Goal: Information Seeking & Learning: Learn about a topic

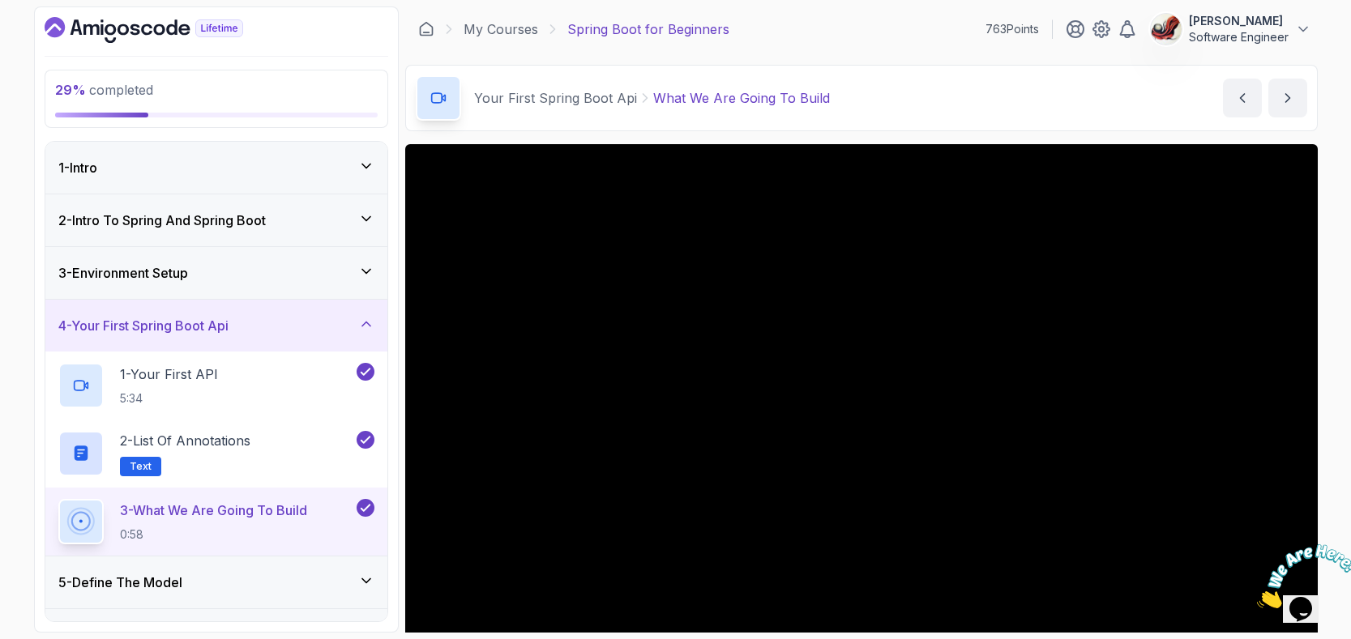
scroll to position [137, 0]
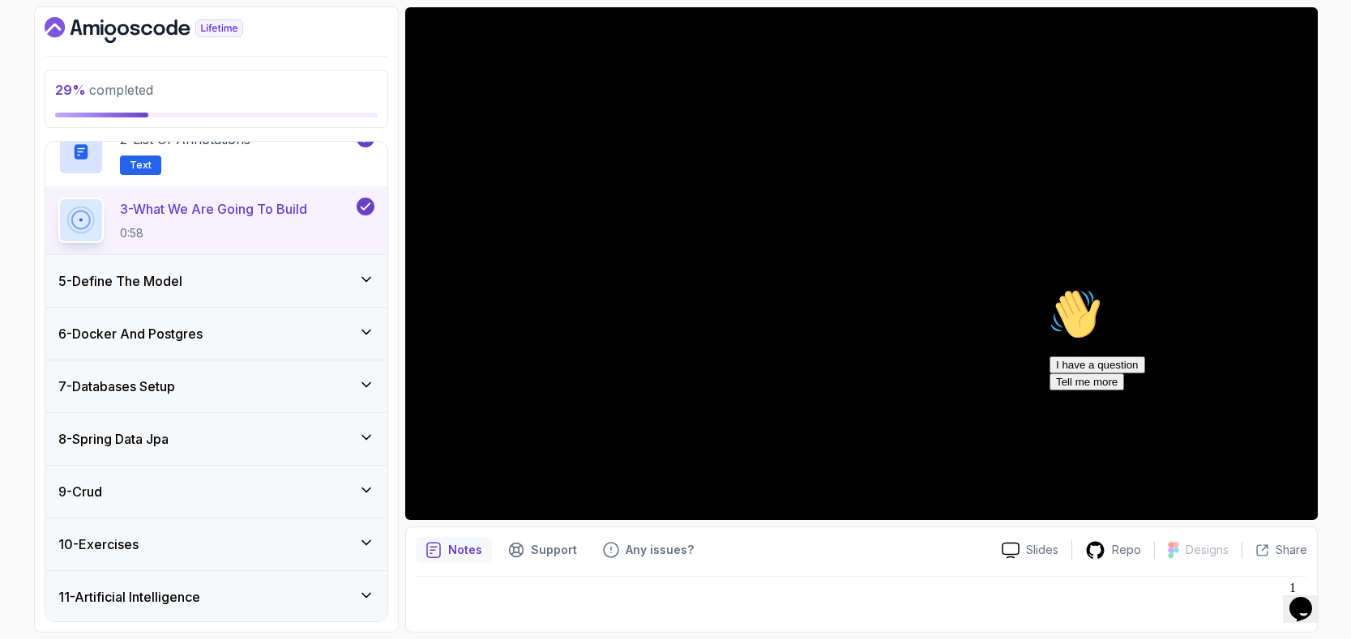
click at [280, 196] on div "3 - What We Are Going To Build 0:58" at bounding box center [216, 220] width 342 height 68
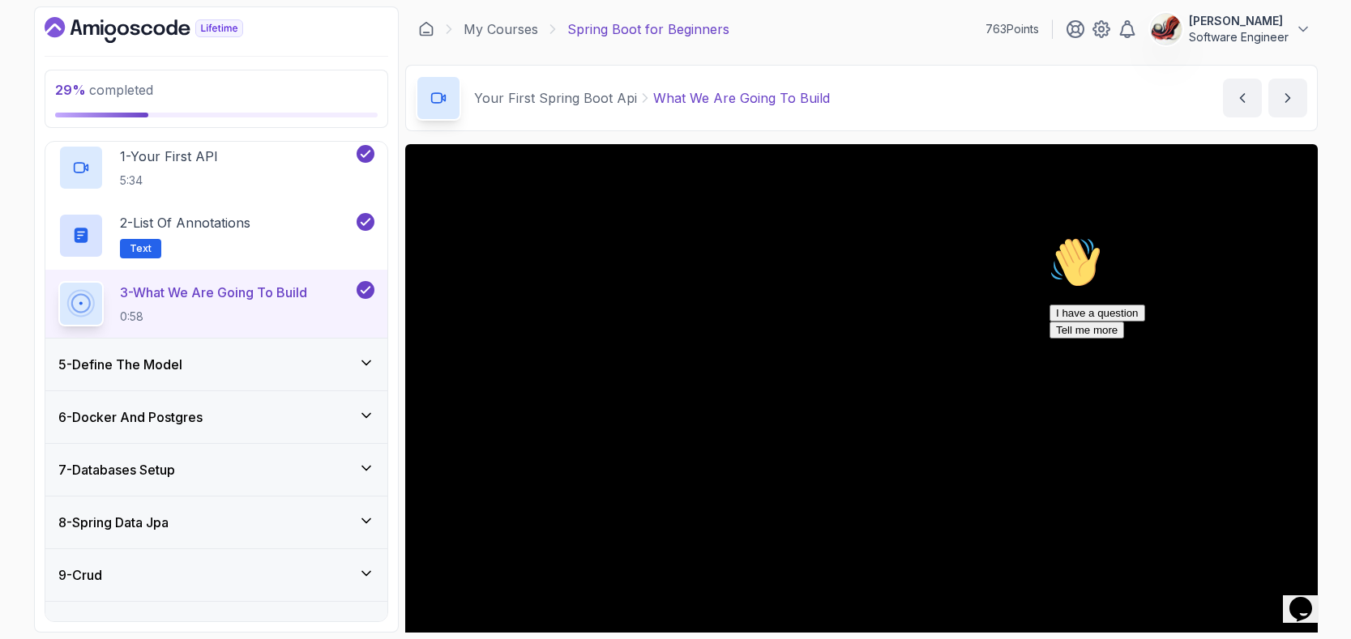
scroll to position [216, 0]
click at [250, 237] on h2 "2 - List of Annotations Text" at bounding box center [185, 237] width 130 height 45
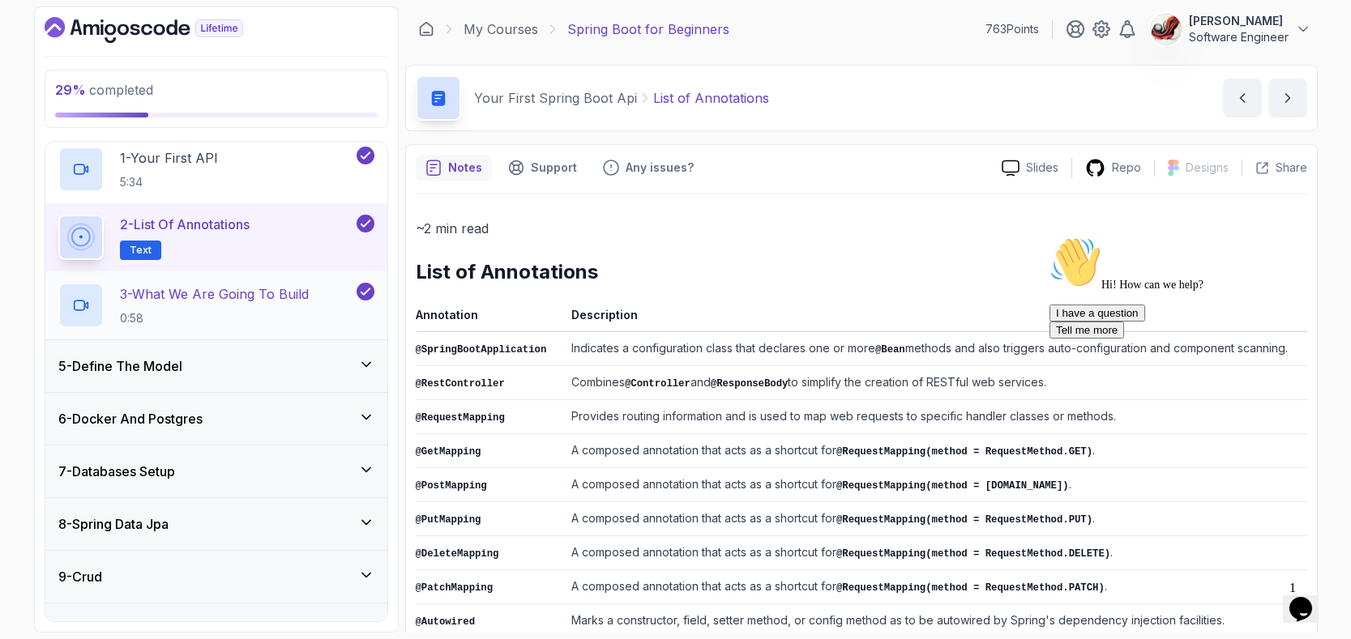
click at [262, 296] on p "3 - What We Are Going To Build" at bounding box center [214, 293] width 189 height 19
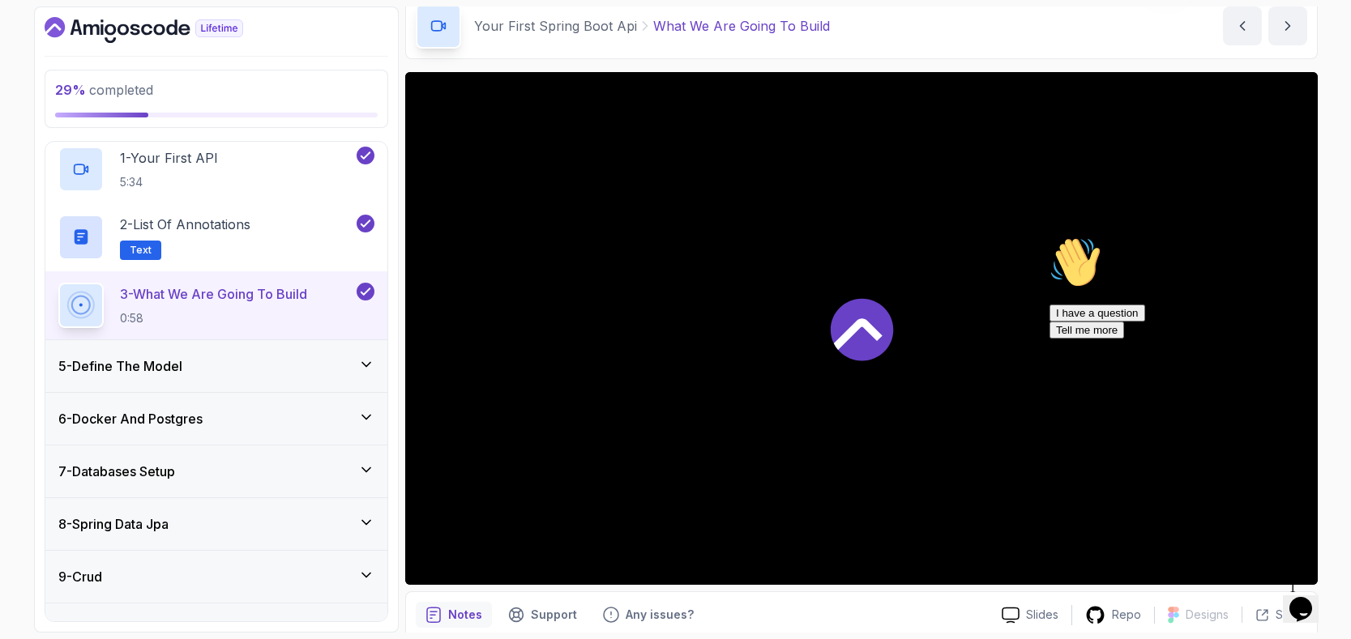
scroll to position [78, 0]
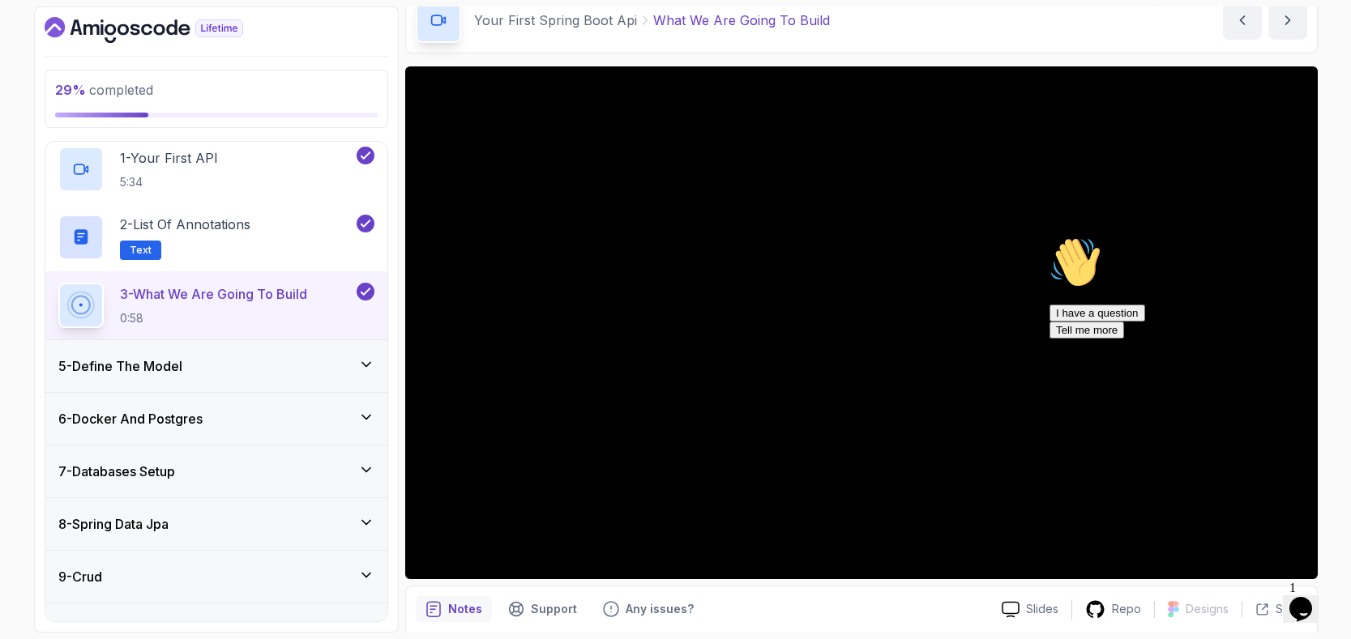
click at [1049, 237] on icon "Chat attention grabber" at bounding box center [1049, 237] width 0 height 0
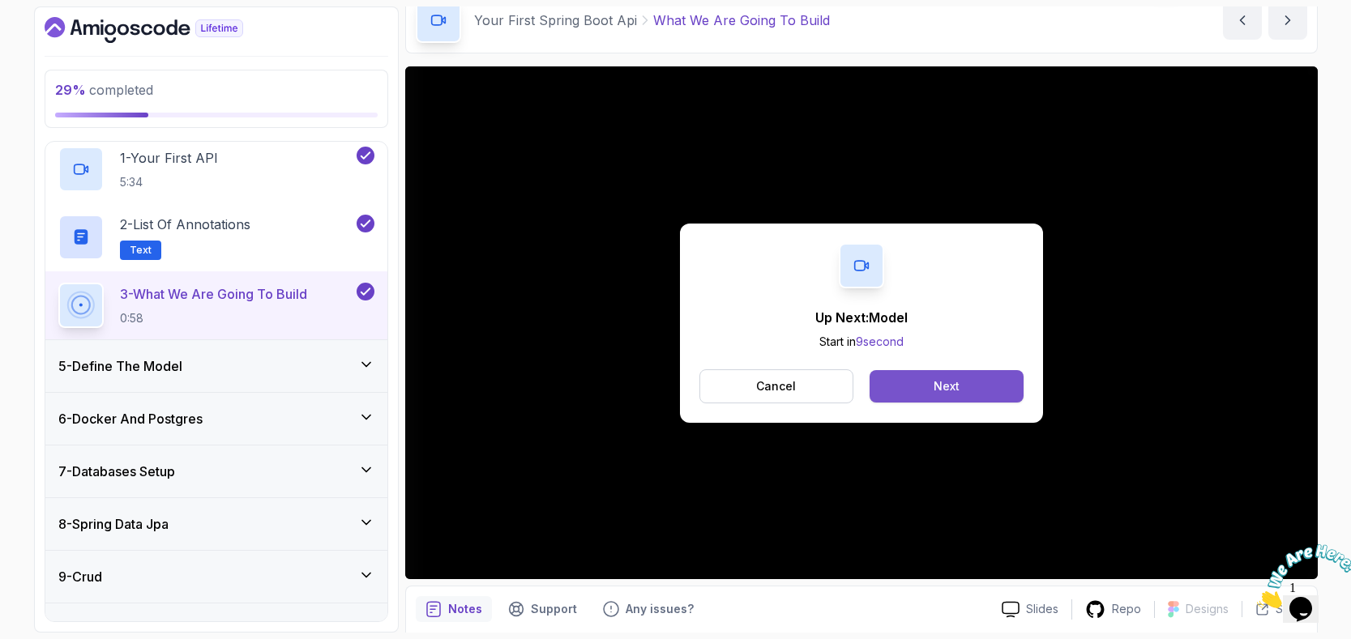
click at [980, 396] on button "Next" at bounding box center [945, 386] width 153 height 32
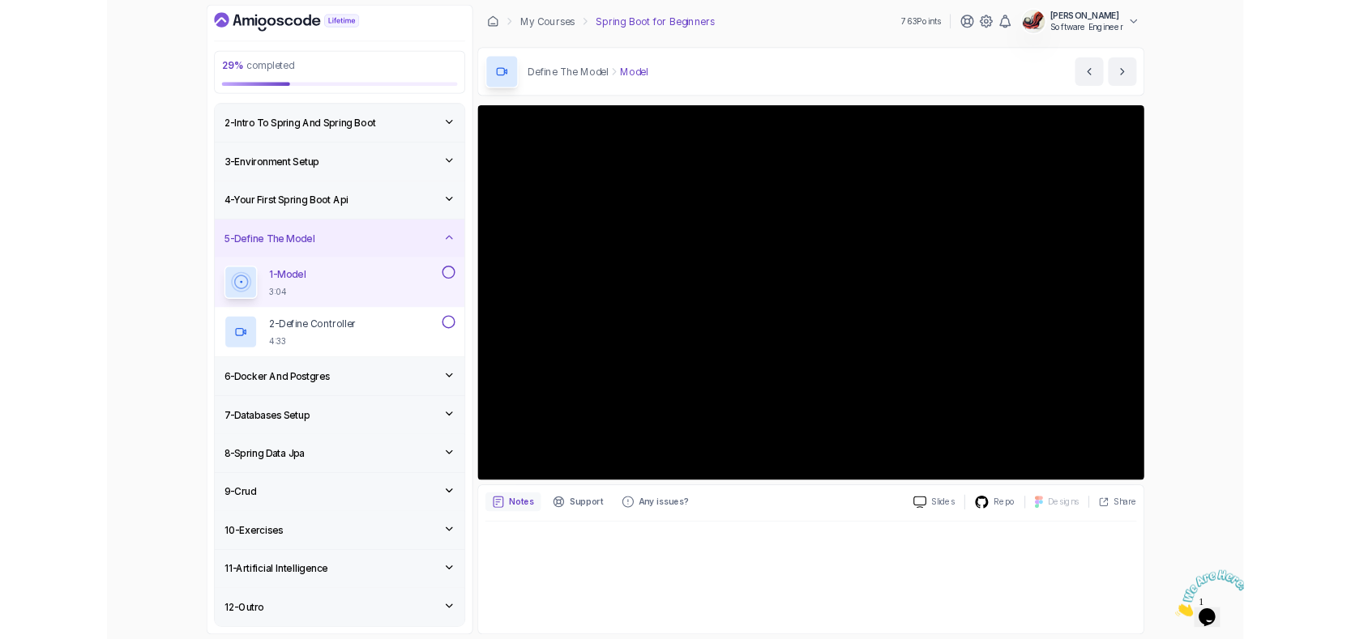
scroll to position [52, 0]
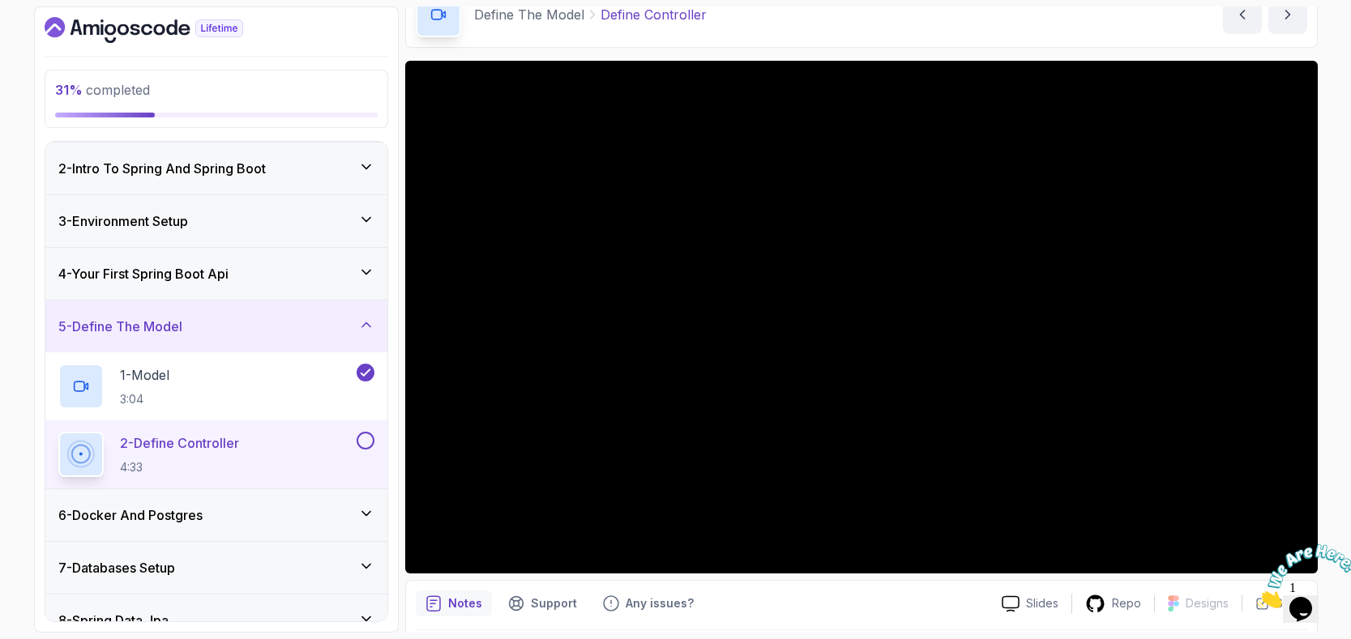
scroll to position [91, 0]
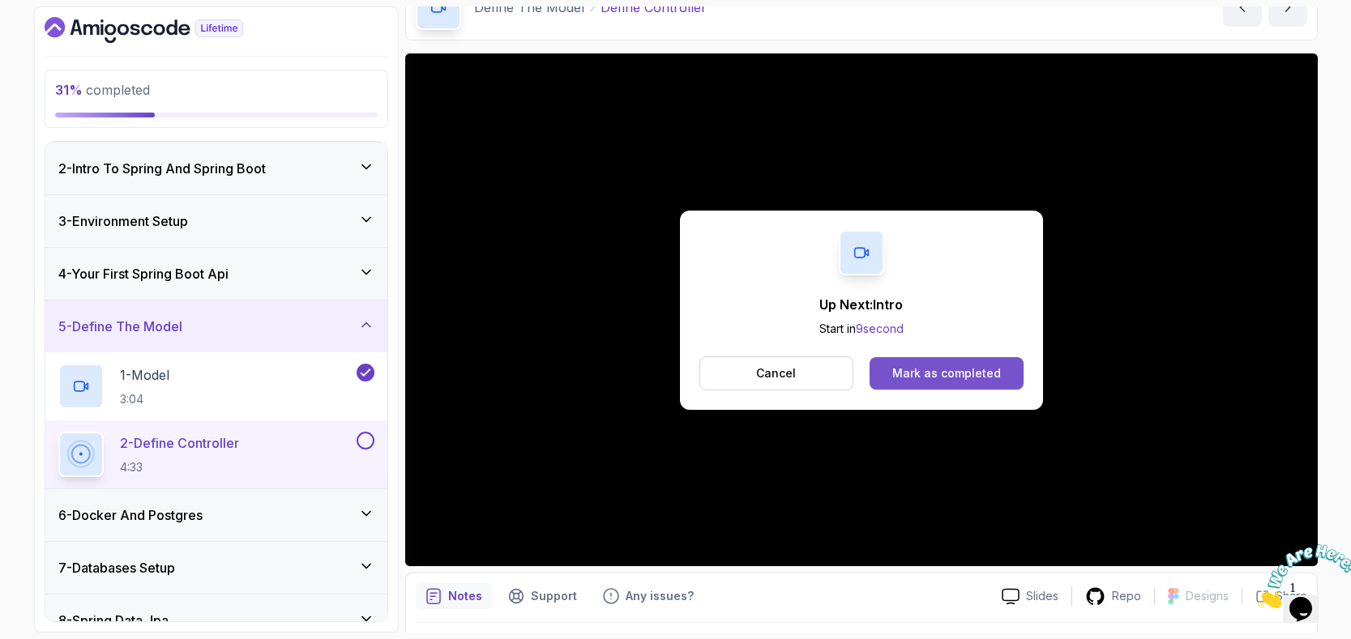
click at [937, 379] on div "Mark as completed" at bounding box center [946, 373] width 109 height 16
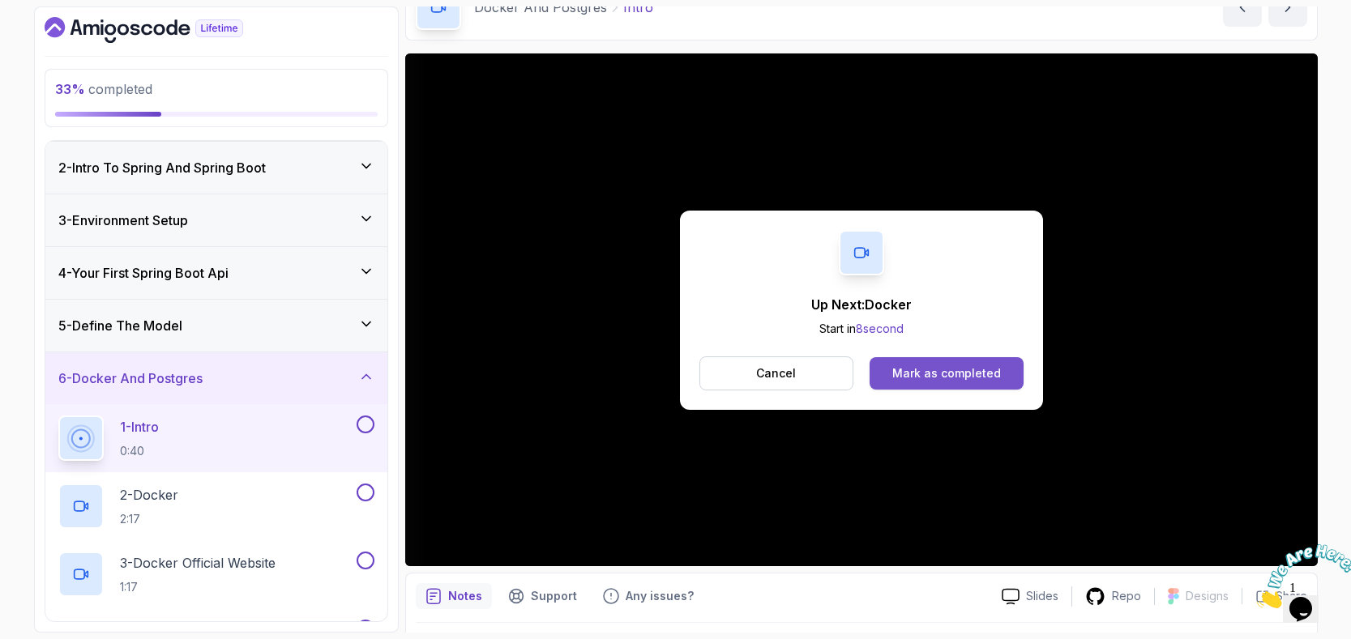
click at [930, 370] on div "Mark as completed" at bounding box center [946, 373] width 109 height 16
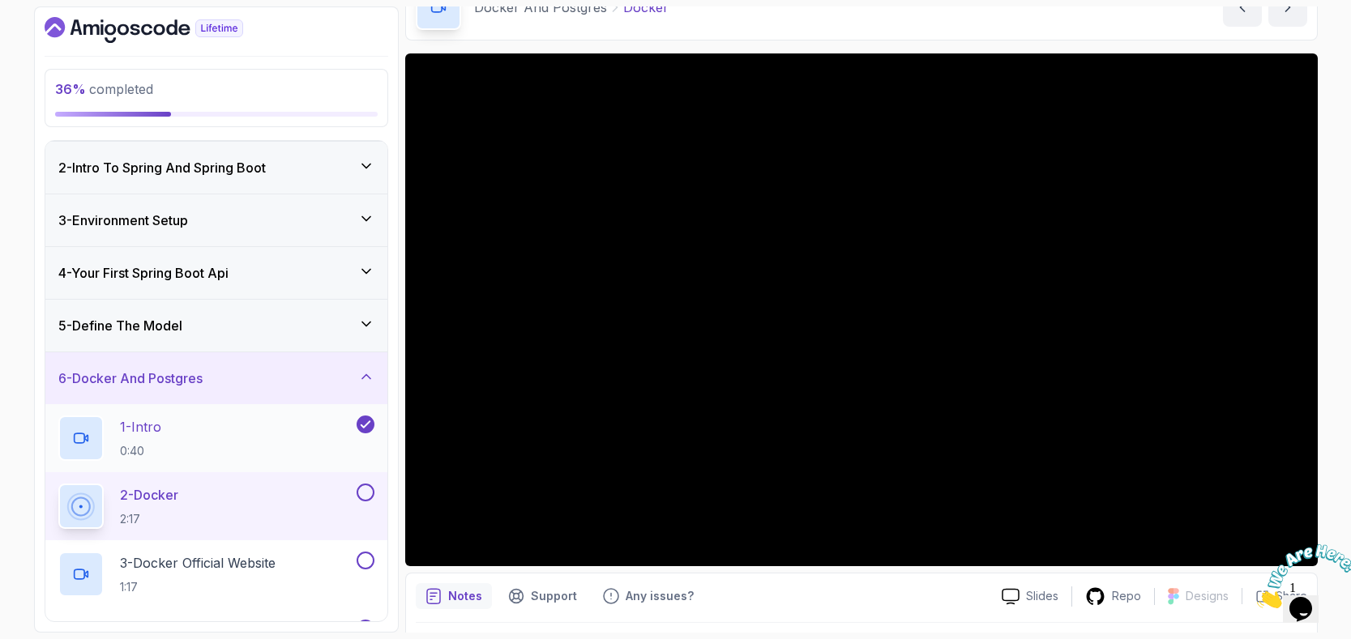
click at [270, 437] on div "1 - Intro 0:40" at bounding box center [205, 438] width 295 height 45
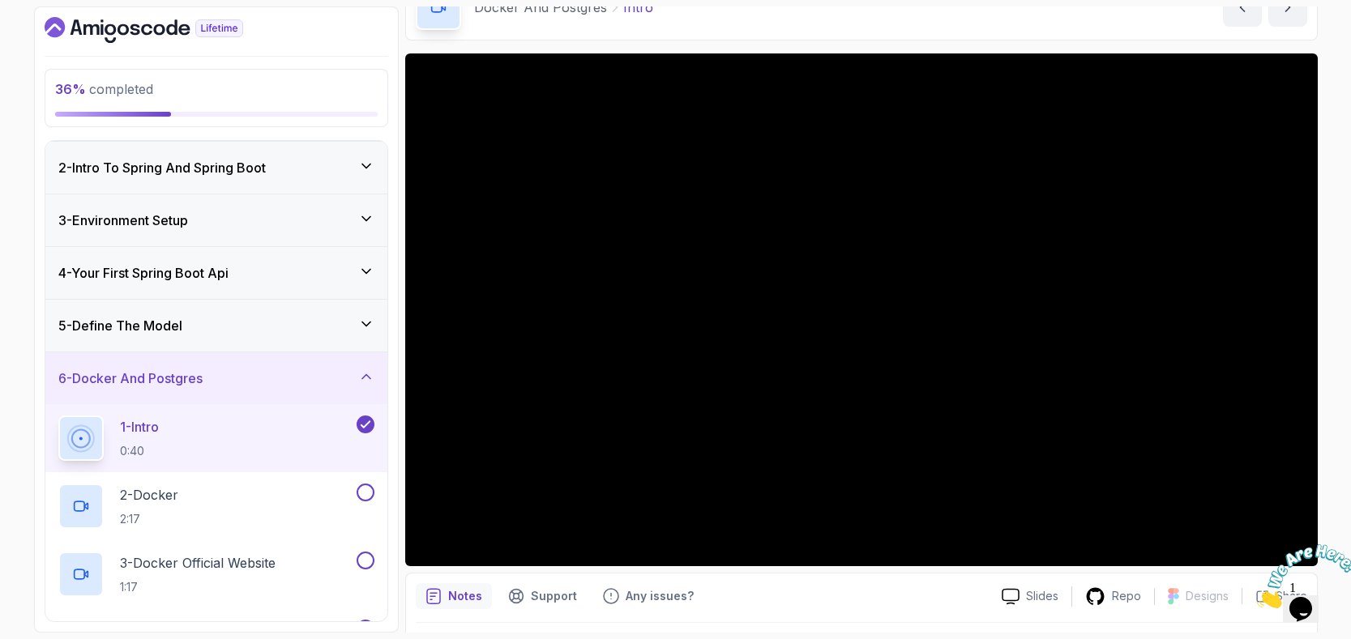
click at [270, 437] on div "1 - Intro 0:40" at bounding box center [205, 438] width 295 height 45
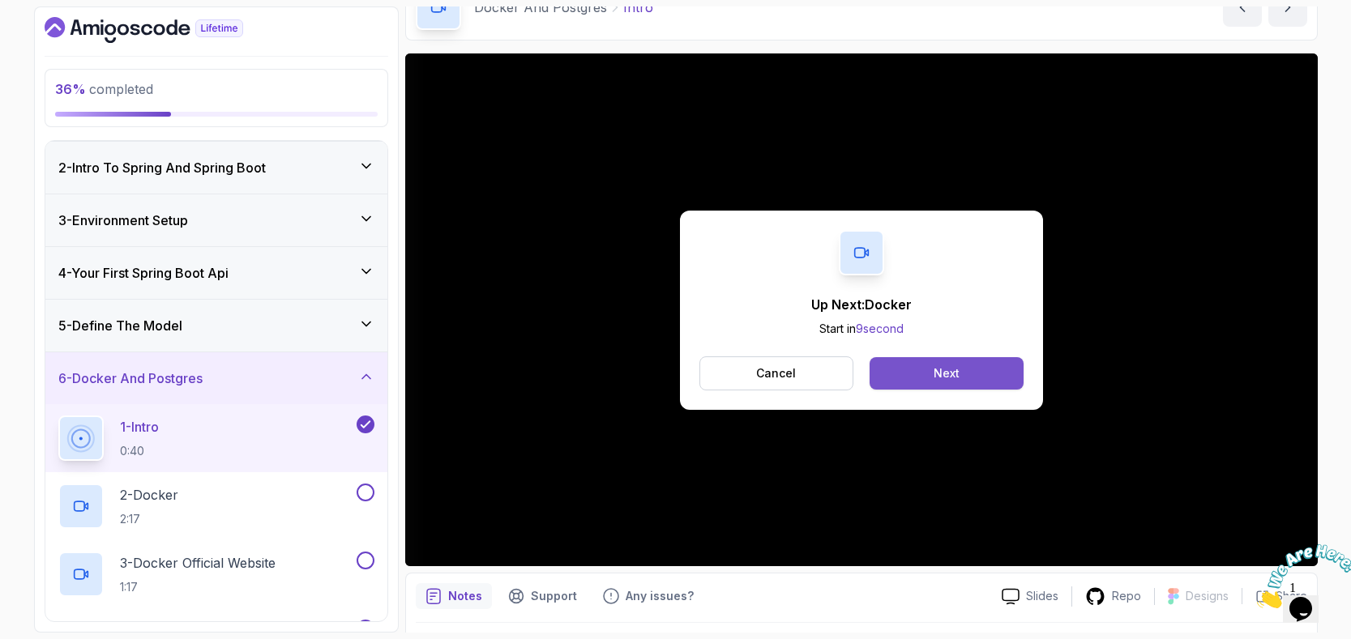
click at [1002, 368] on button "Next" at bounding box center [945, 373] width 153 height 32
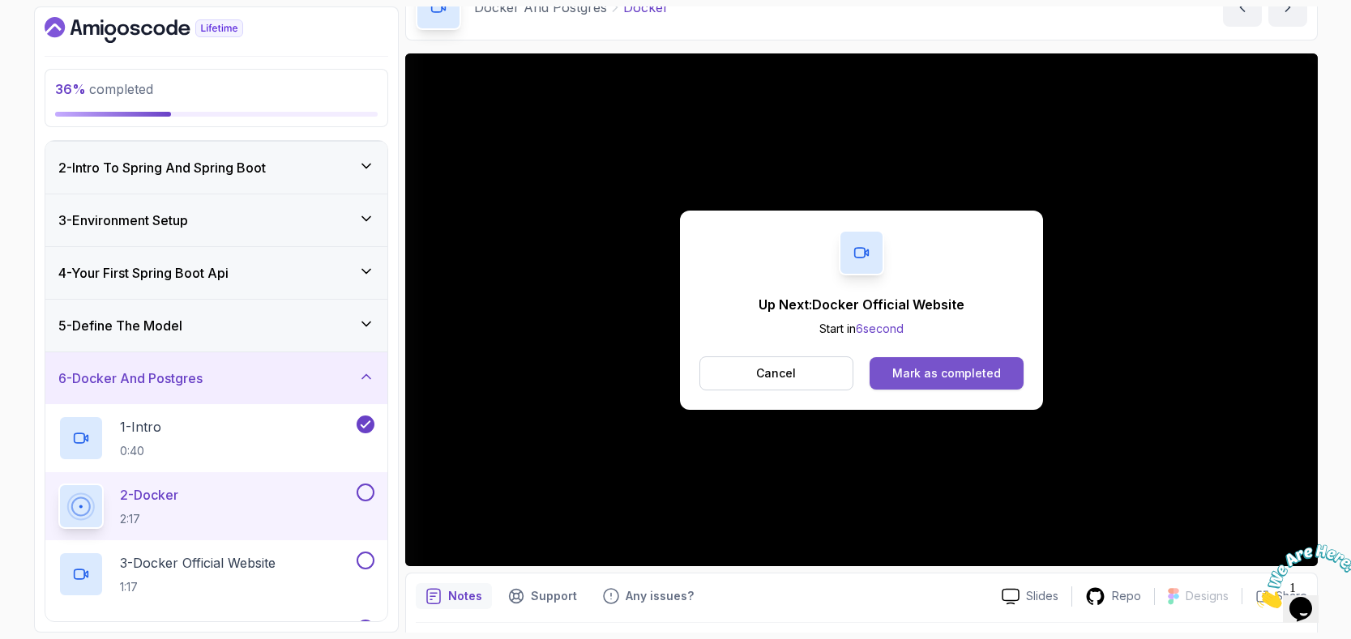
click at [1016, 370] on button "Mark as completed" at bounding box center [945, 373] width 153 height 32
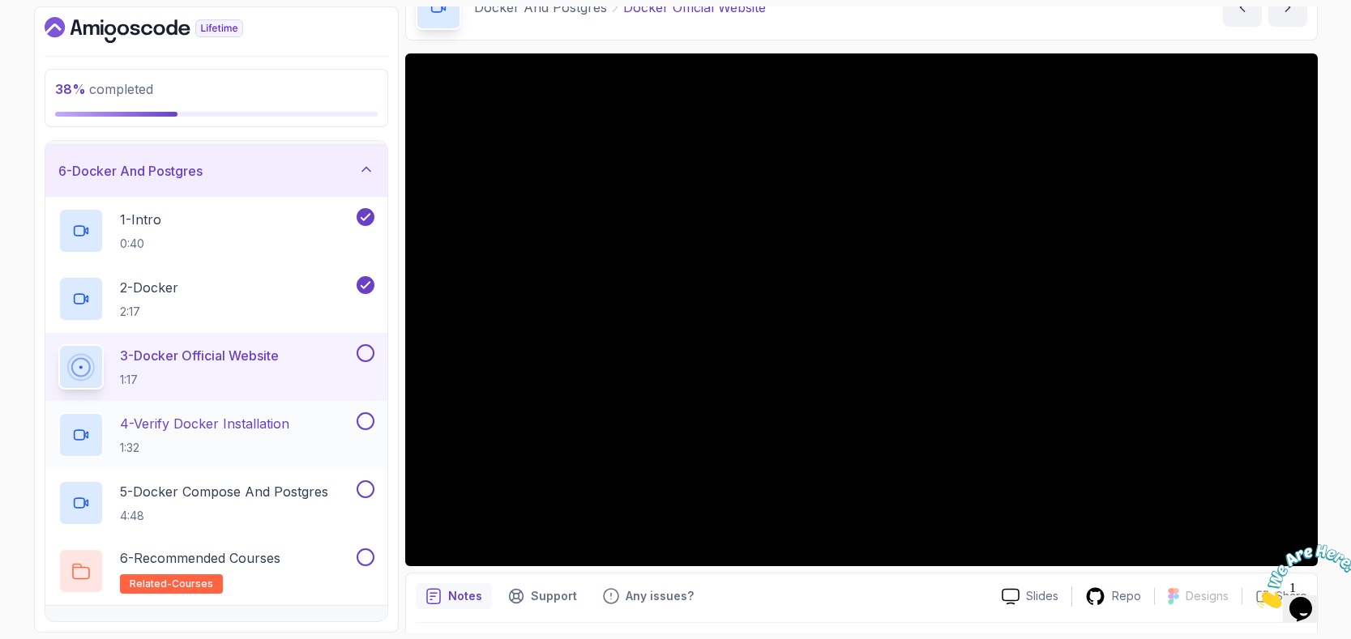
scroll to position [264, 0]
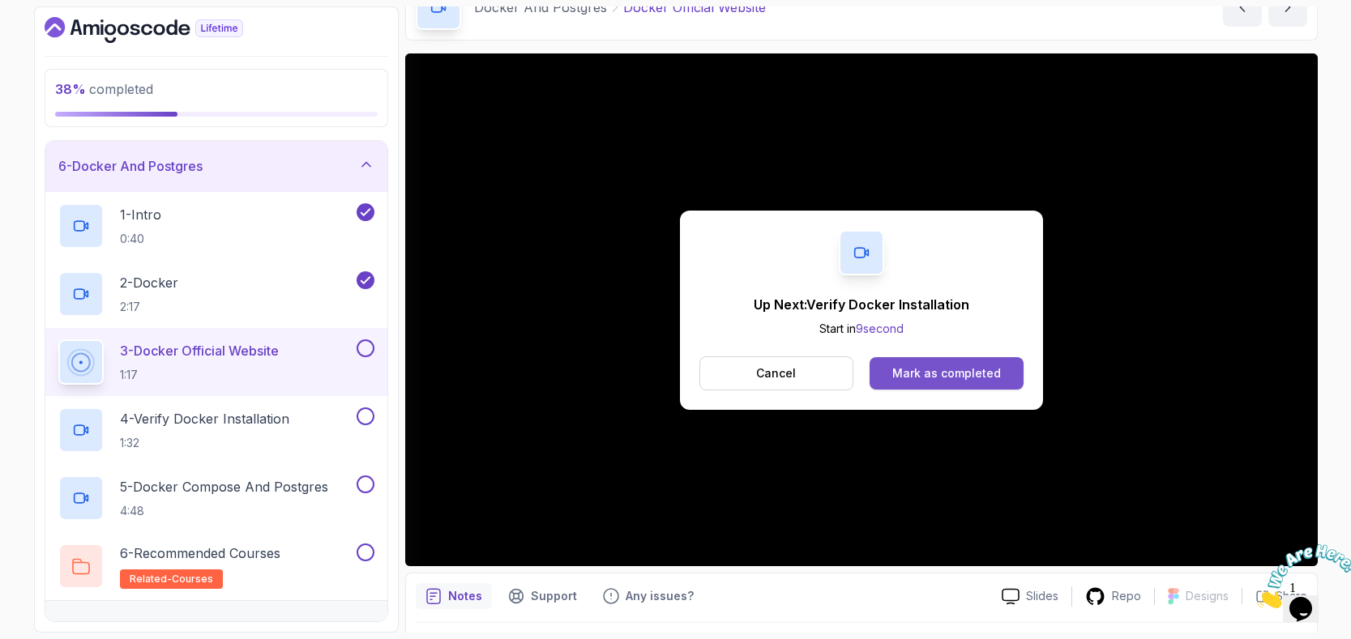
click at [974, 377] on div "Mark as completed" at bounding box center [946, 373] width 109 height 16
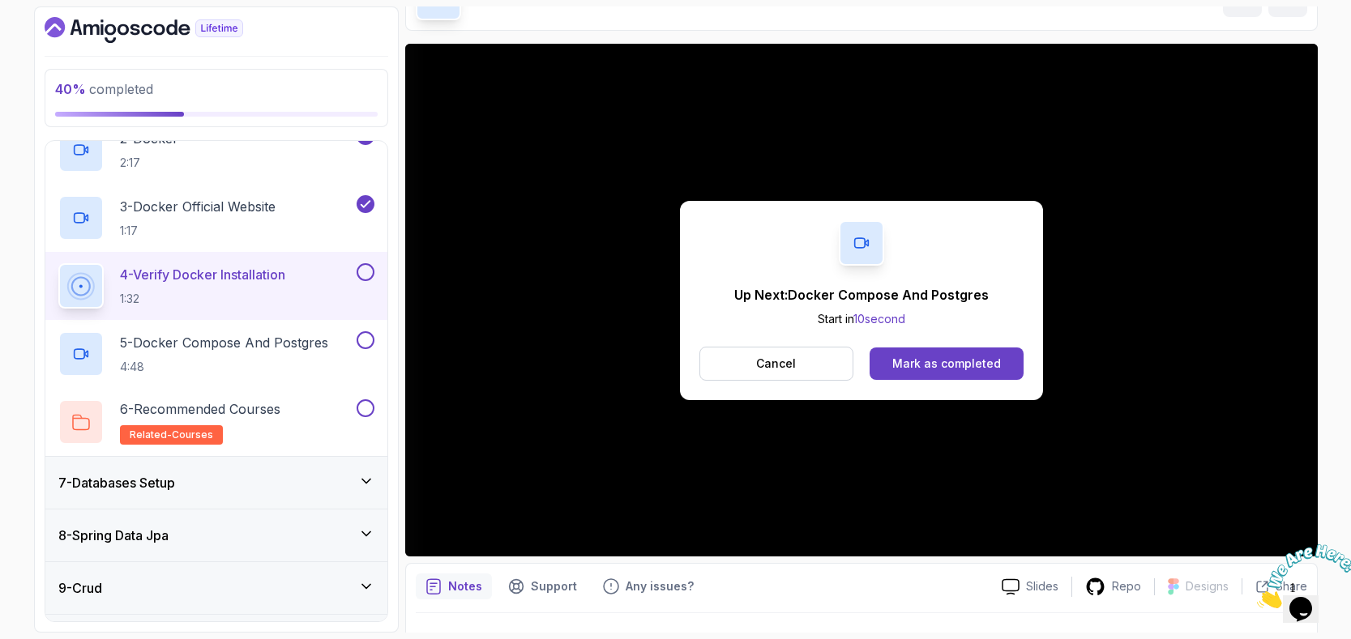
scroll to position [103, 0]
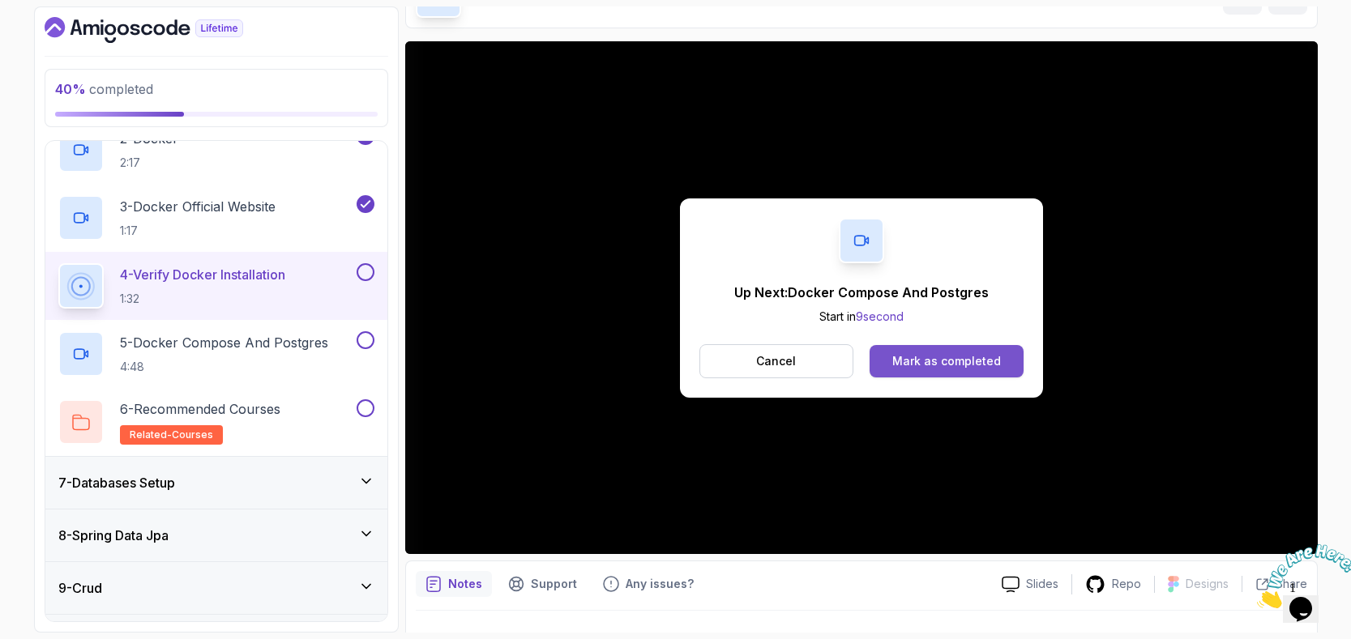
click at [942, 353] on div "Mark as completed" at bounding box center [946, 361] width 109 height 16
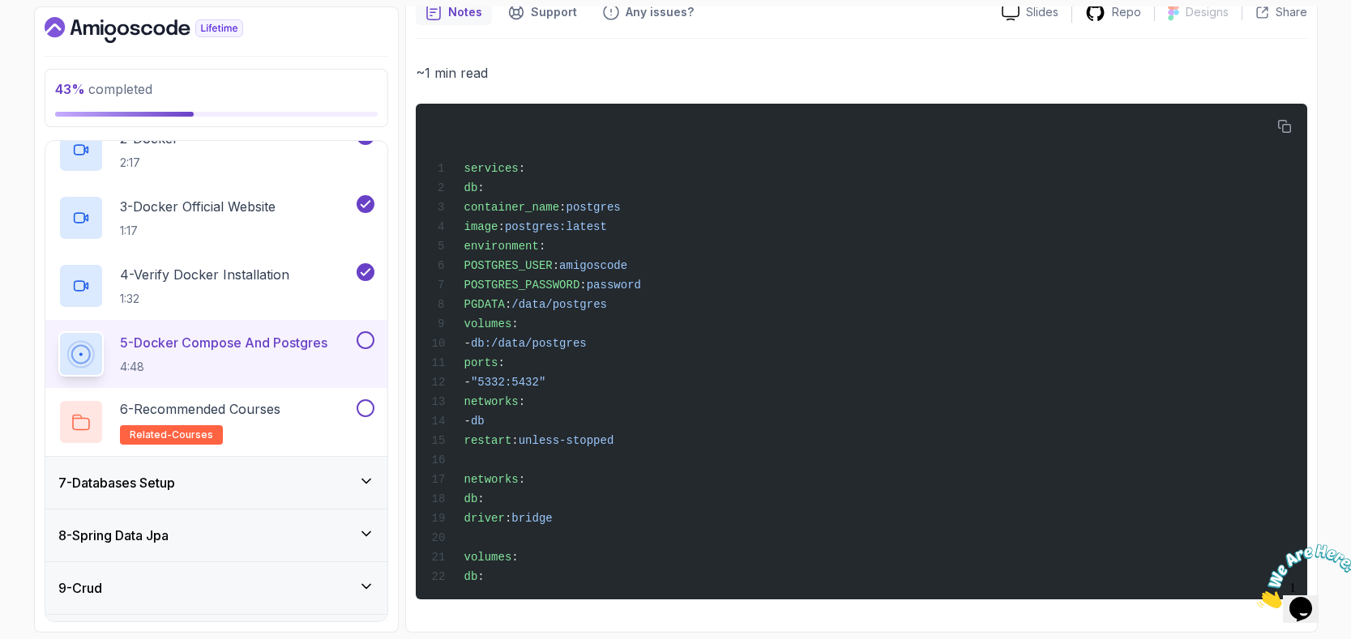
scroll to position [693, 0]
click at [777, 322] on div "services : db : container_name : postgres image : postgres:latest environment :…" at bounding box center [860, 351] width 865 height 476
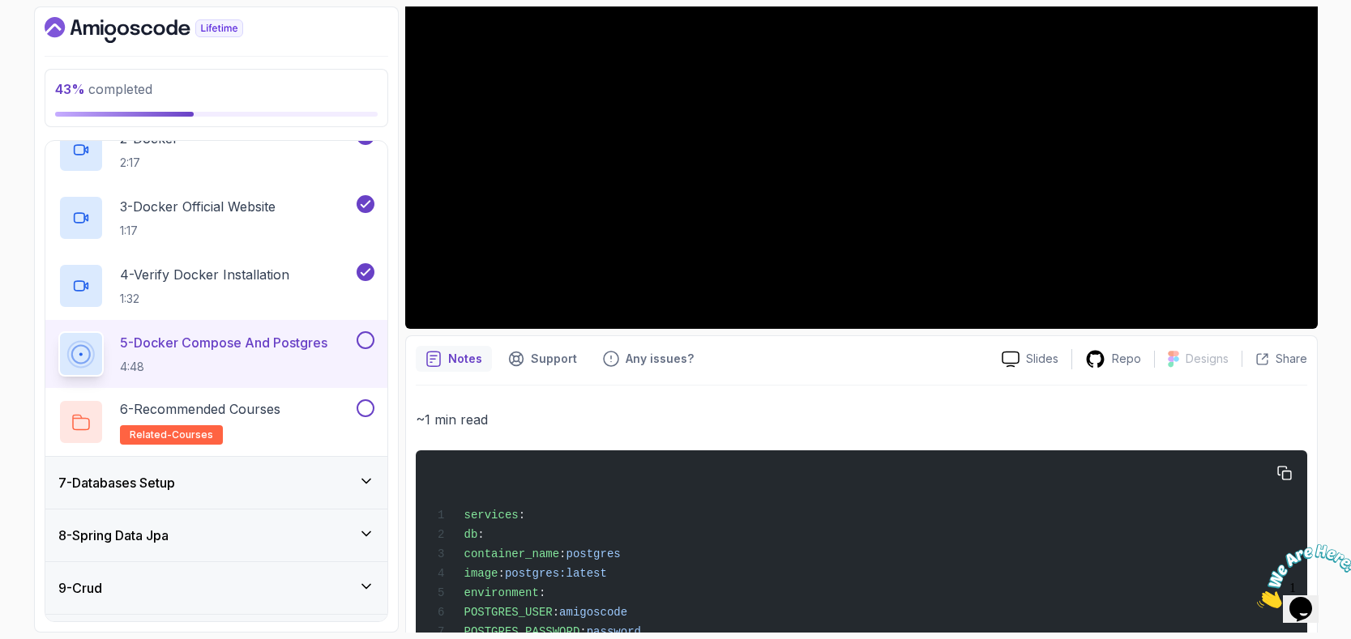
scroll to position [350, 0]
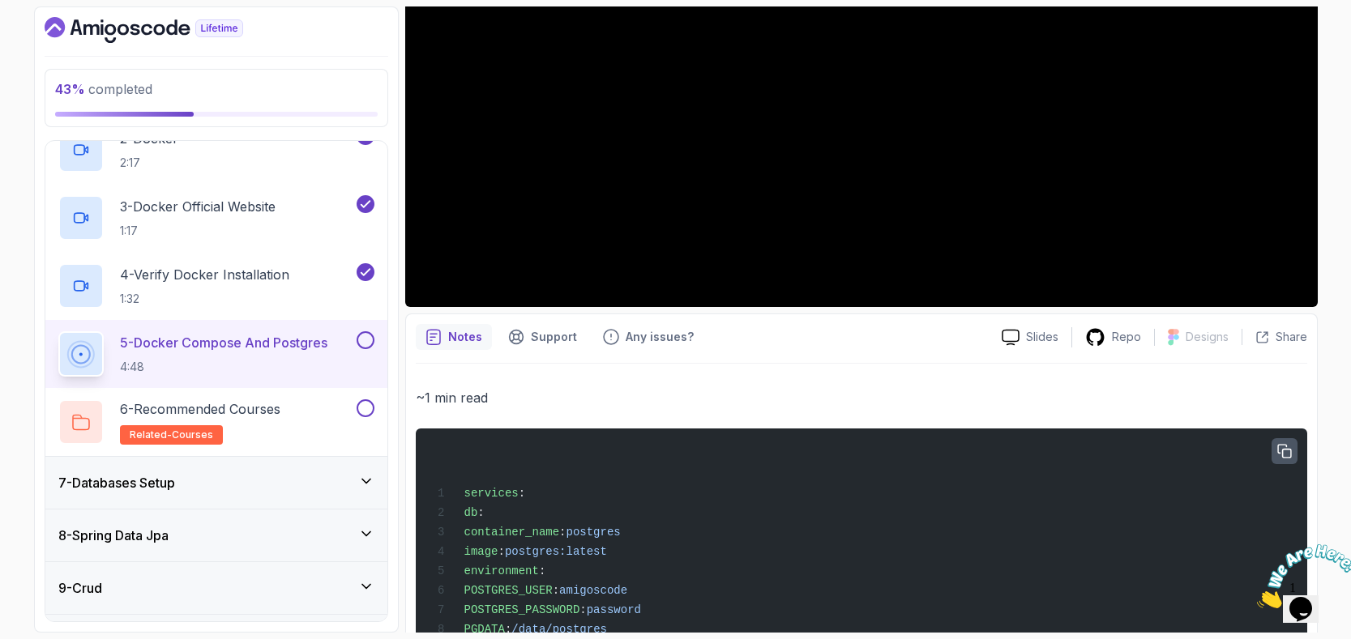
click at [1281, 454] on icon "button" at bounding box center [1284, 452] width 15 height 15
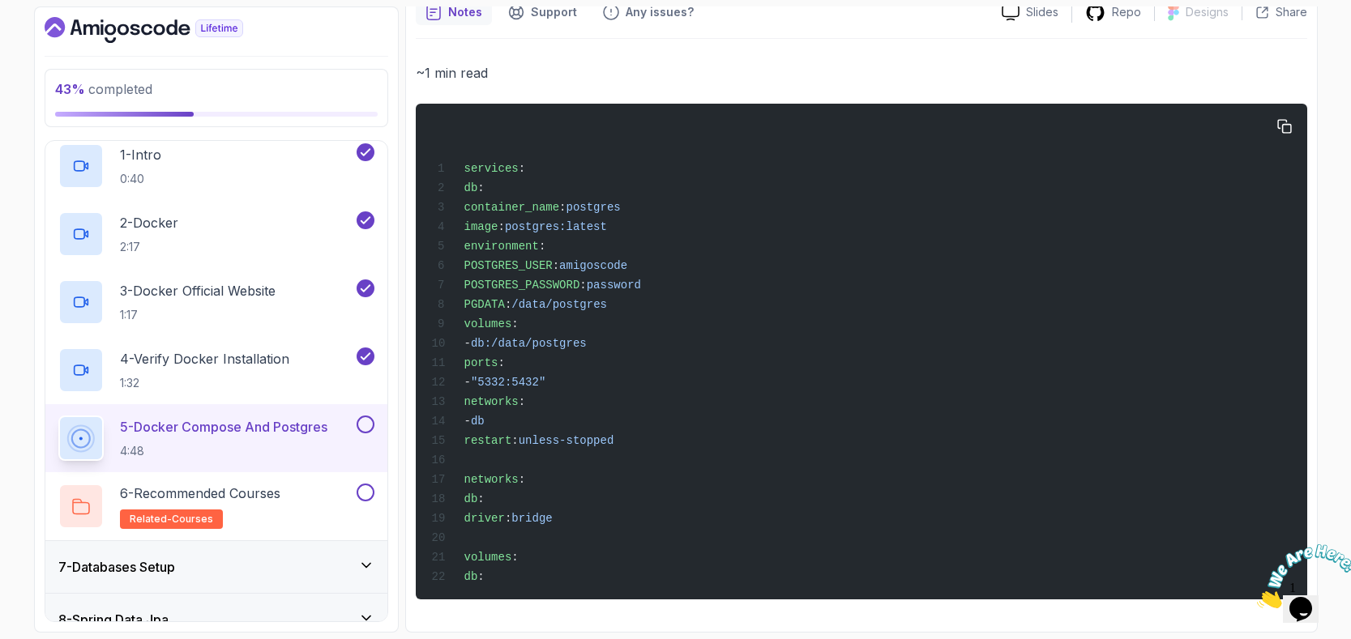
scroll to position [0, 0]
click at [483, 480] on span "networks" at bounding box center [490, 479] width 54 height 13
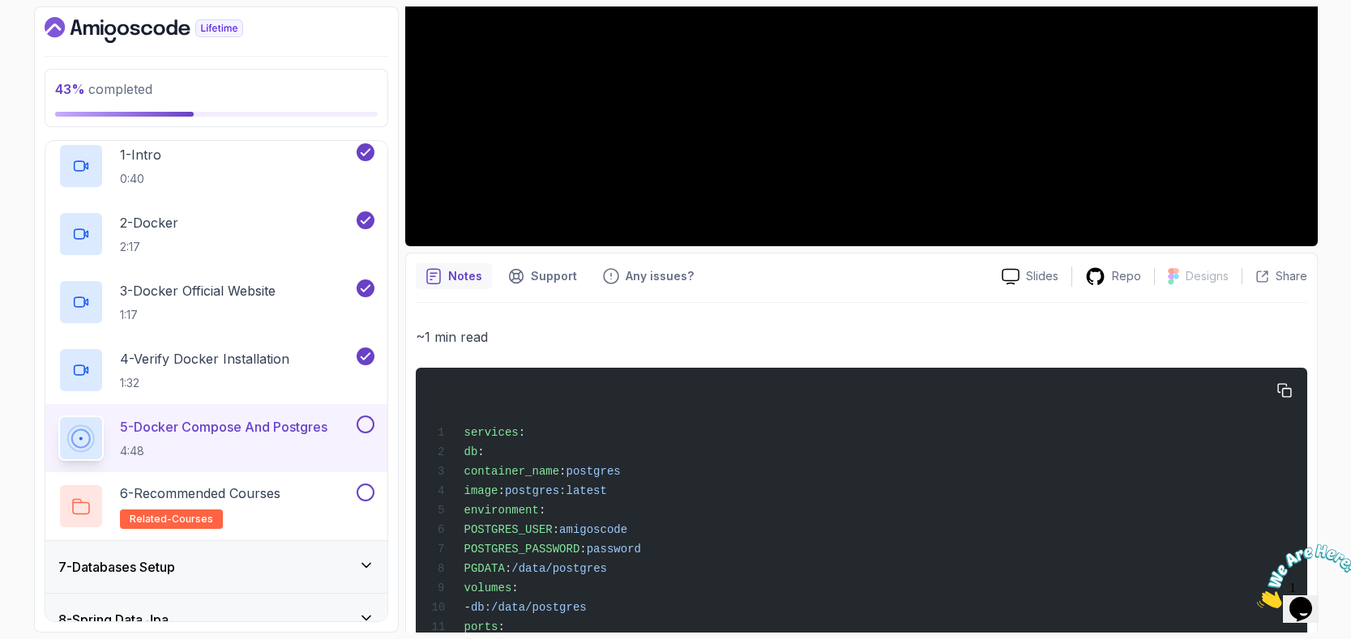
scroll to position [416, 0]
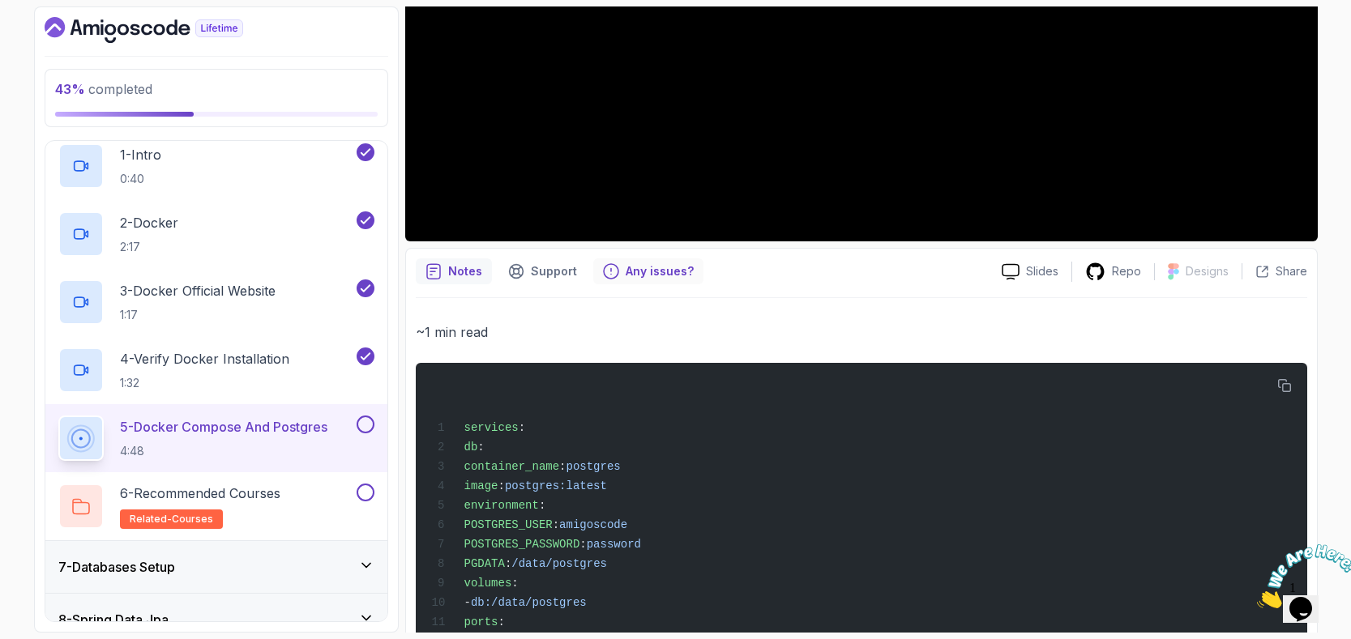
click at [663, 275] on p "Any issues?" at bounding box center [659, 271] width 68 height 16
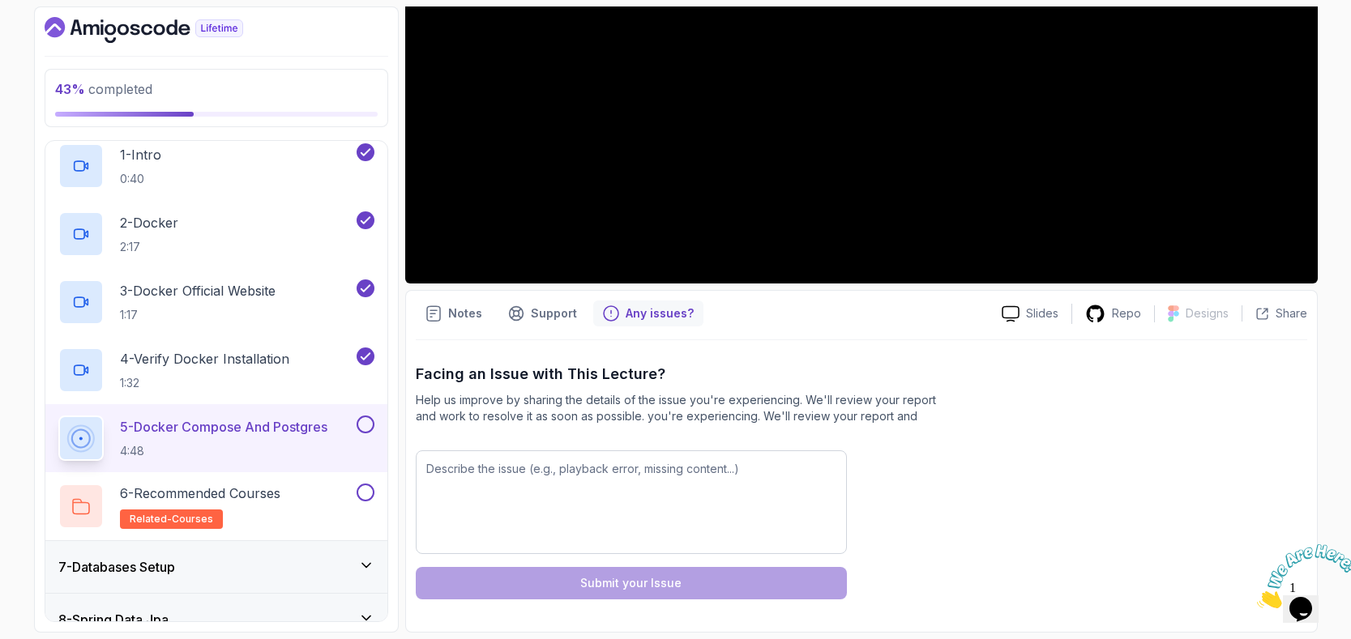
scroll to position [373, 0]
click at [588, 478] on textarea at bounding box center [631, 502] width 431 height 104
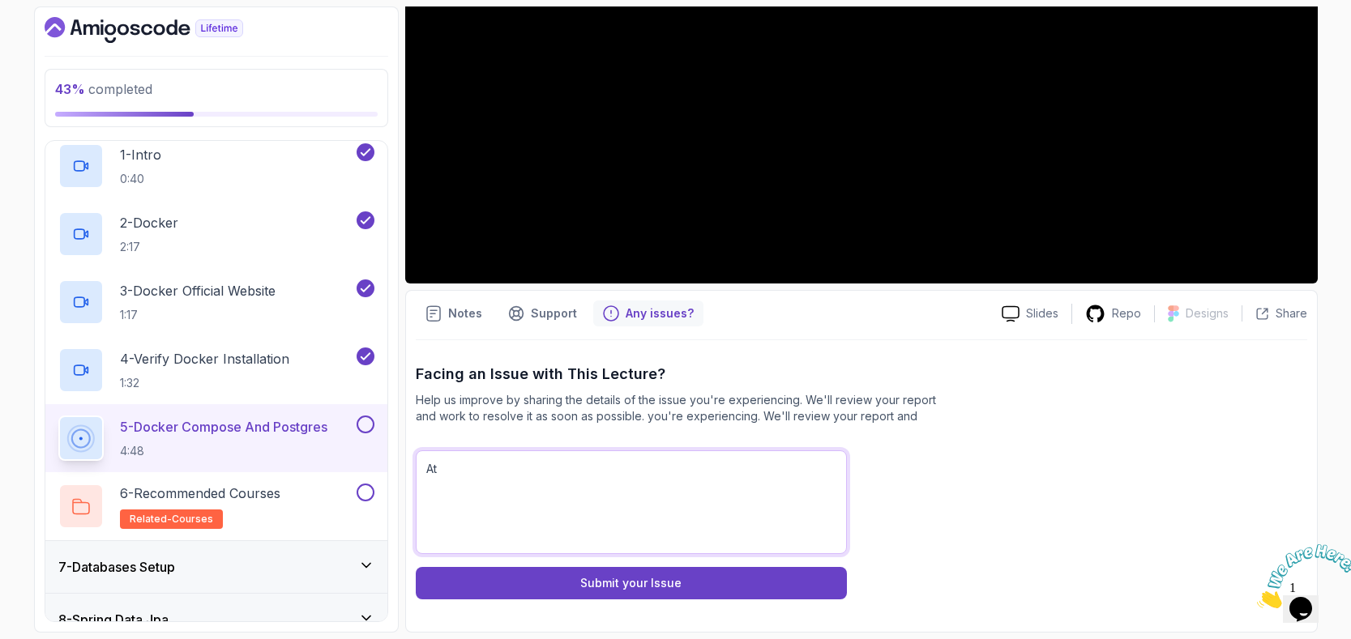
type textarea "A"
click at [807, 463] on textarea "In this exercise the code provided presents an indentation erro. The networks a…" at bounding box center [631, 502] width 431 height 104
click at [664, 482] on textarea "In this exercise the code provided presents an indentation erro. The final netw…" at bounding box center [631, 502] width 431 height 104
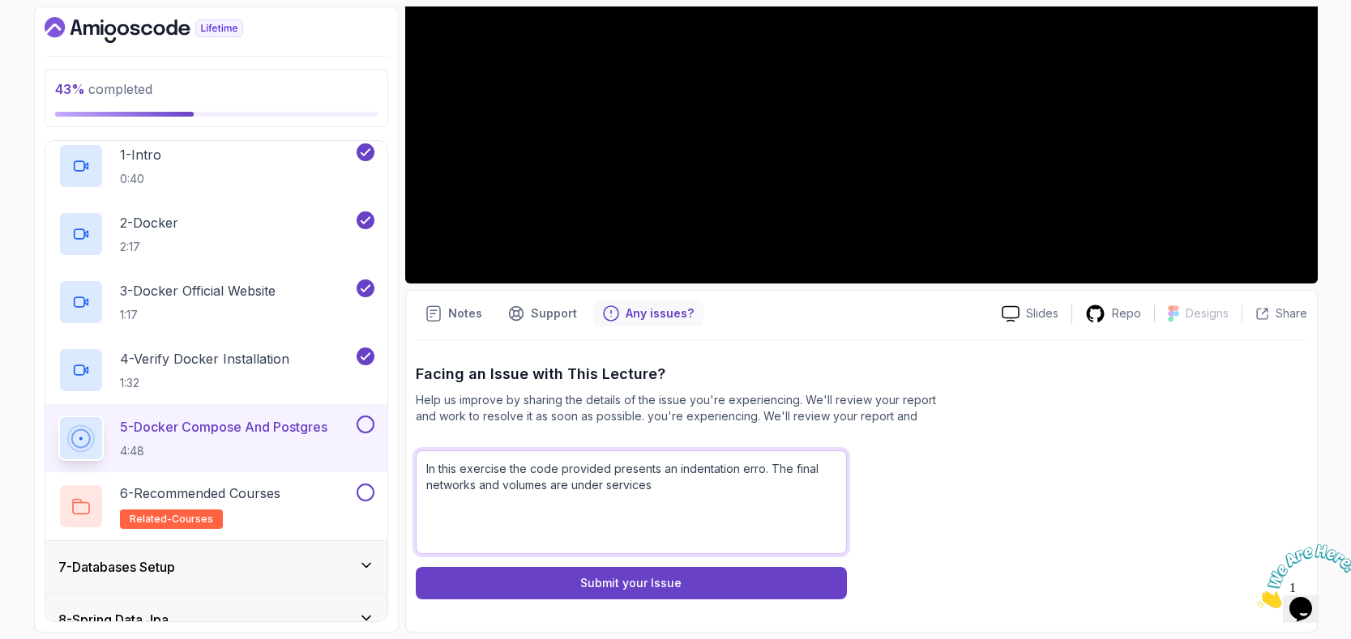
click at [760, 470] on textarea "In this exercise the code provided presents an indentation erro. The final netw…" at bounding box center [631, 502] width 431 height 104
click at [634, 466] on textarea "In this exercise the code provided presents an indentation error. The final net…" at bounding box center [631, 502] width 431 height 104
click at [790, 473] on textarea "In this exercise the code provided has an indentation error. The final networks…" at bounding box center [631, 502] width 431 height 104
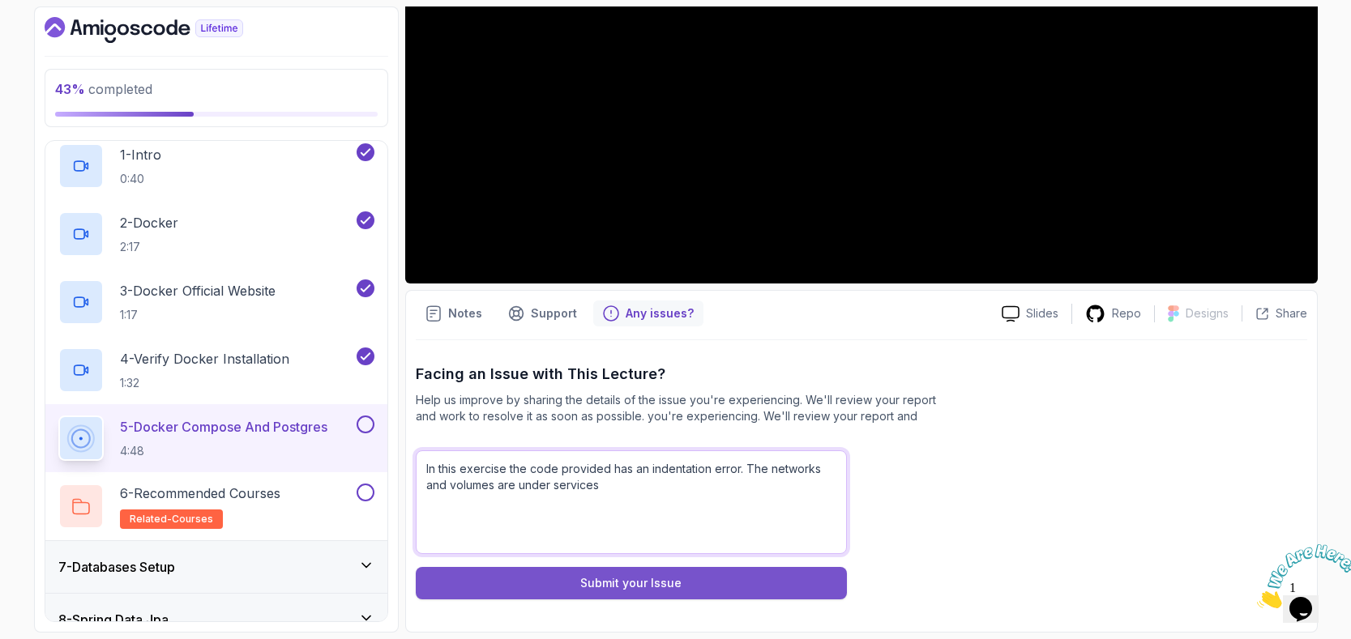
type textarea "In this exercise the code provided has an indentation error. The networks and v…"
click at [586, 575] on div "Submit your Issue" at bounding box center [630, 583] width 101 height 16
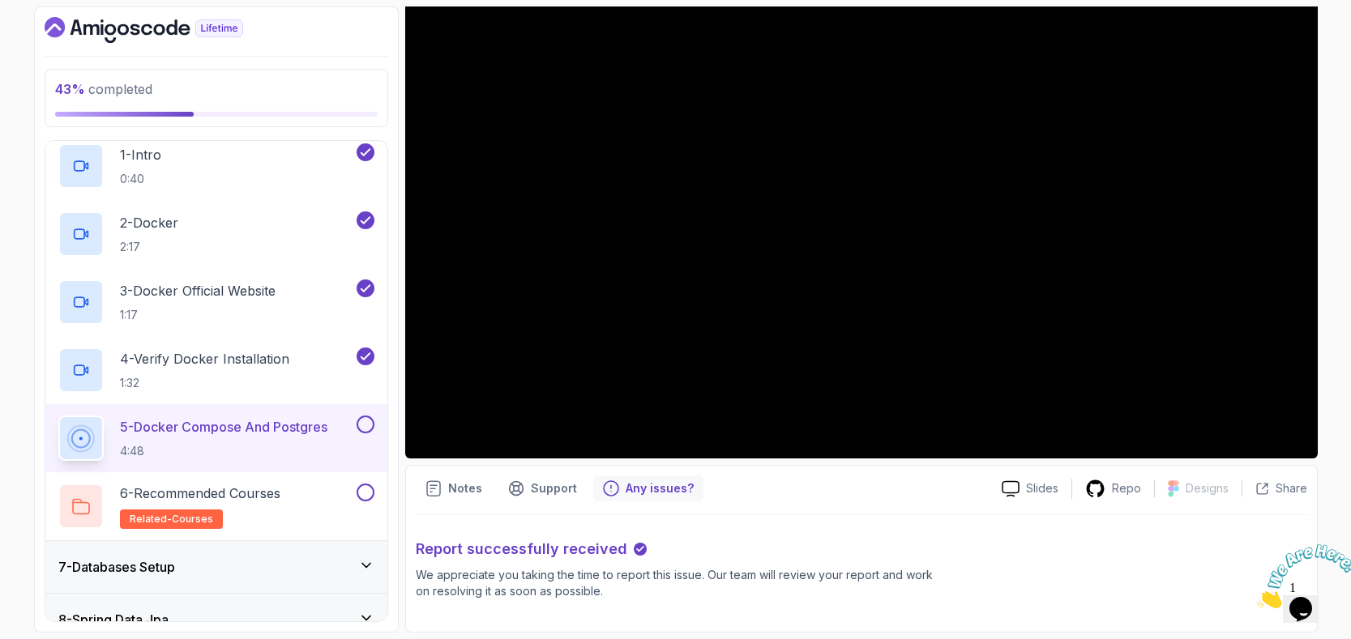
scroll to position [198, 0]
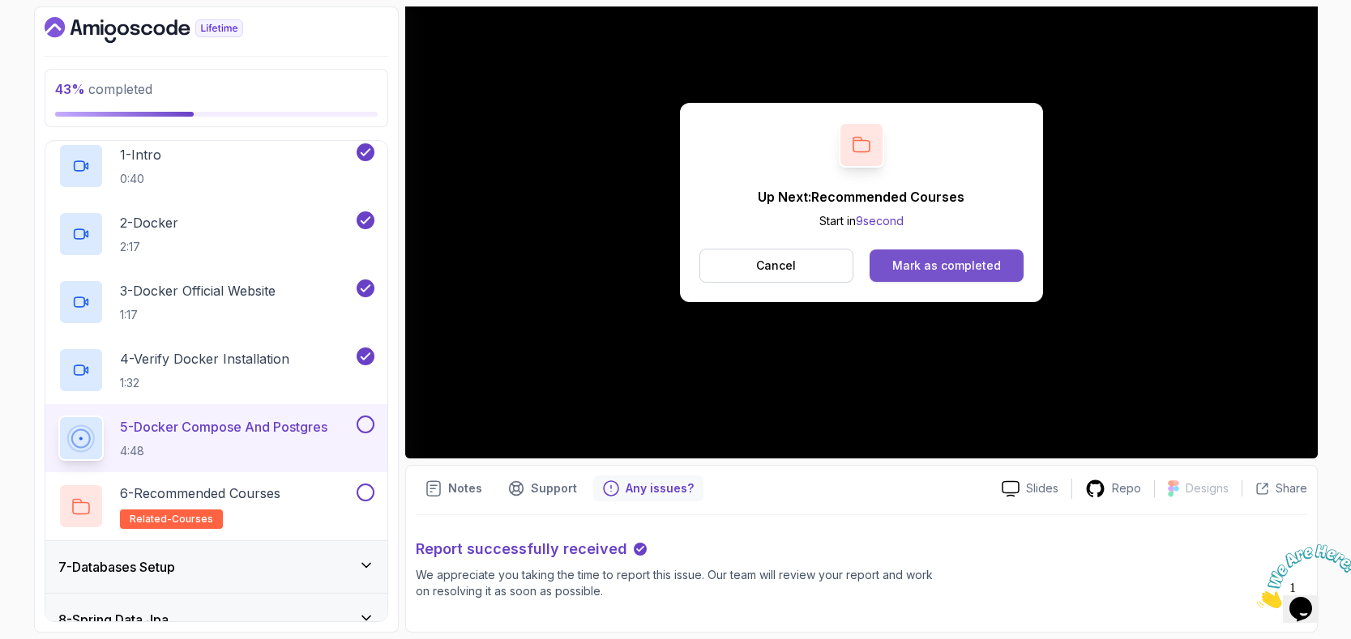
click at [922, 262] on div "Mark as completed" at bounding box center [946, 266] width 109 height 16
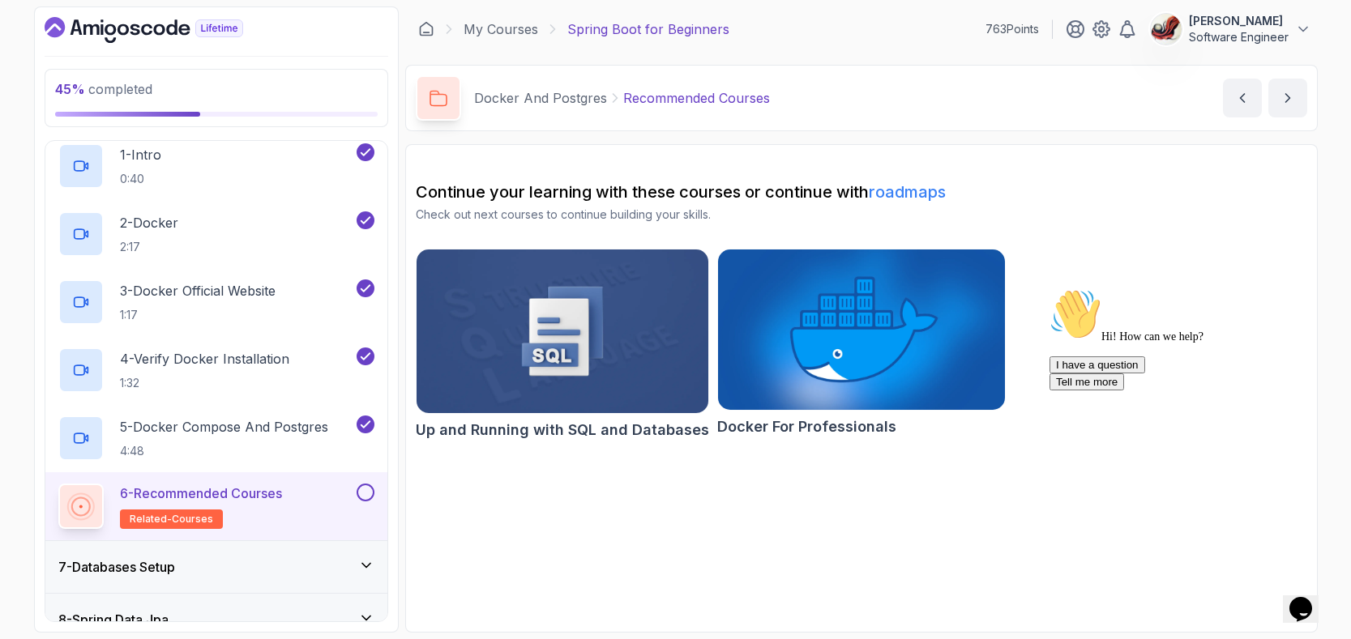
click at [370, 496] on button at bounding box center [365, 493] width 18 height 18
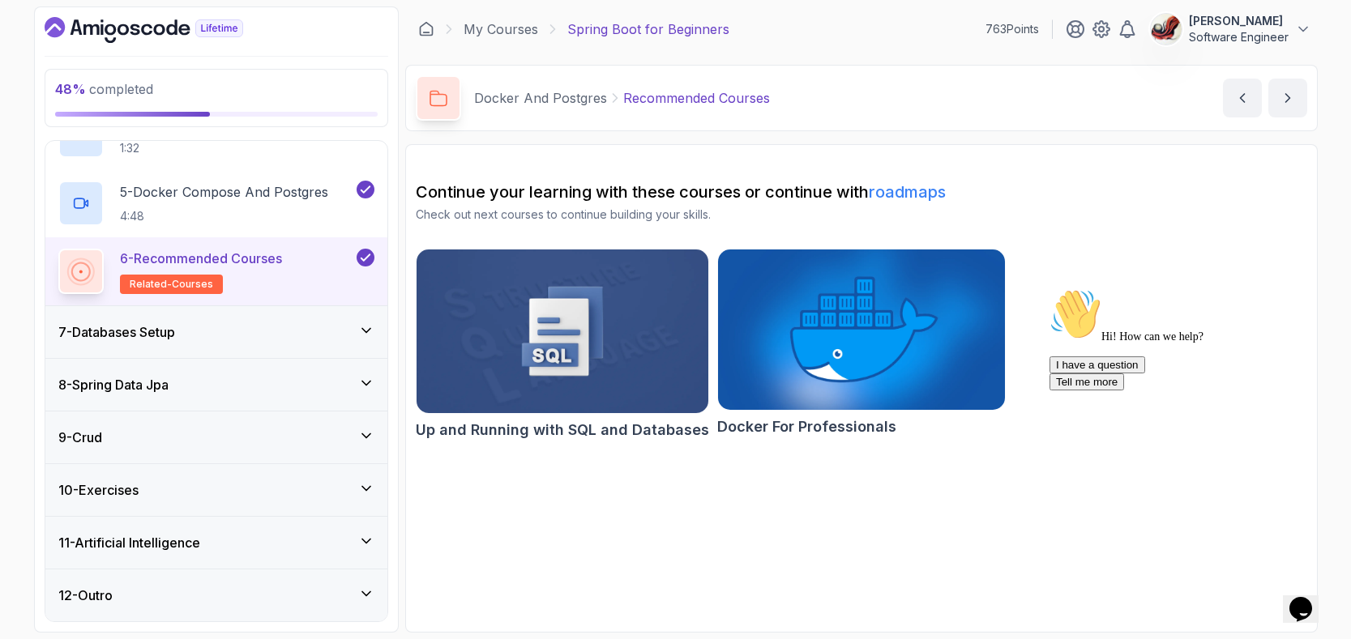
click at [367, 326] on icon at bounding box center [366, 330] width 16 height 16
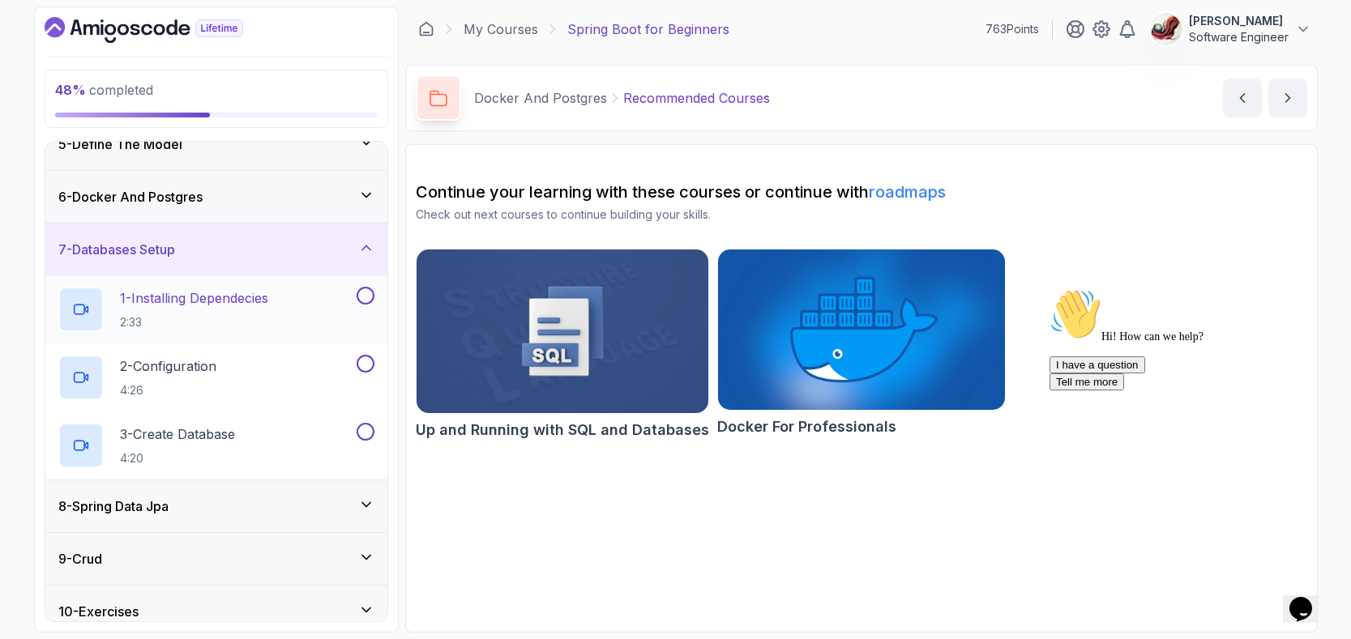
scroll to position [298, 0]
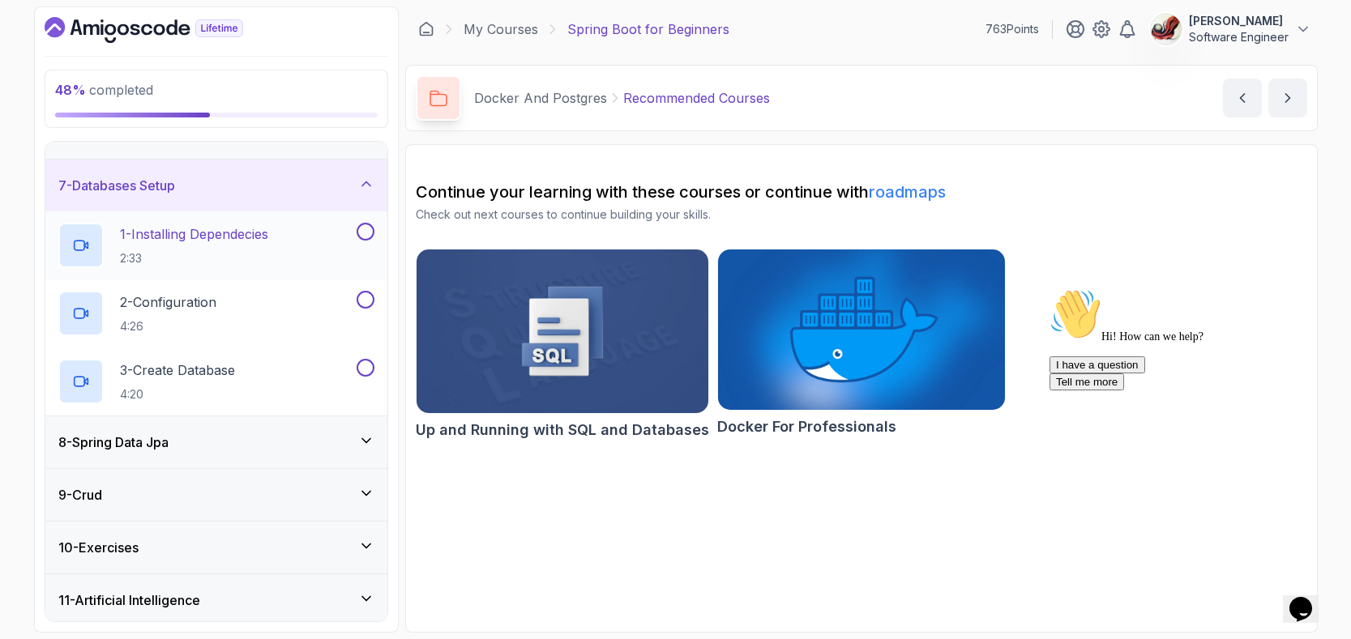
click at [263, 242] on p "1 - Installing Dependecies" at bounding box center [194, 233] width 148 height 19
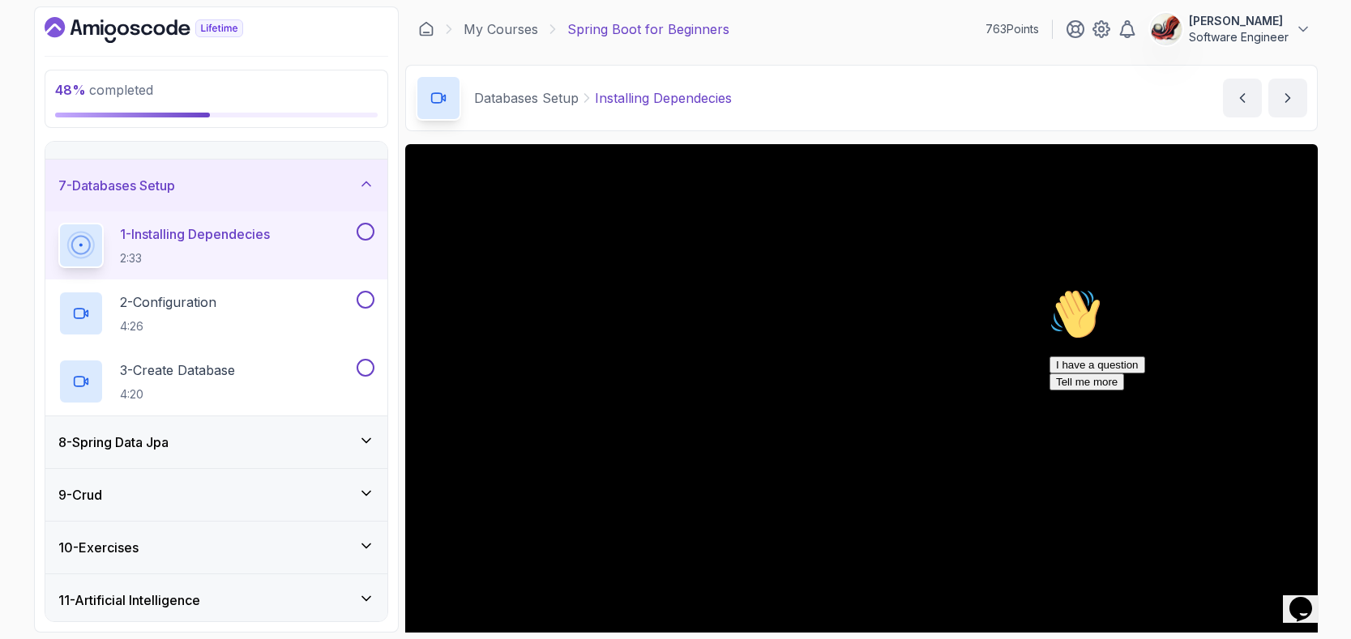
click at [1049, 288] on icon "Chat attention grabber" at bounding box center [1049, 288] width 0 height 0
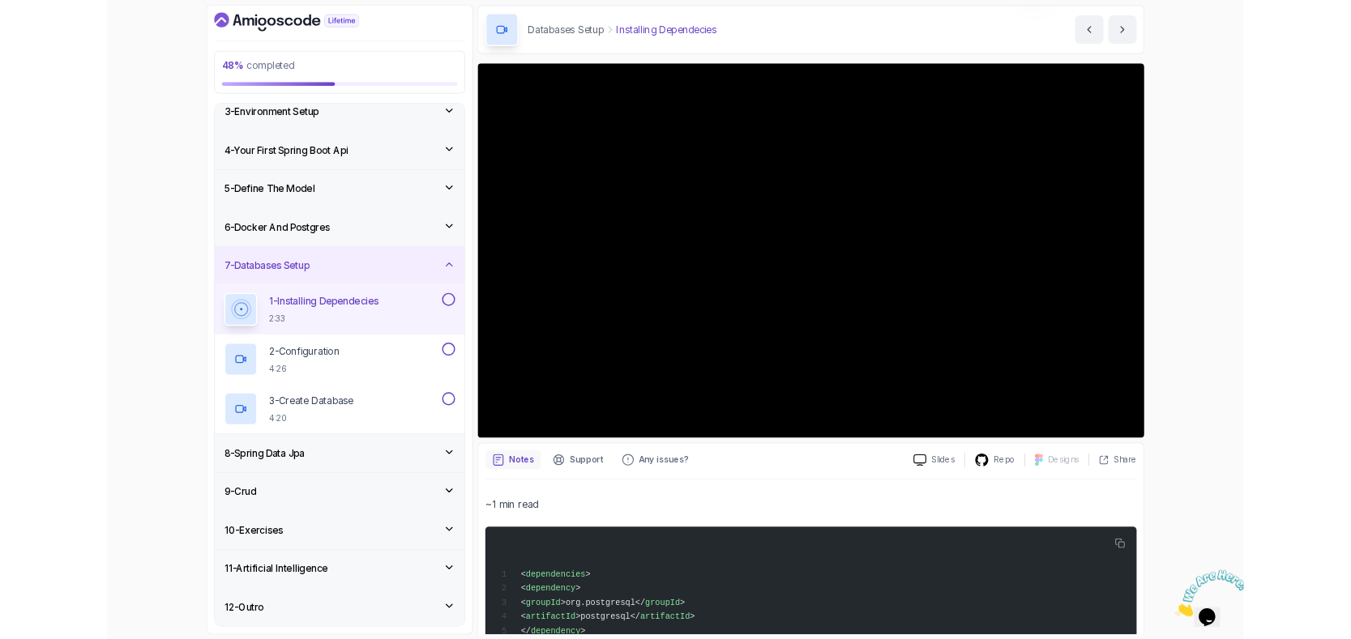
scroll to position [120, 0]
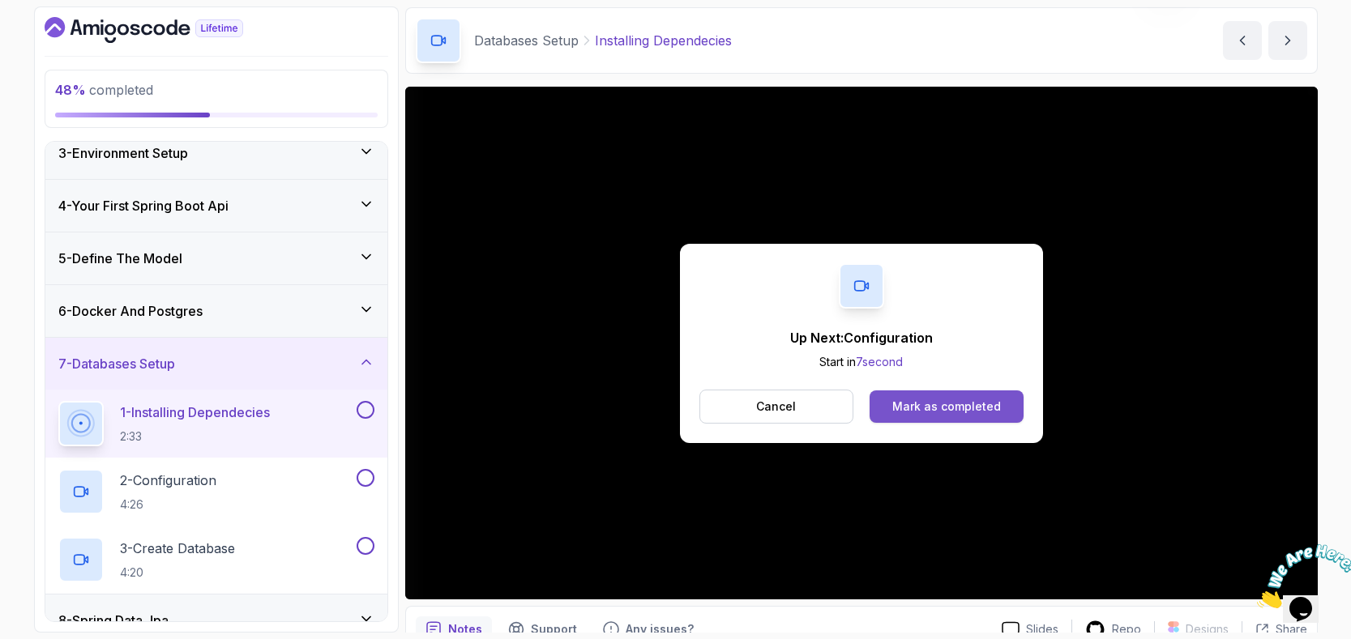
click at [914, 399] on div "Mark as completed" at bounding box center [946, 407] width 109 height 16
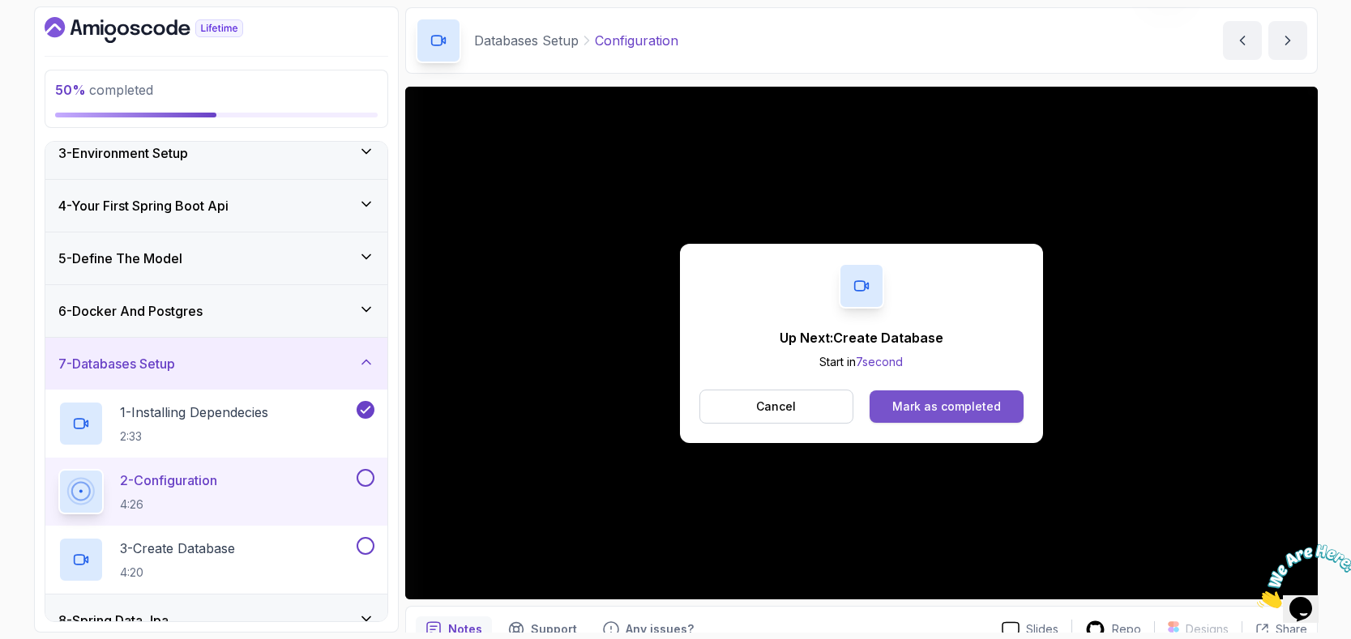
click at [933, 408] on div "Mark as completed" at bounding box center [946, 407] width 109 height 16
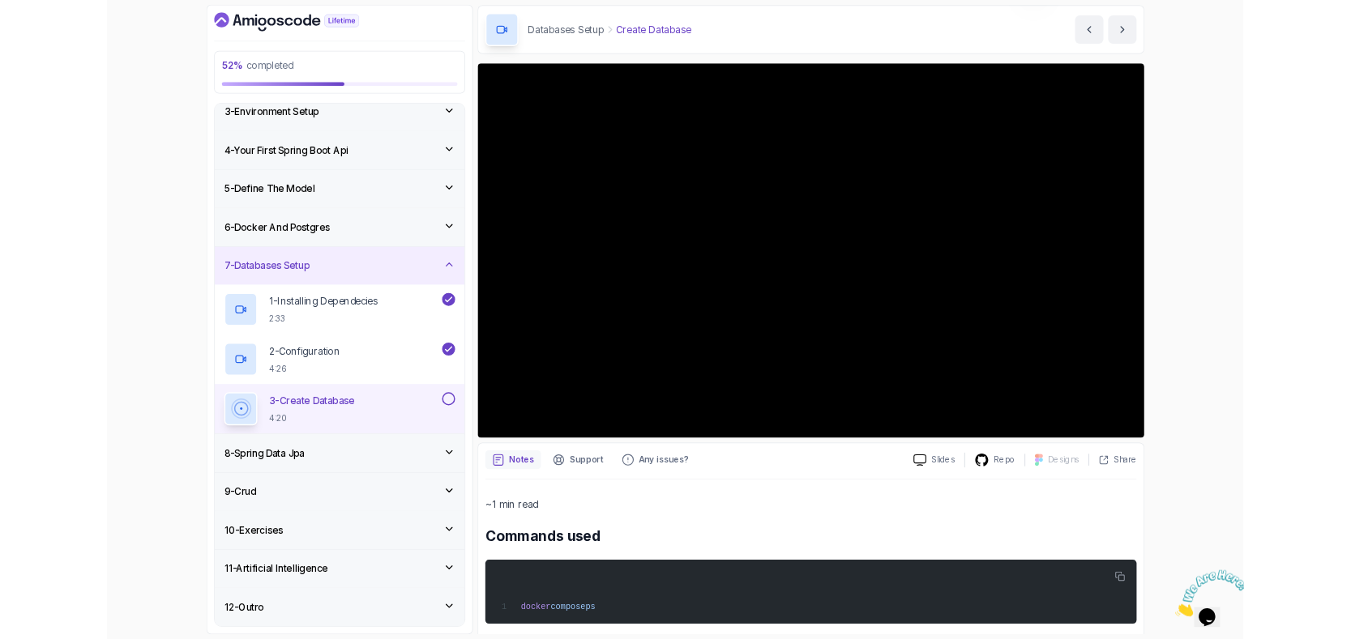
scroll to position [120, 0]
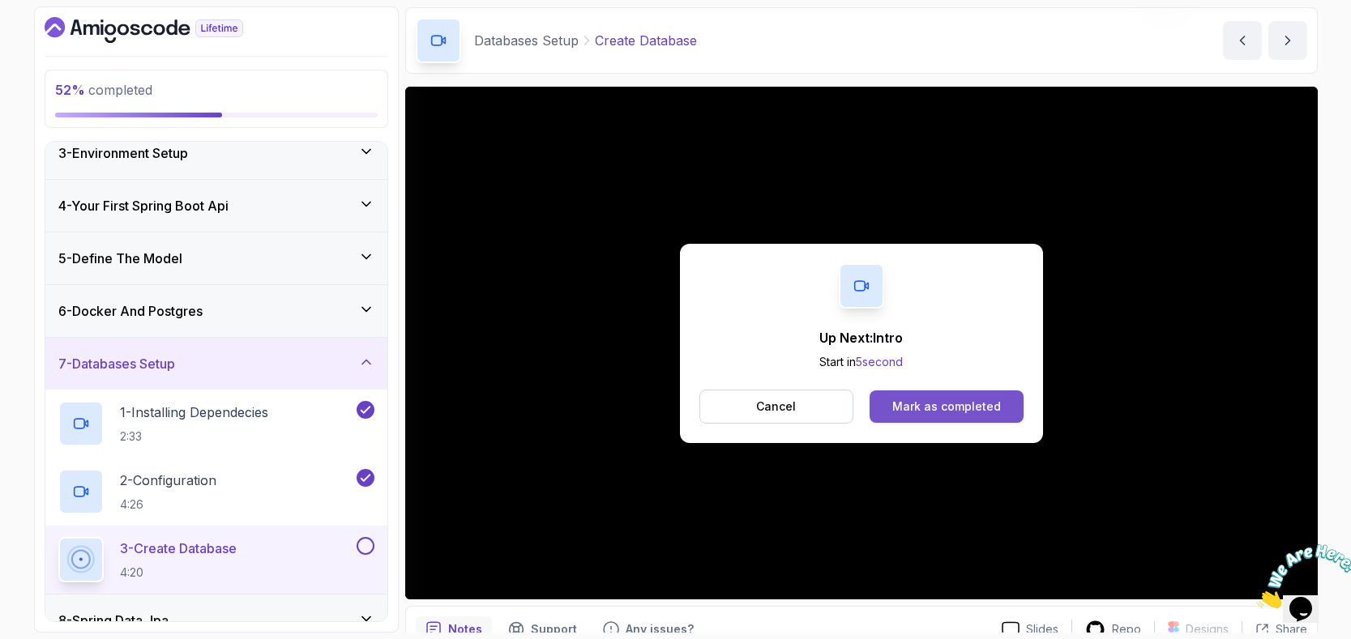
click at [960, 412] on div "Mark as completed" at bounding box center [946, 407] width 109 height 16
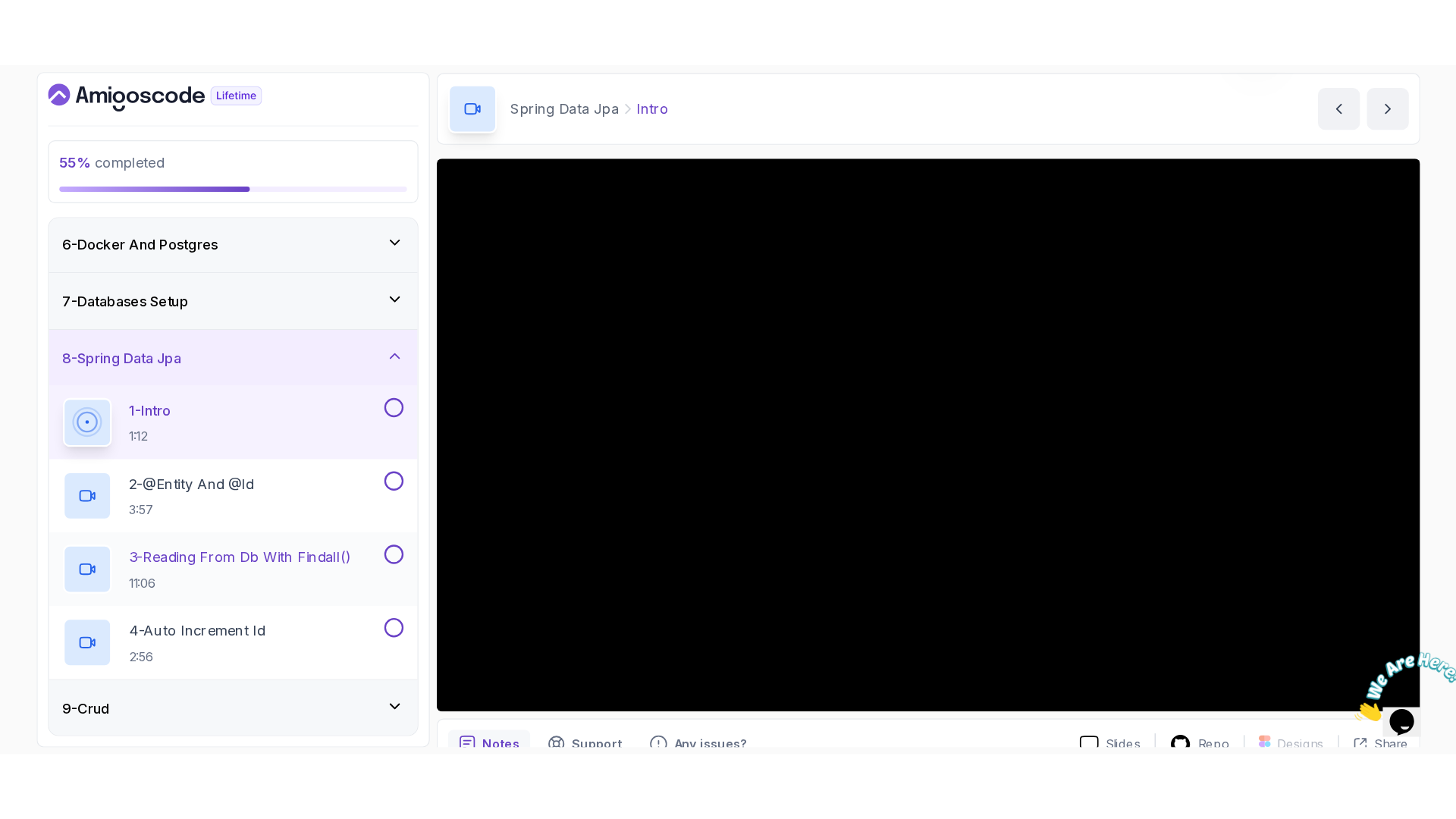
scroll to position [255, 0]
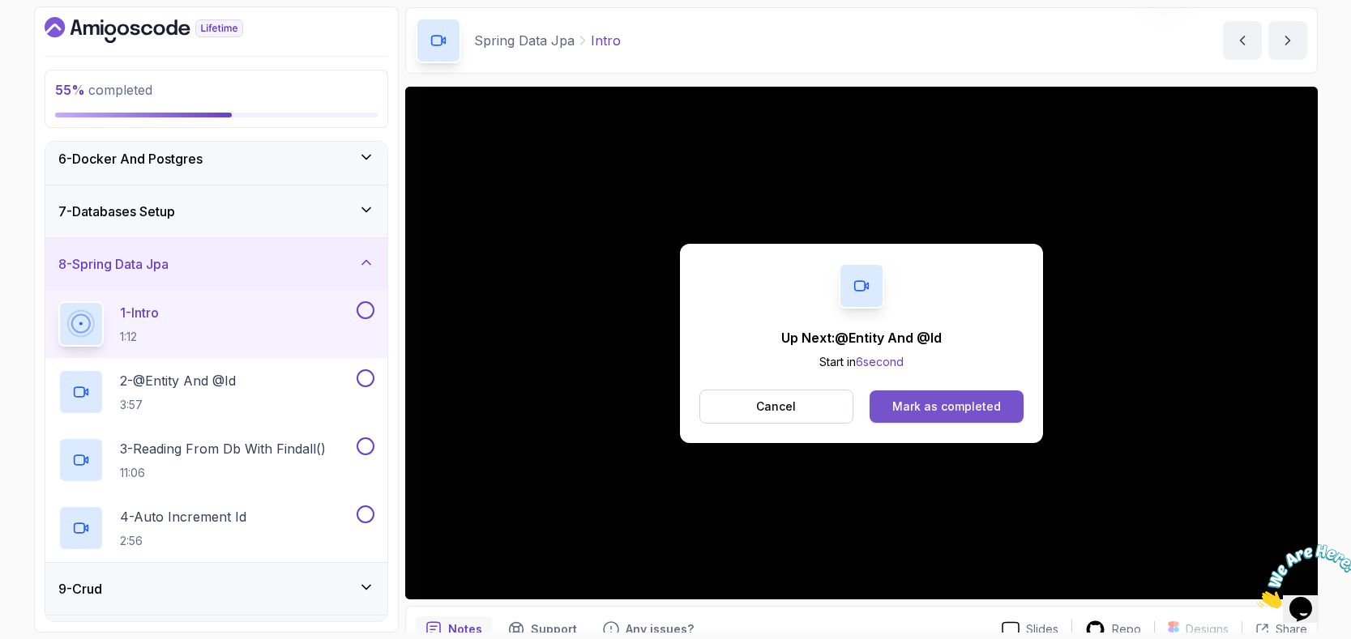
click at [931, 403] on div "Mark as completed" at bounding box center [946, 407] width 109 height 16
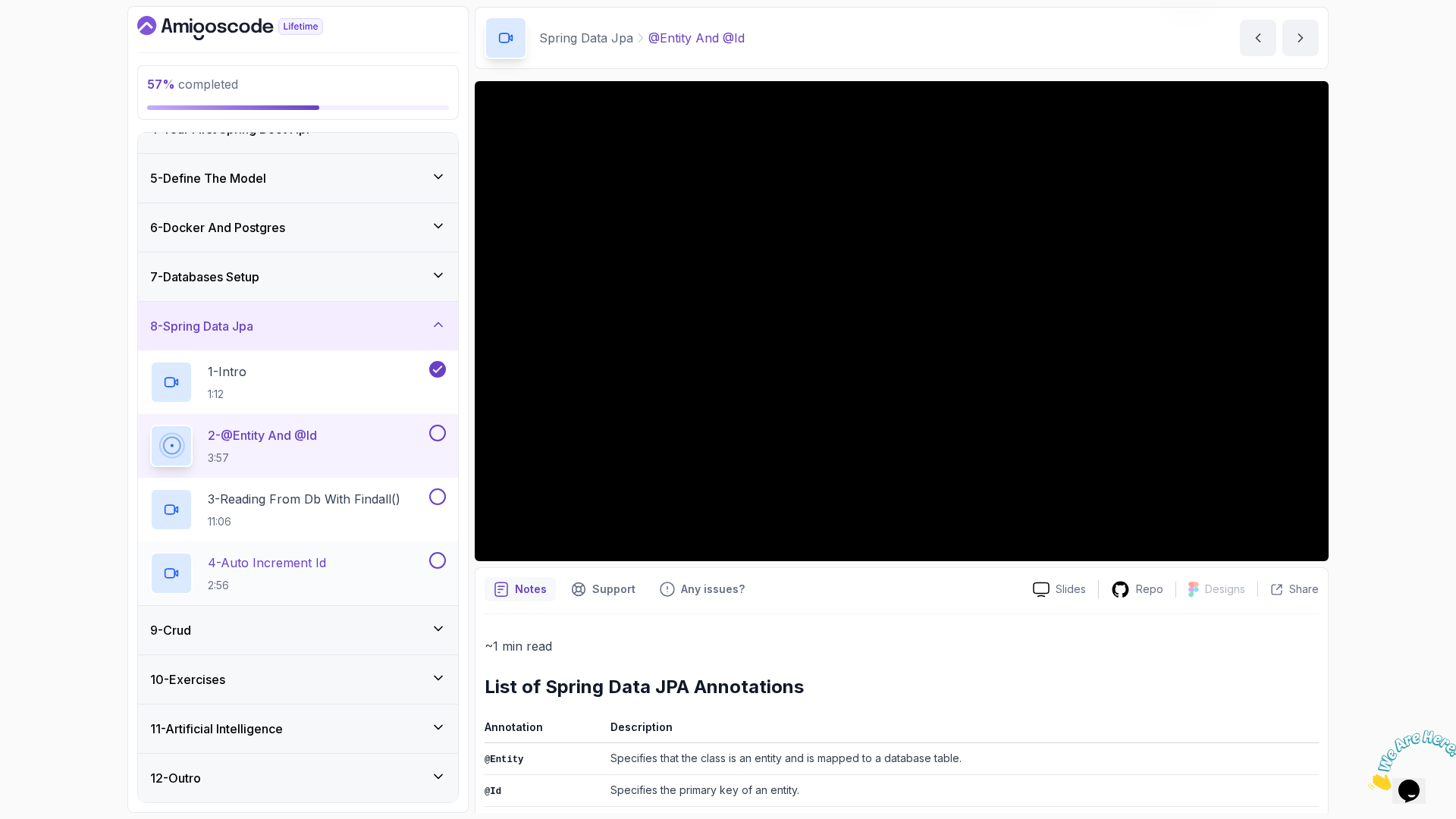
scroll to position [176, 0]
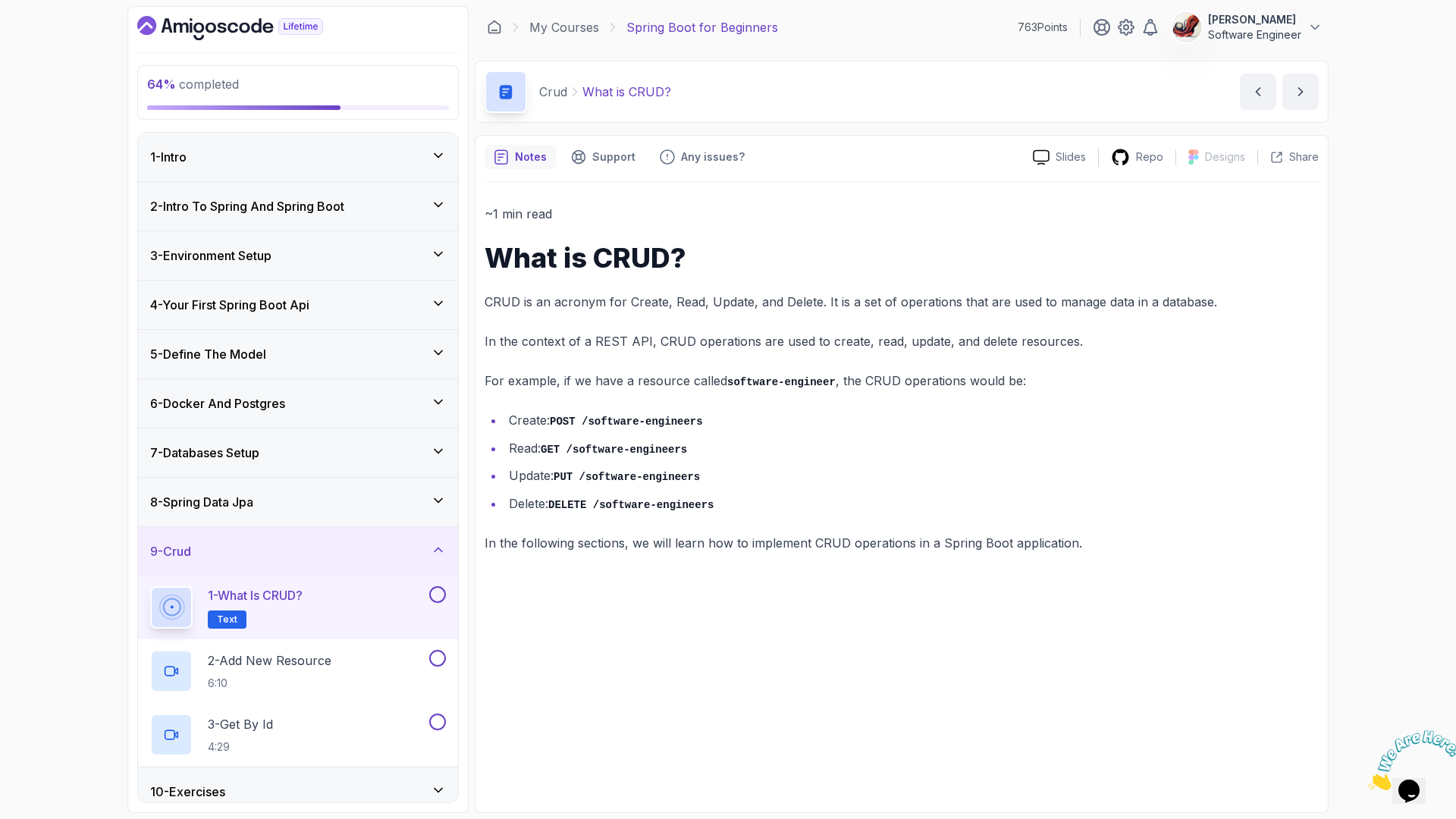
click at [440, 592] on button at bounding box center [438, 594] width 17 height 17
click at [1263, 91] on icon "next content" at bounding box center [1300, 92] width 15 height 15
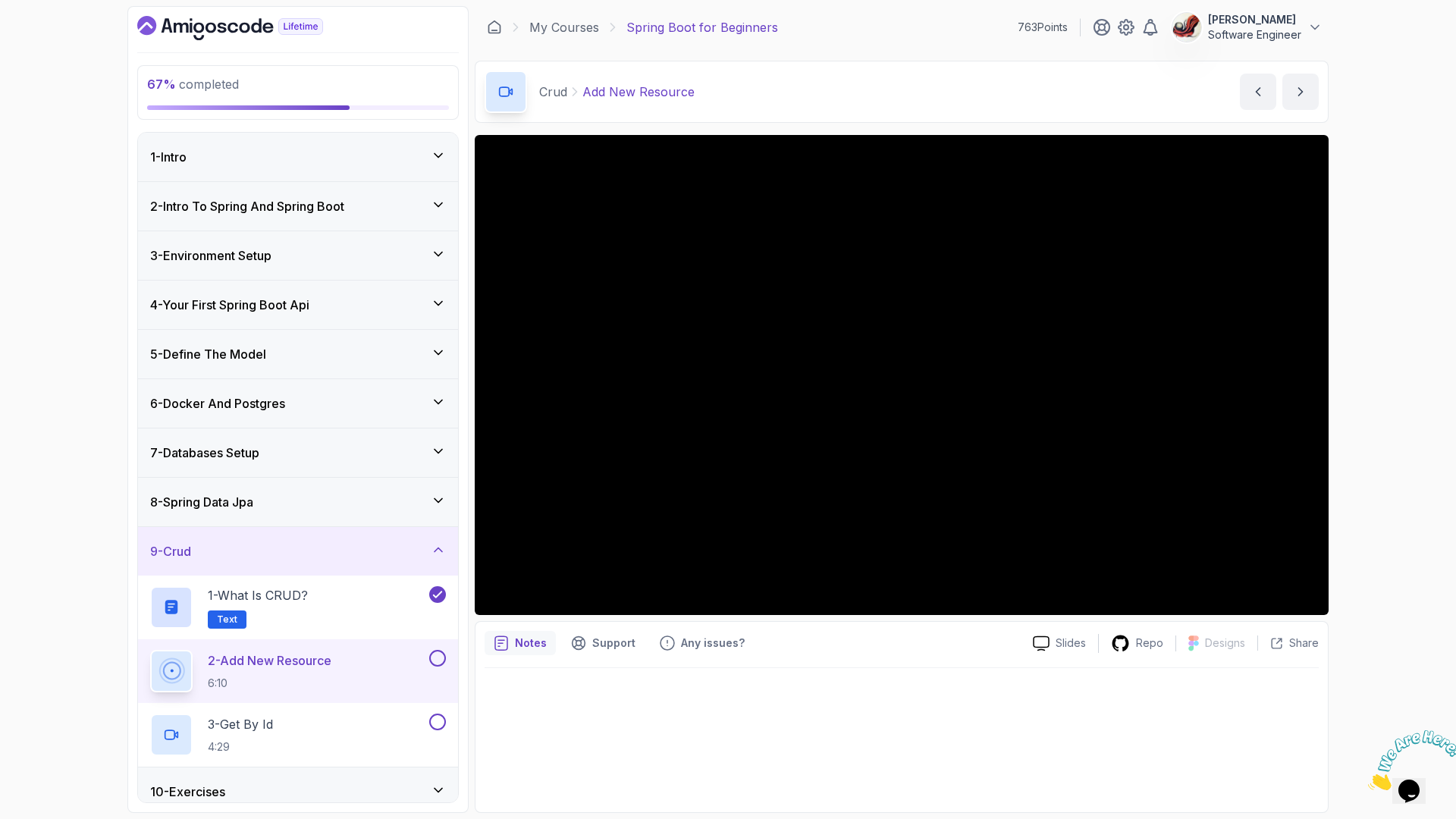
click at [435, 453] on icon at bounding box center [438, 451] width 15 height 15
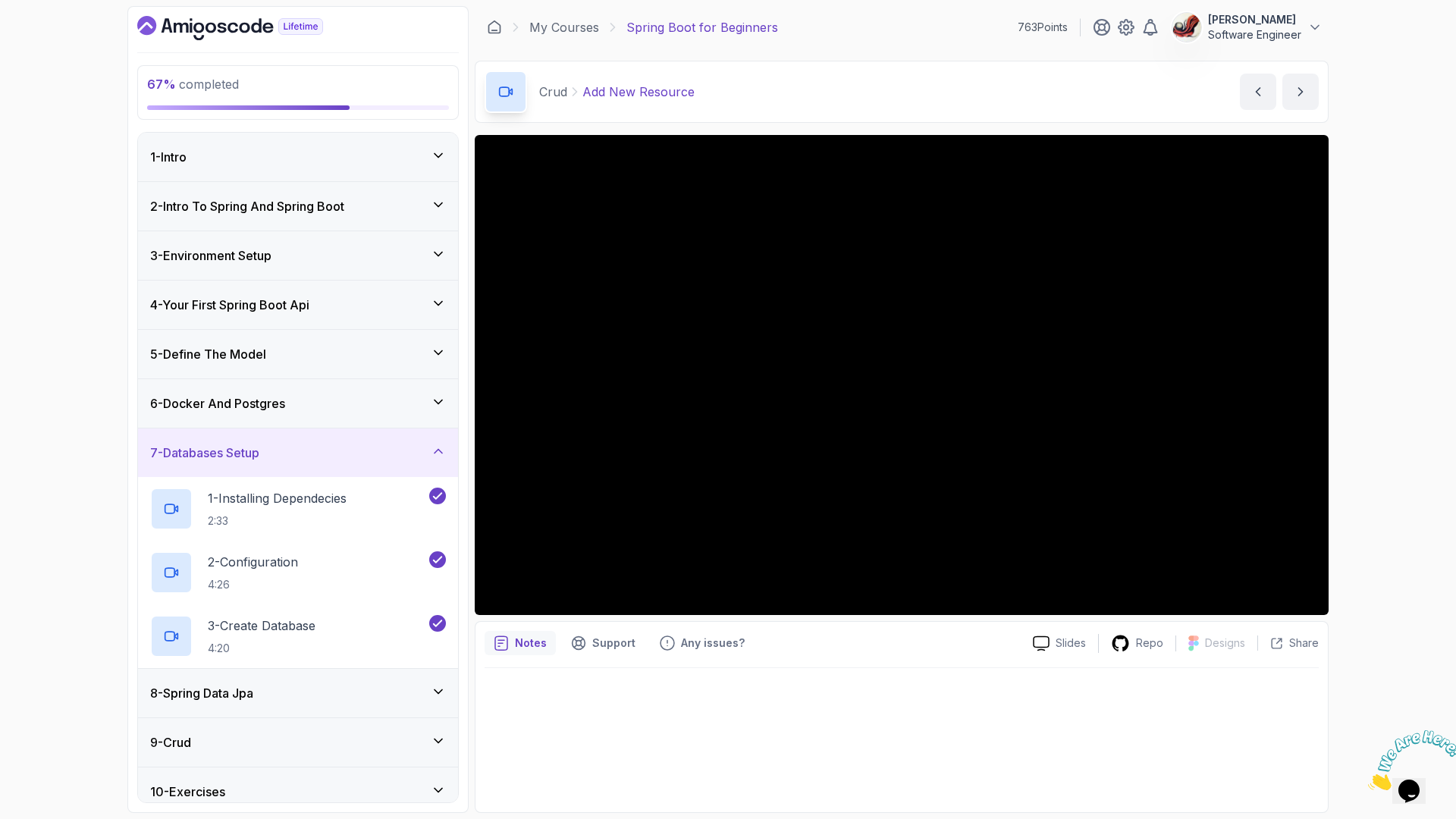
click at [435, 453] on icon at bounding box center [438, 451] width 7 height 4
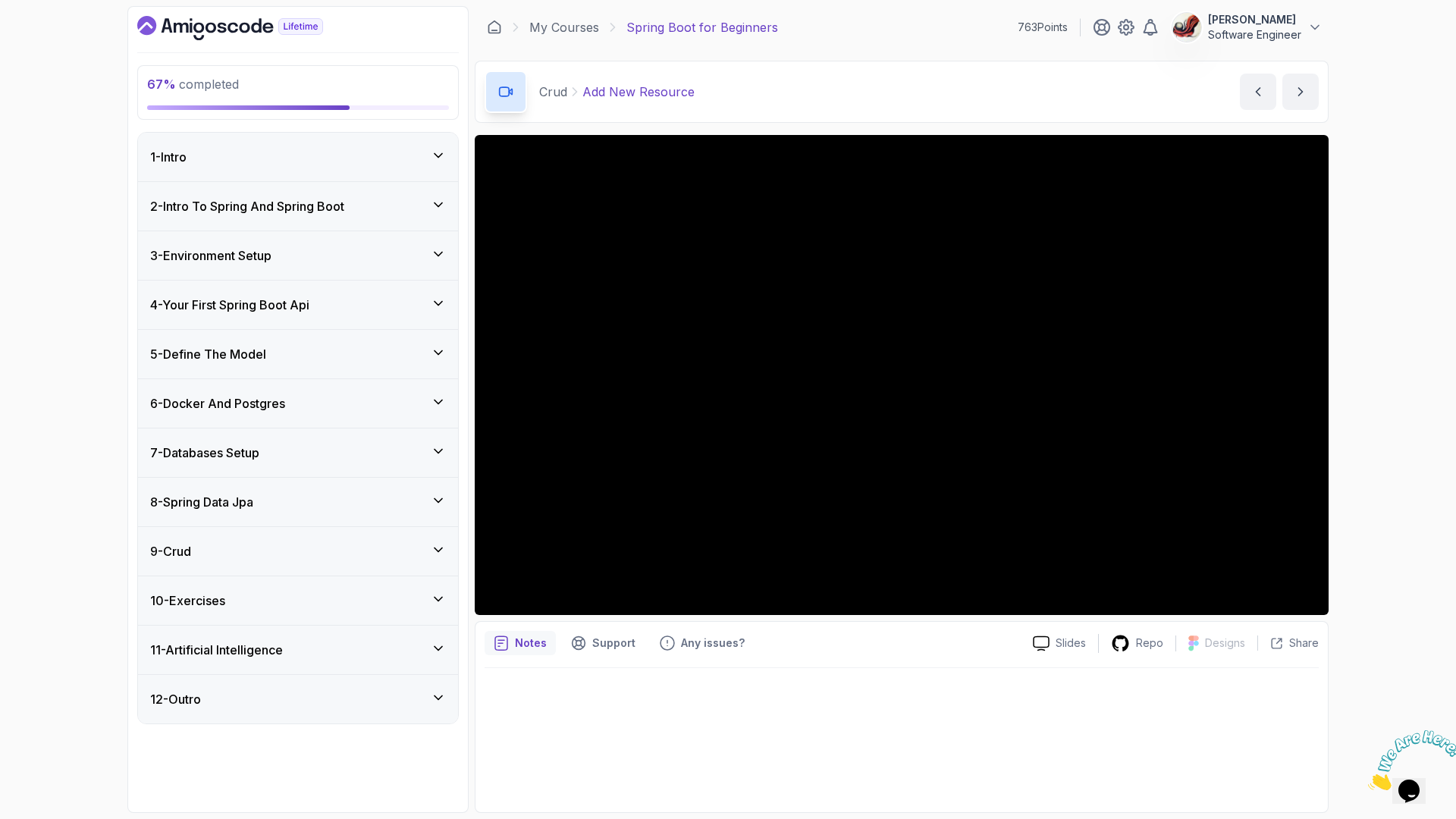
click at [438, 497] on icon at bounding box center [438, 501] width 15 height 15
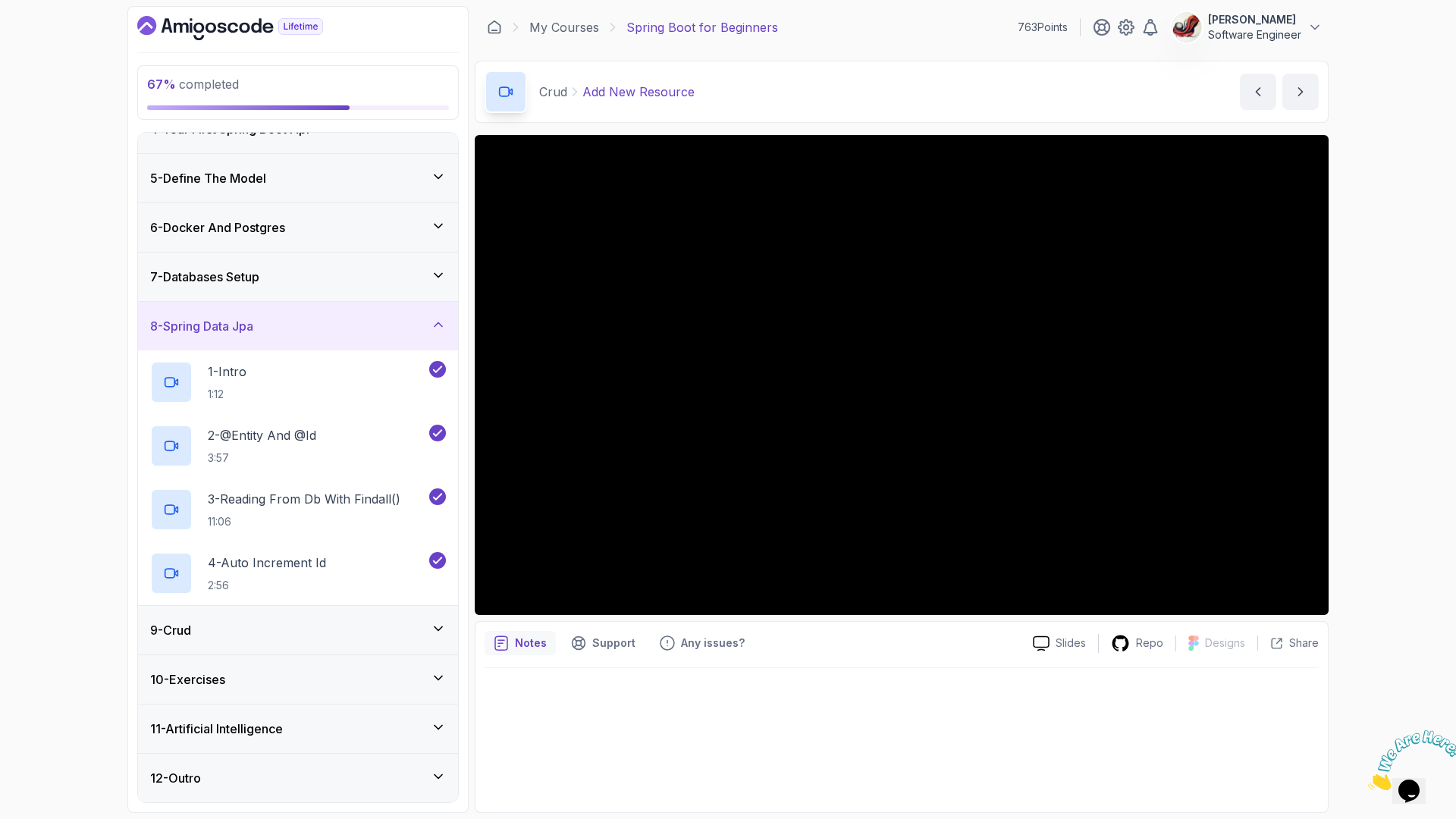
scroll to position [176, 0]
click at [430, 597] on div "9 - Crud" at bounding box center [298, 630] width 296 height 18
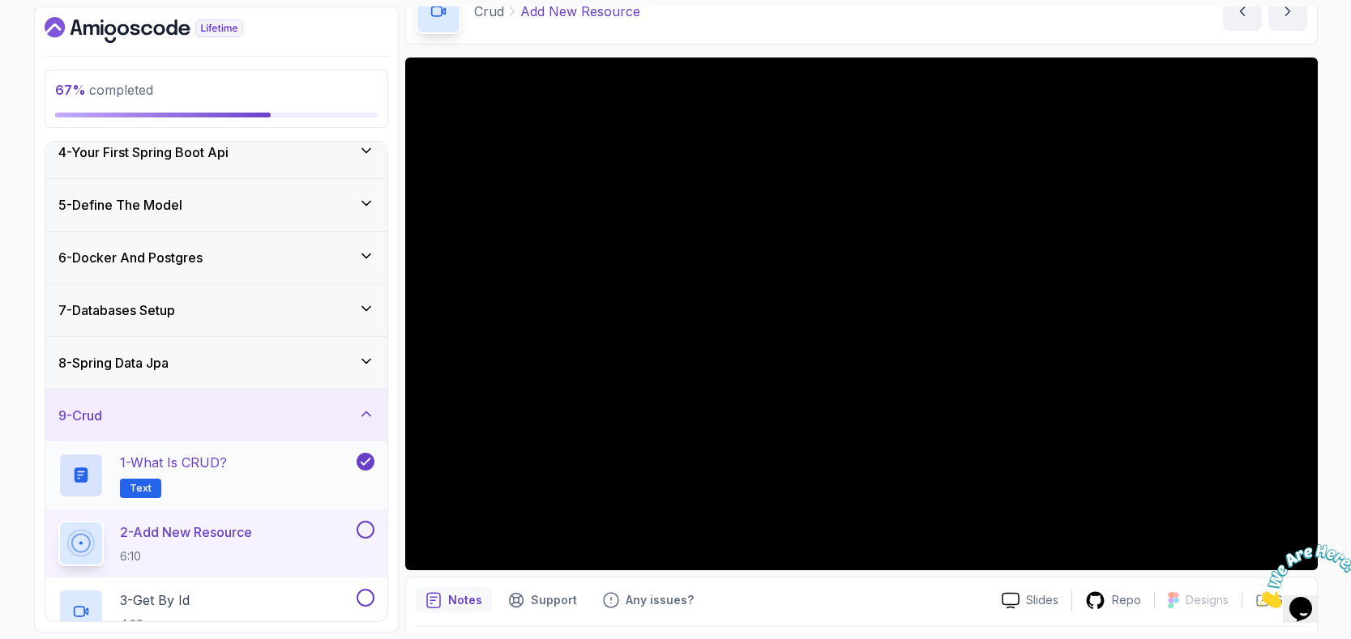
scroll to position [212, 0]
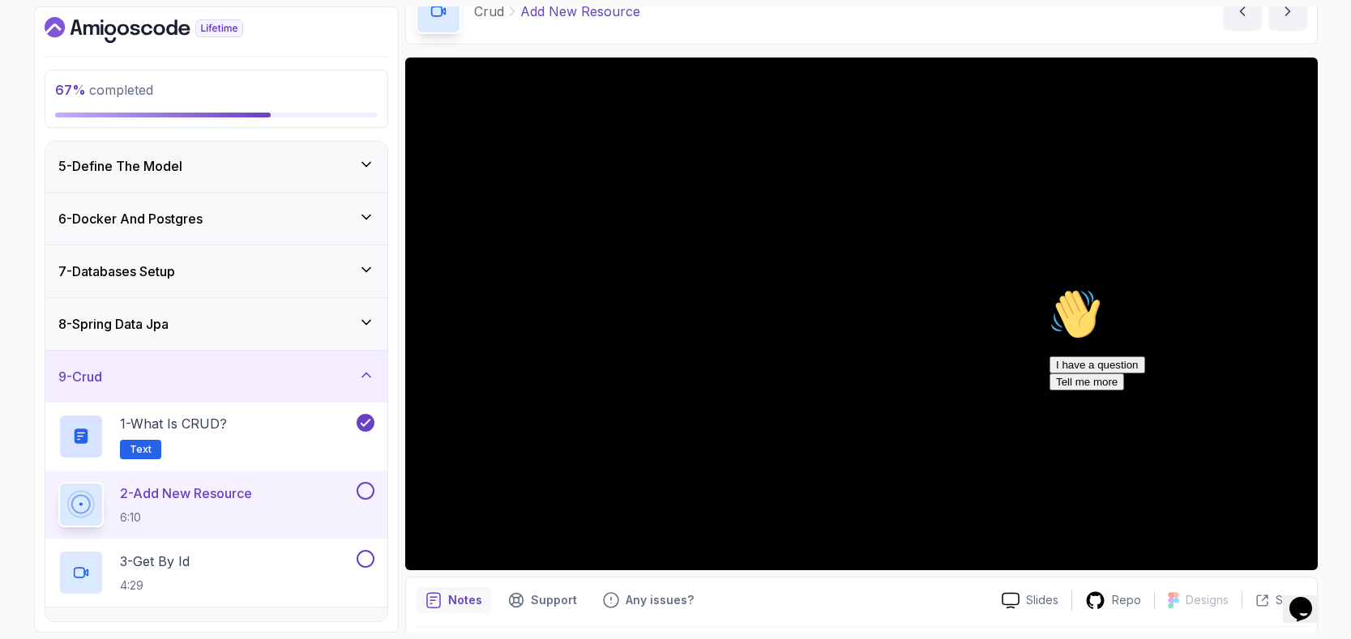
click at [236, 328] on div "8 - Spring Data Jpa" at bounding box center [216, 323] width 316 height 19
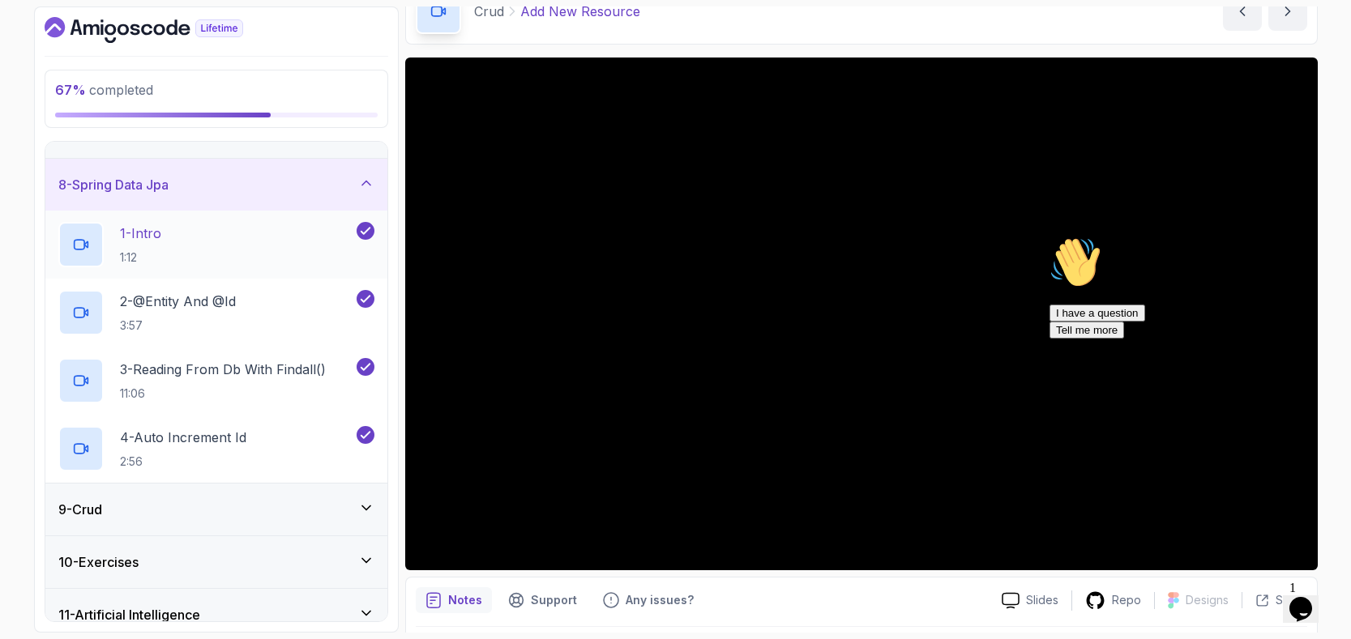
scroll to position [353, 0]
click at [240, 443] on p "4 - Auto Increment Id" at bounding box center [183, 435] width 126 height 19
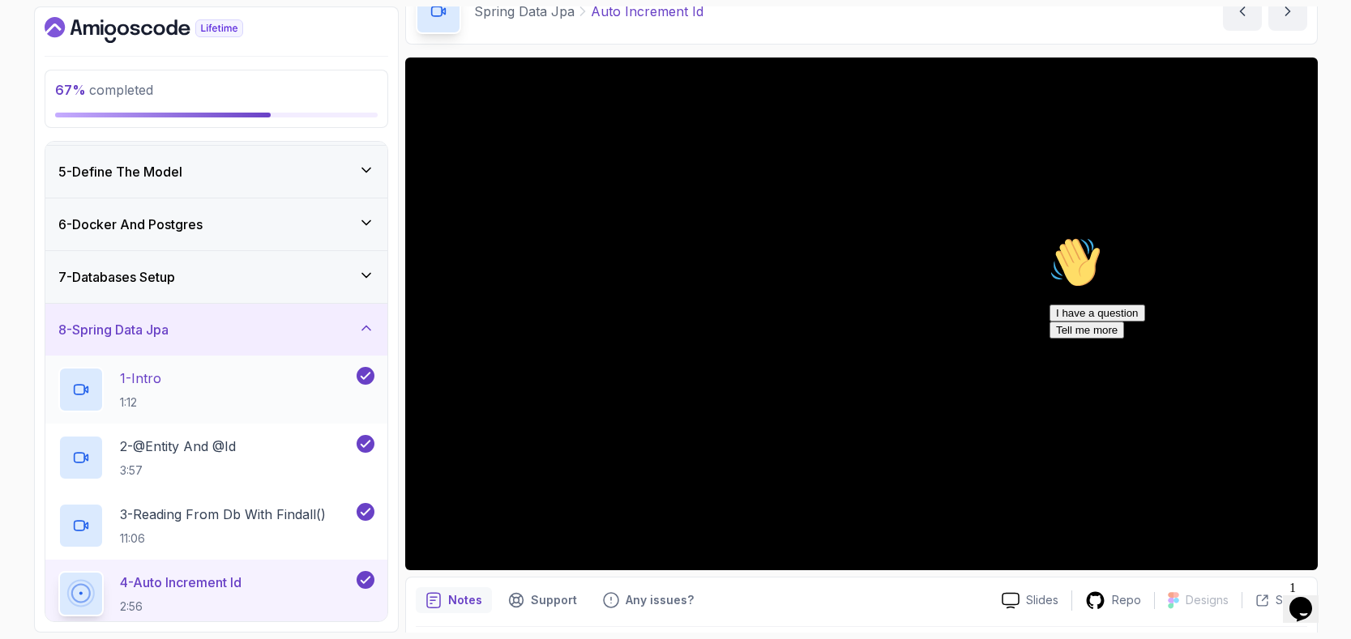
scroll to position [203, 0]
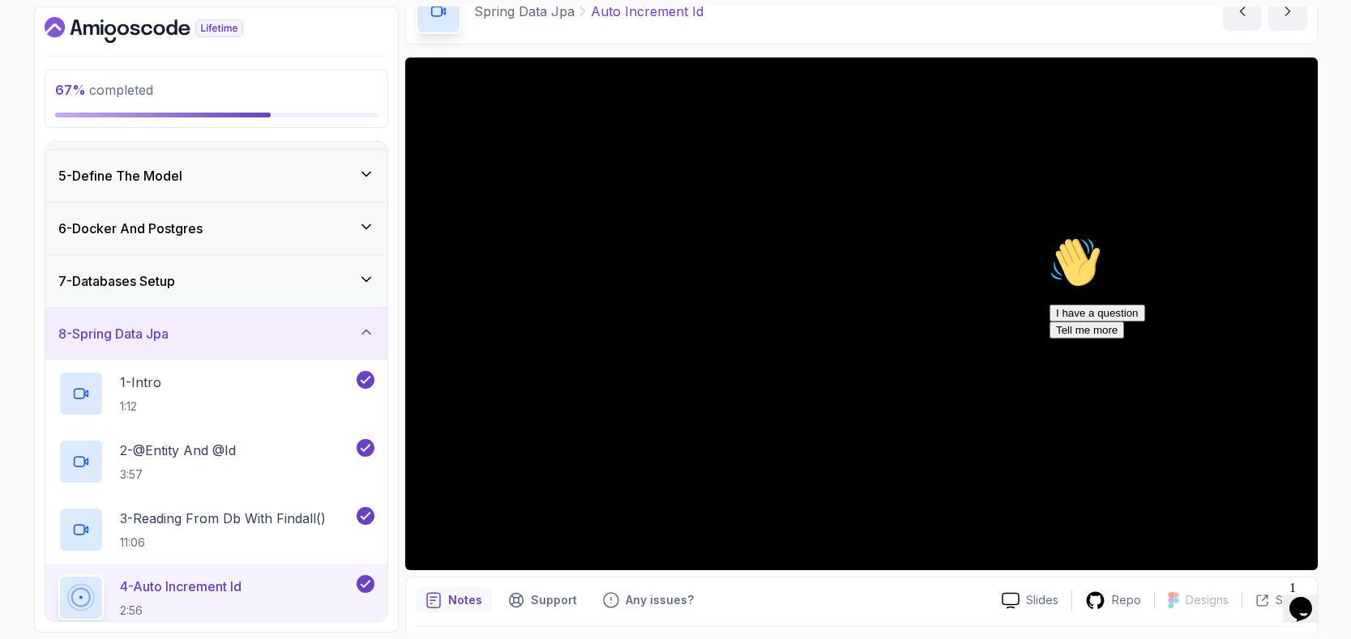
click at [265, 282] on div "7 - Databases Setup" at bounding box center [216, 280] width 316 height 19
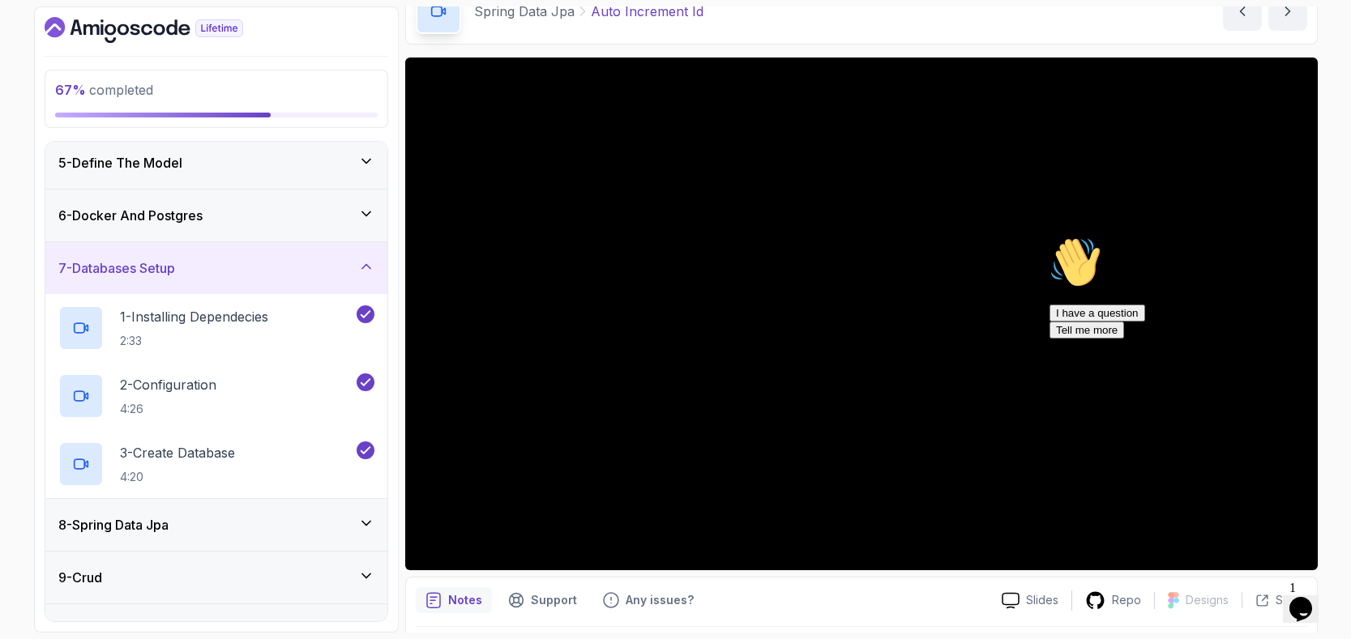
scroll to position [241, 0]
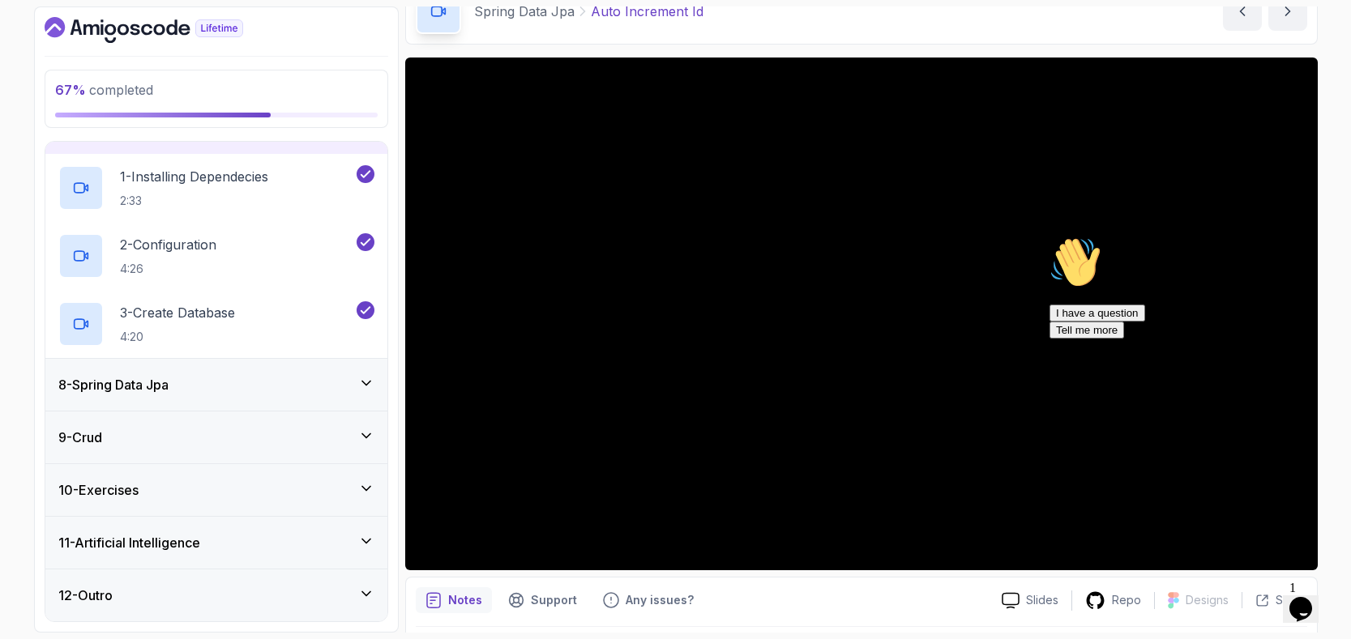
click at [250, 391] on div "8 - Spring Data Jpa" at bounding box center [216, 384] width 316 height 19
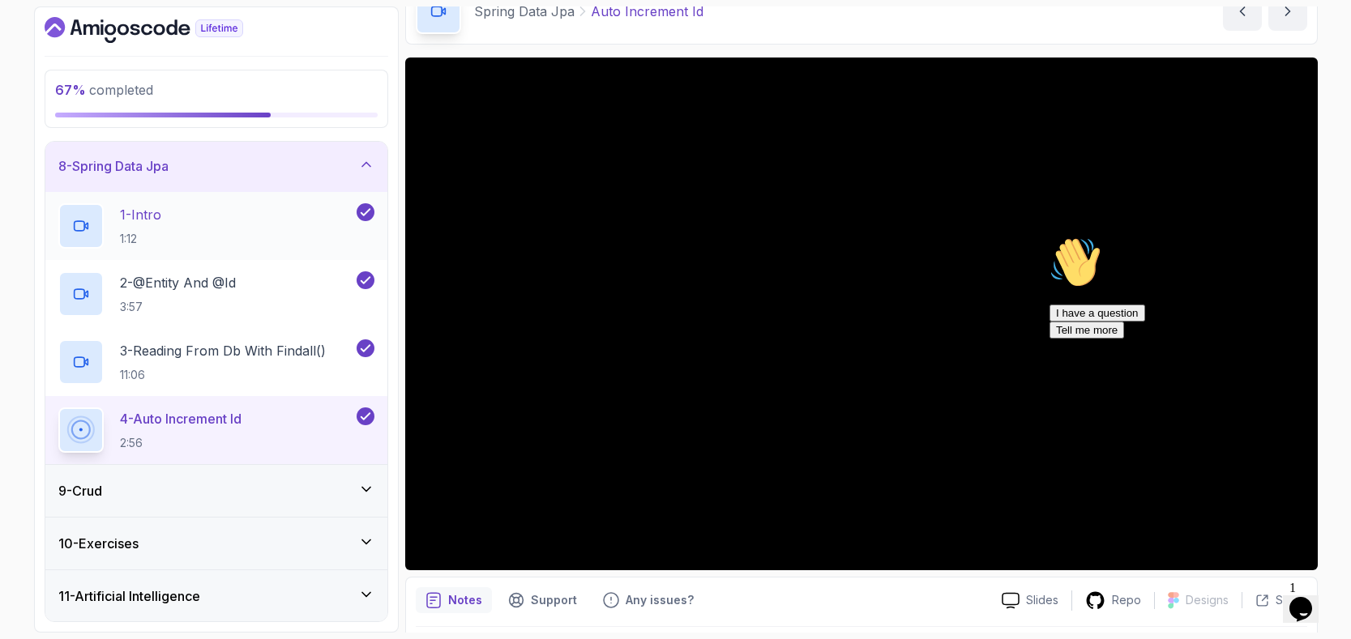
scroll to position [392, 0]
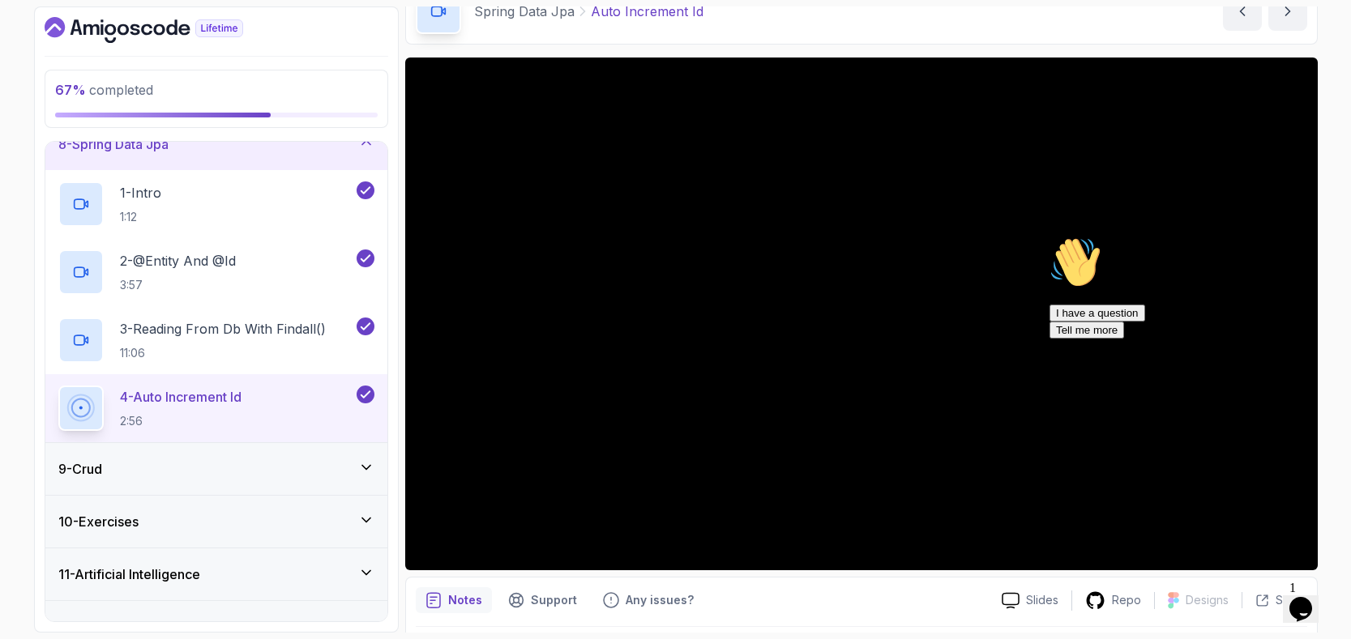
click at [297, 397] on div "4 - Auto Increment Id 2:56" at bounding box center [205, 408] width 295 height 45
click at [266, 335] on p "3 - Reading From Db With Findall()" at bounding box center [223, 328] width 206 height 19
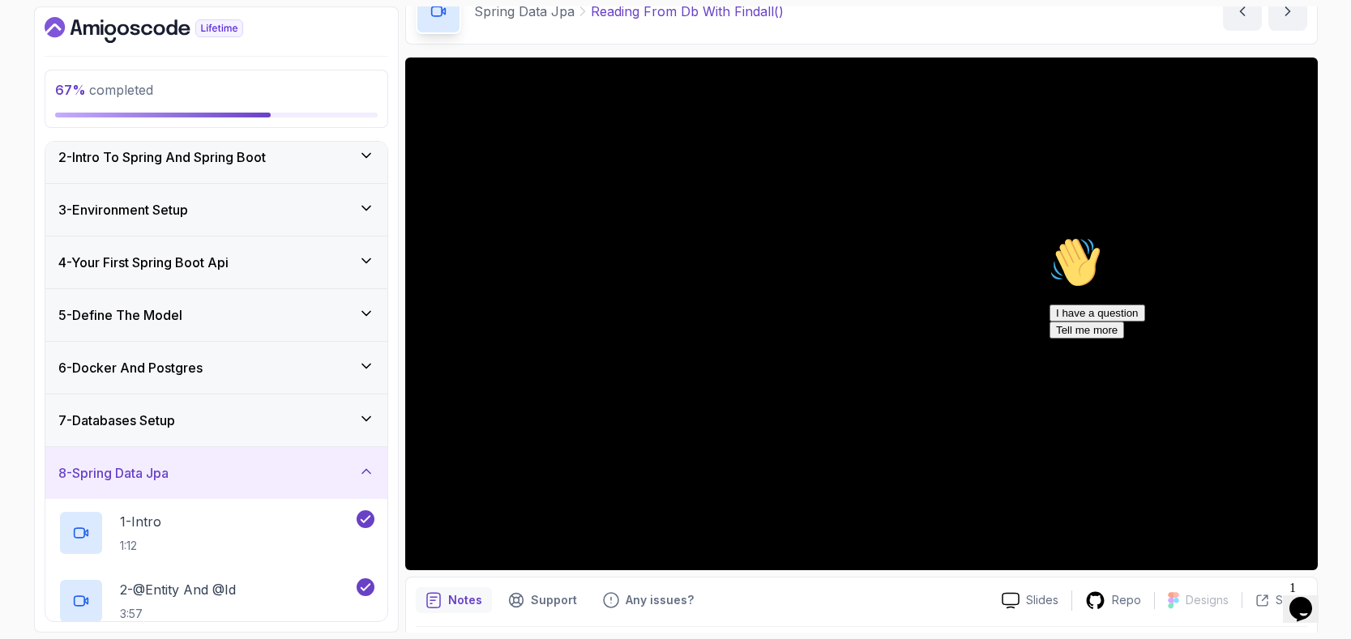
scroll to position [58, 0]
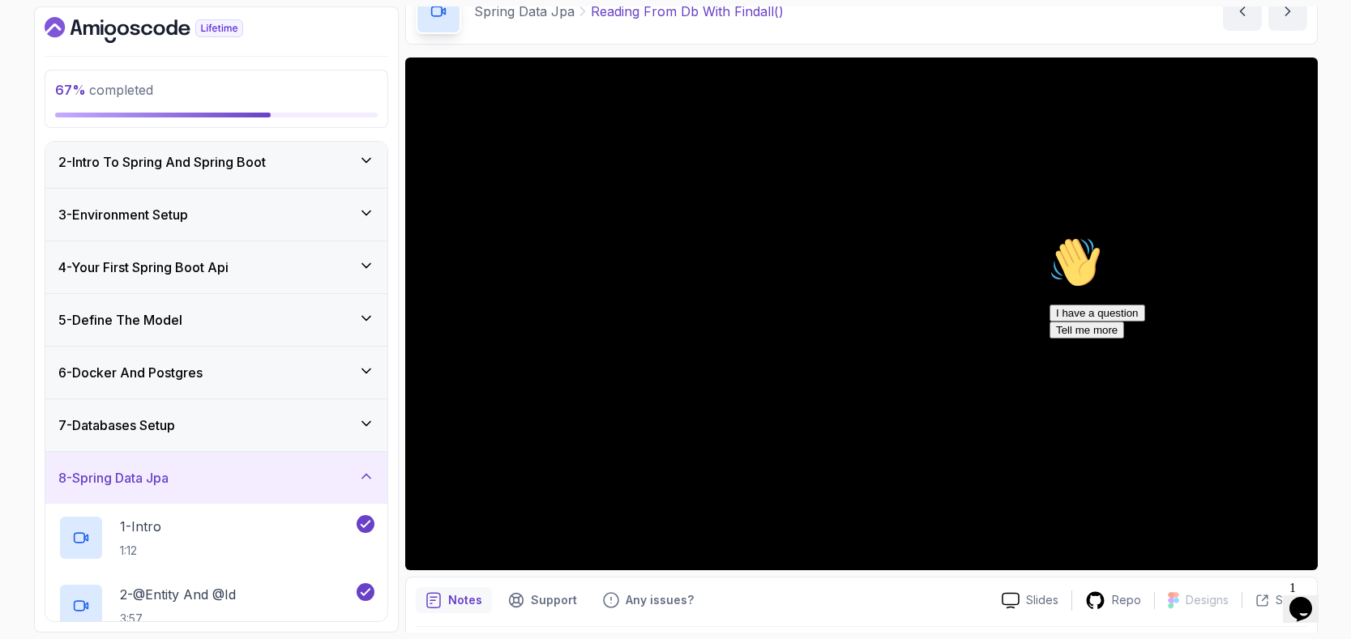
click at [250, 373] on div "6 - Docker And Postgres" at bounding box center [216, 372] width 316 height 19
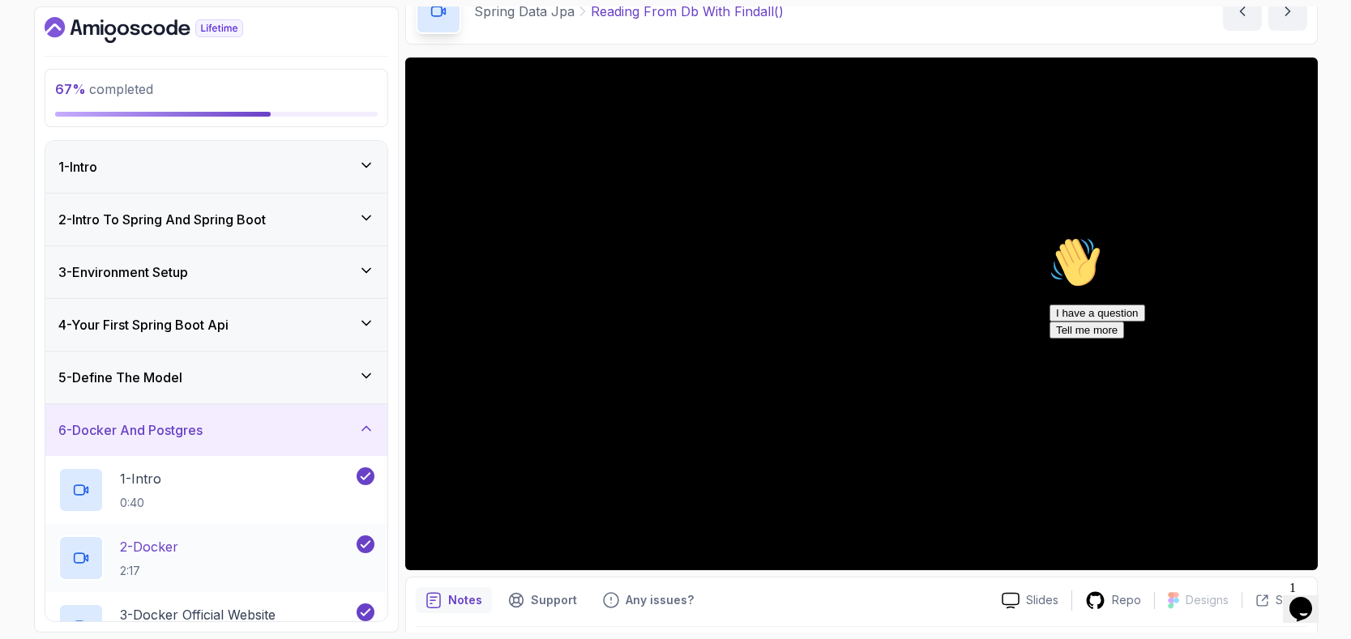
scroll to position [0, 0]
click at [231, 366] on div "5 - Define The Model" at bounding box center [216, 378] width 342 height 52
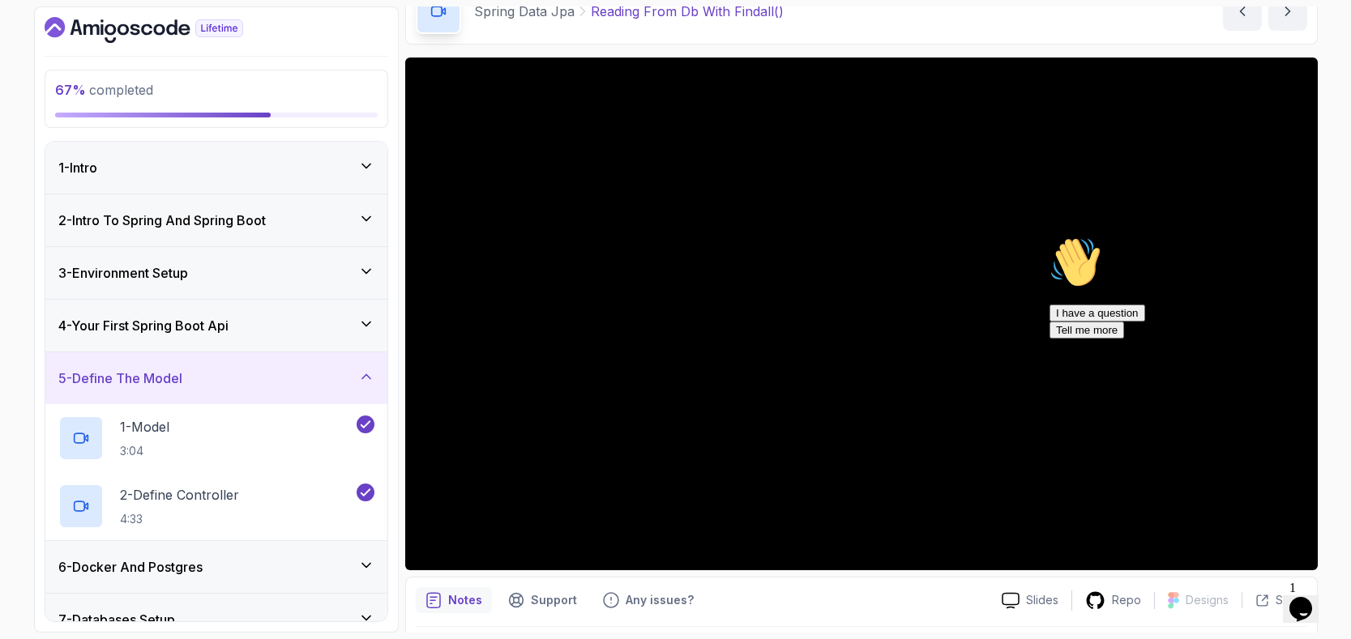
click at [254, 322] on div "4 - Your First Spring Boot Api" at bounding box center [216, 325] width 316 height 19
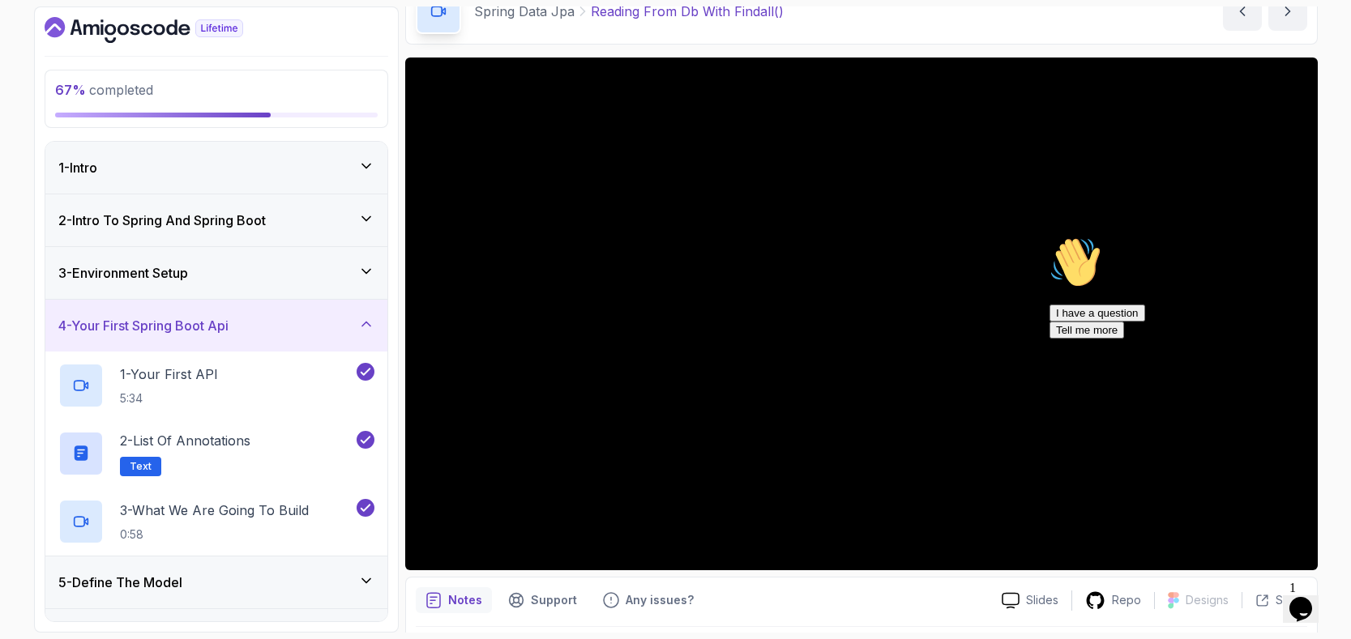
click at [237, 272] on div "3 - Environment Setup" at bounding box center [216, 272] width 316 height 19
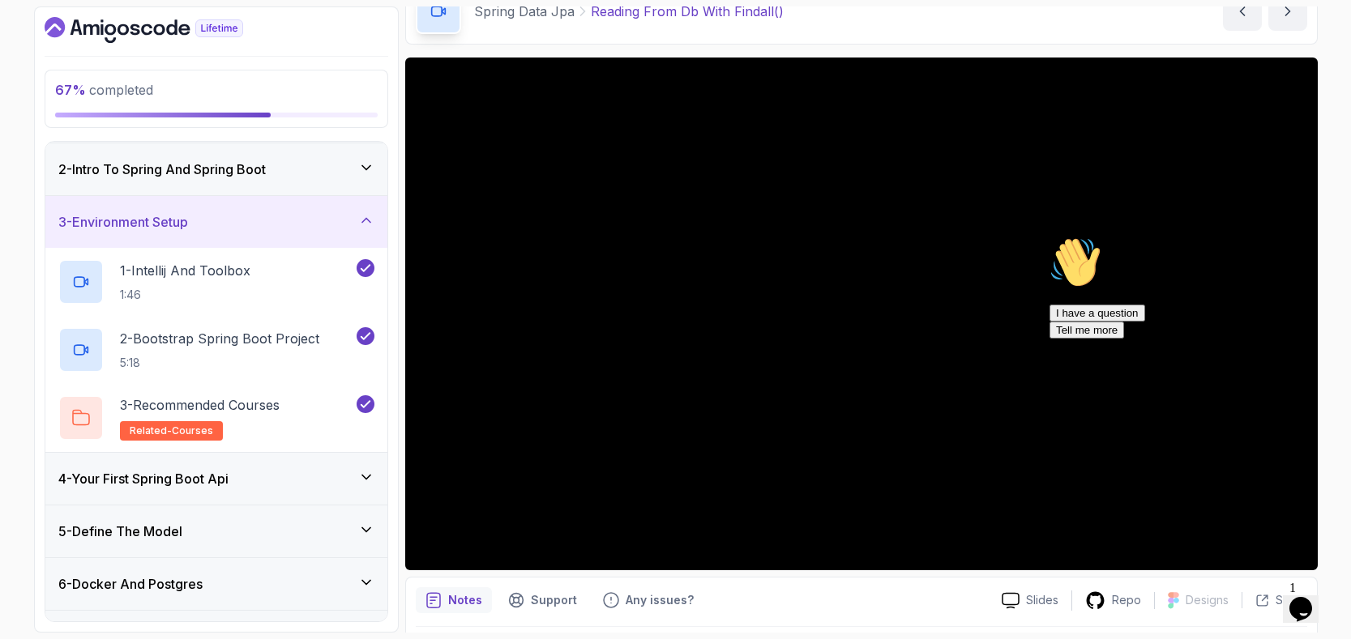
scroll to position [49, 0]
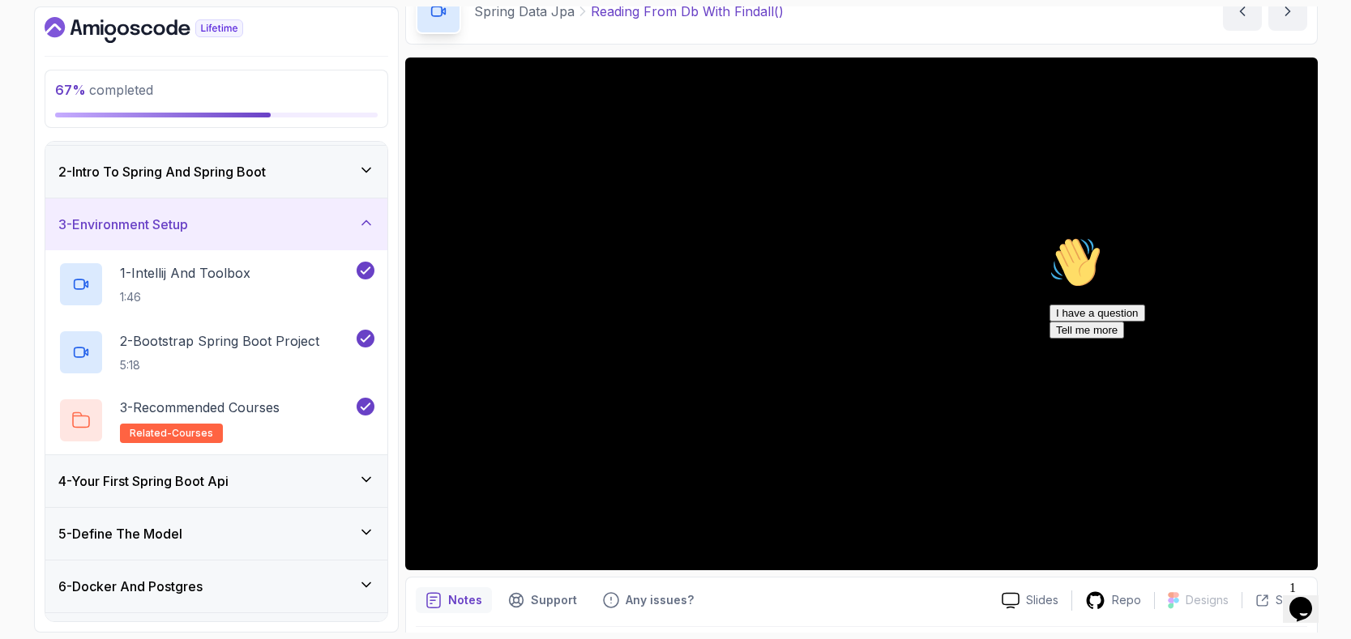
click at [238, 497] on div "4 - Your First Spring Boot Api" at bounding box center [216, 481] width 342 height 52
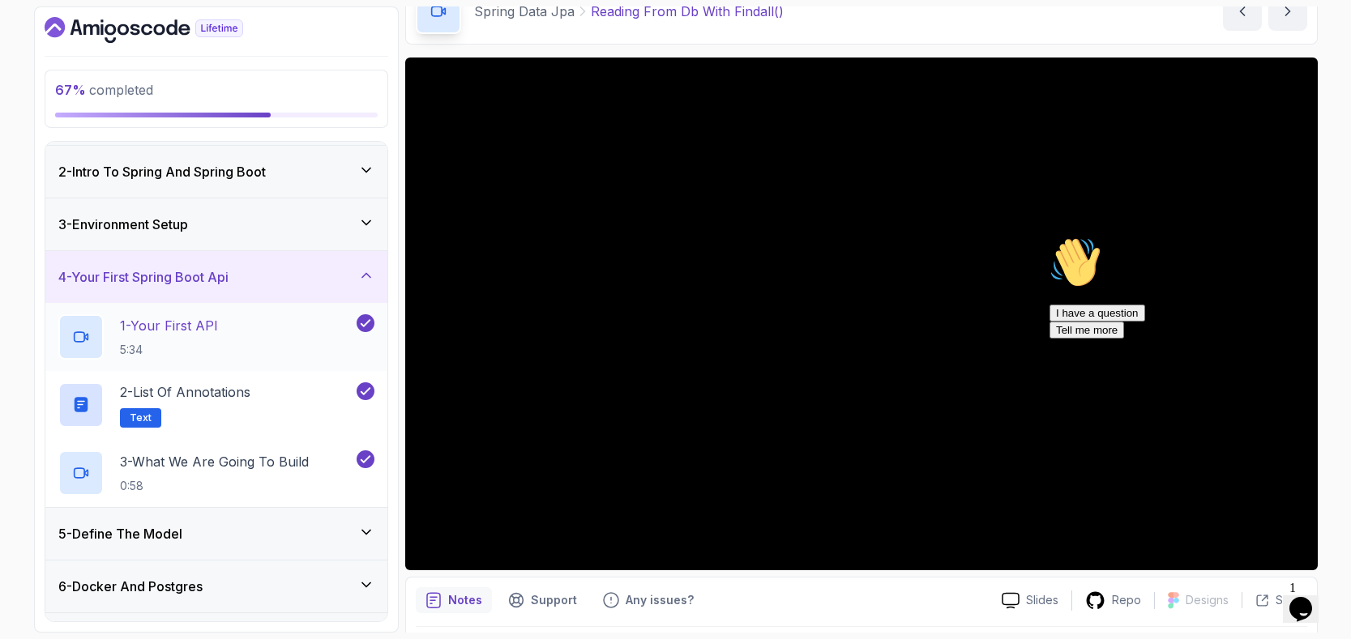
click at [267, 334] on div "1 - Your First API 5:34" at bounding box center [205, 336] width 295 height 45
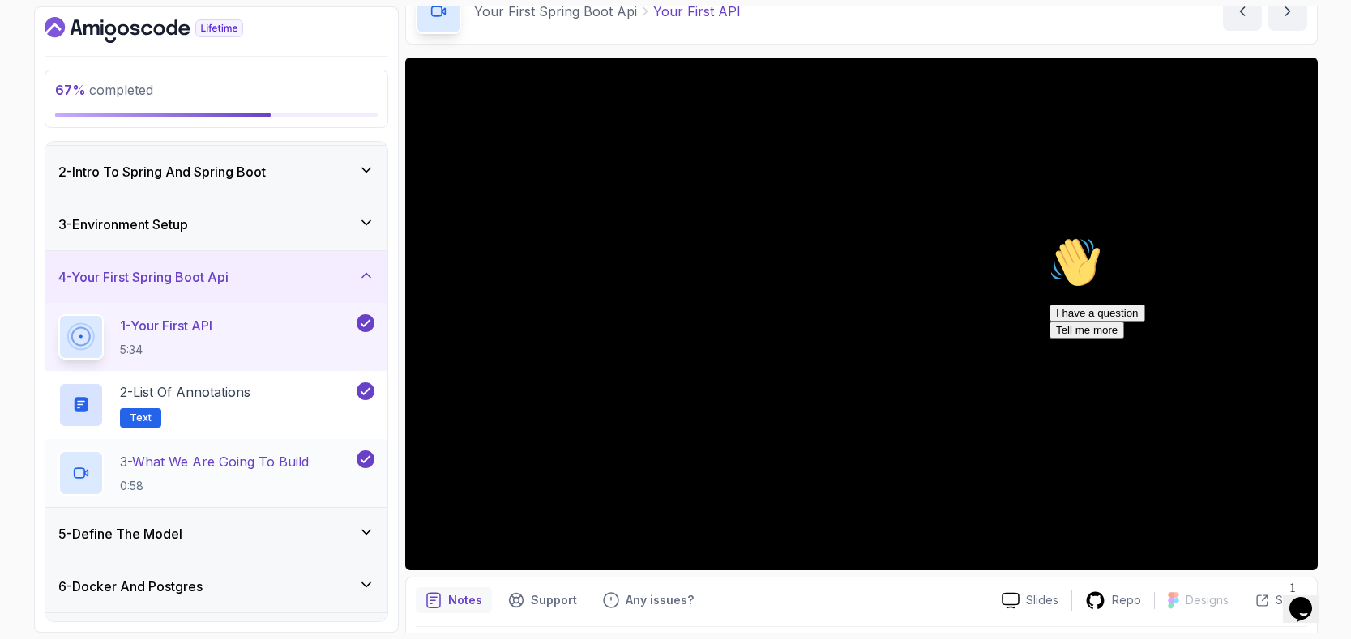
click at [237, 489] on p "0:58" at bounding box center [214, 486] width 189 height 16
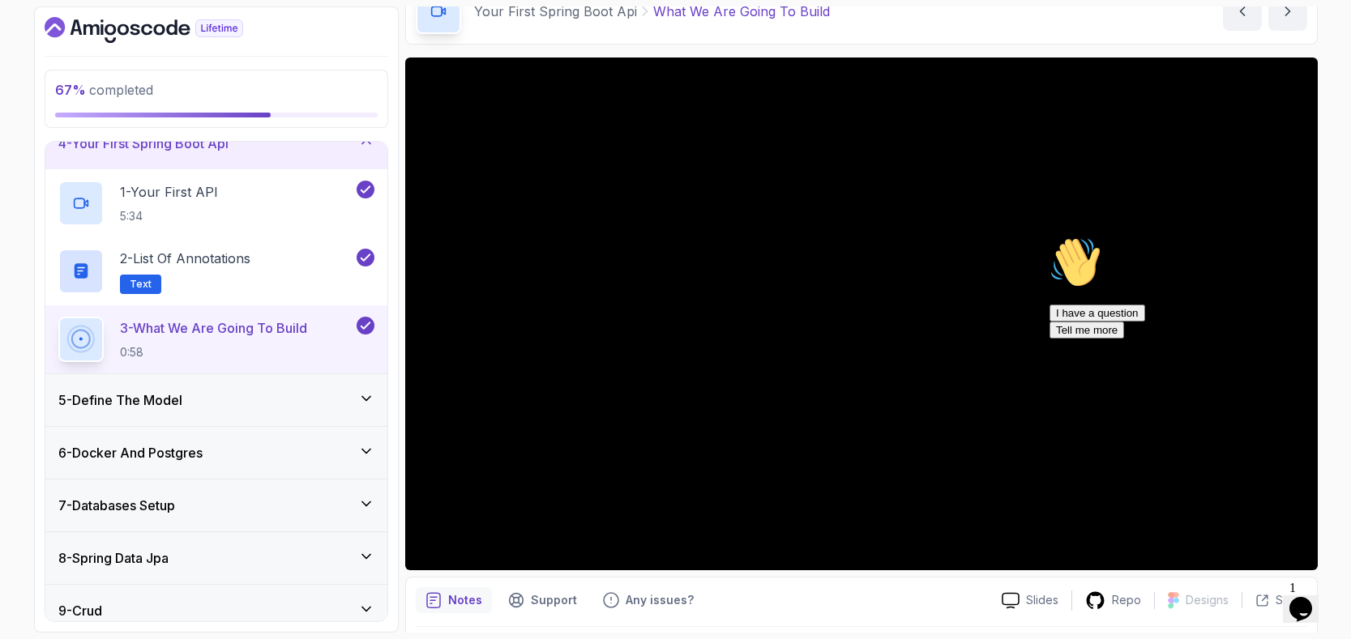
scroll to position [194, 0]
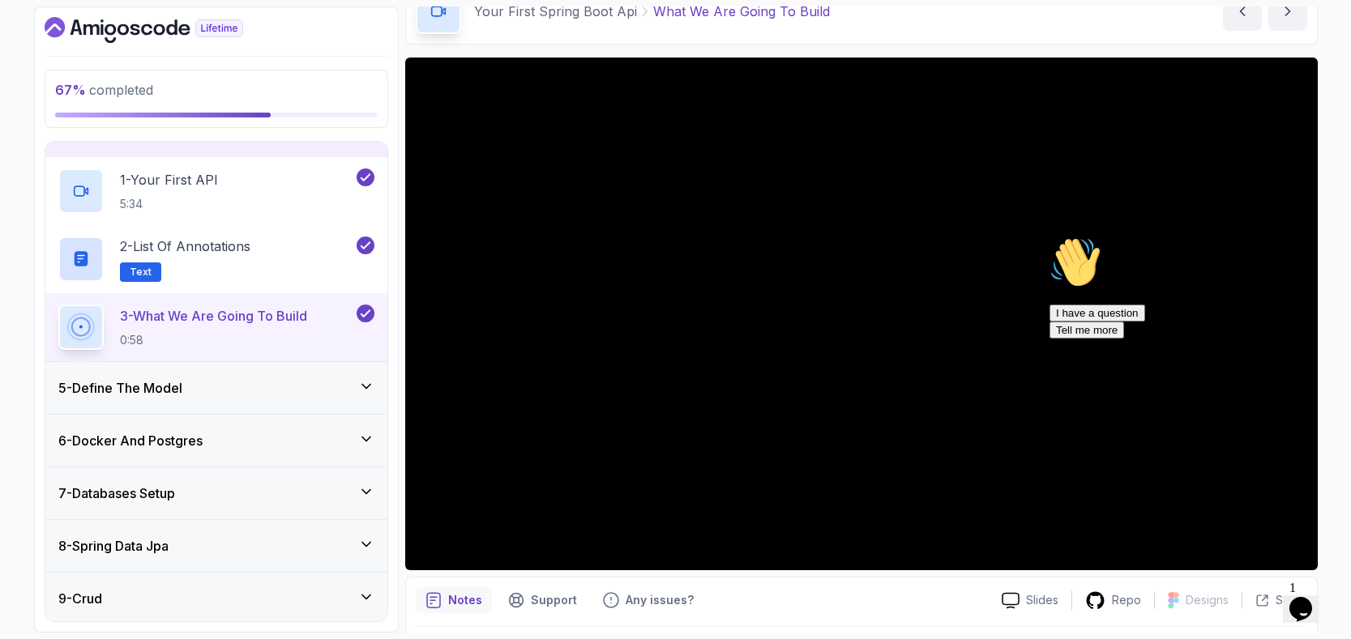
click at [227, 399] on div "5 - Define The Model" at bounding box center [216, 388] width 342 height 52
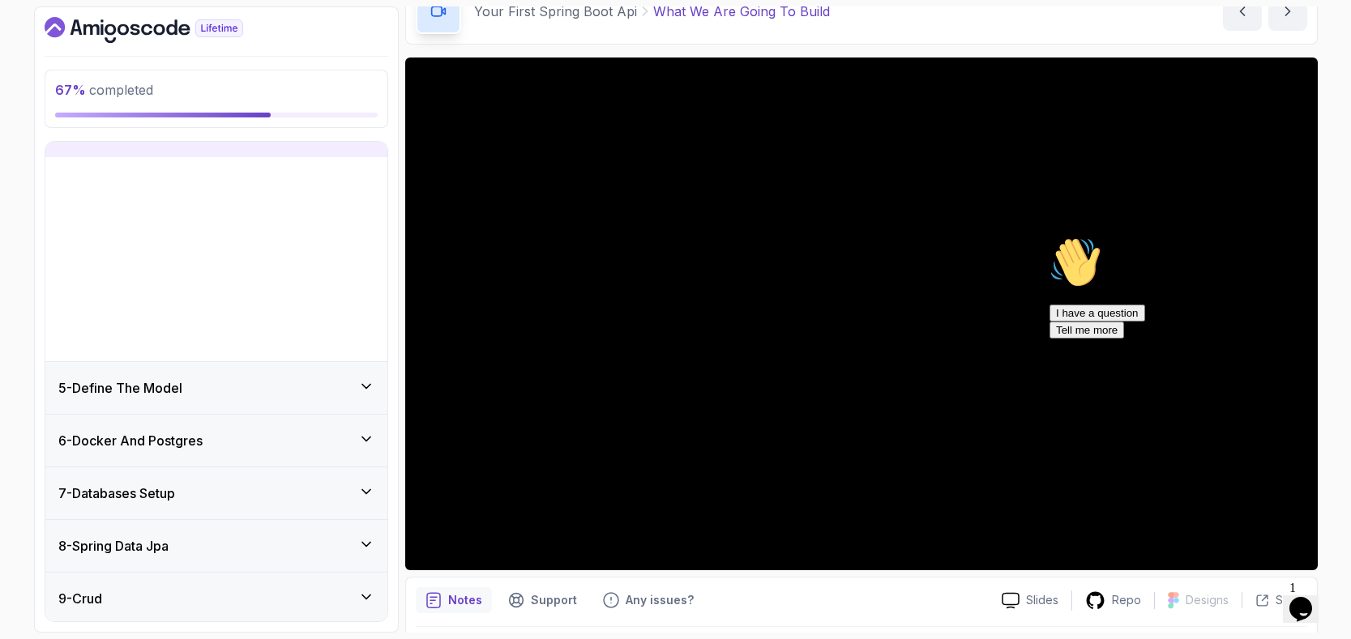
scroll to position [152, 0]
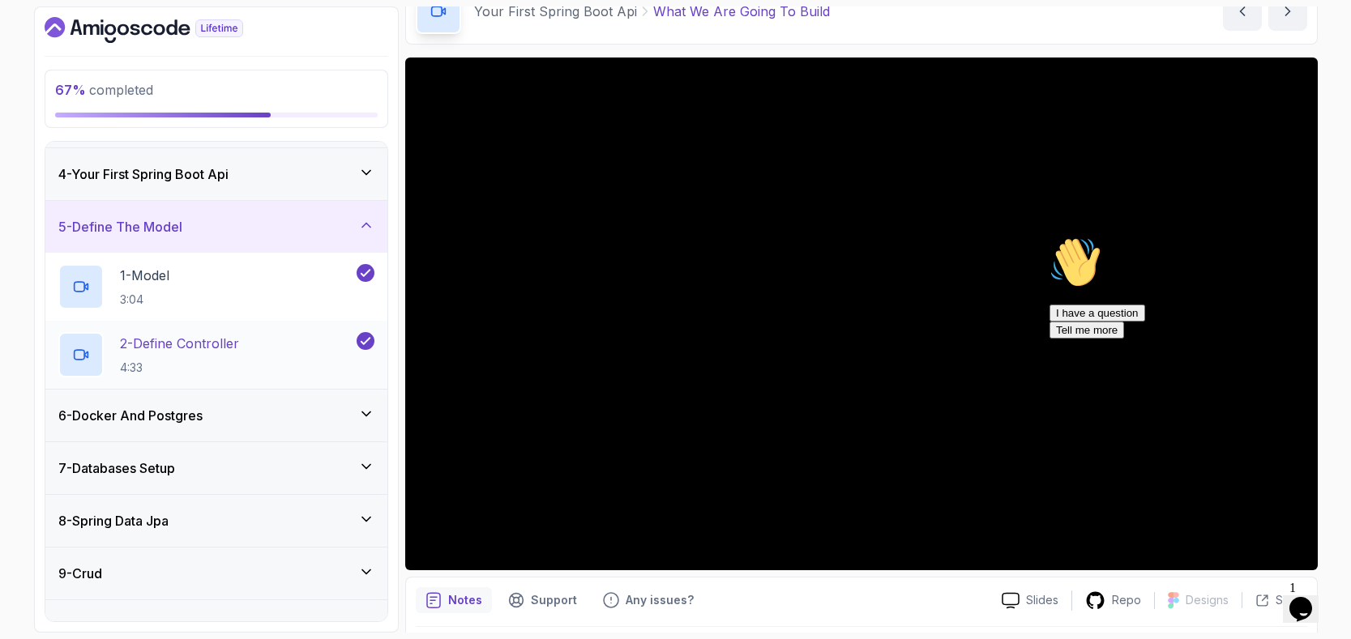
click at [254, 352] on div "2 - Define Controller 4:33" at bounding box center [205, 354] width 295 height 45
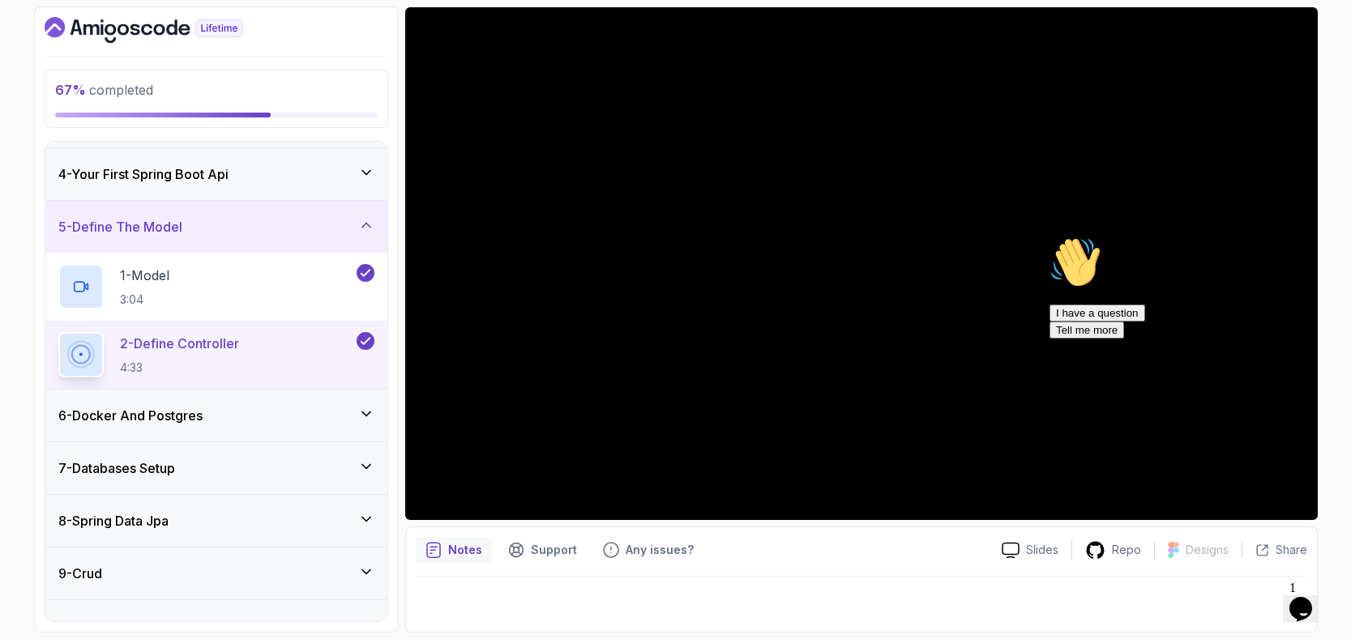
scroll to position [137, 0]
click at [1073, 339] on div "I have a question Tell me more" at bounding box center [1195, 322] width 292 height 34
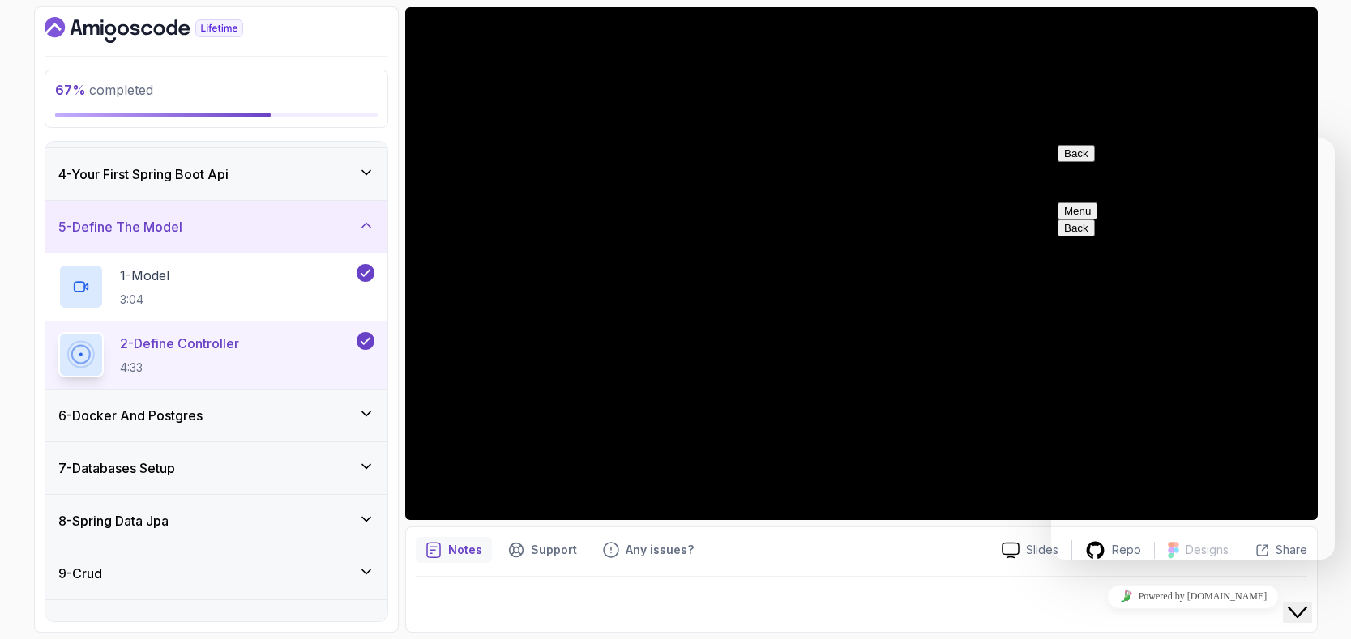
click at [1301, 603] on icon "Close Chat This icon closes the chat window." at bounding box center [1296, 612] width 19 height 19
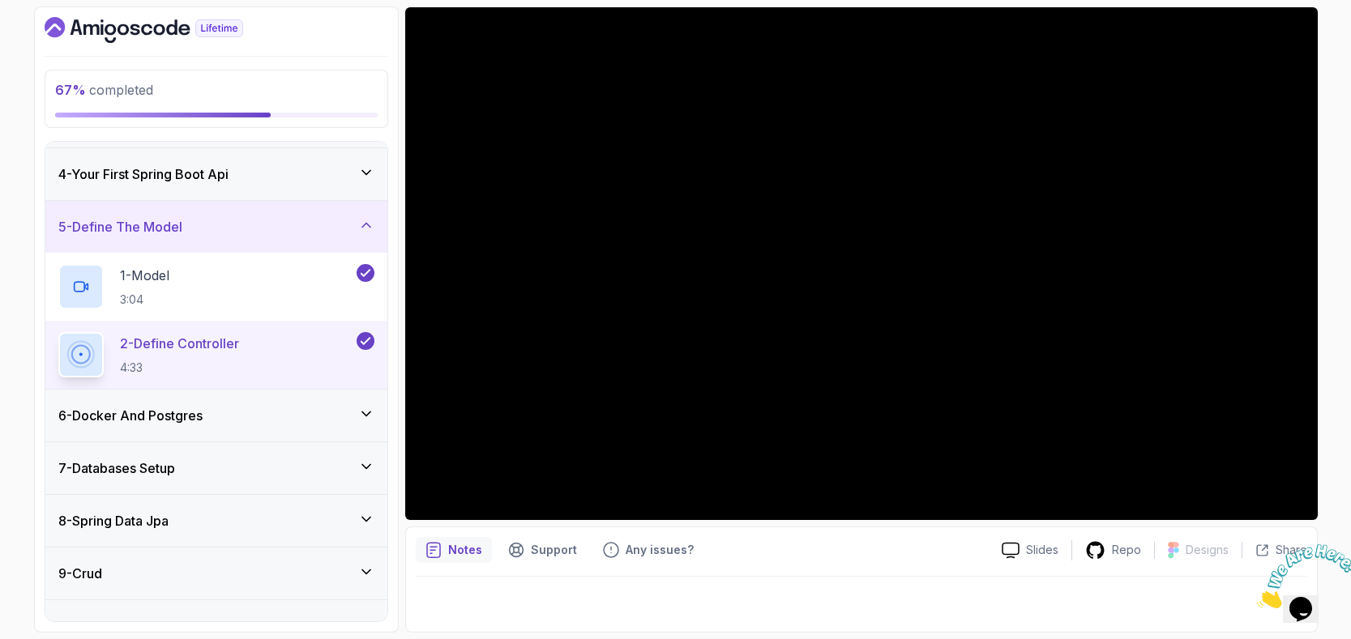
click at [235, 401] on div "6 - Docker And Postgres" at bounding box center [216, 416] width 342 height 52
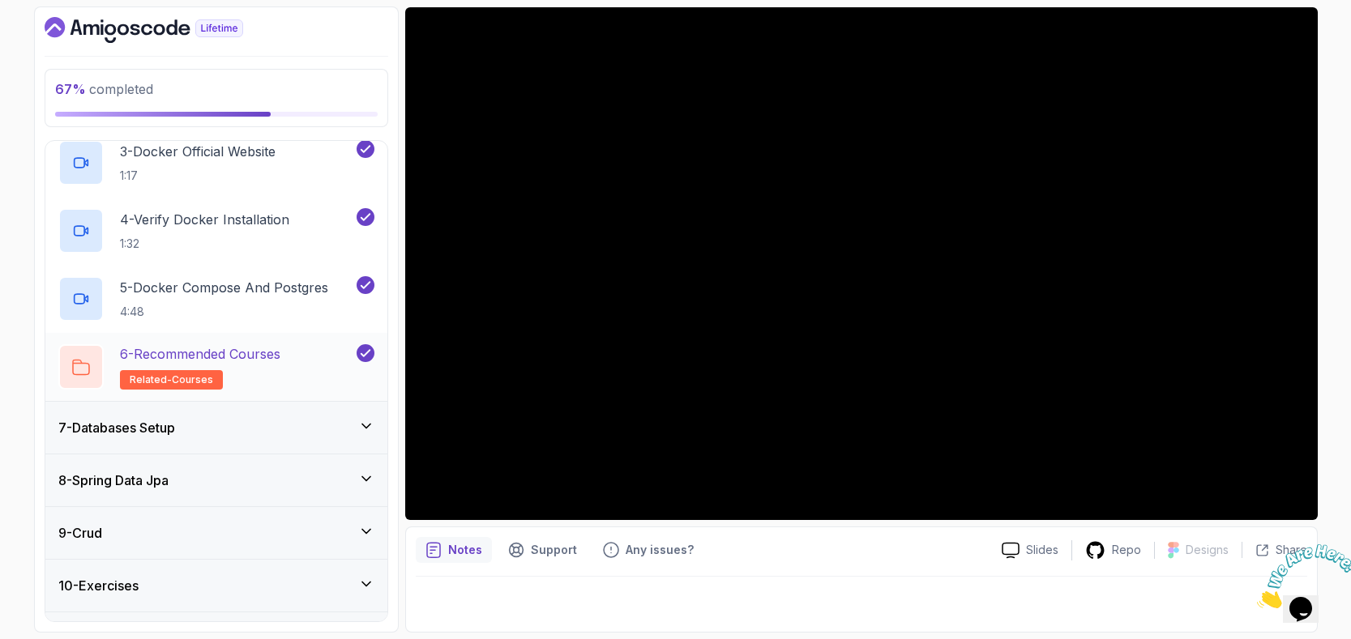
scroll to position [476, 0]
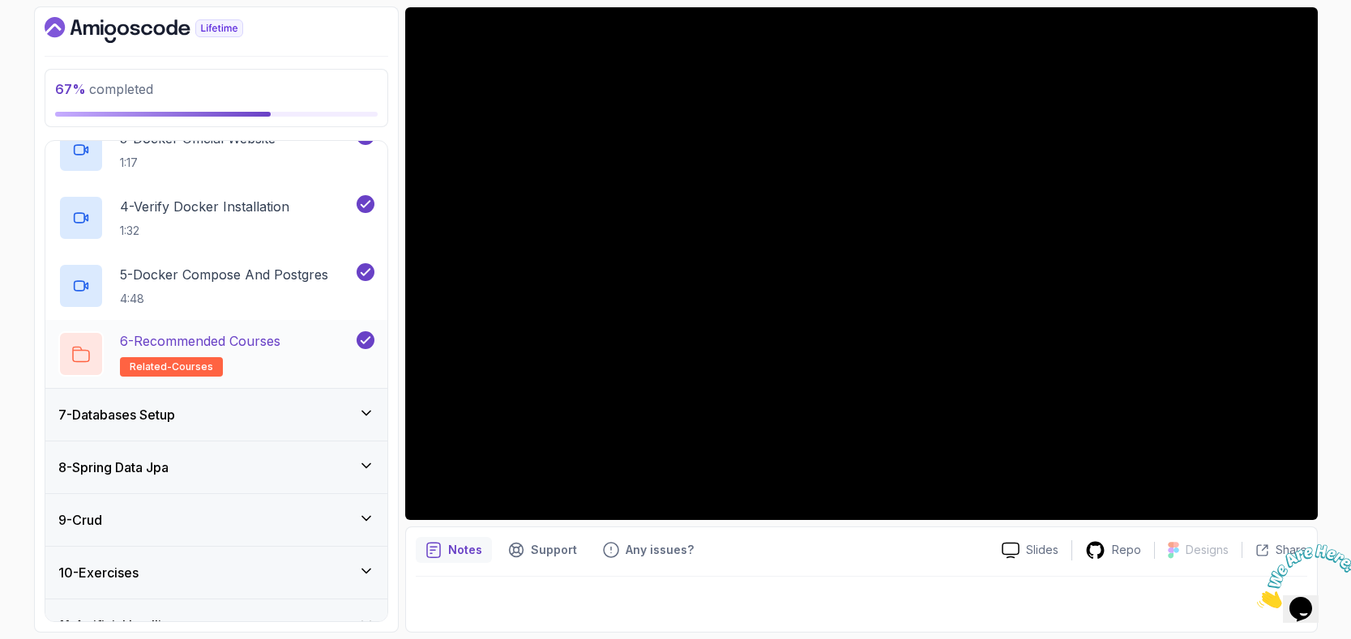
click at [280, 346] on p "6 - Recommended Courses" at bounding box center [200, 340] width 160 height 19
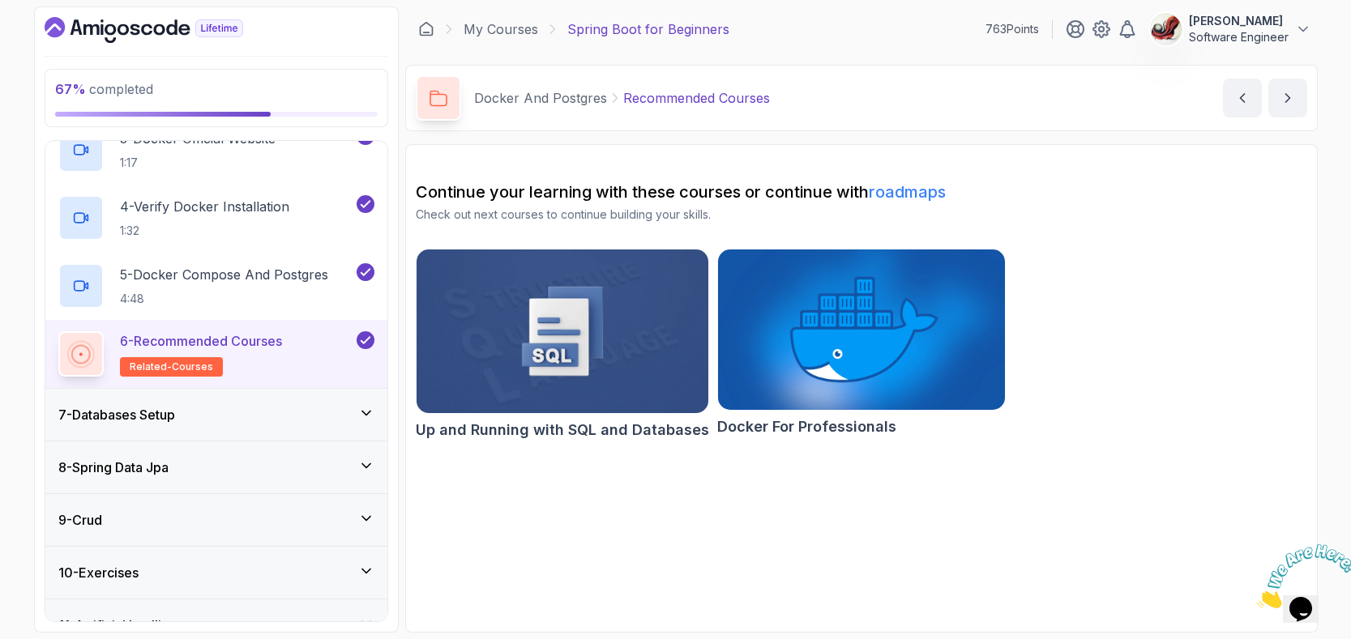
click at [229, 422] on div "7 - Databases Setup" at bounding box center [216, 414] width 316 height 19
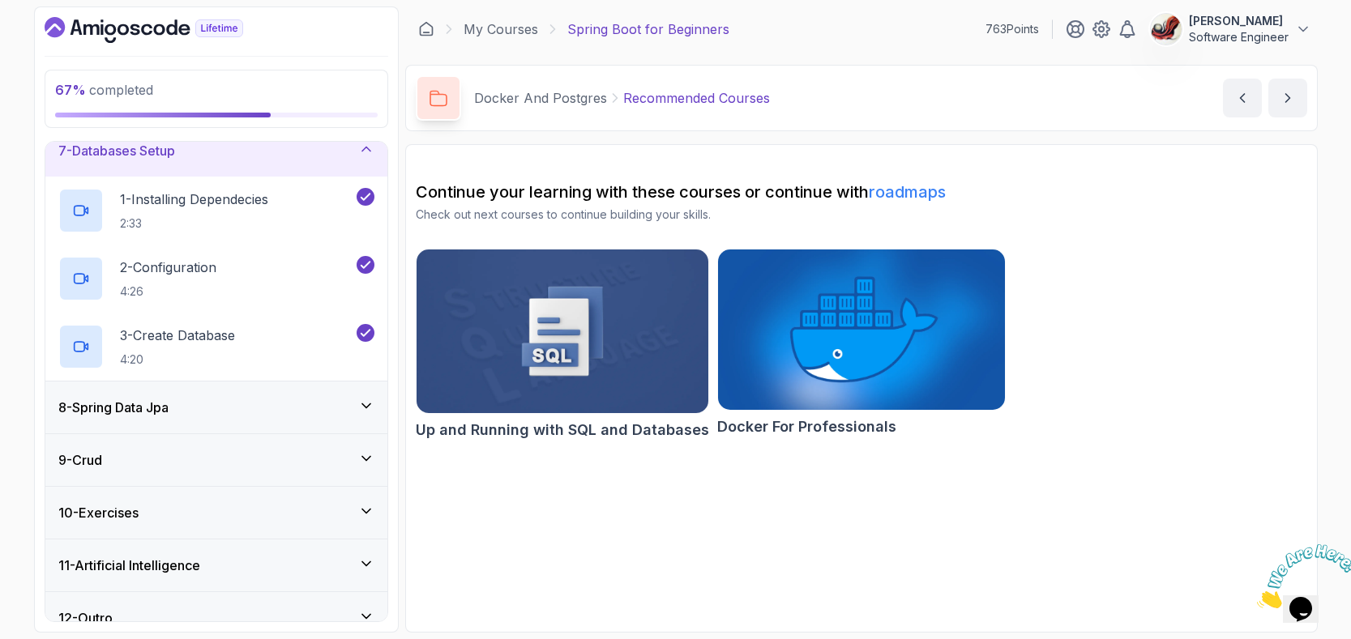
scroll to position [339, 0]
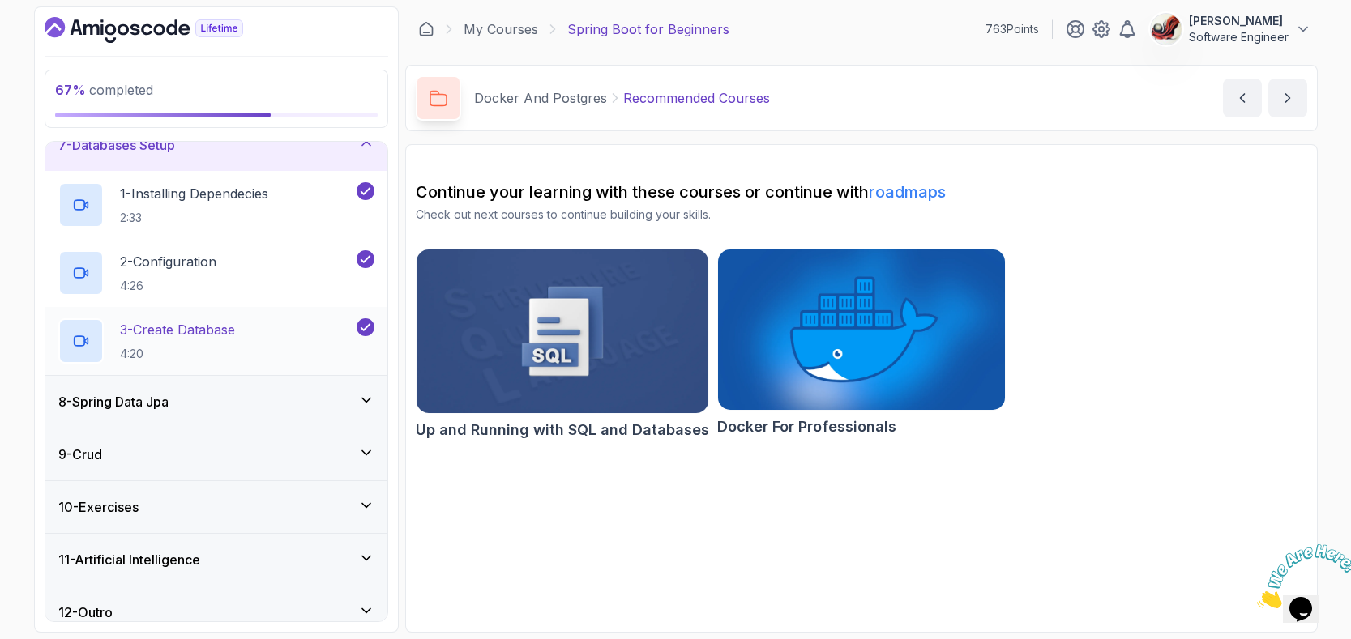
click at [260, 329] on div "3 - Create Database 4:20" at bounding box center [205, 340] width 295 height 45
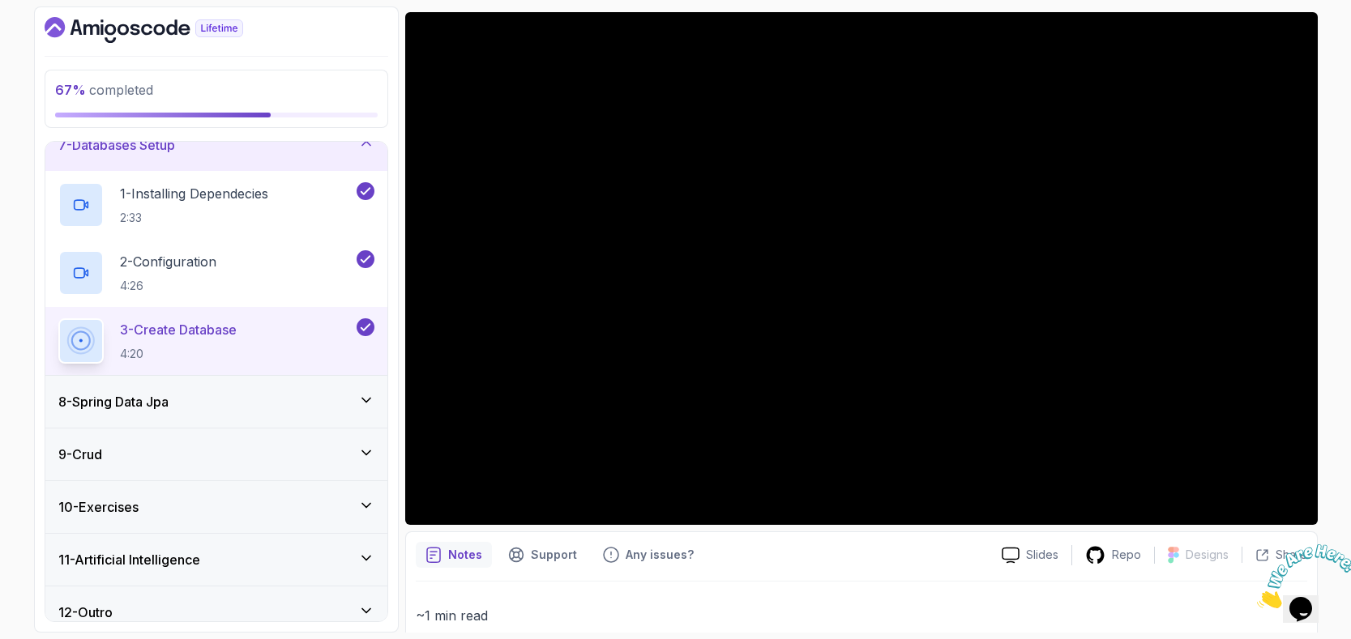
scroll to position [135, 0]
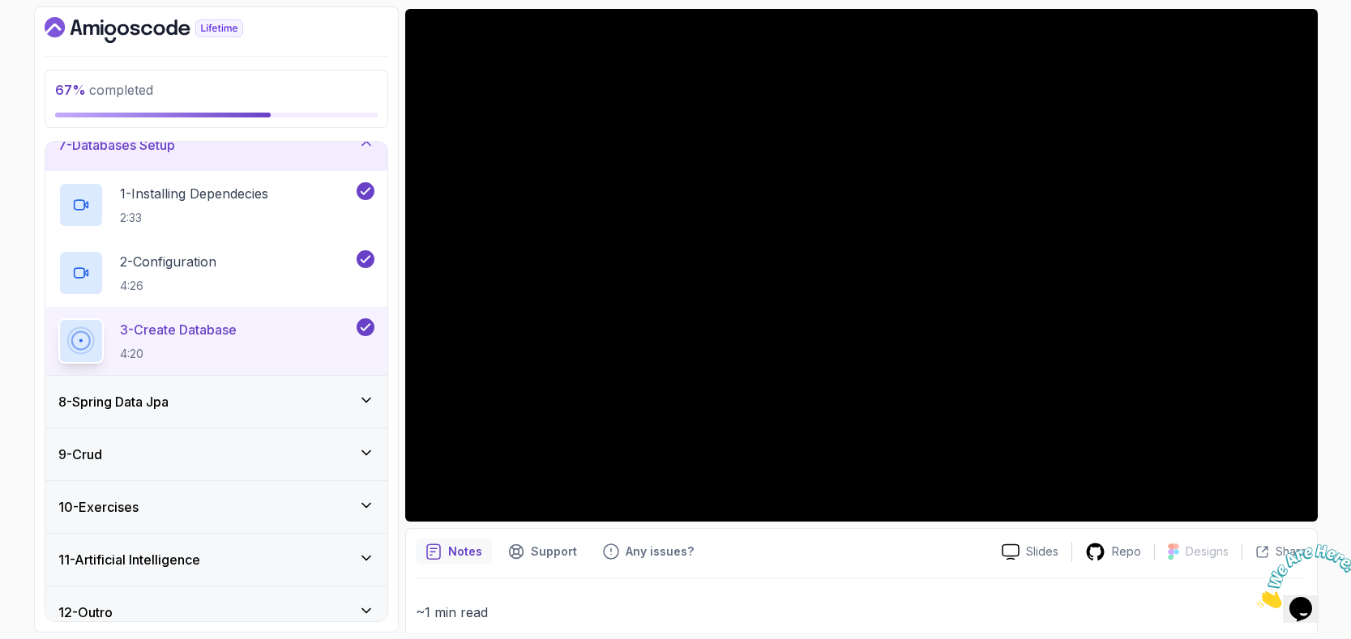
click at [185, 398] on div "8 - Spring Data Jpa" at bounding box center [216, 401] width 316 height 19
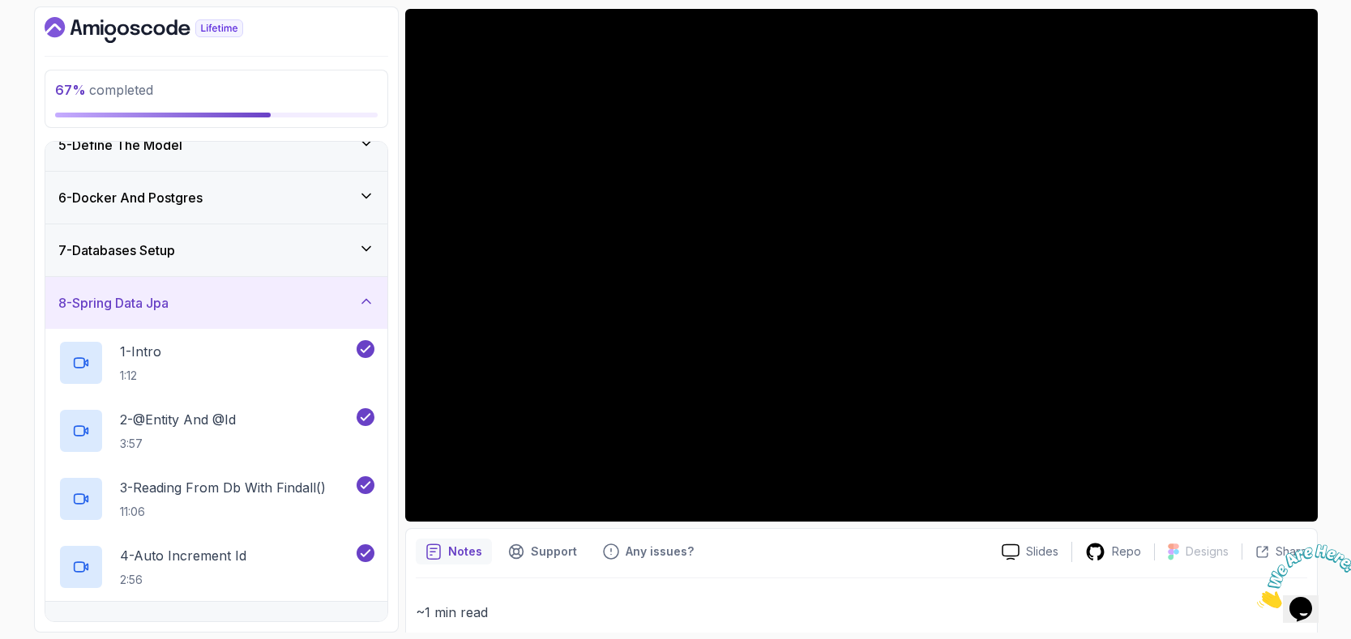
scroll to position [275, 0]
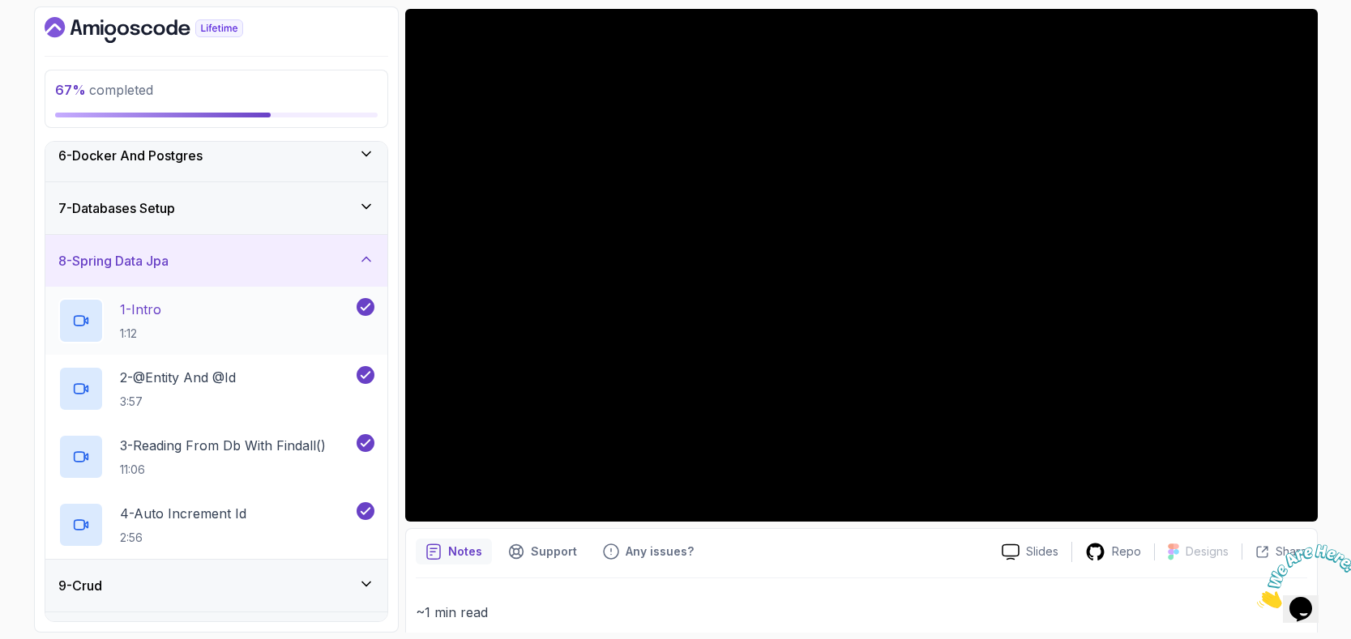
click at [246, 322] on div "1 - Intro 1:12" at bounding box center [205, 320] width 295 height 45
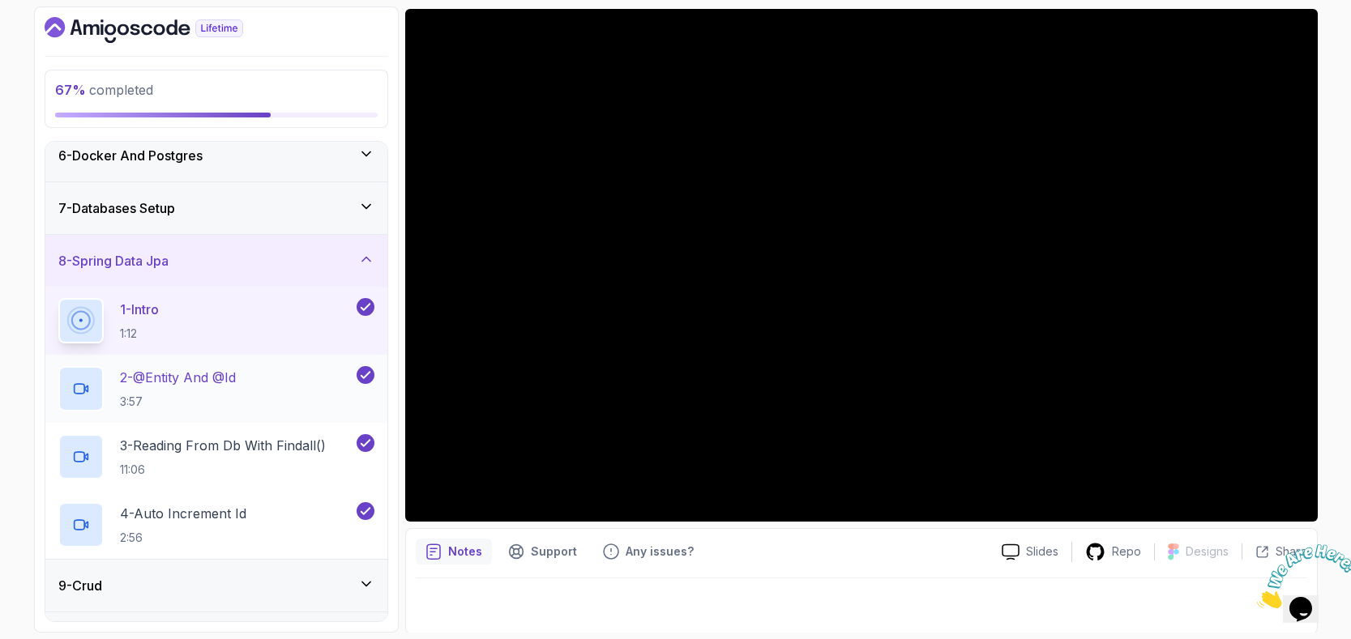
click at [244, 375] on div "2 - @Entity And @Id 3:57" at bounding box center [205, 388] width 295 height 45
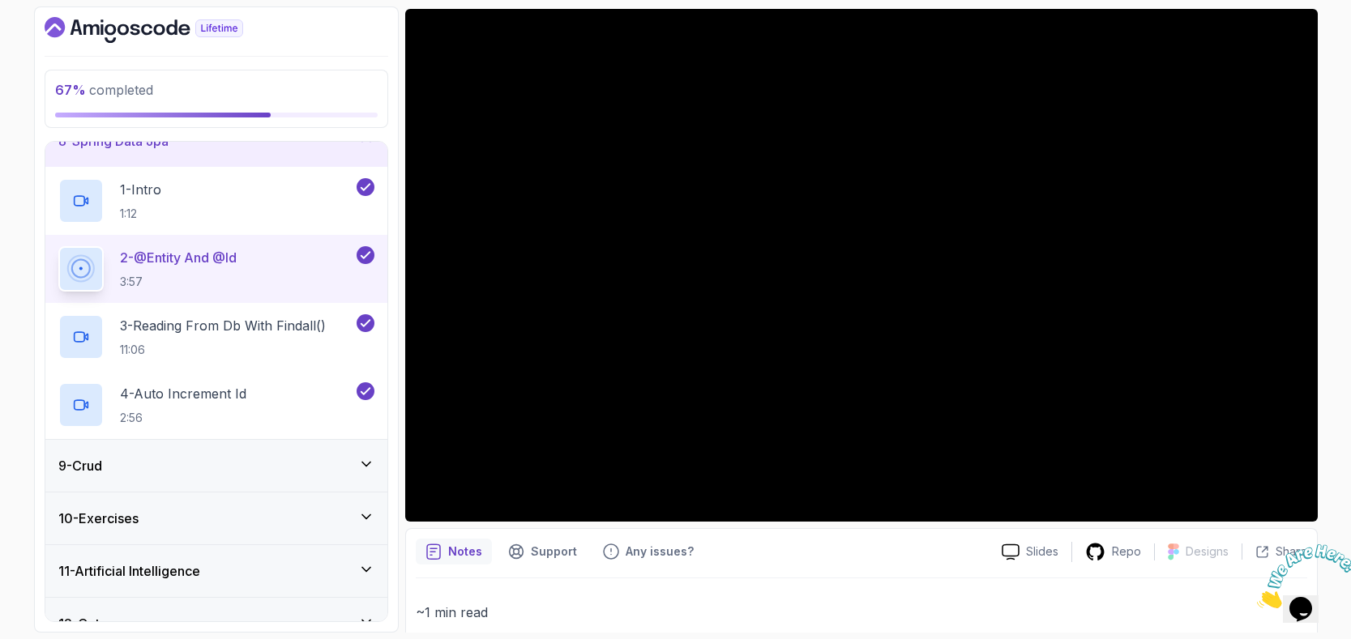
scroll to position [399, 0]
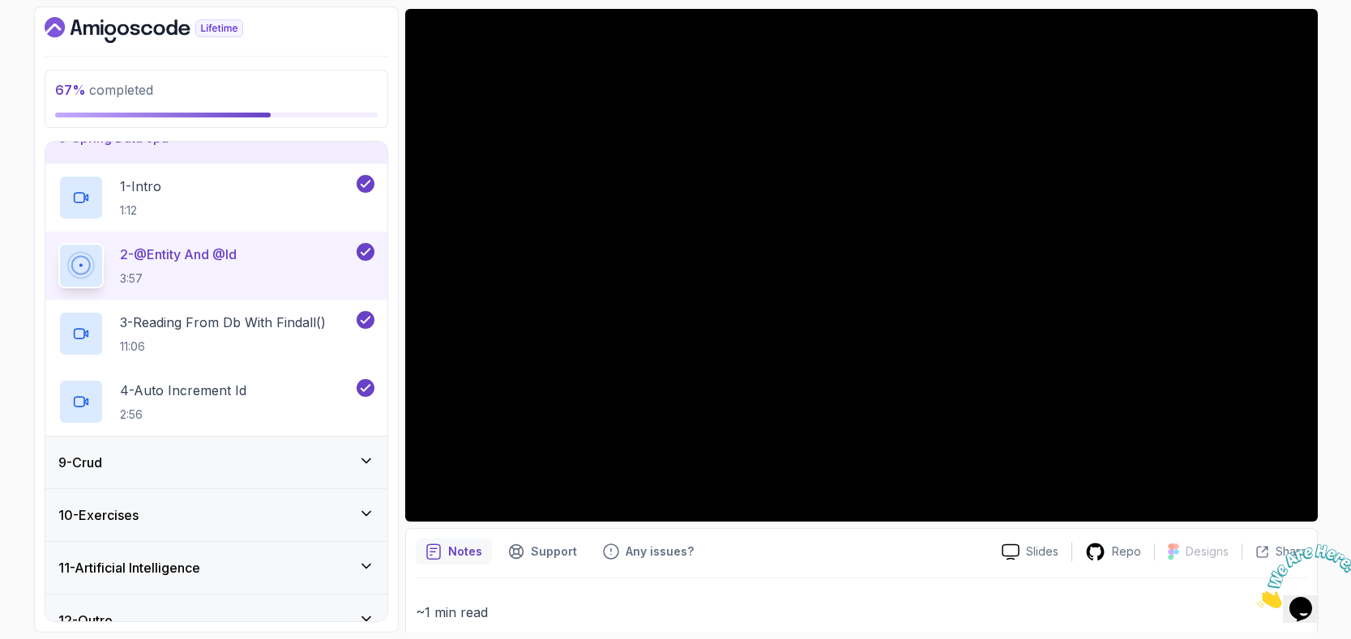
click at [347, 462] on div "9 - Crud" at bounding box center [216, 462] width 316 height 19
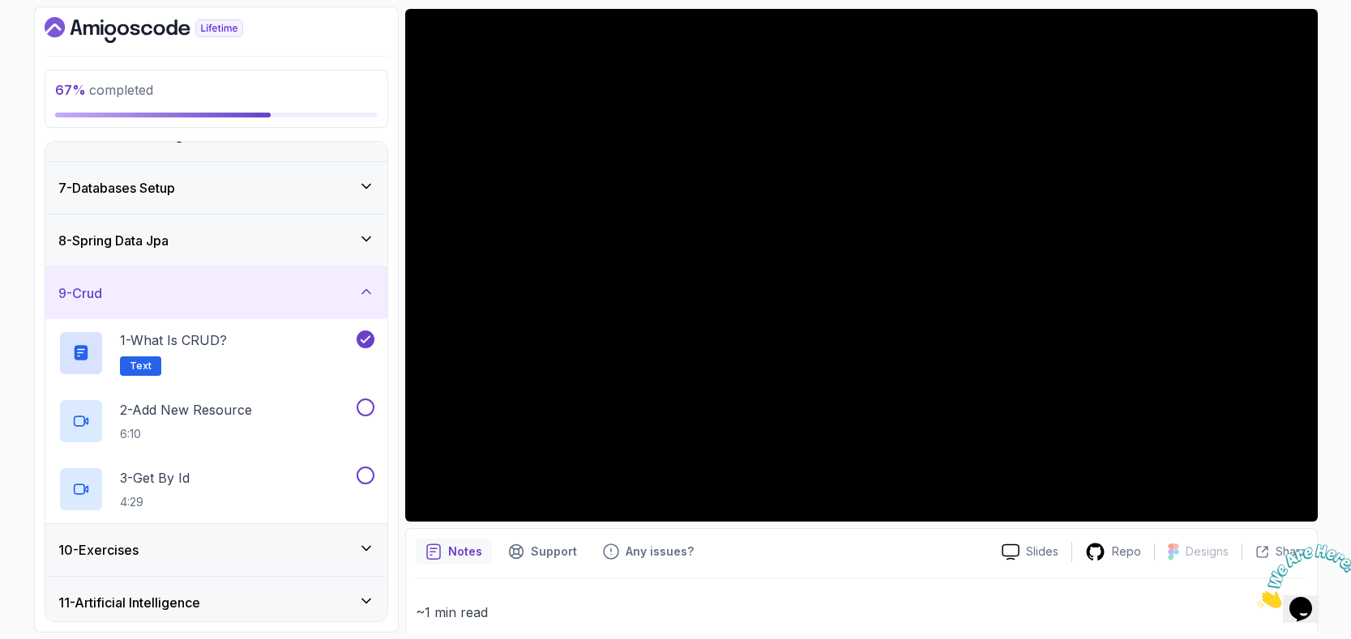
scroll to position [305, 0]
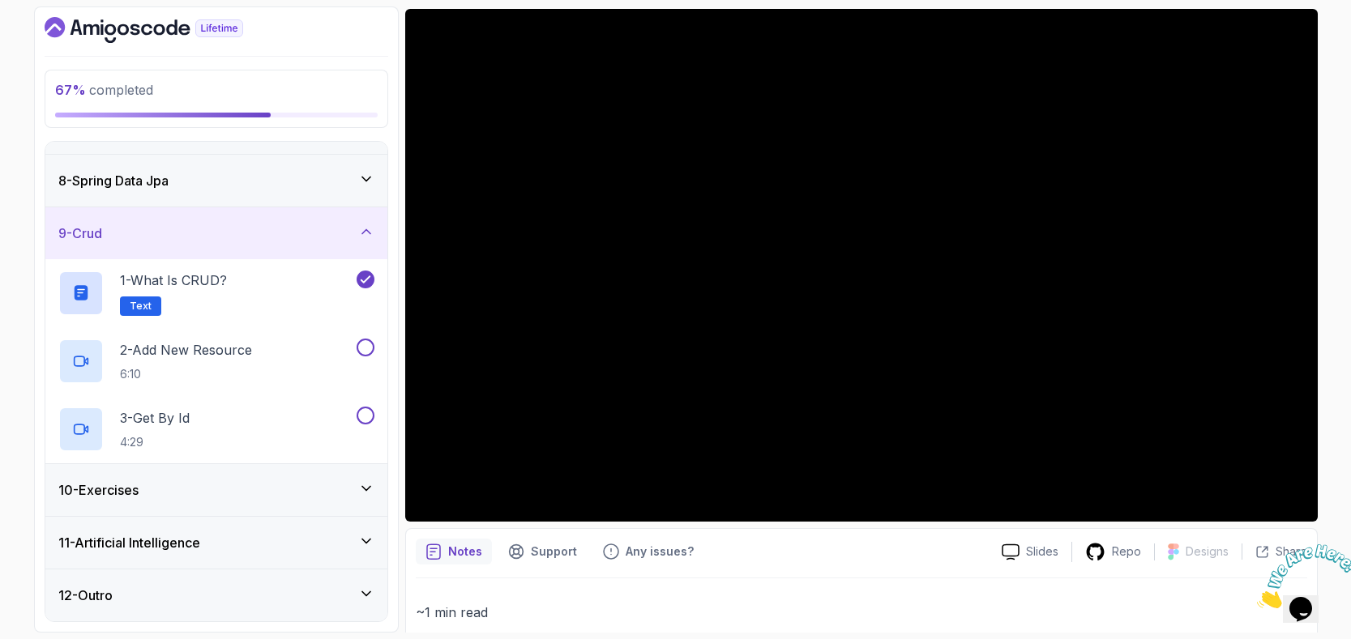
click at [245, 490] on div "10 - Exercises" at bounding box center [216, 489] width 316 height 19
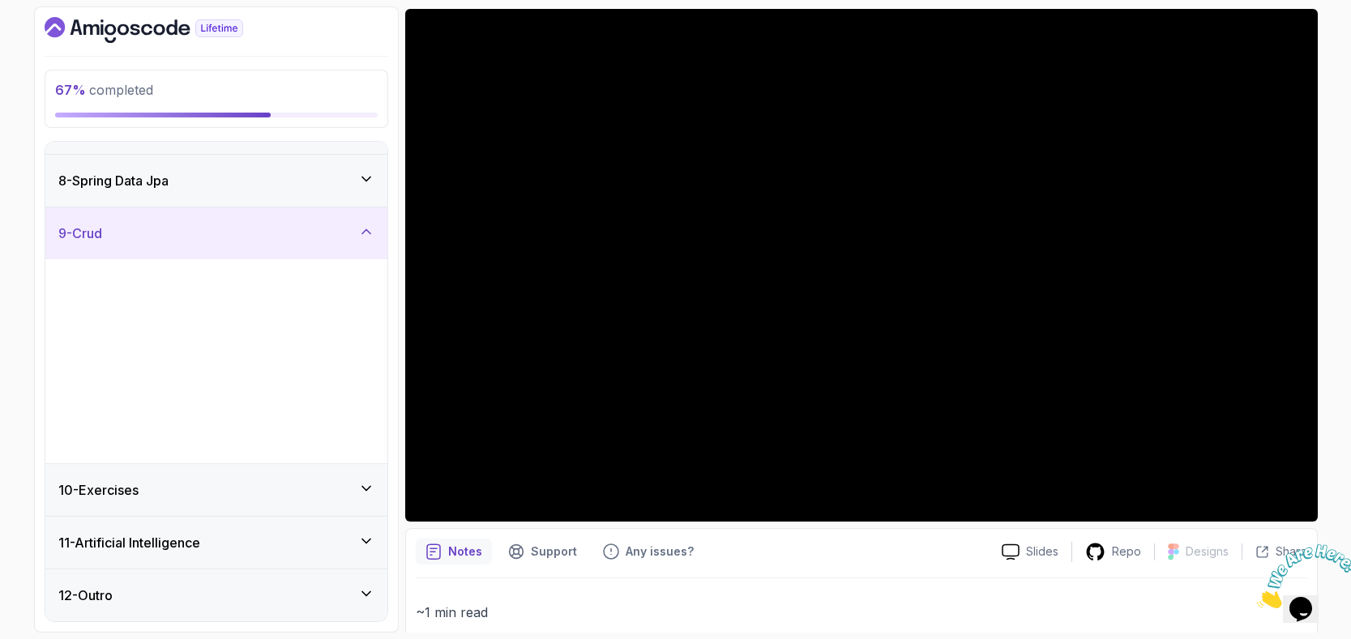
scroll to position [152, 0]
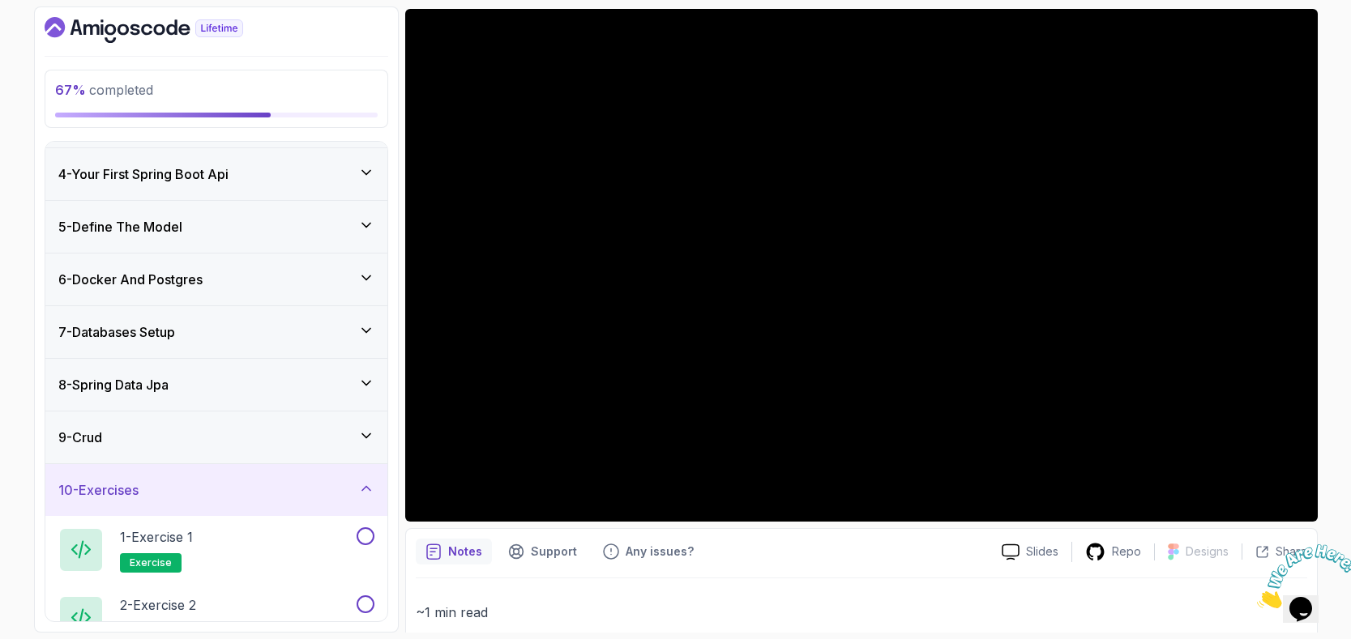
click at [308, 508] on div "10 - Exercises" at bounding box center [216, 490] width 342 height 52
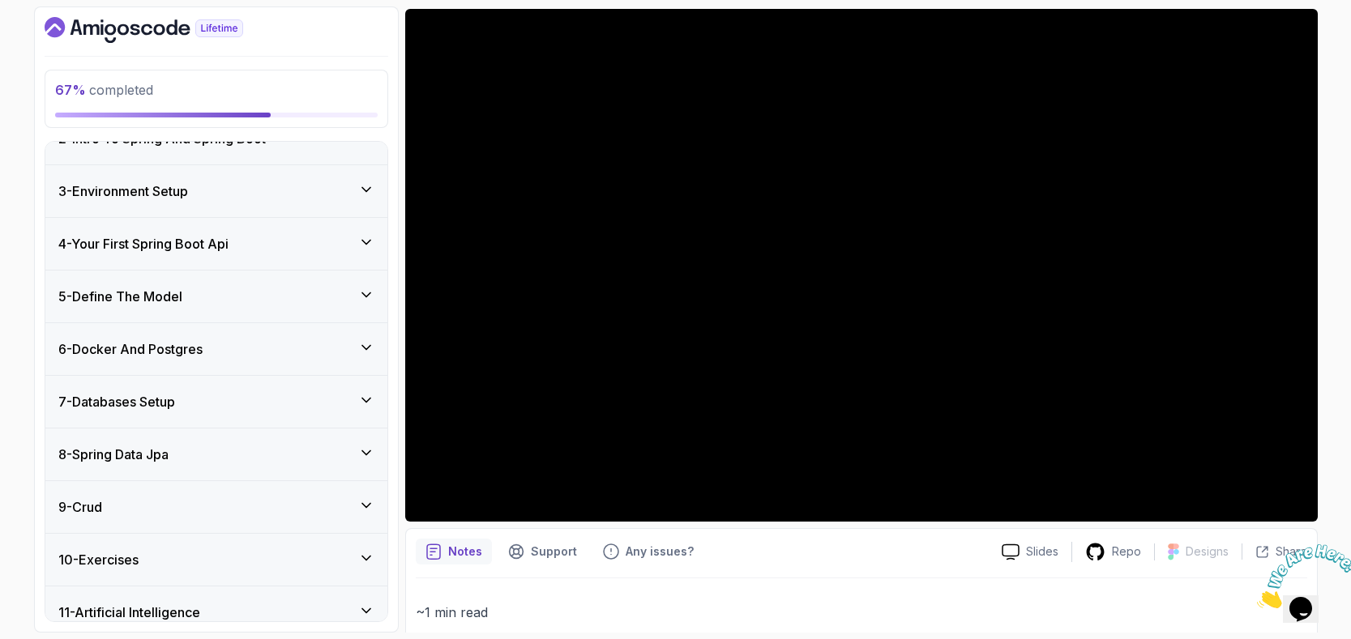
scroll to position [49, 0]
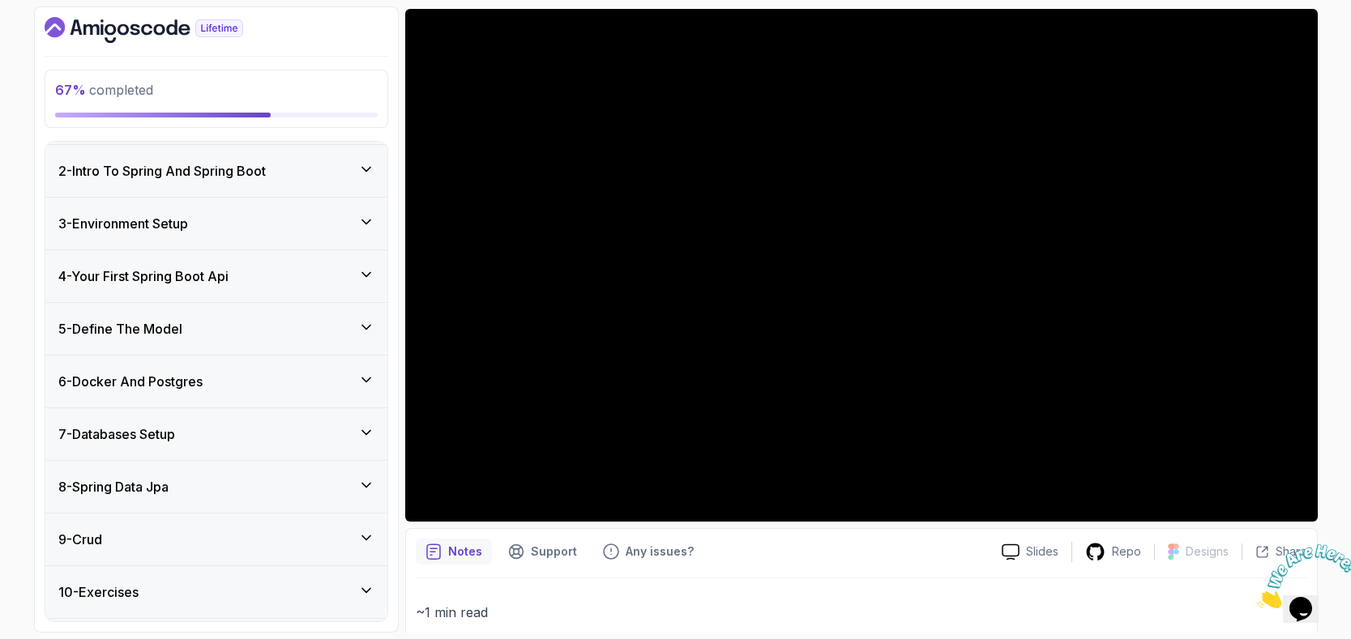
click at [296, 425] on div "7 - Databases Setup" at bounding box center [216, 434] width 316 height 19
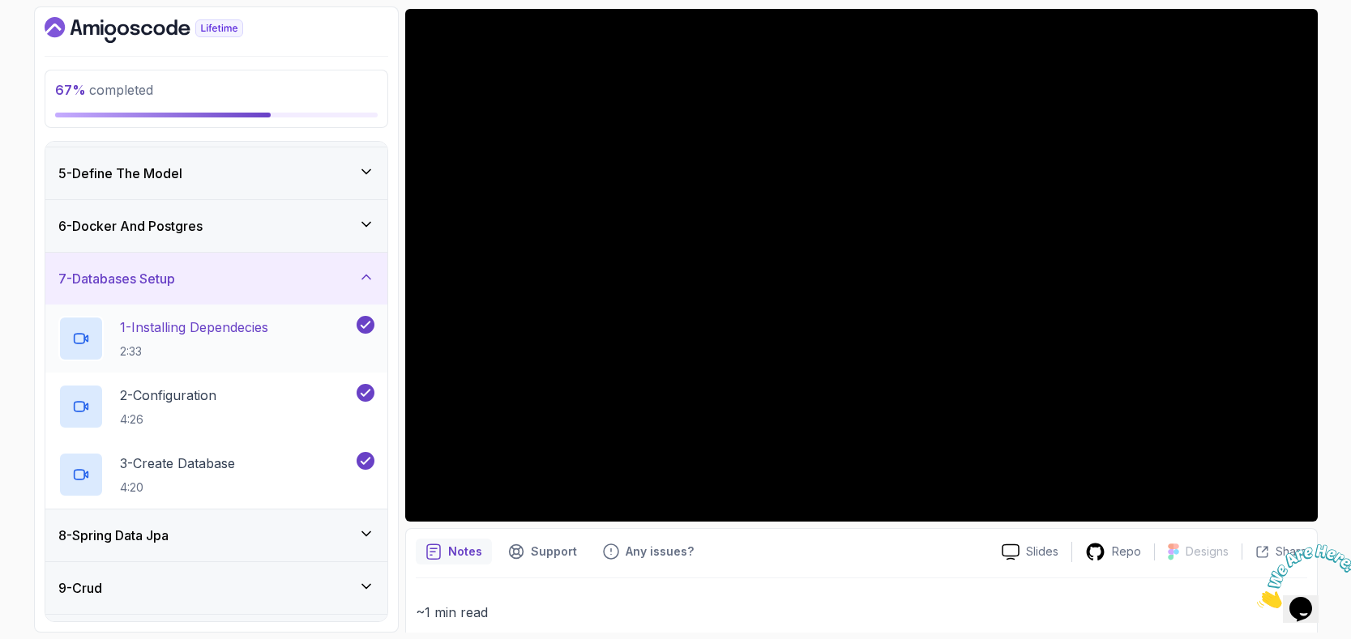
scroll to position [207, 0]
click at [283, 227] on div "6 - Docker And Postgres" at bounding box center [216, 224] width 316 height 19
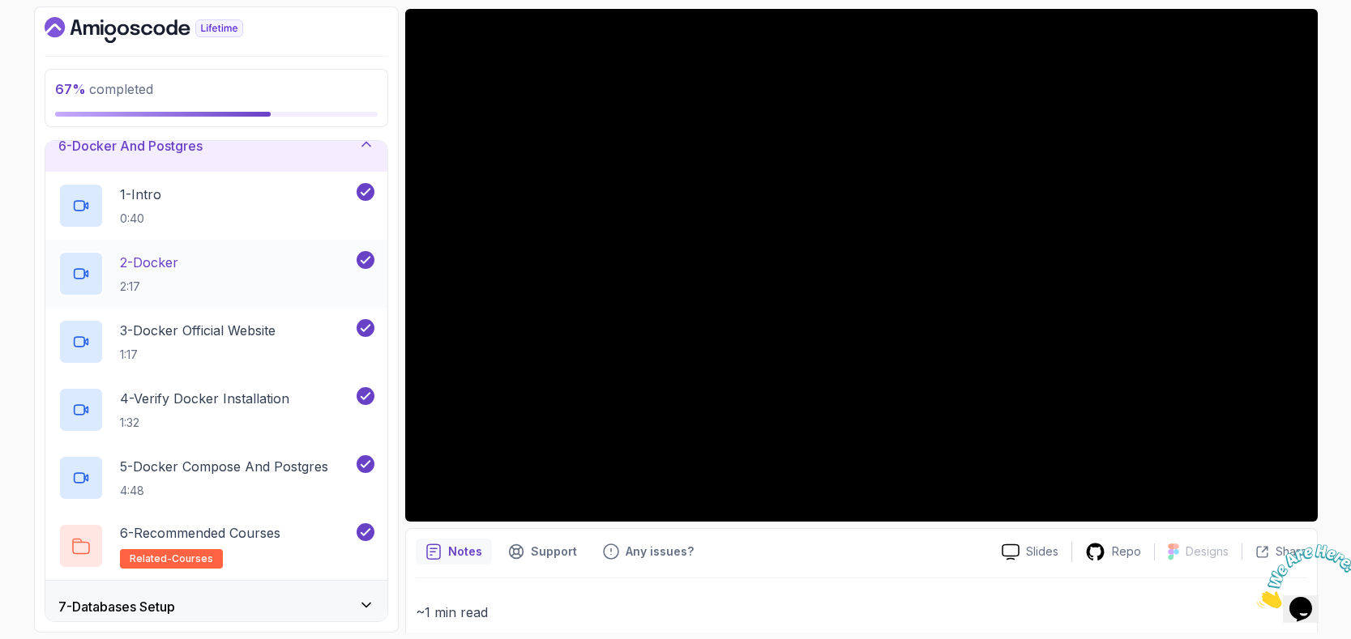
scroll to position [287, 0]
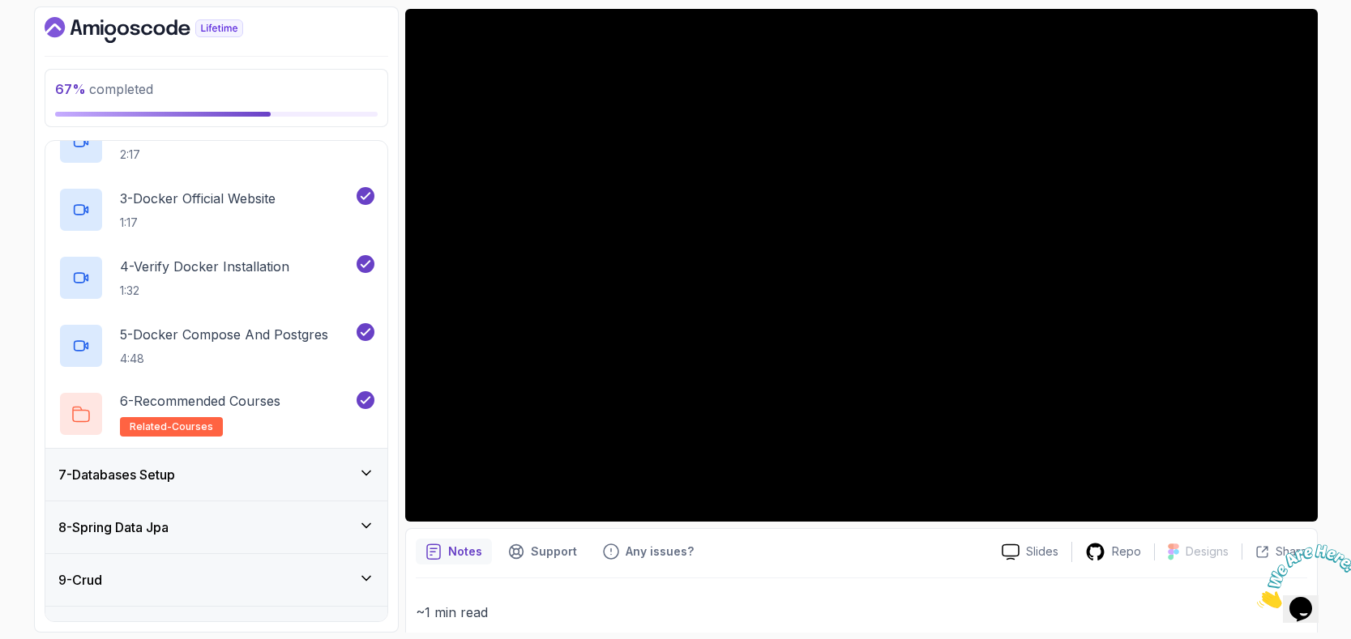
click at [236, 472] on div "7 - Databases Setup" at bounding box center [216, 474] width 316 height 19
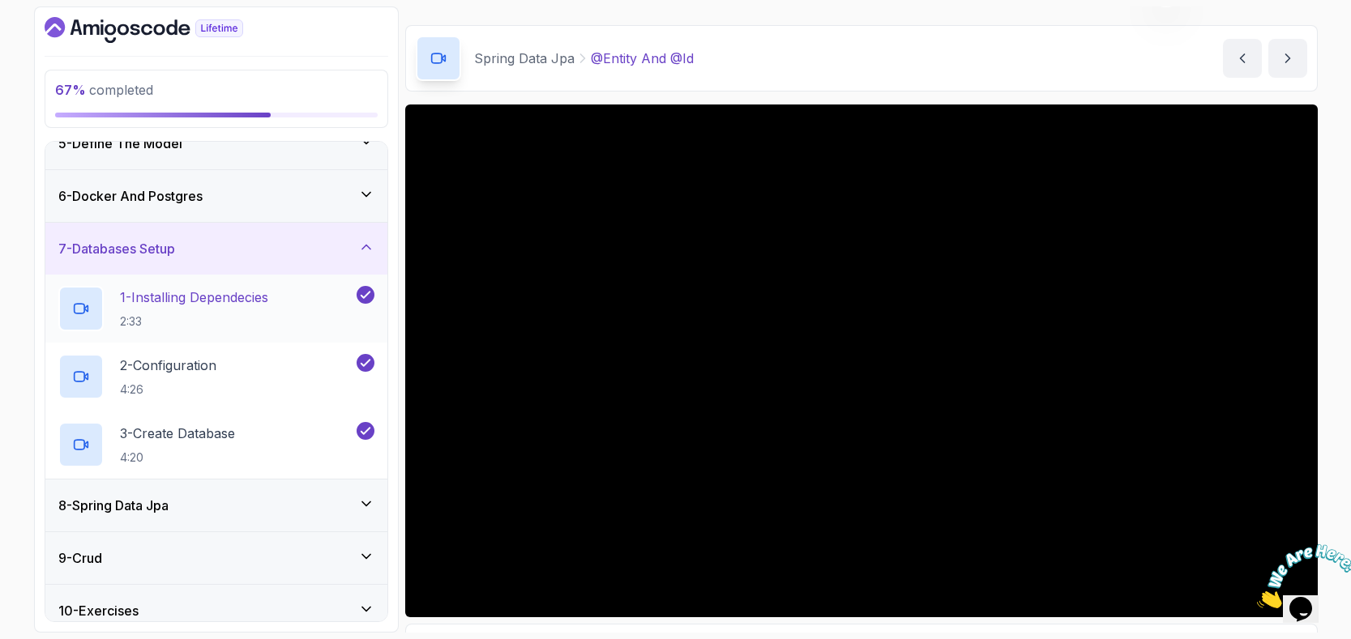
scroll to position [241, 0]
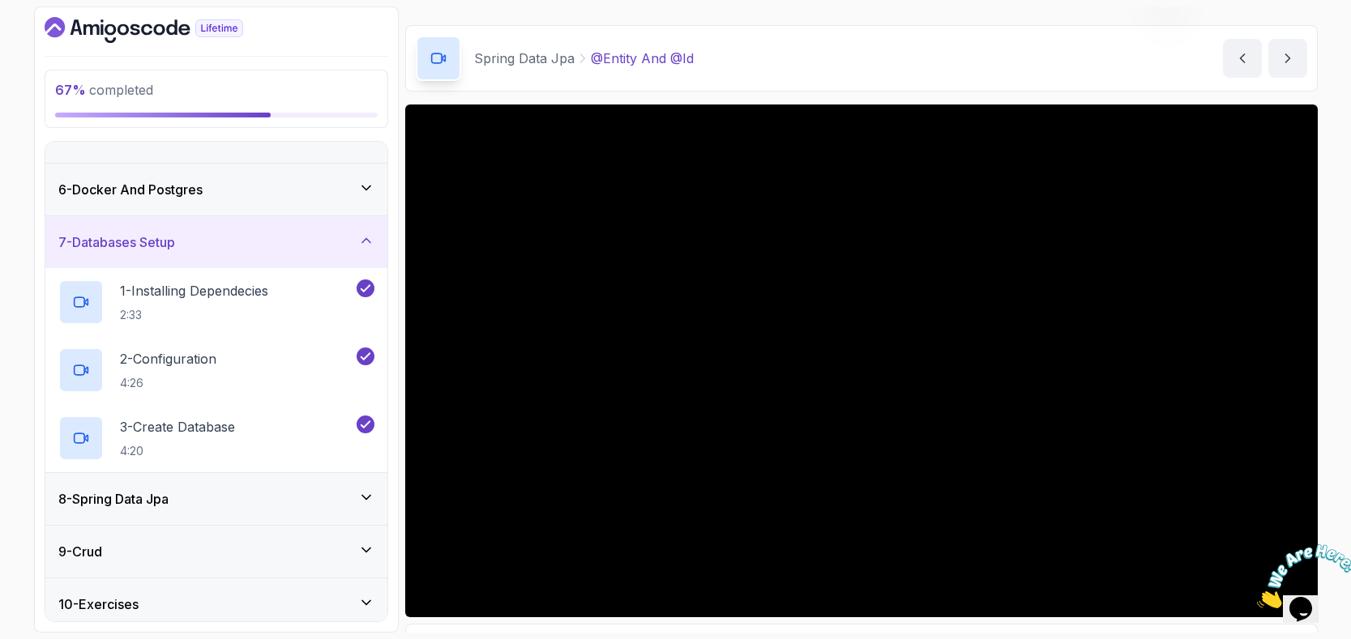
click at [183, 499] on div "8 - Spring Data Jpa" at bounding box center [216, 498] width 316 height 19
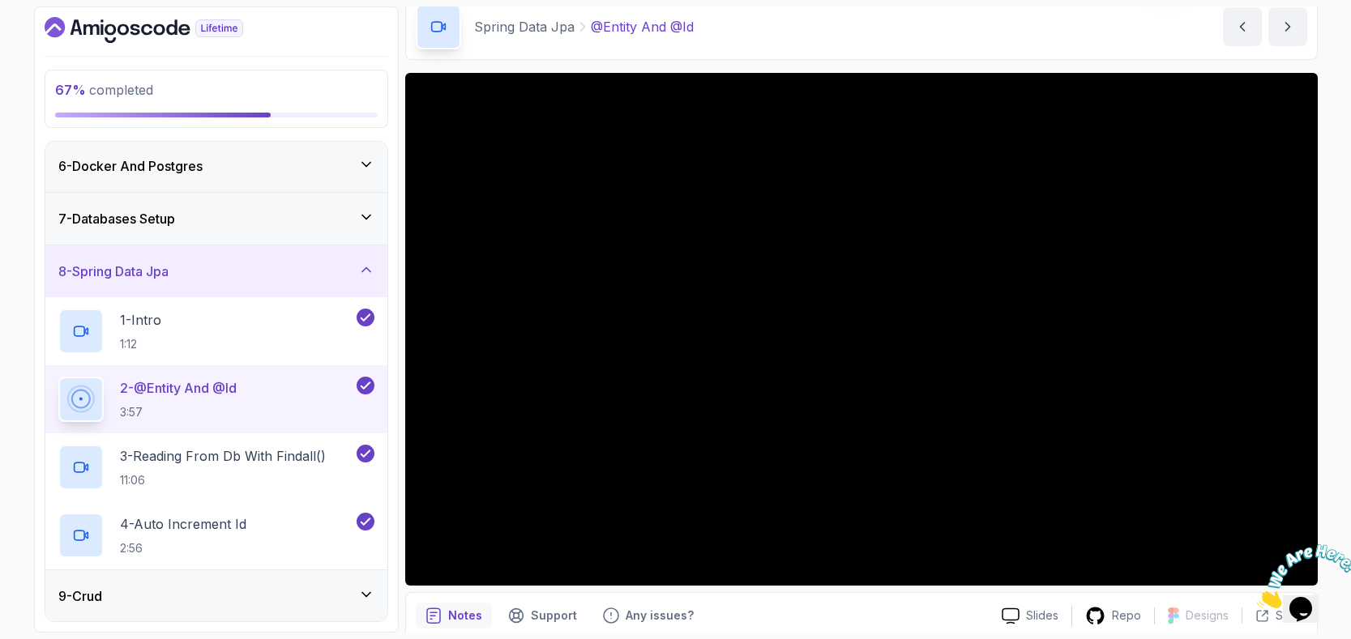
scroll to position [64, 0]
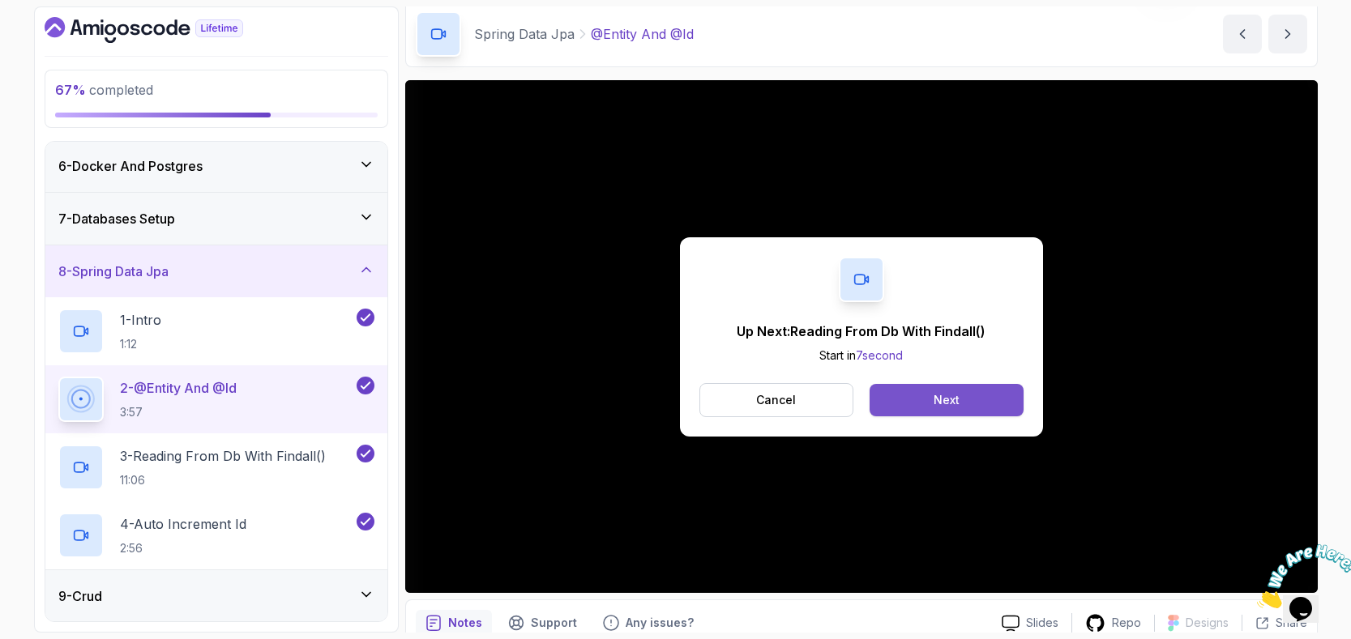
click at [954, 408] on div "Next" at bounding box center [946, 400] width 26 height 16
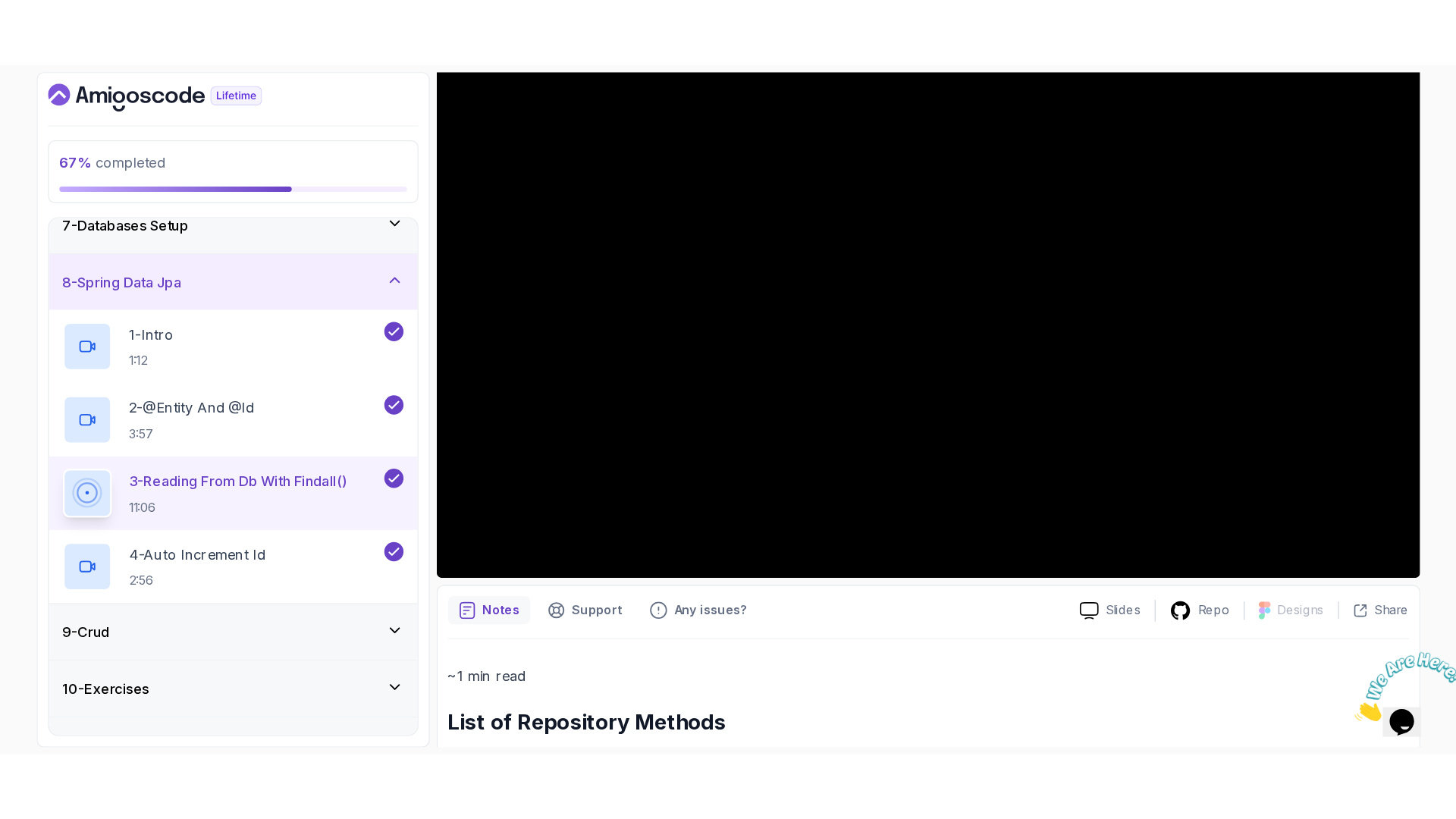
scroll to position [322, 0]
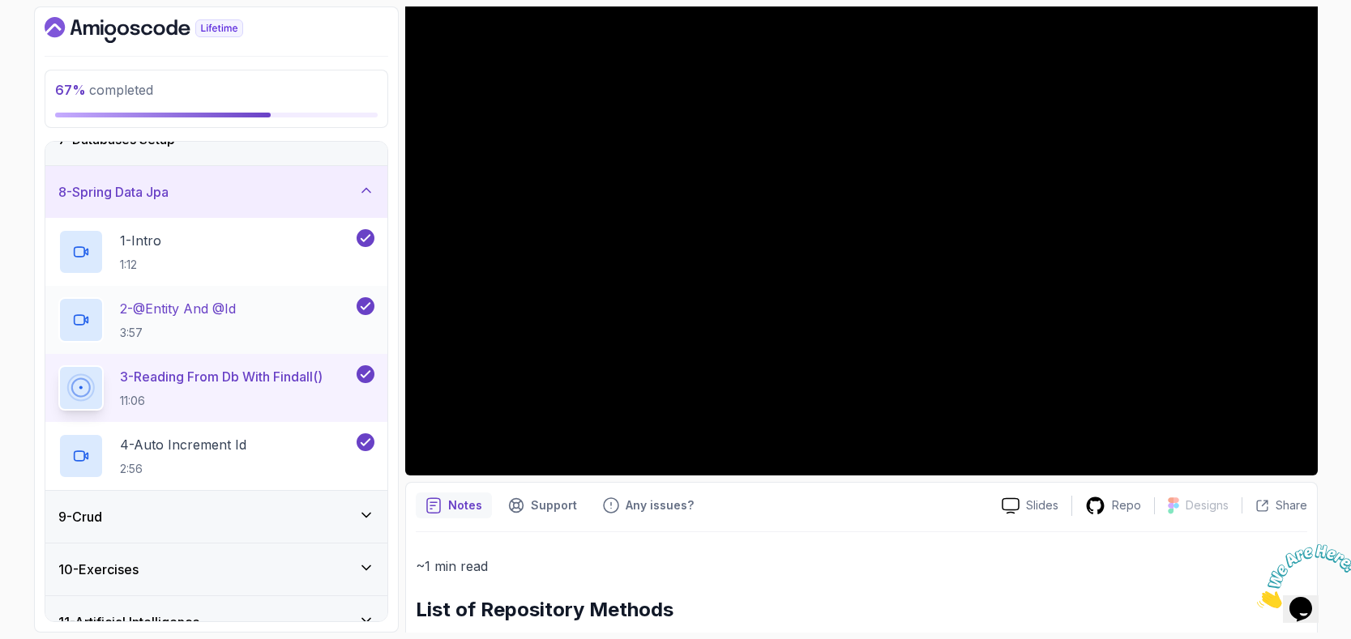
click at [263, 318] on div "2 - @Entity And @Id 3:57" at bounding box center [205, 319] width 295 height 45
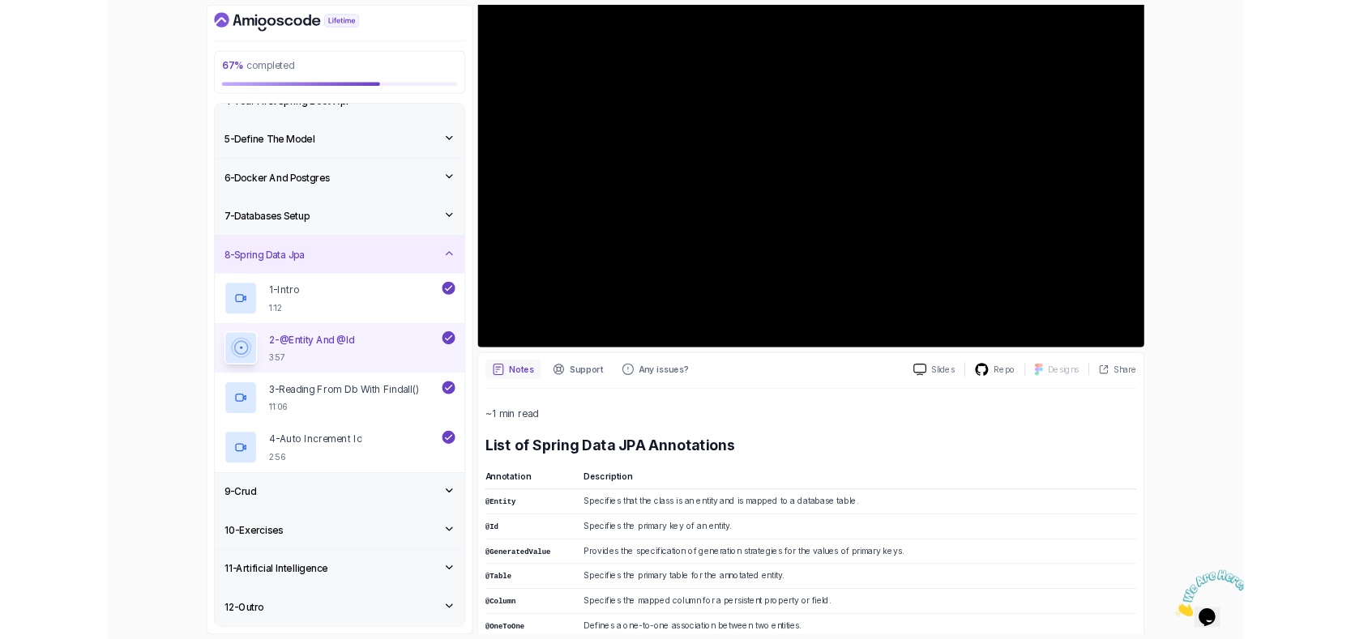
scroll to position [220, 0]
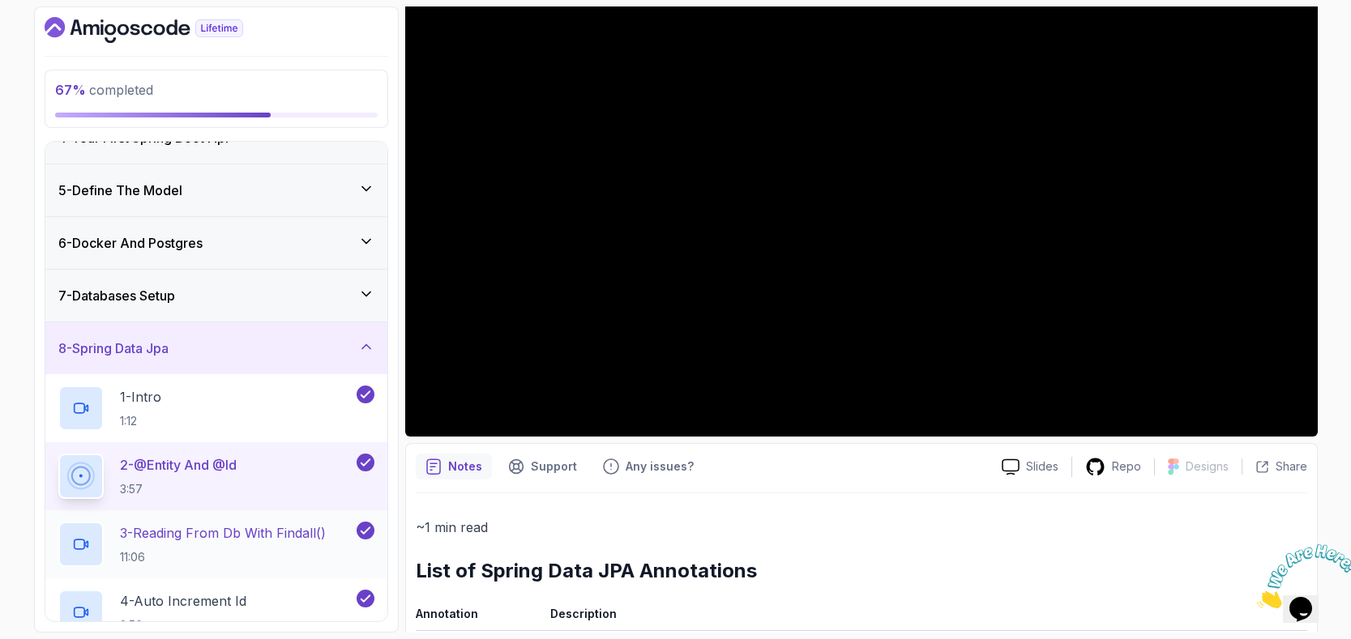
click at [201, 542] on p "3 - Reading From Db With Findall()" at bounding box center [223, 532] width 206 height 19
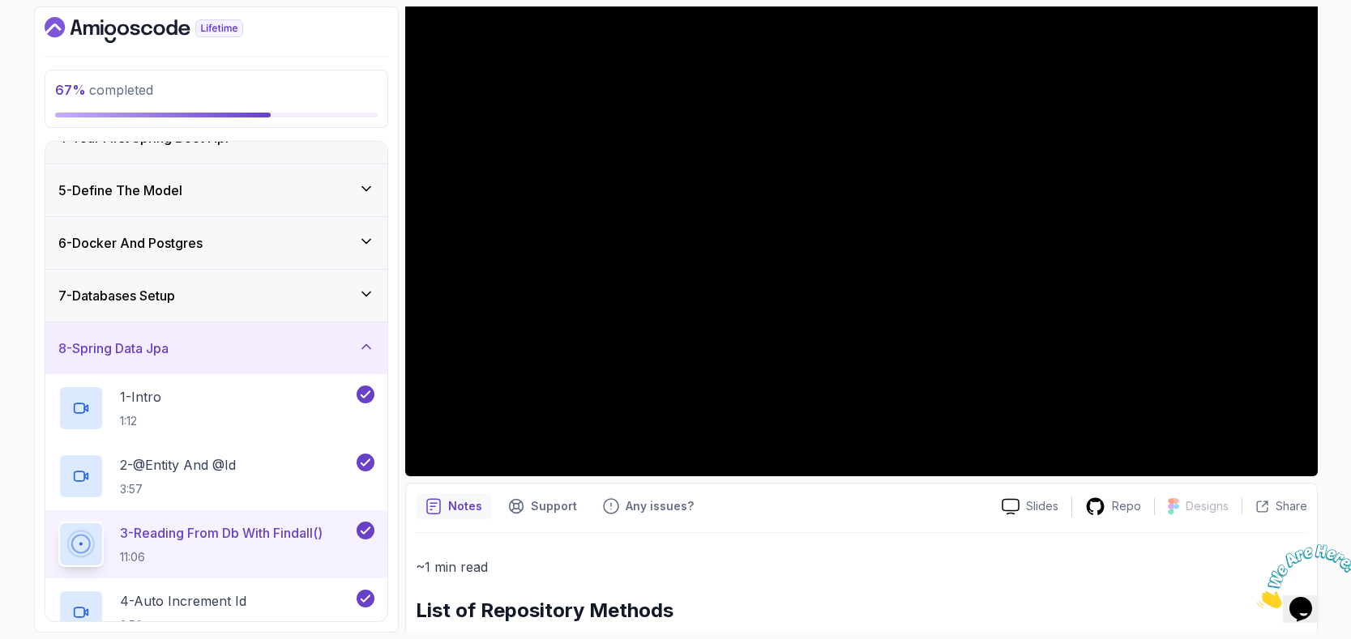
scroll to position [173, 0]
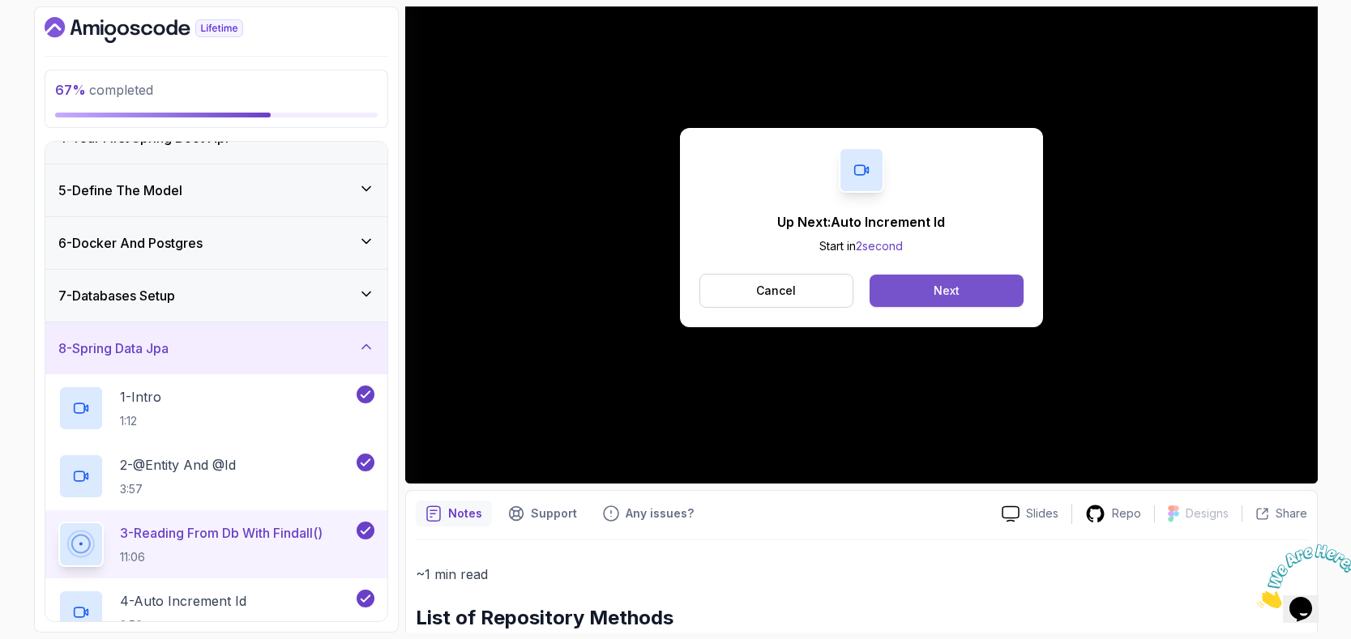
click at [952, 286] on div "Next" at bounding box center [946, 291] width 26 height 16
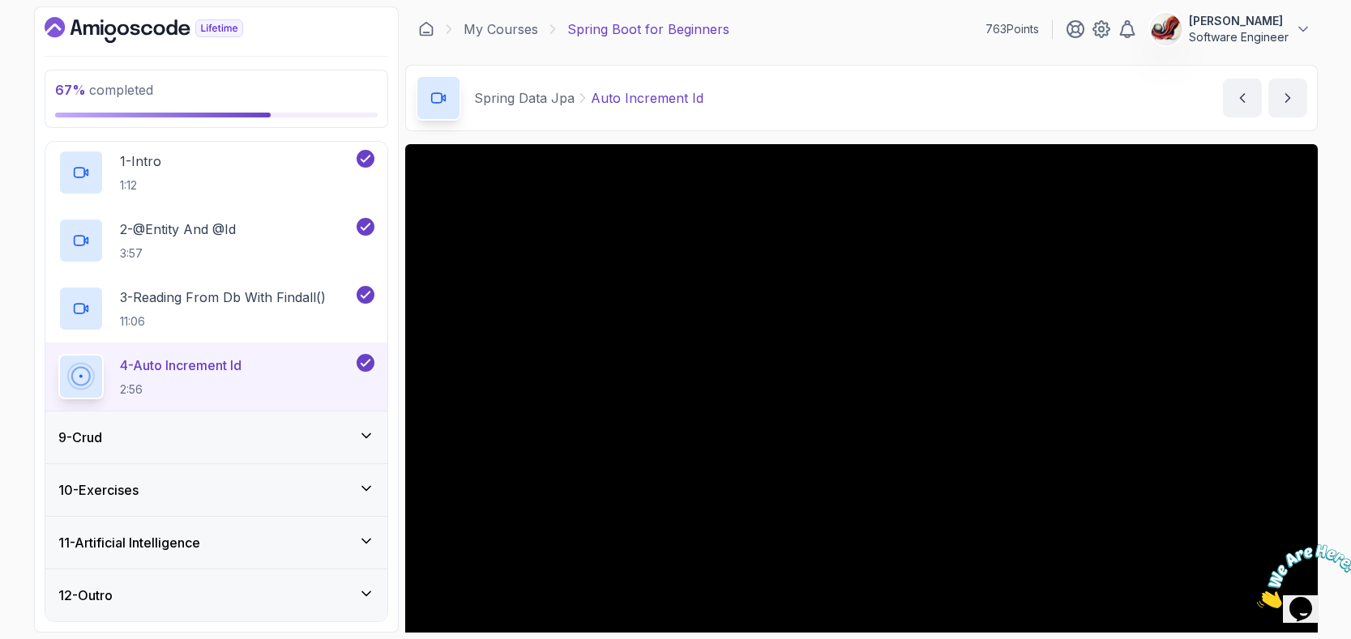
click at [359, 422] on div "9 - Crud" at bounding box center [216, 438] width 342 height 52
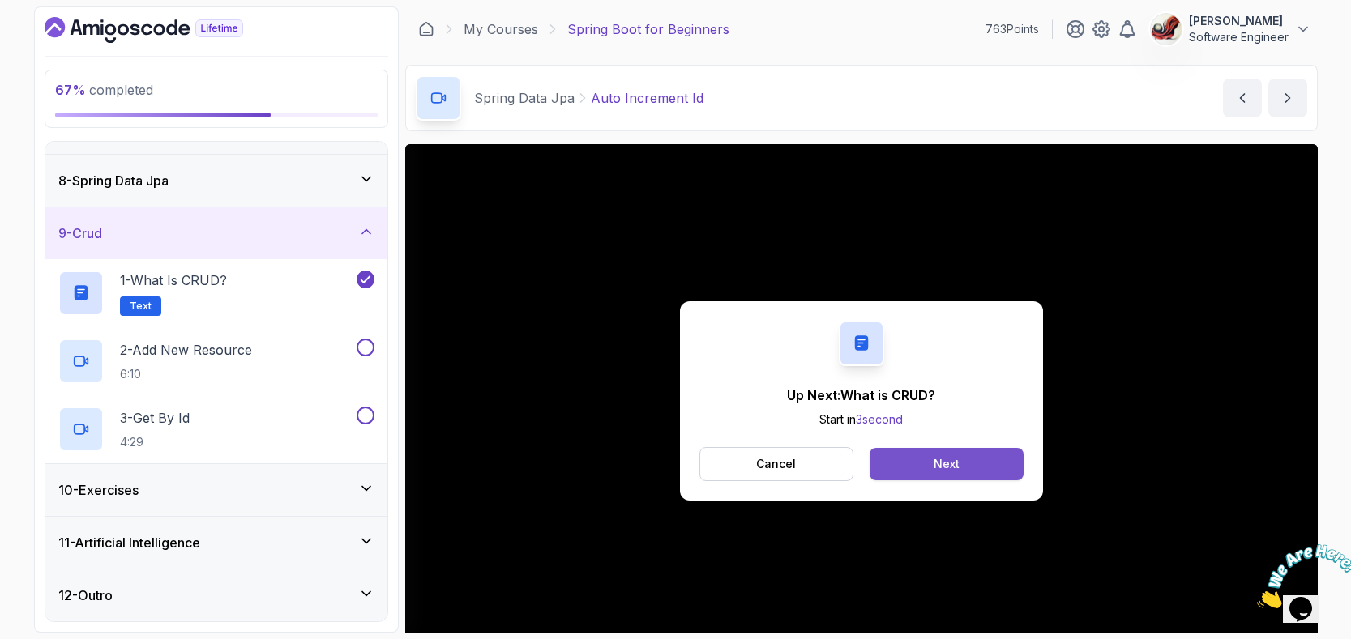
click at [979, 459] on button "Next" at bounding box center [945, 464] width 153 height 32
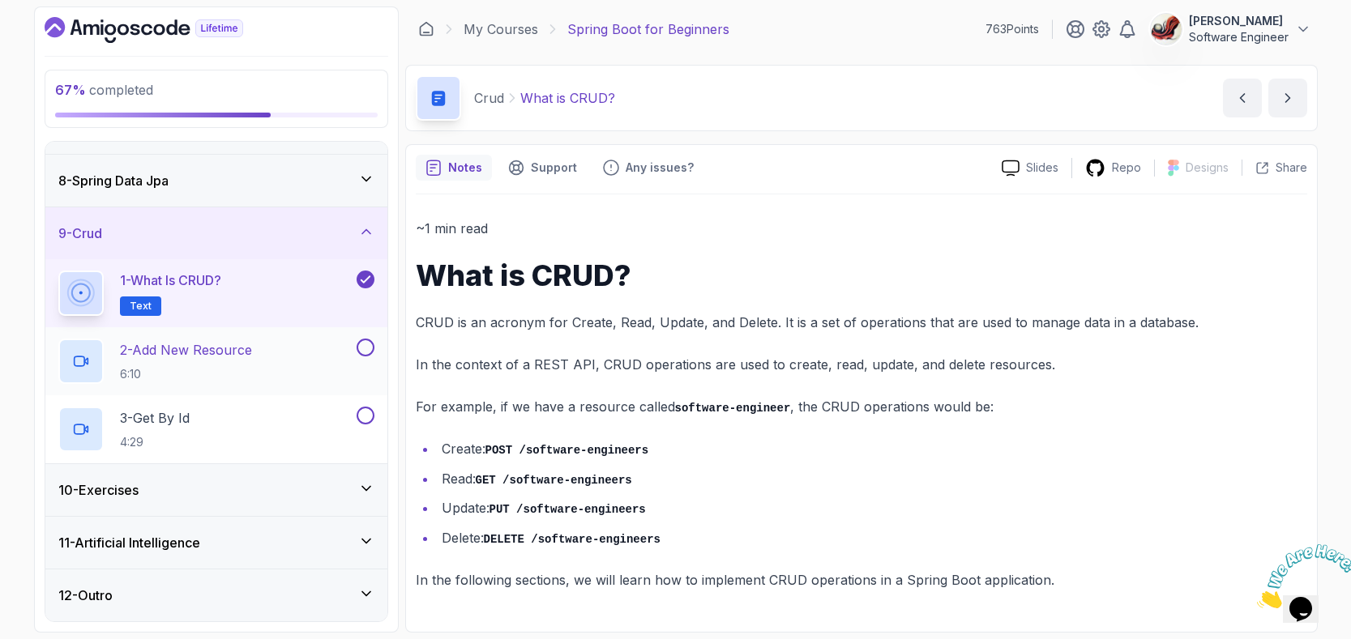
click at [232, 340] on p "2 - Add New Resource" at bounding box center [186, 349] width 132 height 19
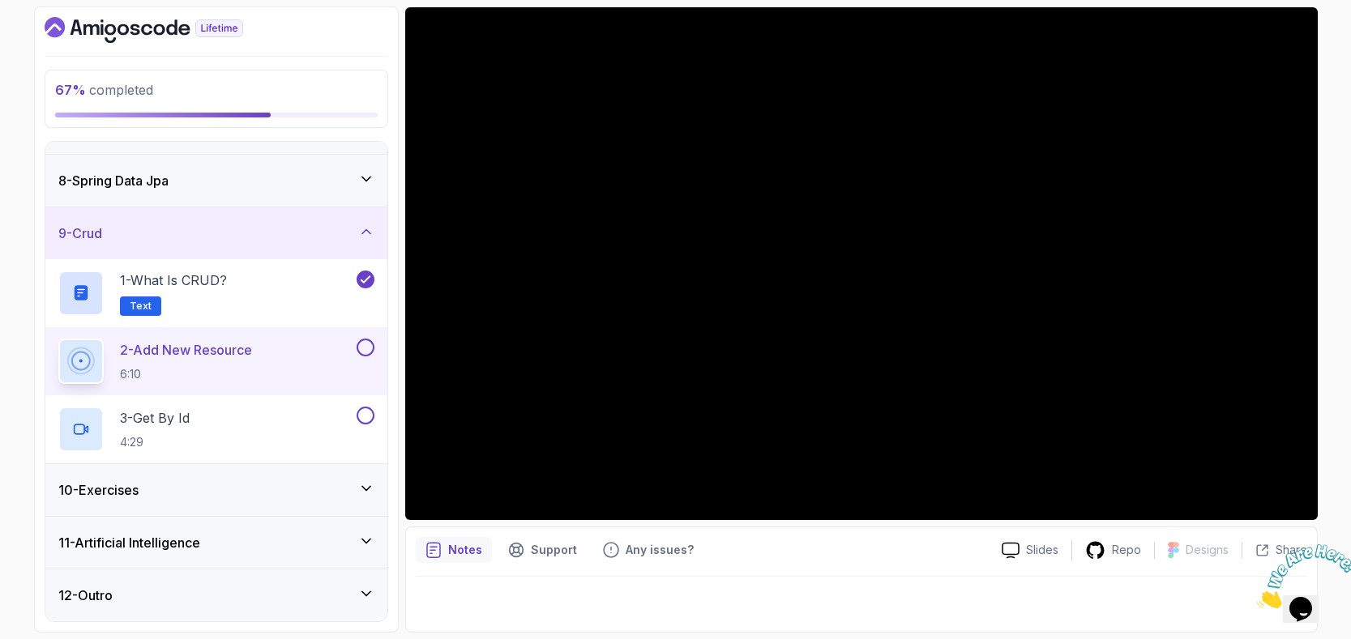
scroll to position [137, 0]
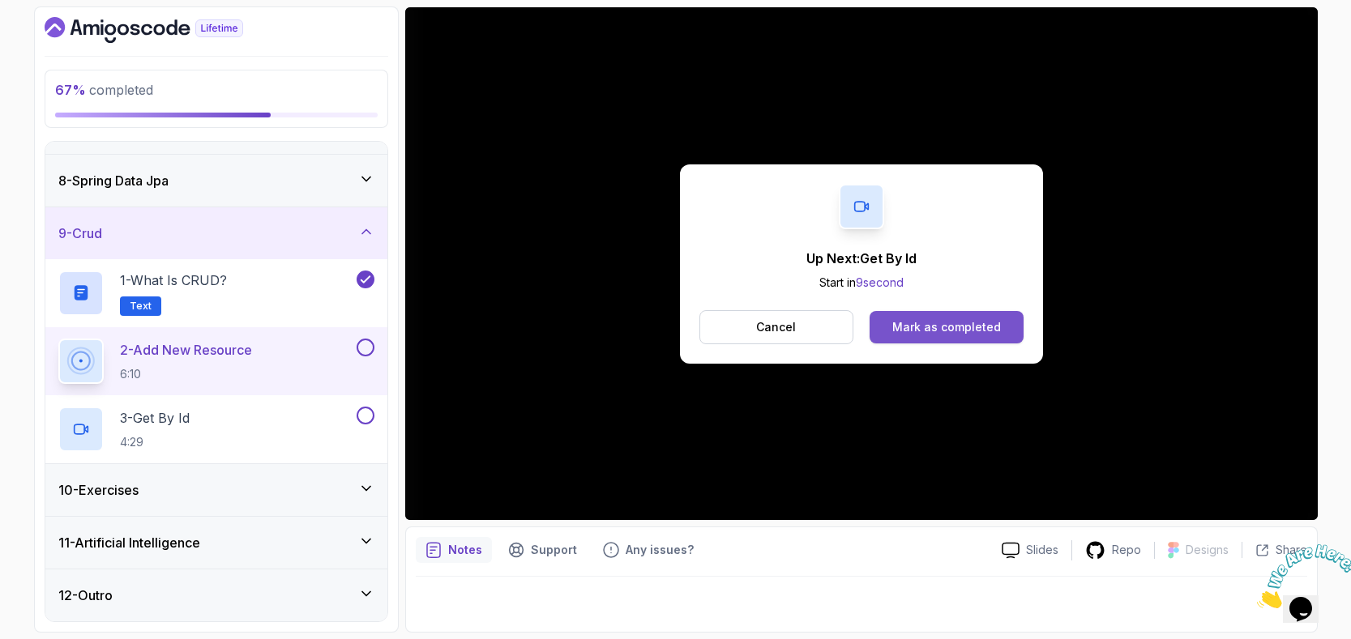
click at [939, 323] on div "Mark as completed" at bounding box center [946, 327] width 109 height 16
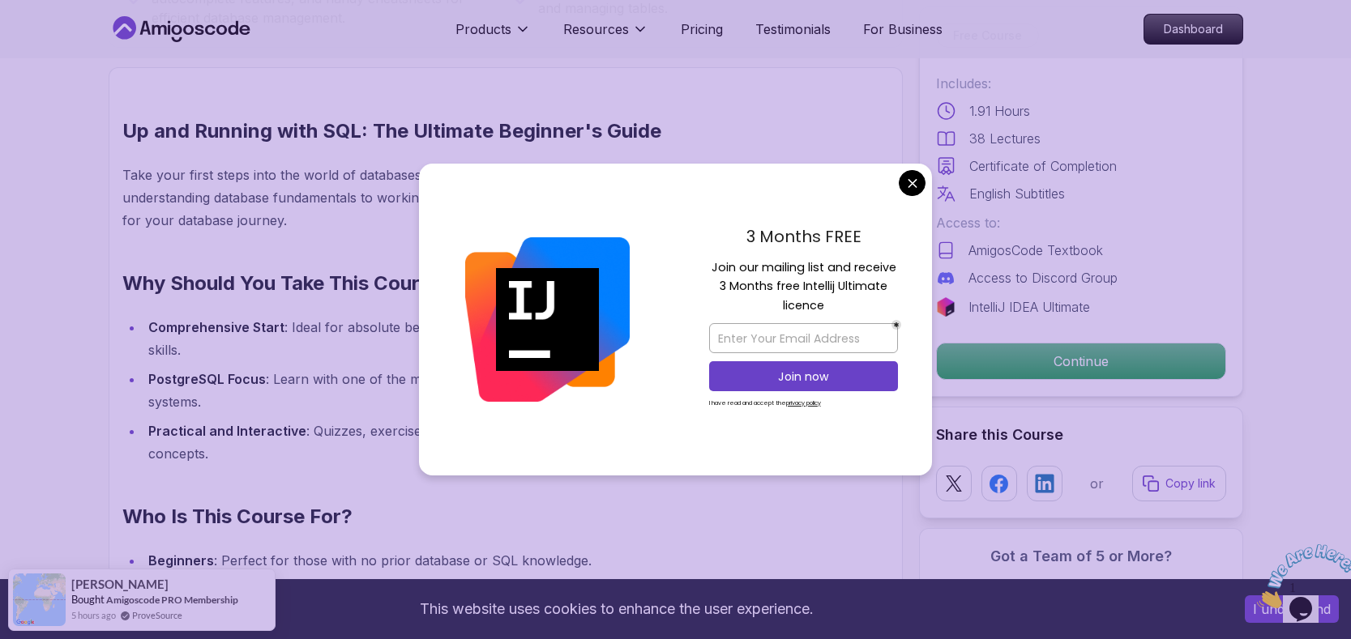
scroll to position [942, 0]
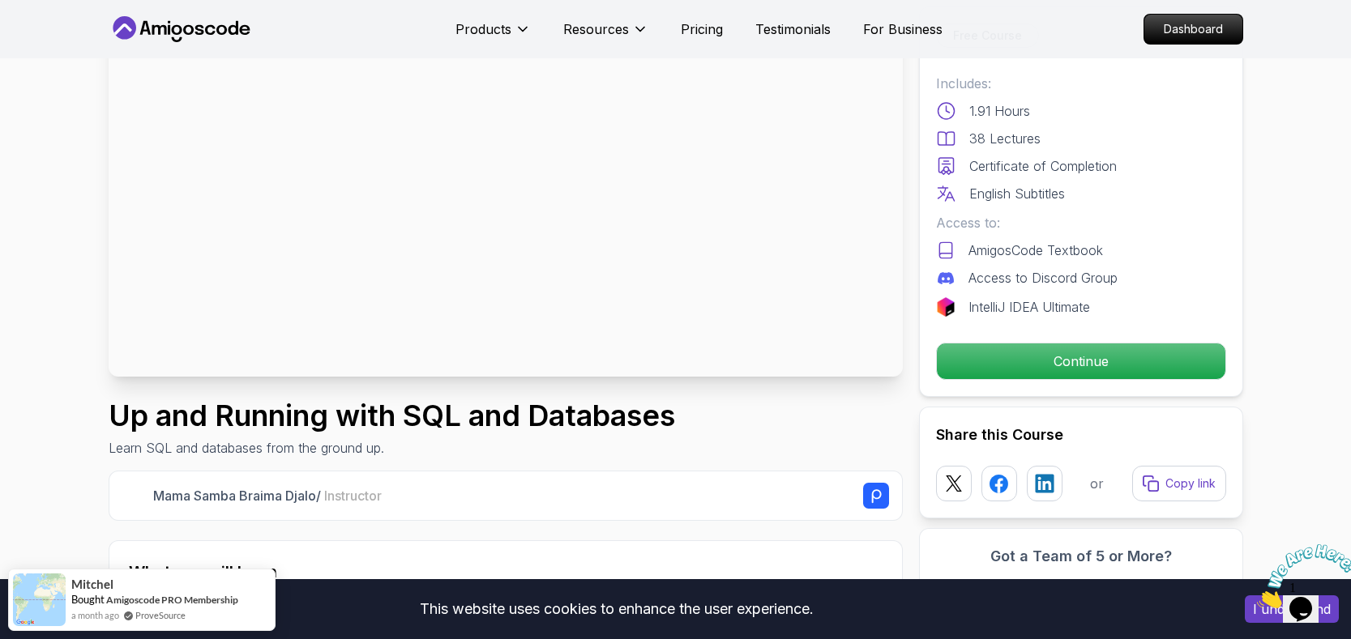
scroll to position [184, 0]
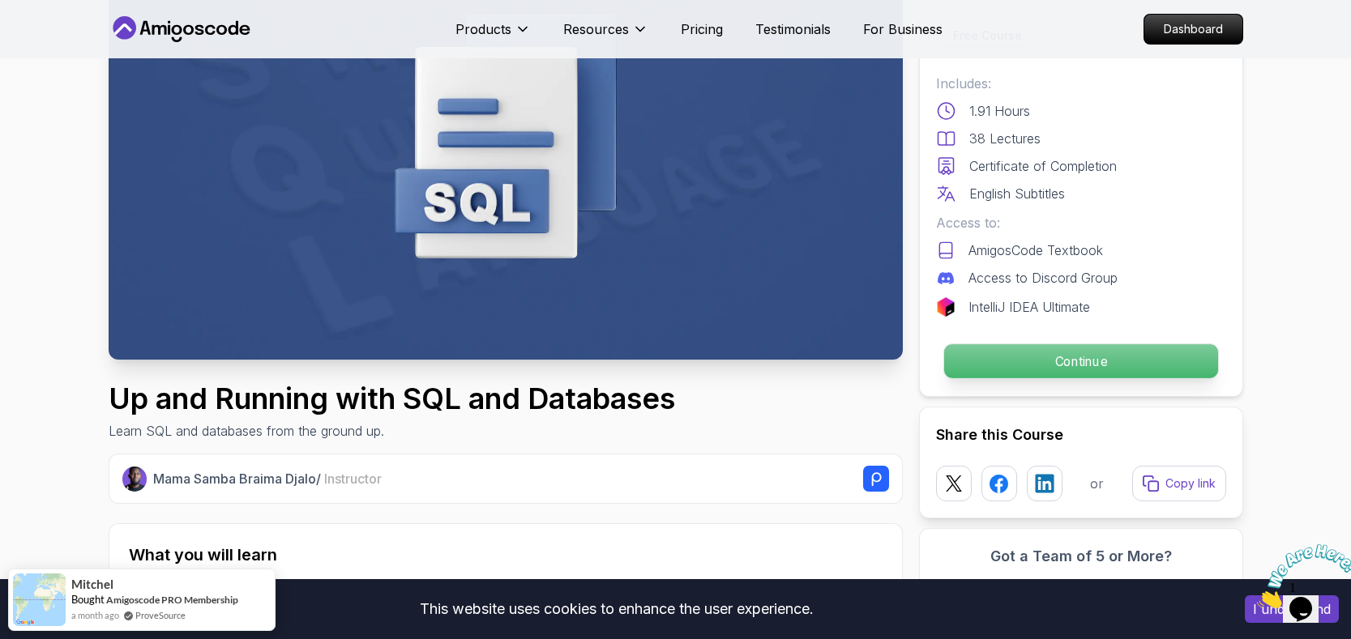
click at [1088, 369] on p "Continue" at bounding box center [1080, 361] width 274 height 34
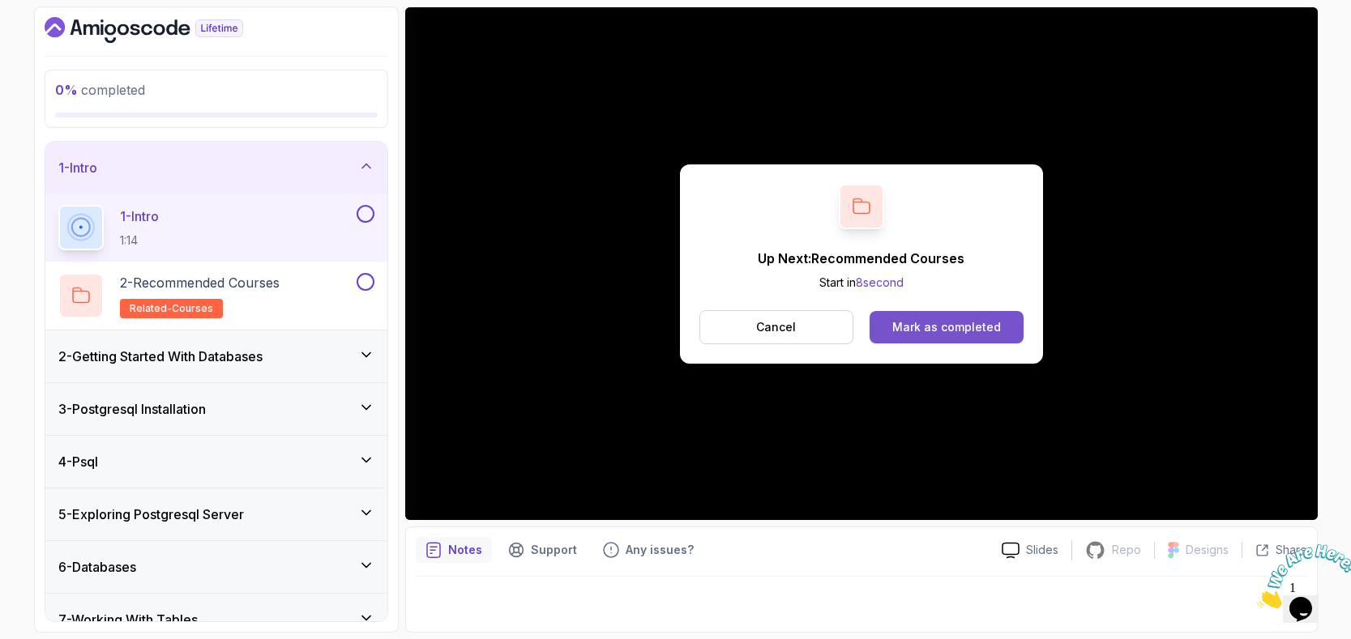
click at [919, 329] on div "Mark as completed" at bounding box center [946, 327] width 109 height 16
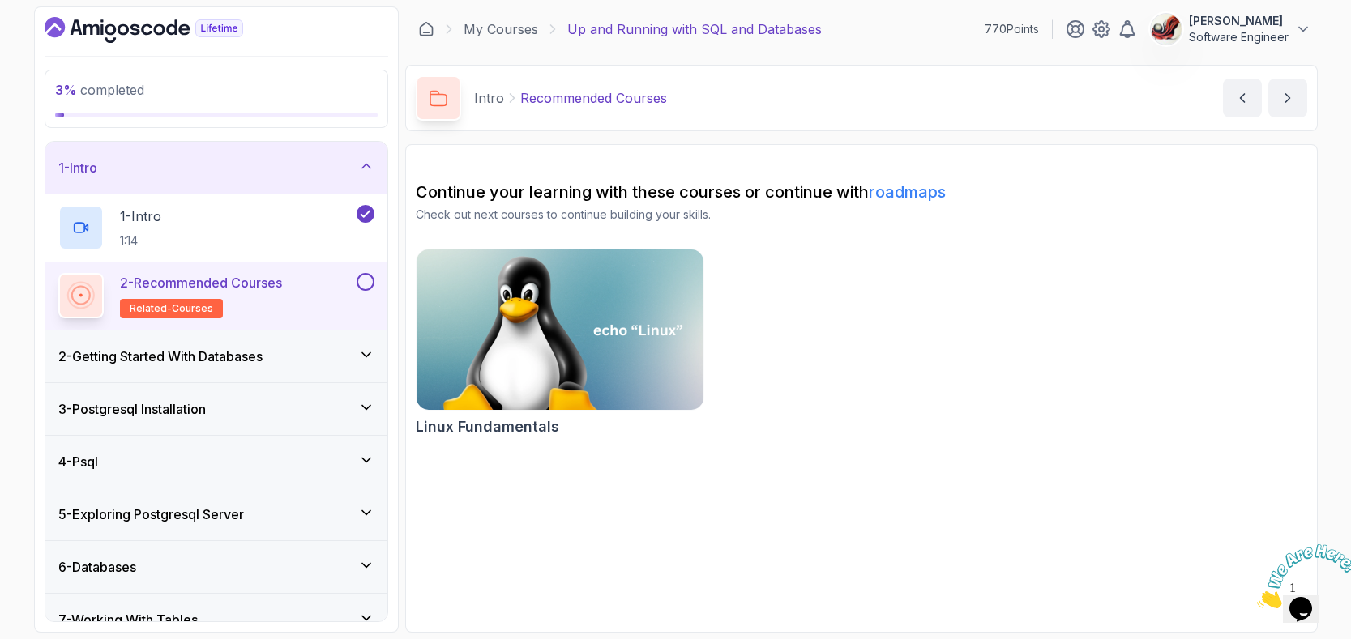
click at [361, 280] on button at bounding box center [365, 282] width 18 height 18
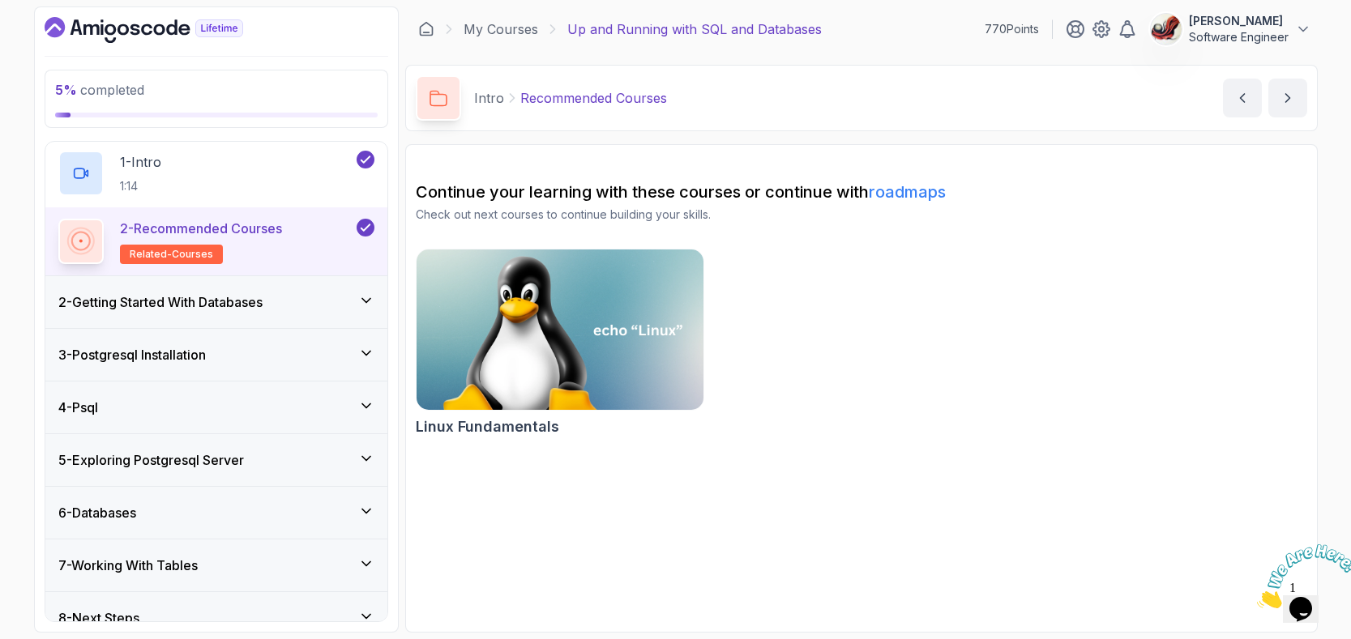
scroll to position [62, 0]
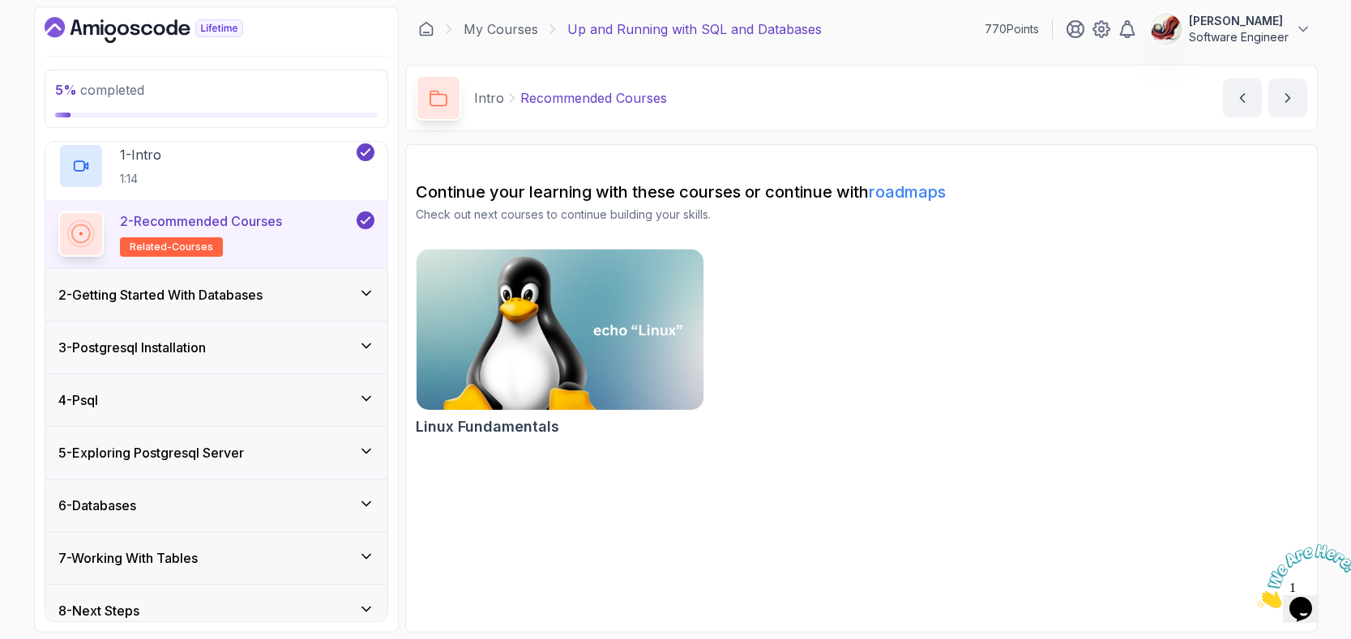
click at [354, 285] on div "2 - Getting Started With Databases" at bounding box center [216, 294] width 316 height 19
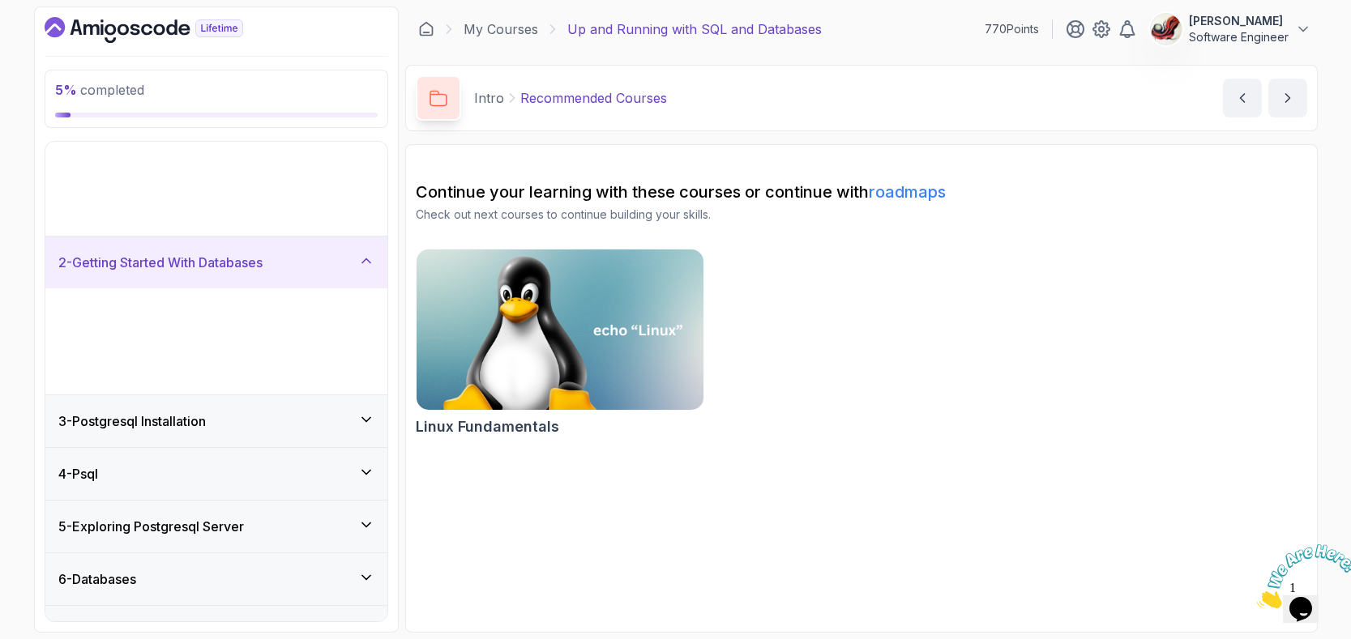
scroll to position [0, 0]
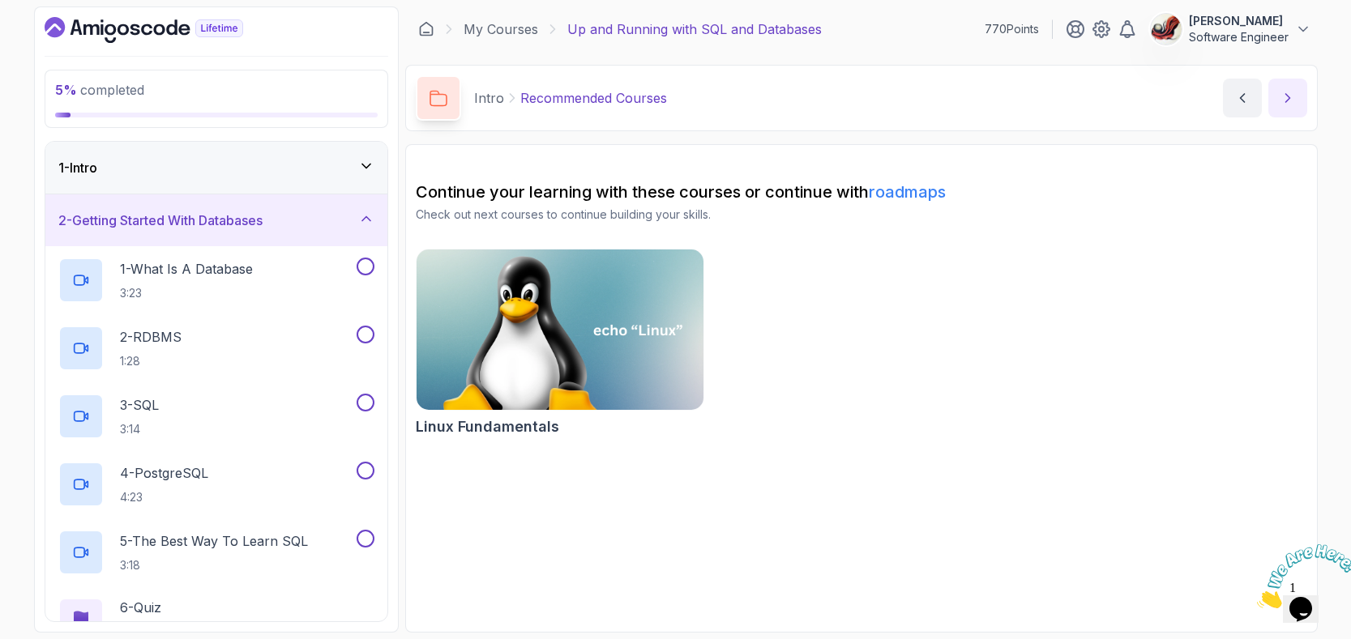
click at [1286, 97] on icon "next content" at bounding box center [1287, 98] width 16 height 16
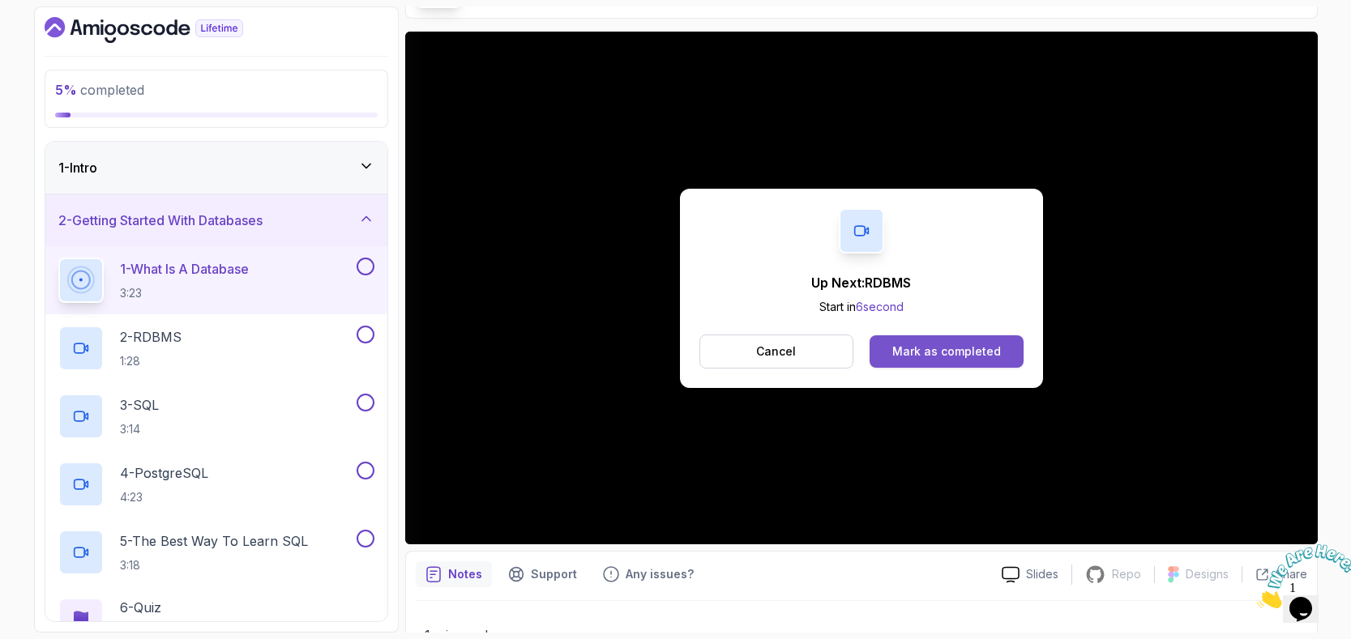
click at [932, 350] on div "Mark as completed" at bounding box center [946, 352] width 109 height 16
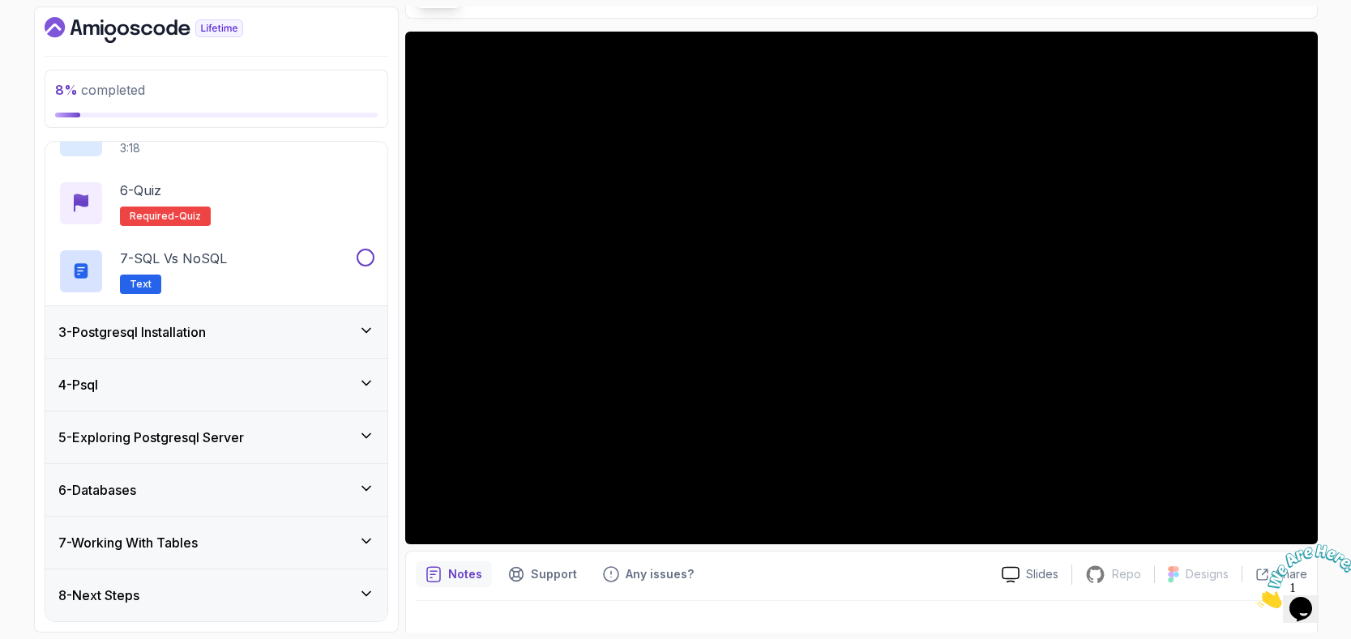
scroll to position [417, 0]
click at [369, 330] on icon at bounding box center [366, 330] width 8 height 4
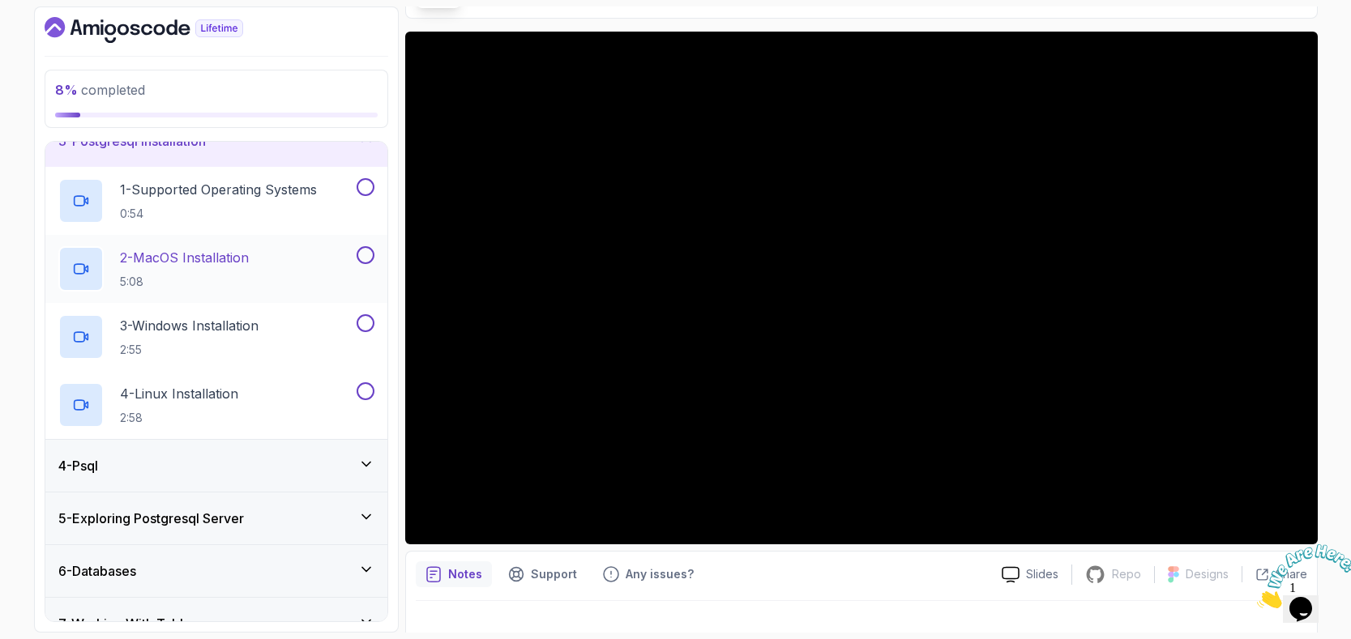
scroll to position [145, 0]
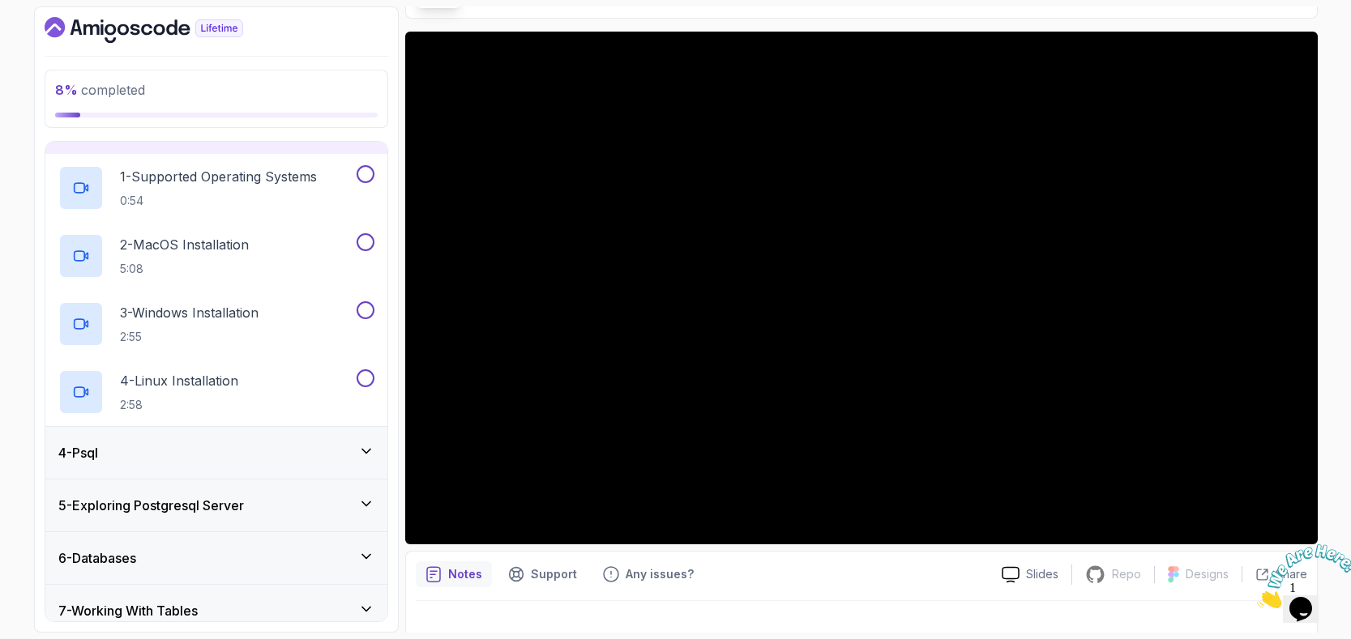
click at [363, 452] on icon at bounding box center [366, 451] width 16 height 16
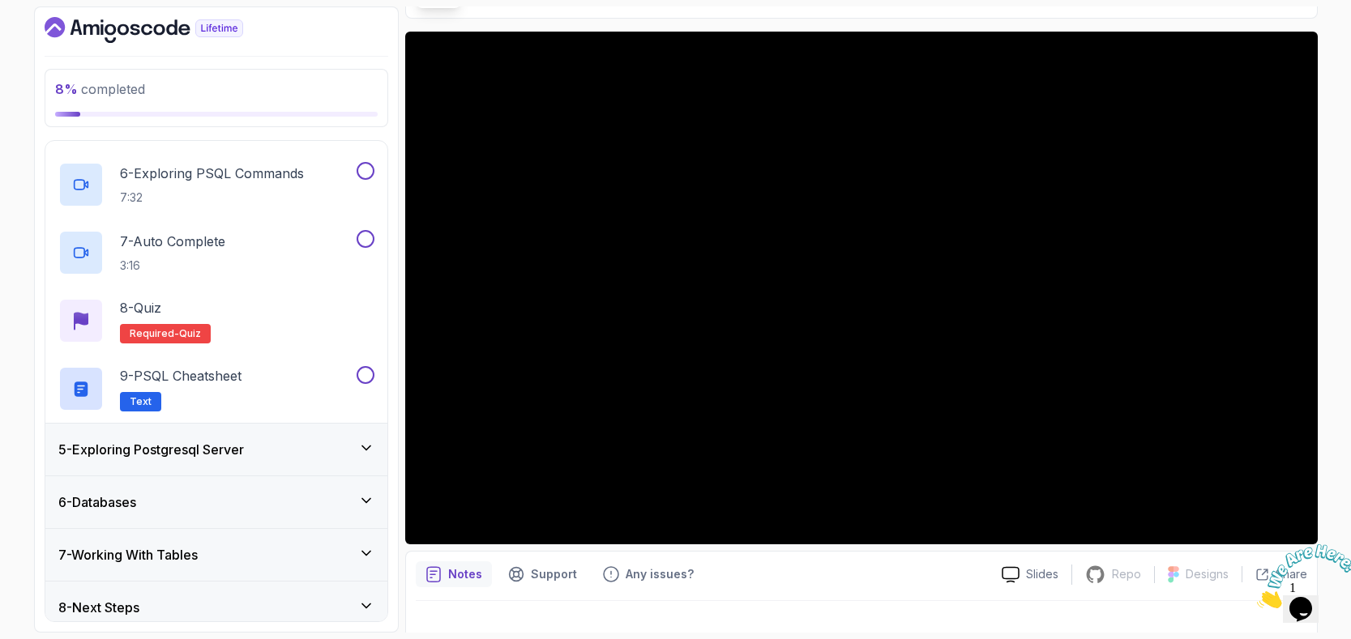
scroll to position [541, 0]
click at [363, 442] on icon at bounding box center [366, 447] width 16 height 16
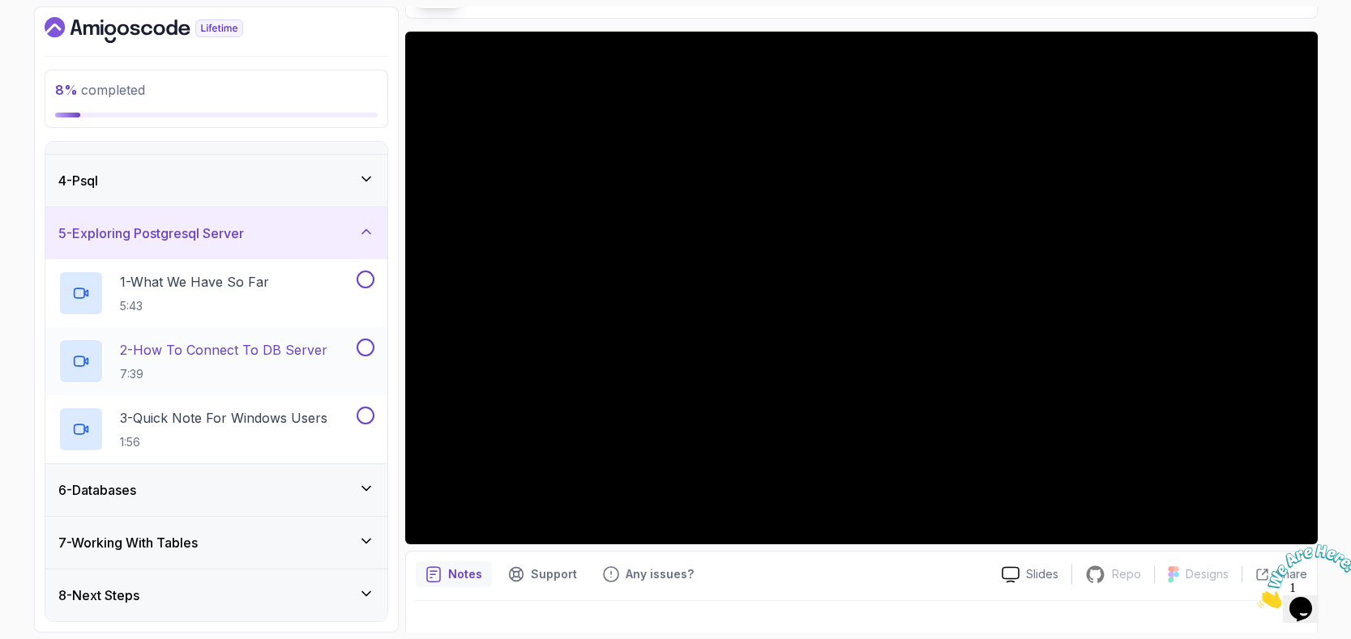
scroll to position [145, 0]
click at [369, 484] on icon at bounding box center [366, 488] width 16 height 16
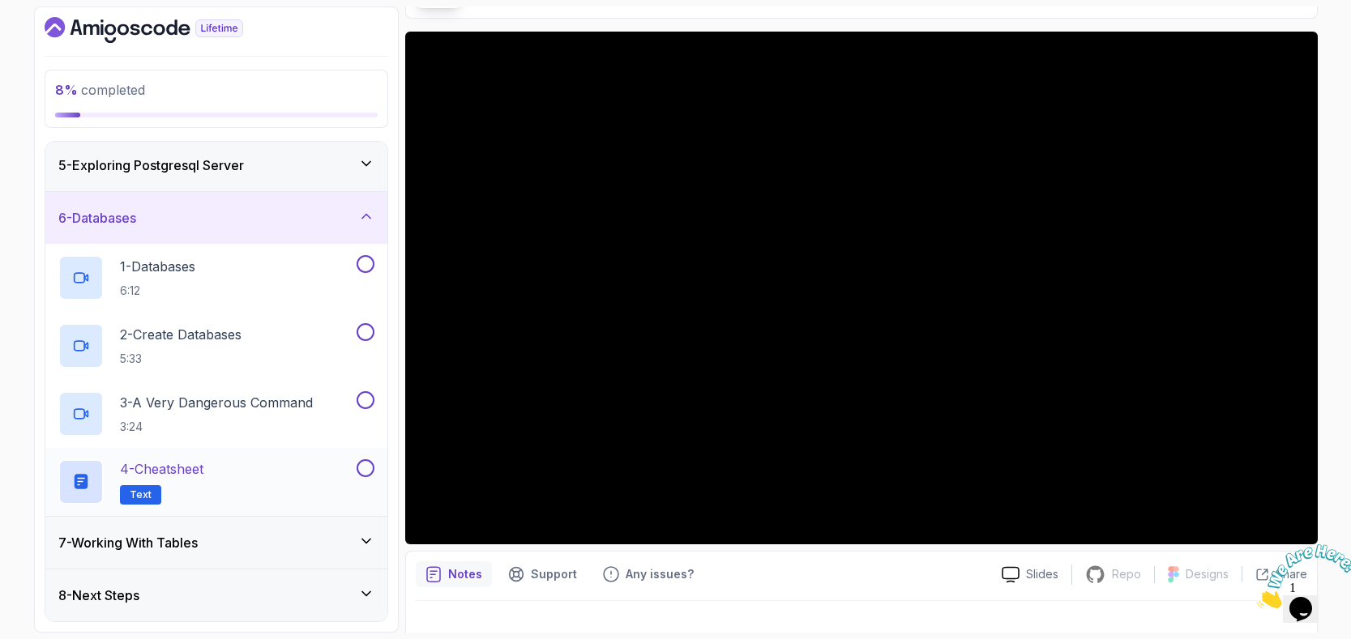
scroll to position [213, 0]
click at [363, 540] on icon at bounding box center [366, 541] width 8 height 4
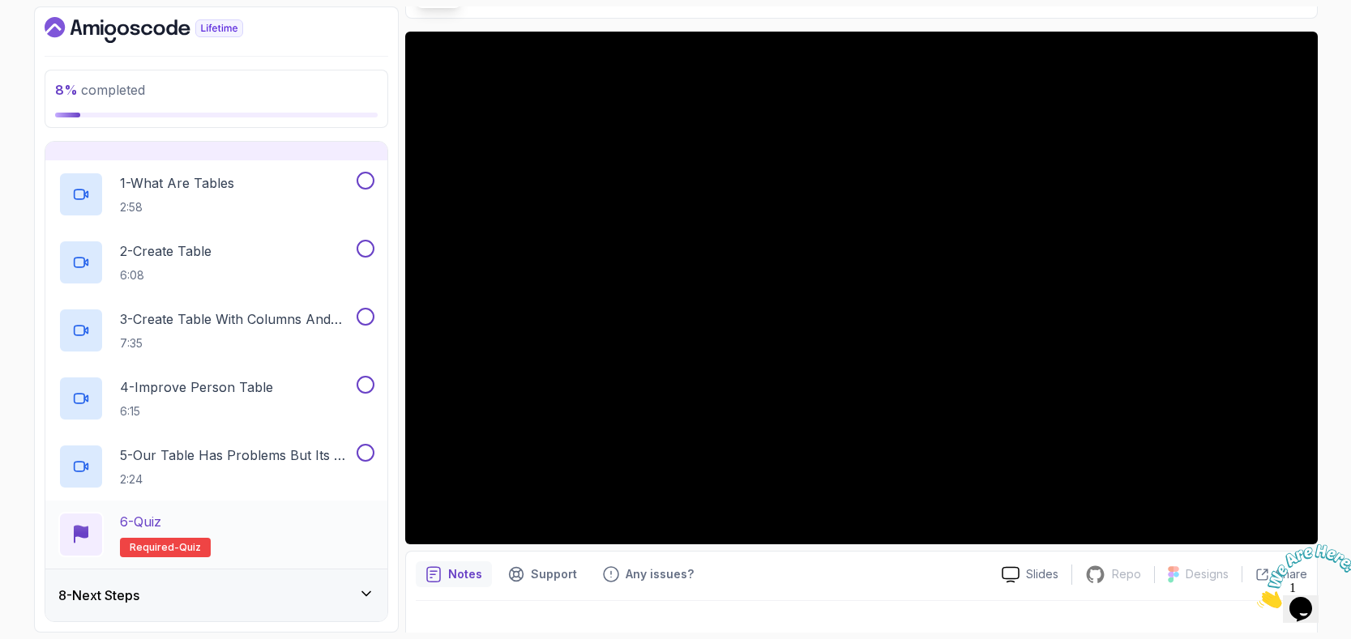
scroll to position [0, 0]
click at [364, 593] on icon at bounding box center [366, 593] width 8 height 4
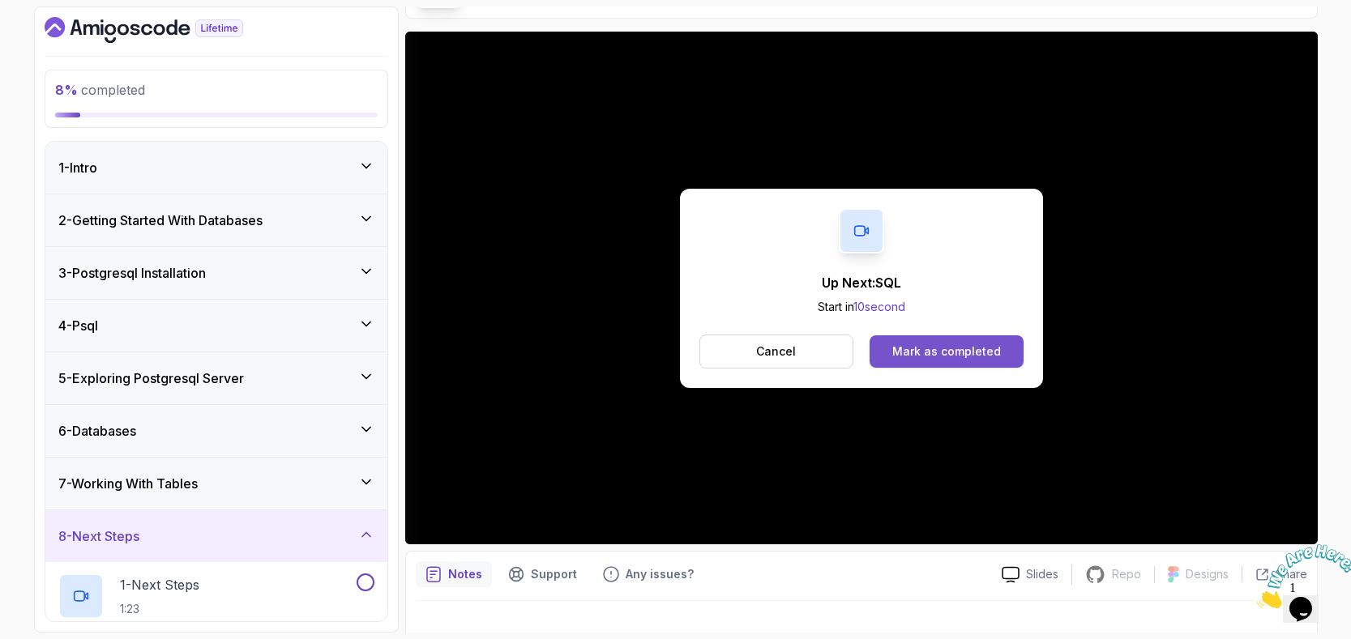
click at [970, 344] on div "Mark as completed" at bounding box center [946, 352] width 109 height 16
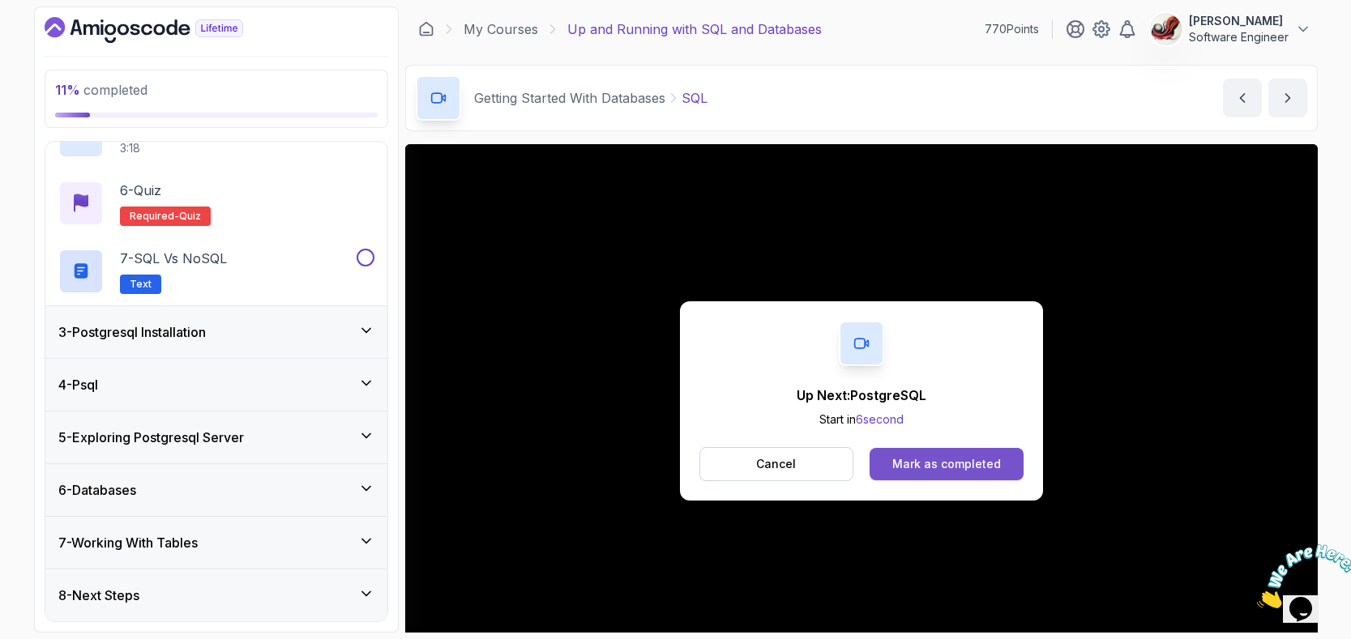
click at [917, 471] on div "Mark as completed" at bounding box center [946, 464] width 109 height 16
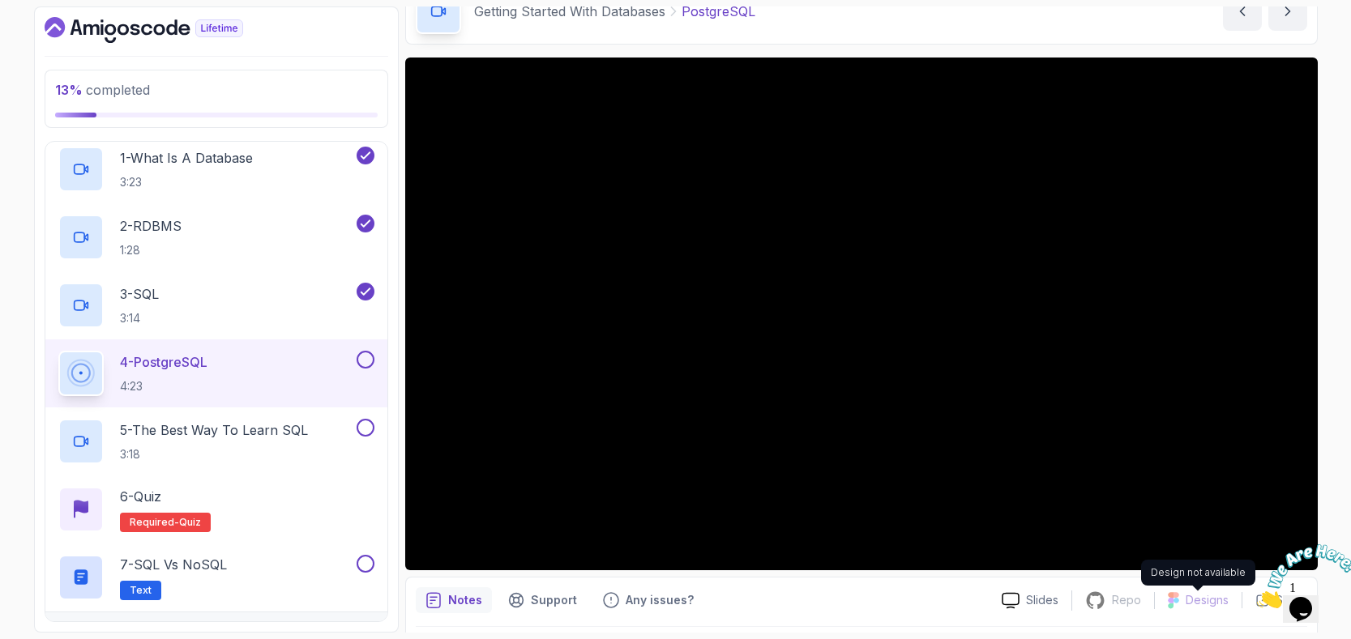
scroll to position [145, 0]
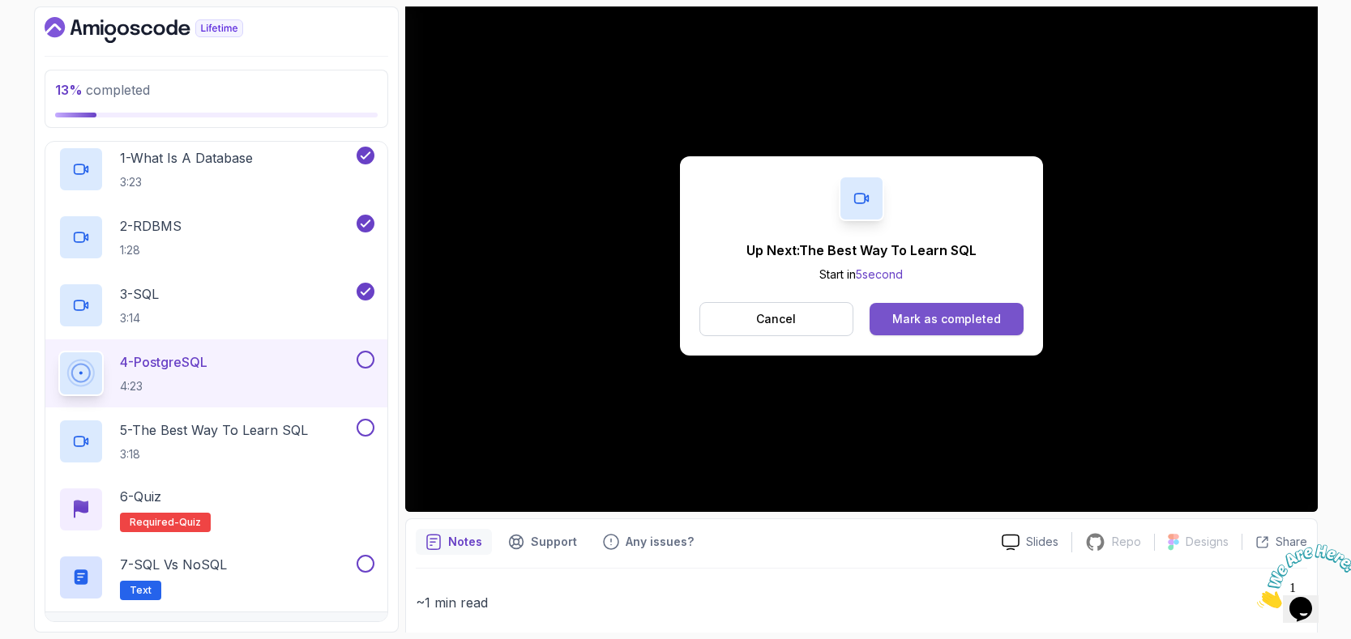
click at [949, 314] on div "Mark as completed" at bounding box center [946, 319] width 109 height 16
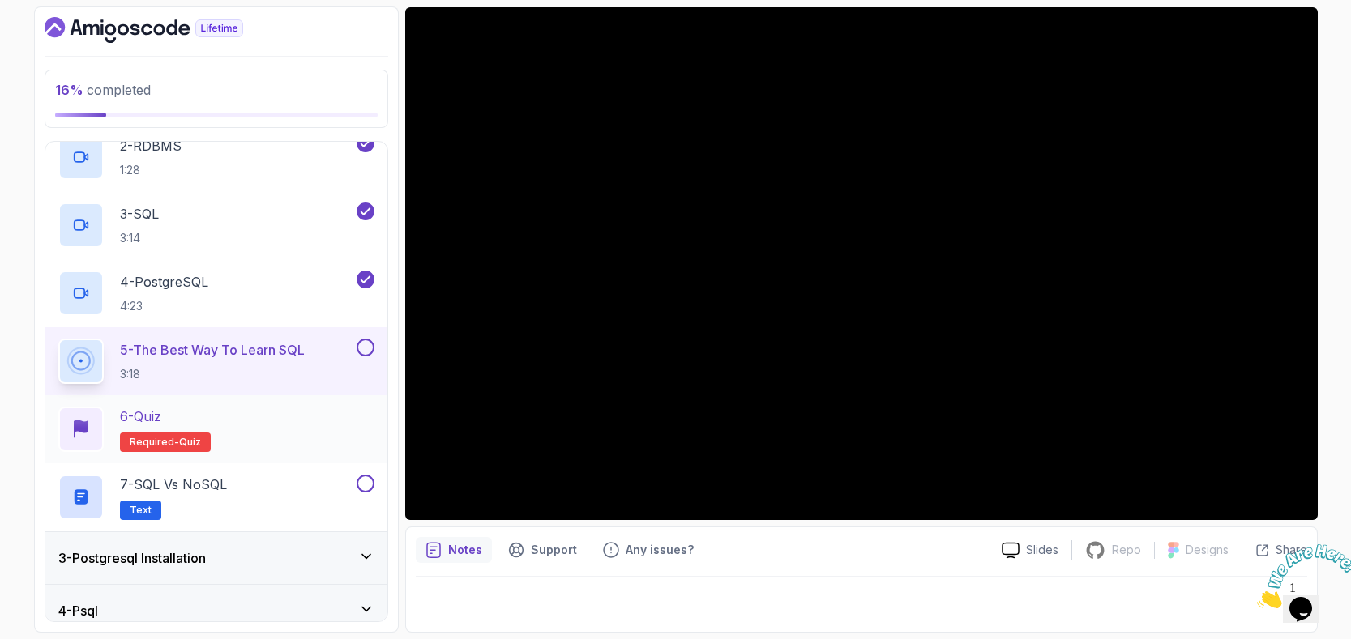
scroll to position [195, 0]
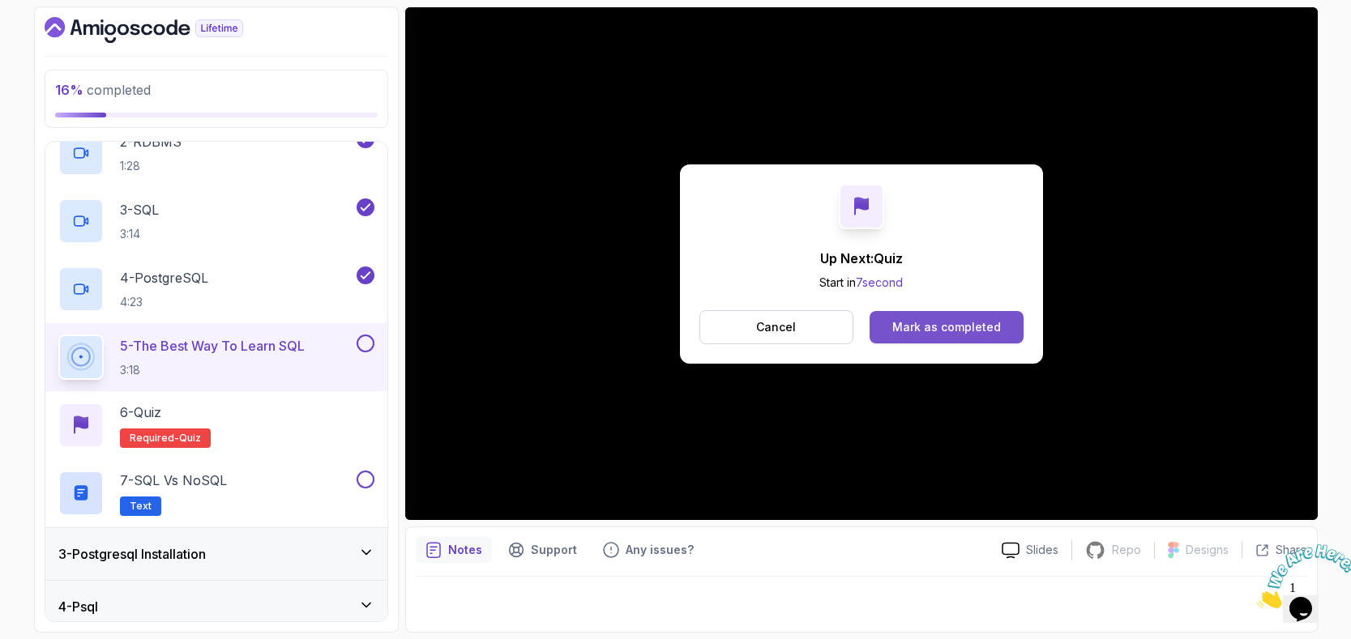
click at [931, 337] on button "Mark as completed" at bounding box center [945, 327] width 153 height 32
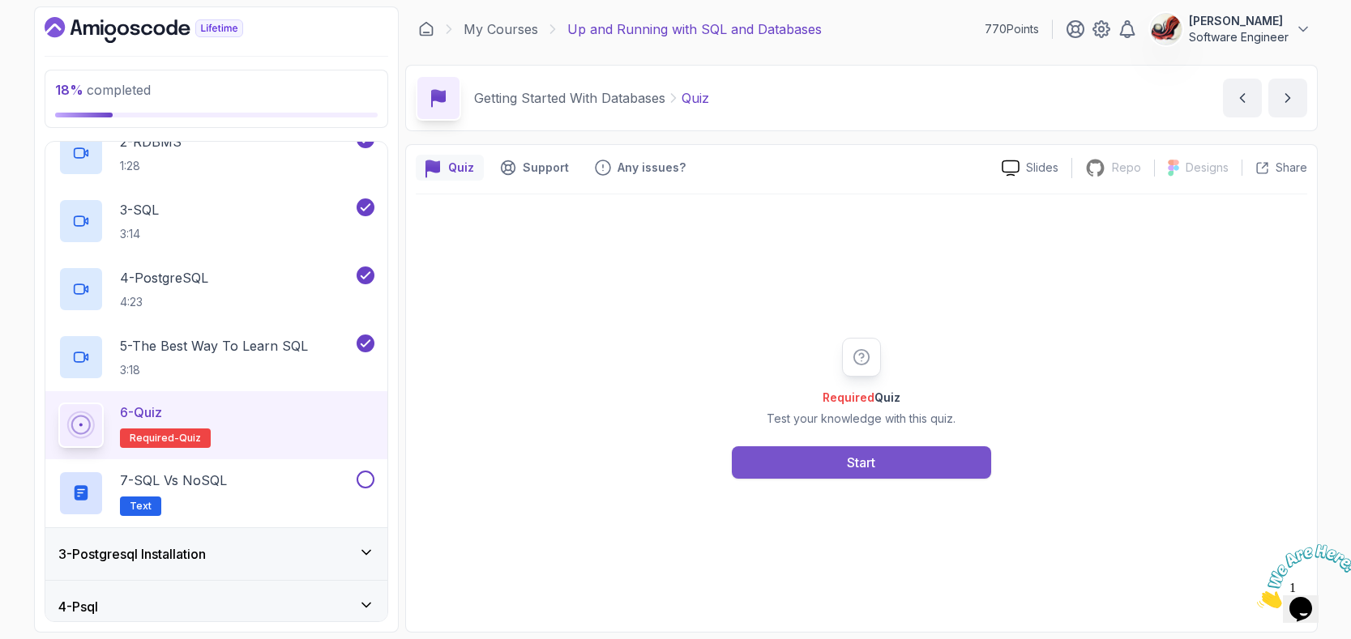
click at [858, 458] on div "Start" at bounding box center [861, 462] width 28 height 19
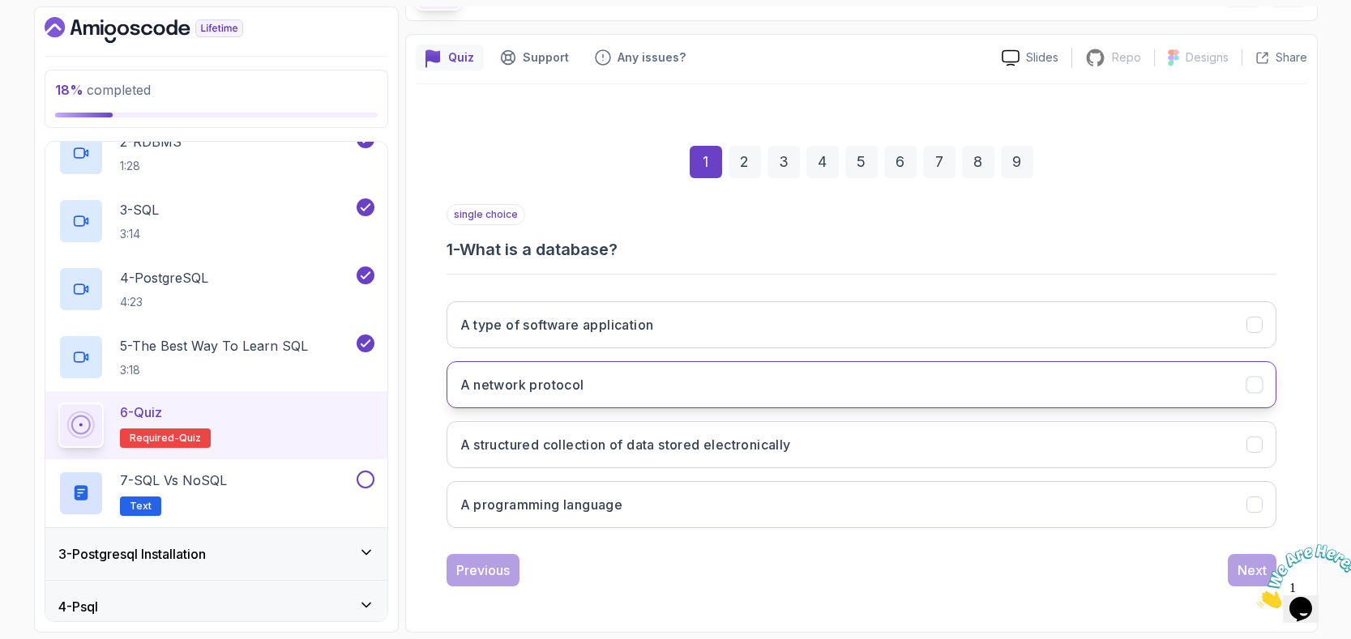
scroll to position [110, 0]
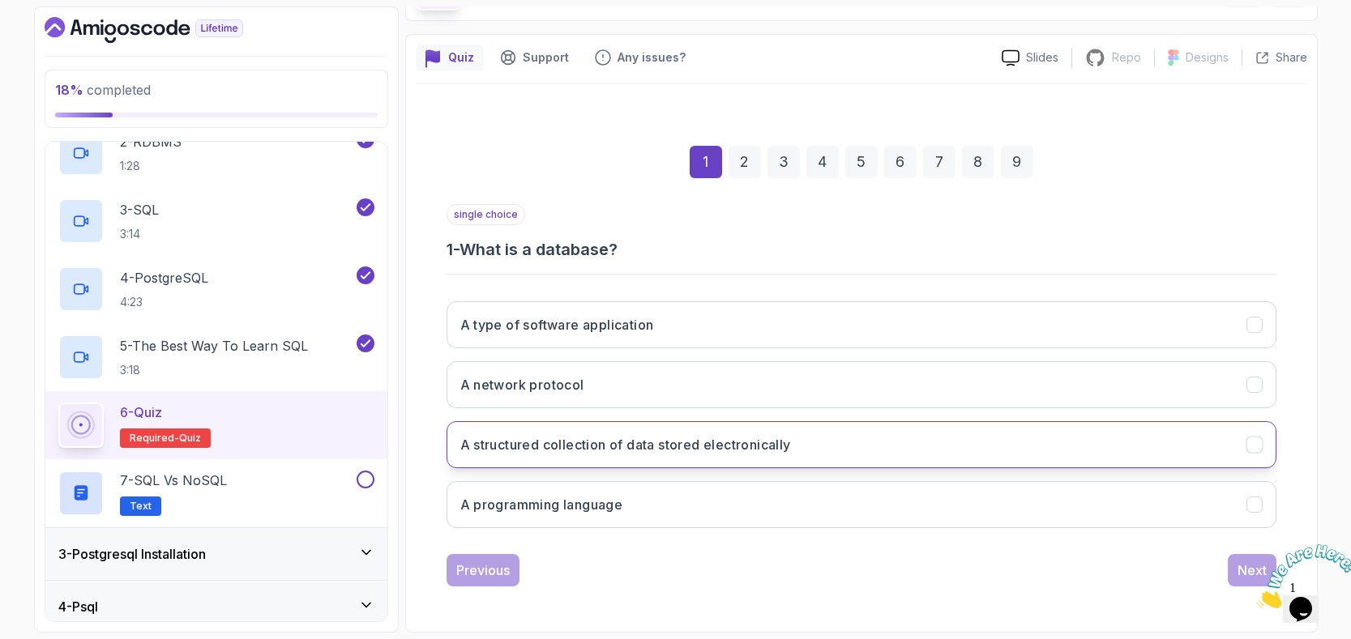
click at [805, 455] on button "A structured collection of data stored electronically" at bounding box center [861, 444] width 830 height 47
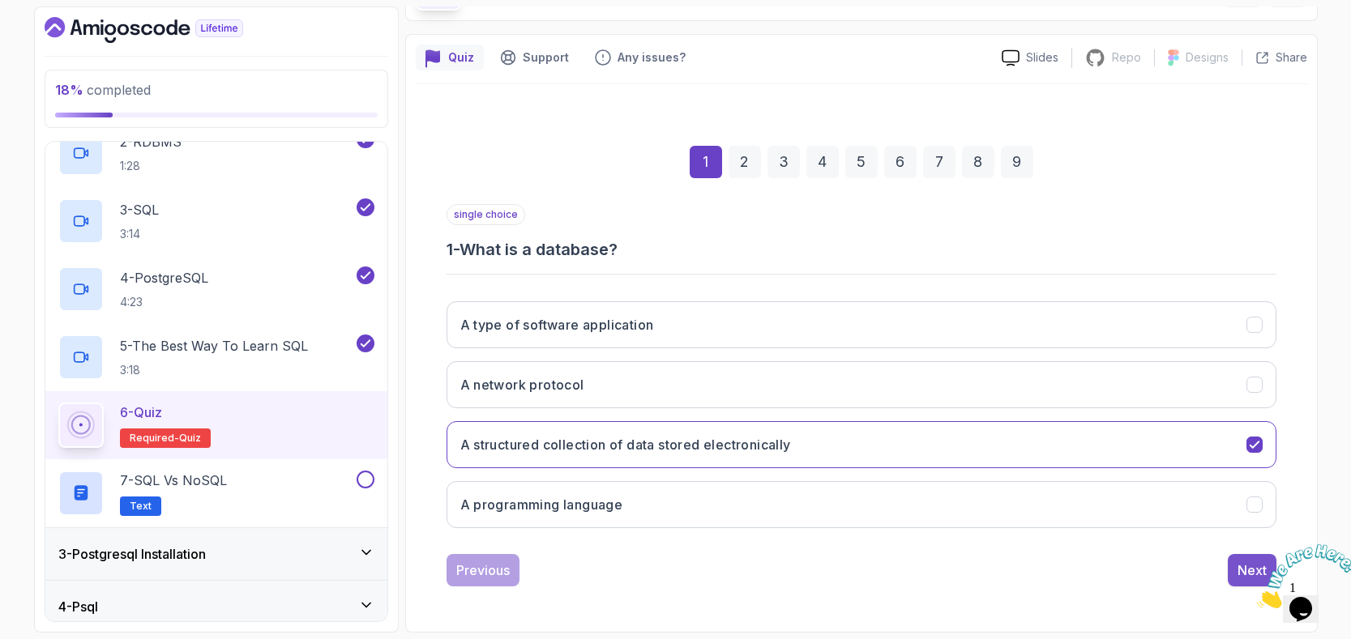
click at [1237, 569] on div "Next" at bounding box center [1251, 570] width 29 height 19
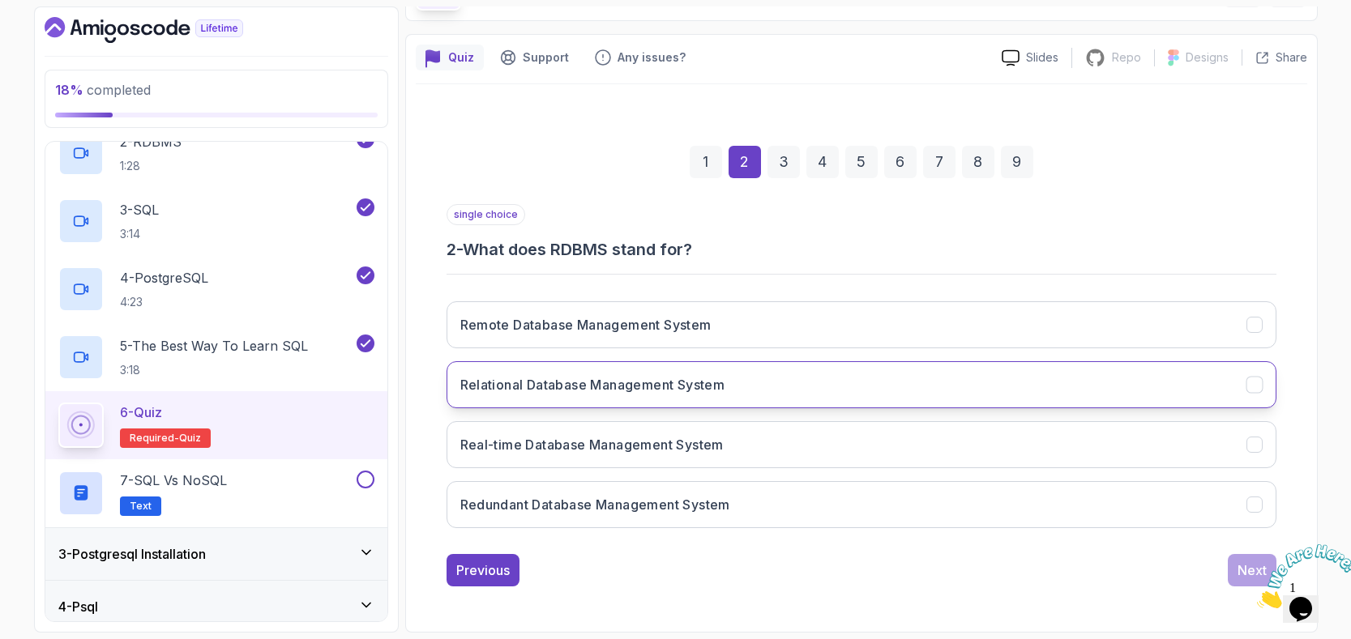
click at [634, 386] on h3 "Relational Database Management System" at bounding box center [592, 384] width 265 height 19
click at [1238, 565] on div "Next" at bounding box center [1251, 570] width 29 height 19
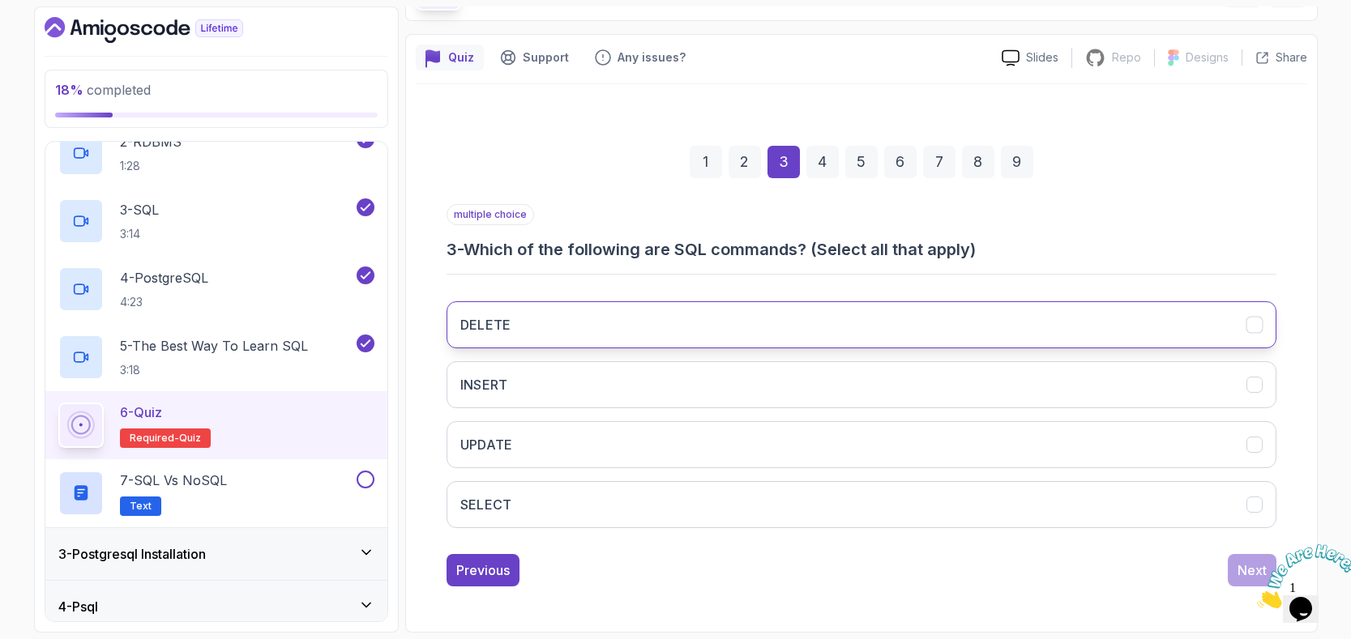
click at [581, 323] on button "DELETE" at bounding box center [861, 324] width 830 height 47
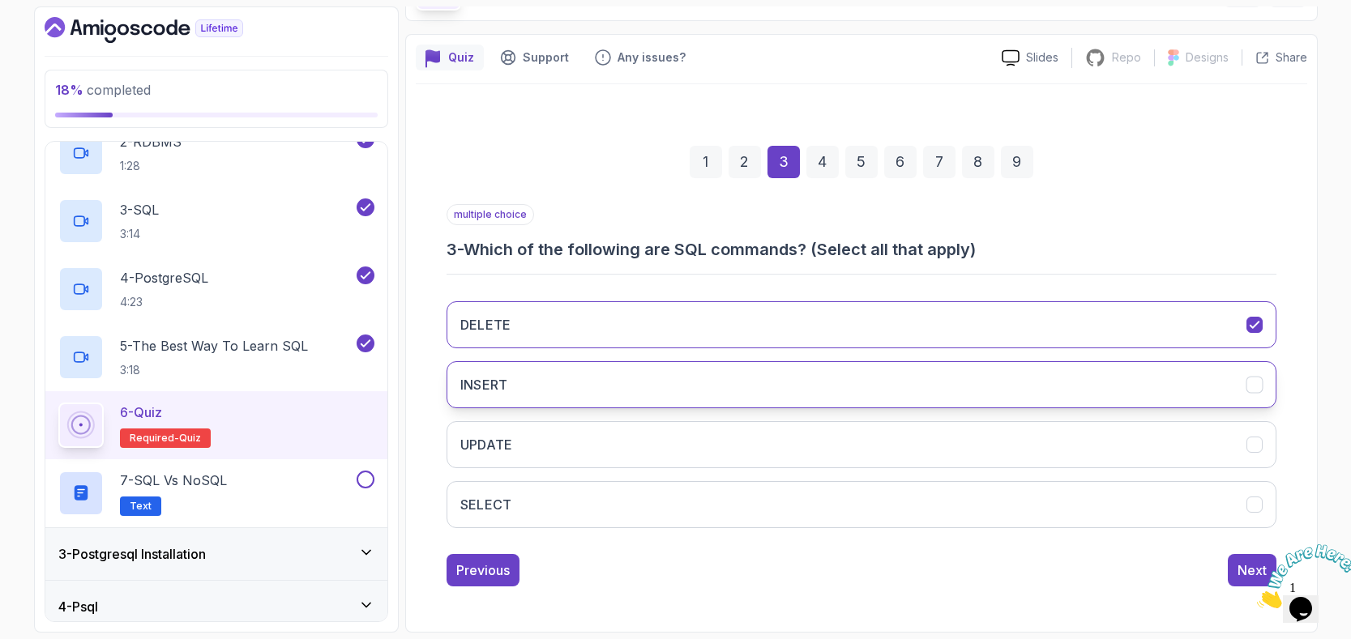
click at [534, 379] on button "INSERT" at bounding box center [861, 384] width 830 height 47
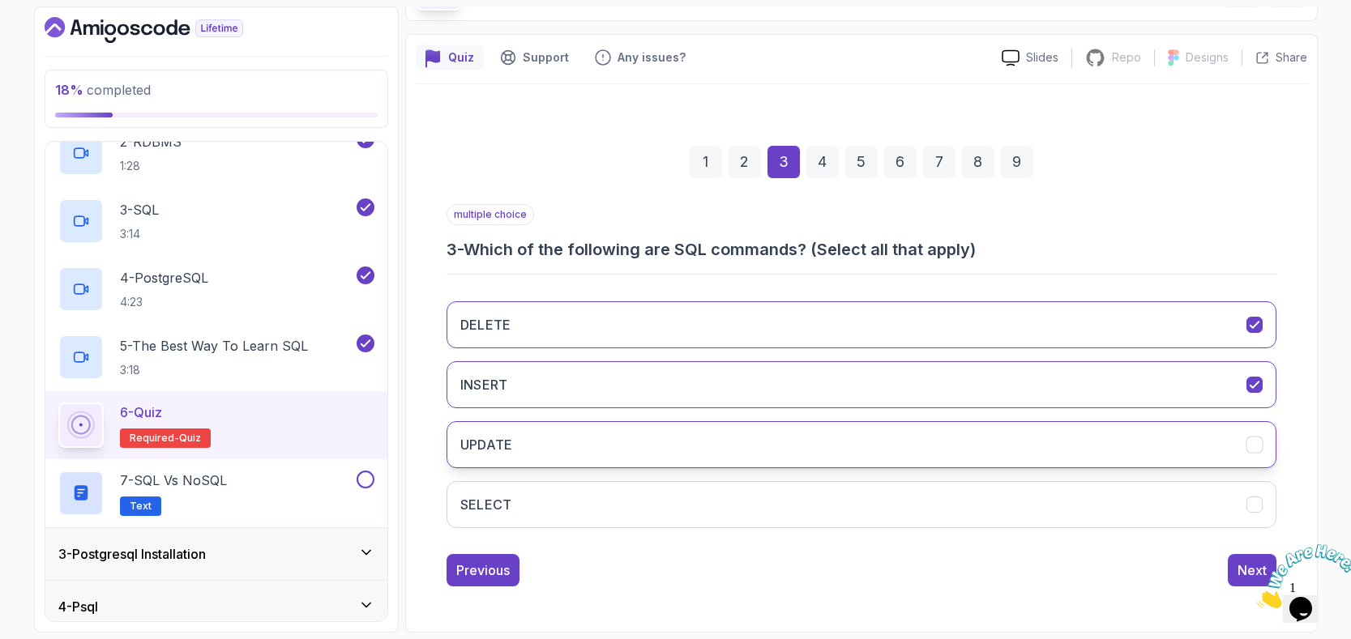
click at [537, 431] on button "UPDATE" at bounding box center [861, 444] width 830 height 47
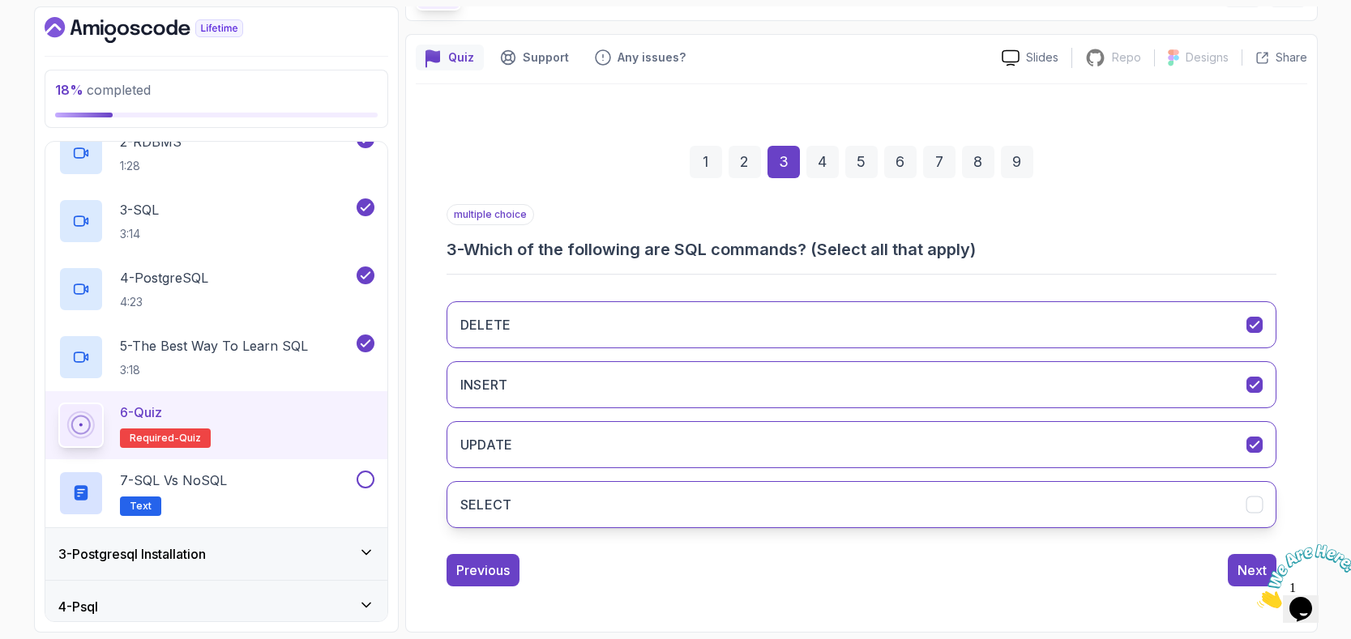
click at [576, 510] on button "SELECT" at bounding box center [861, 504] width 830 height 47
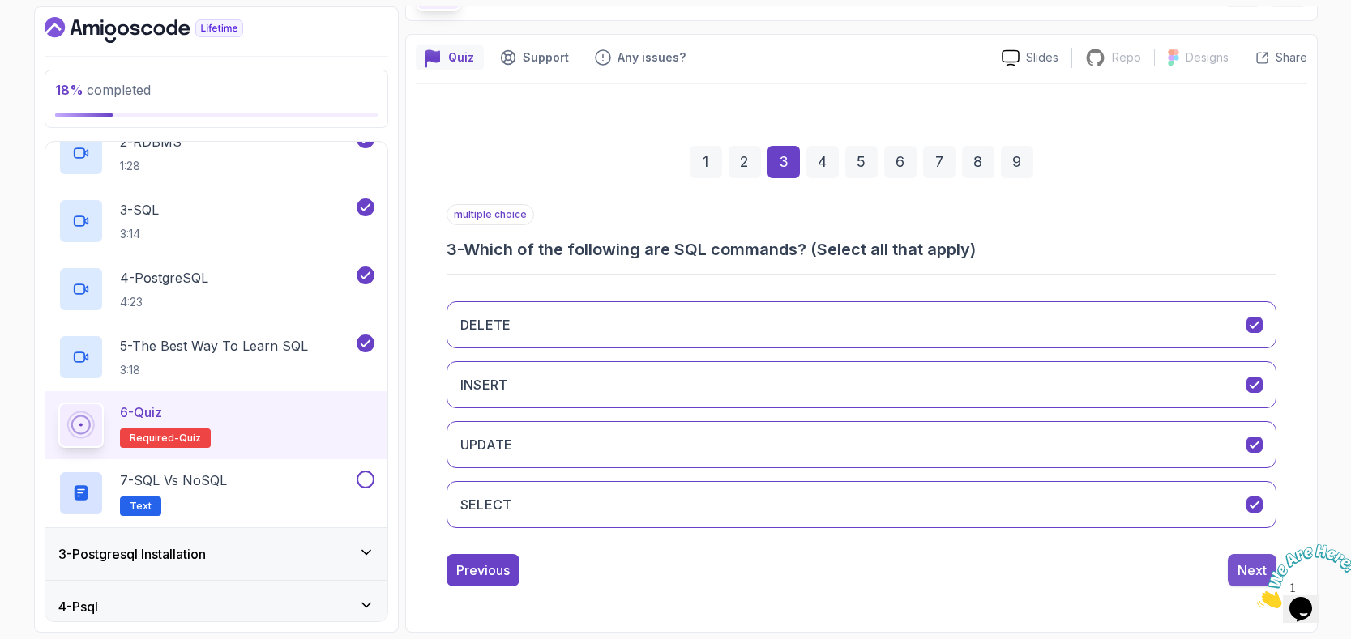
click at [1248, 578] on div "Next" at bounding box center [1251, 570] width 29 height 19
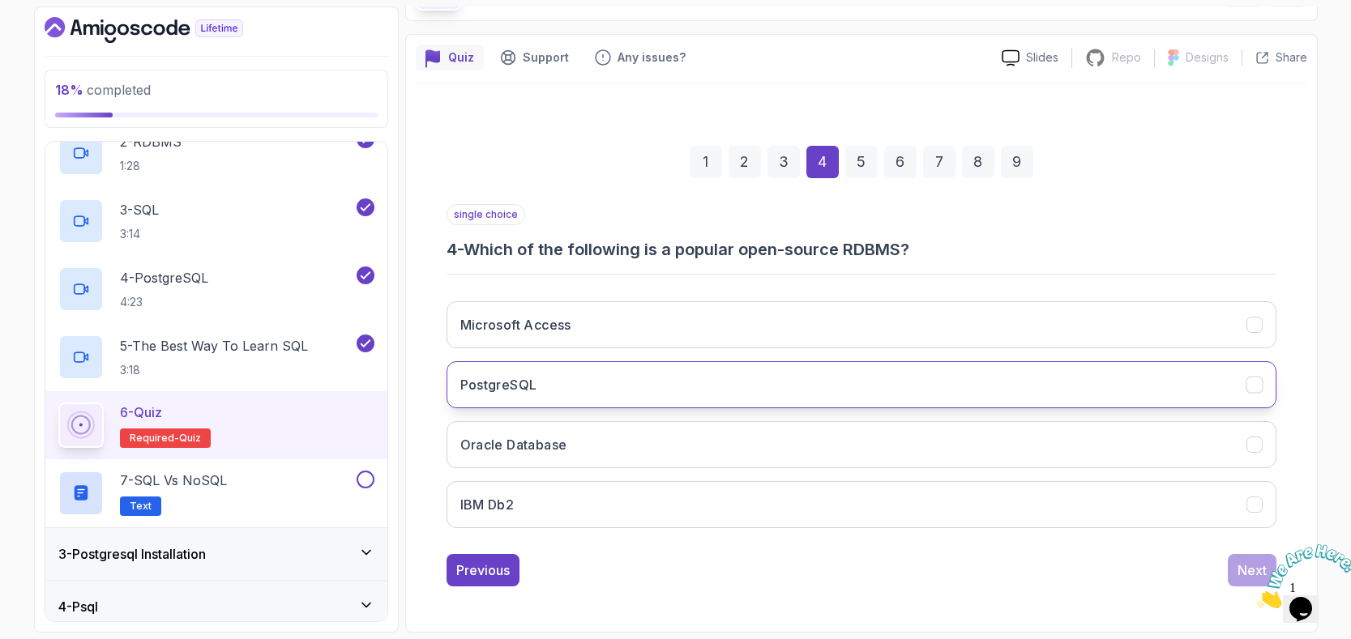
click at [566, 392] on button "PostgreSQL" at bounding box center [861, 384] width 830 height 47
click at [1257, 574] on img at bounding box center [1307, 576] width 100 height 64
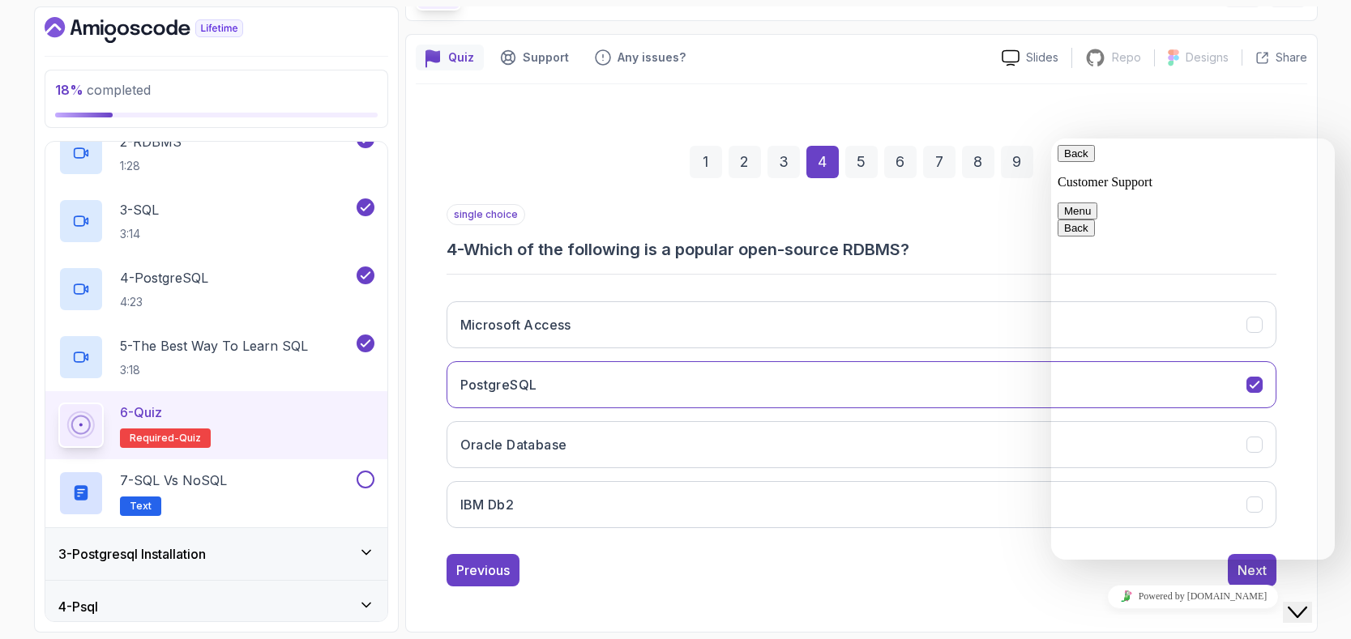
click at [1304, 602] on button "Close Chat This icon closes the chat window." at bounding box center [1297, 612] width 29 height 21
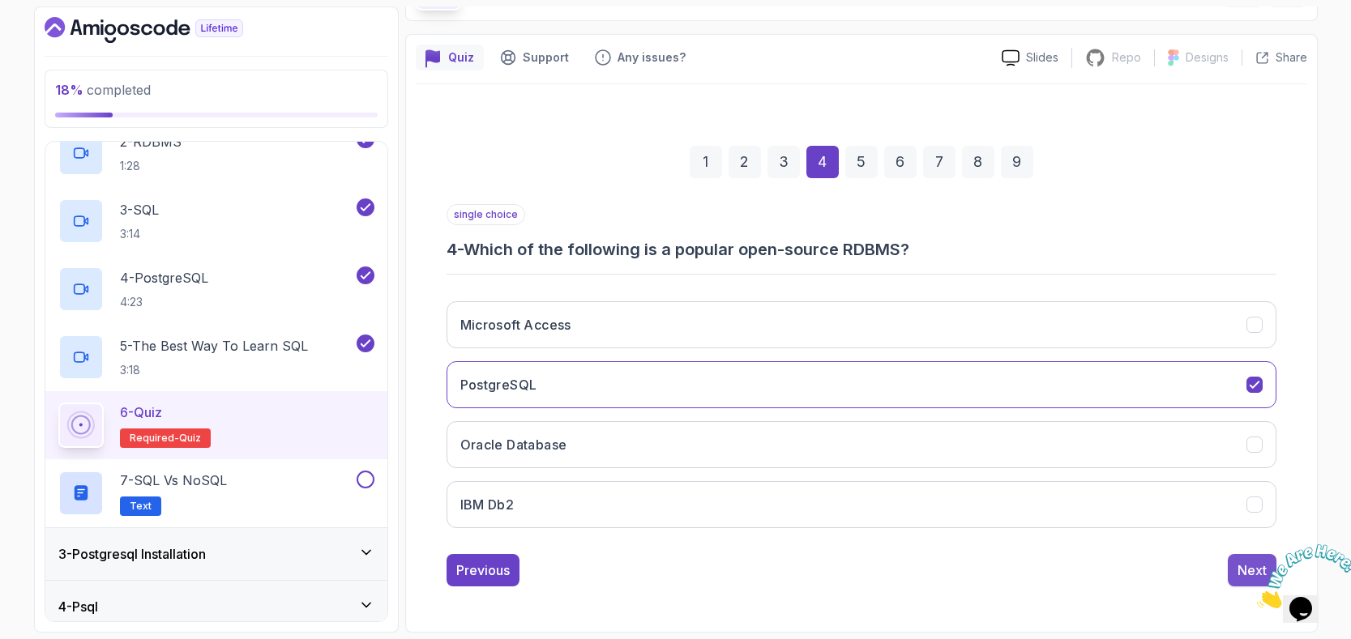
click at [1244, 561] on div "Next" at bounding box center [1251, 570] width 29 height 19
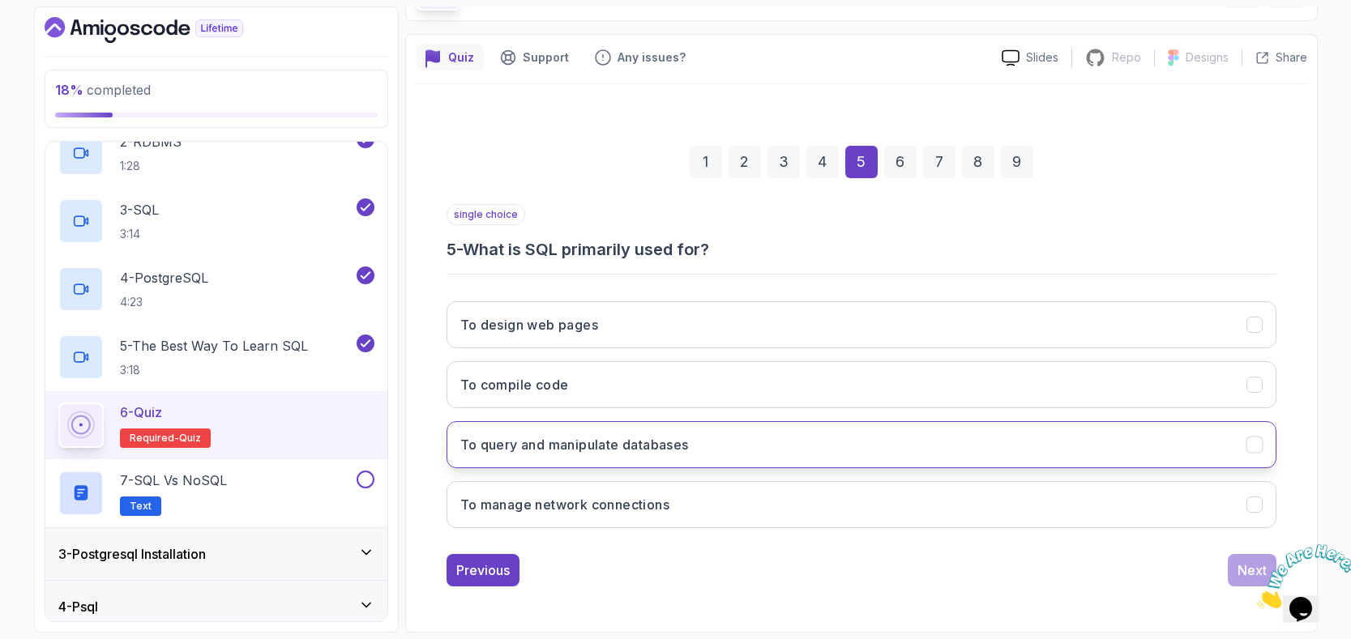
click at [656, 451] on h3 "To query and manipulate databases" at bounding box center [574, 444] width 228 height 19
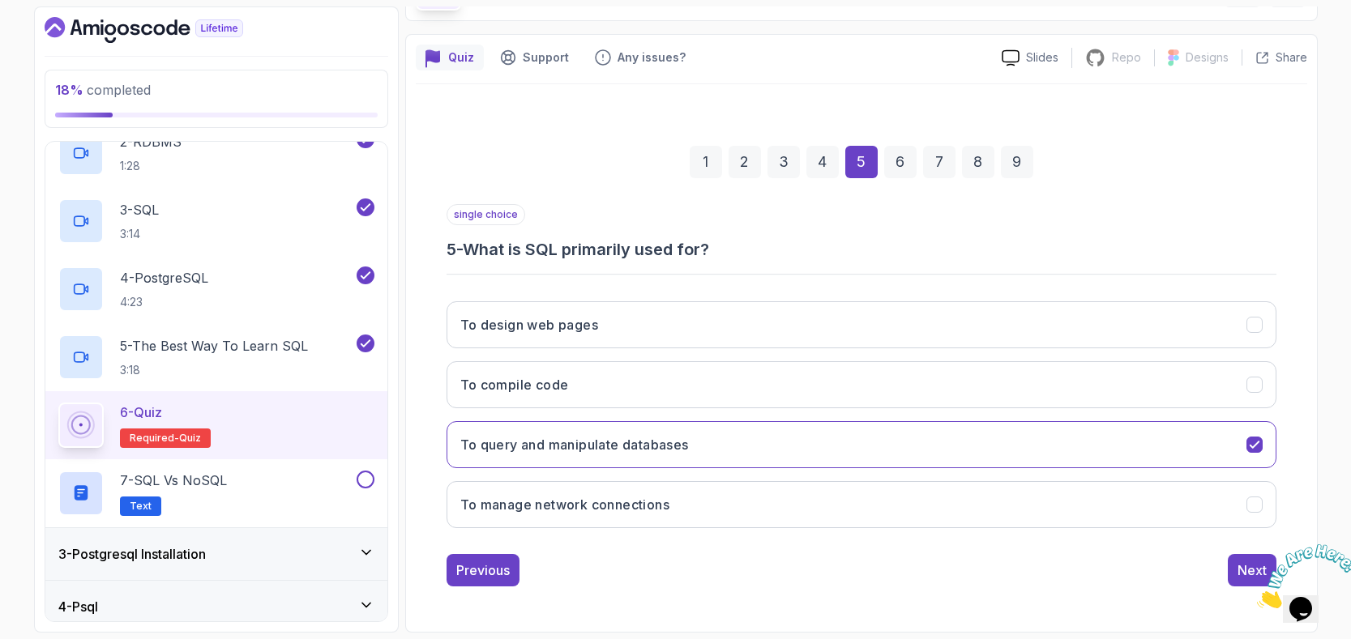
click at [1257, 567] on img at bounding box center [1307, 576] width 100 height 64
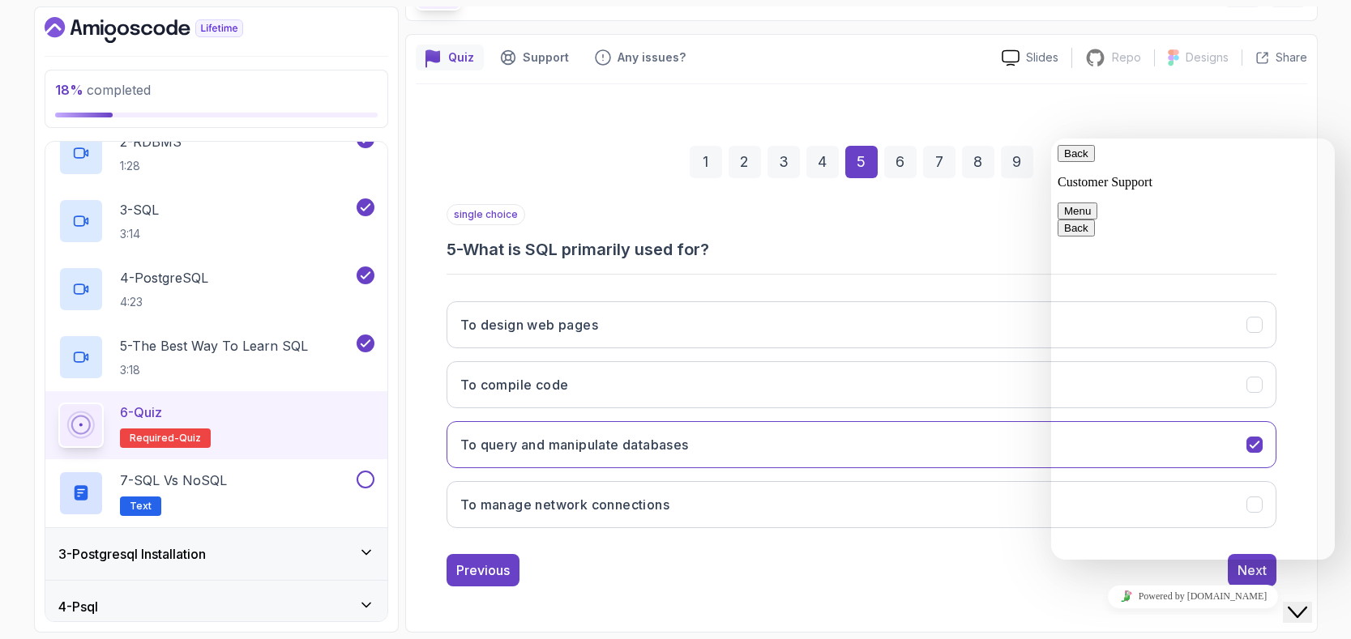
click at [1307, 605] on icon "Close Chat This icon closes the chat window." at bounding box center [1296, 612] width 19 height 19
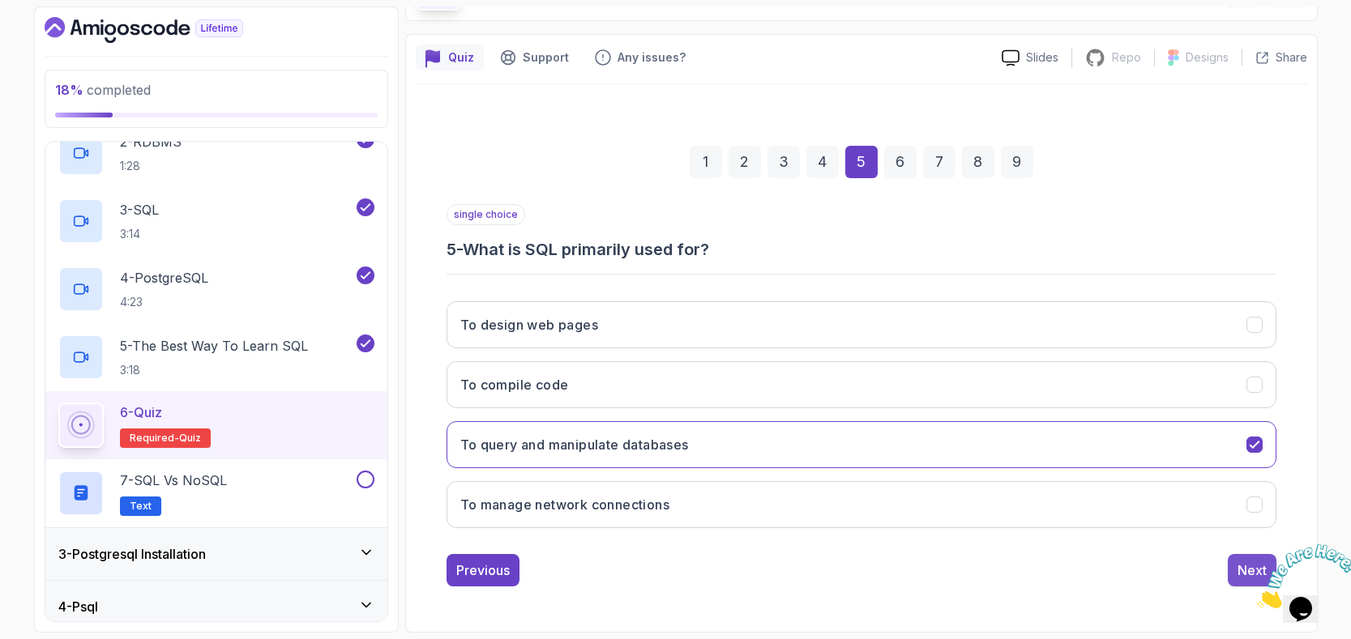
click at [1237, 567] on div "Next" at bounding box center [1251, 570] width 29 height 19
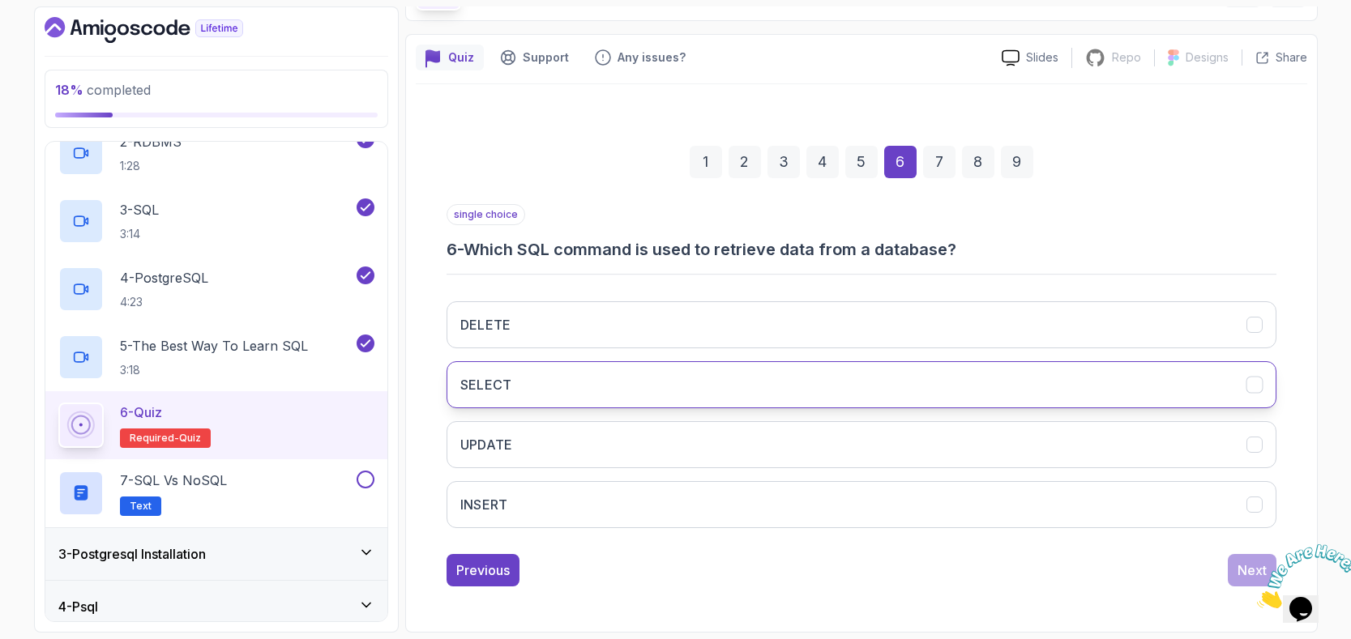
click at [519, 396] on button "SELECT" at bounding box center [861, 384] width 830 height 47
click at [1248, 565] on div "Next" at bounding box center [1251, 570] width 29 height 19
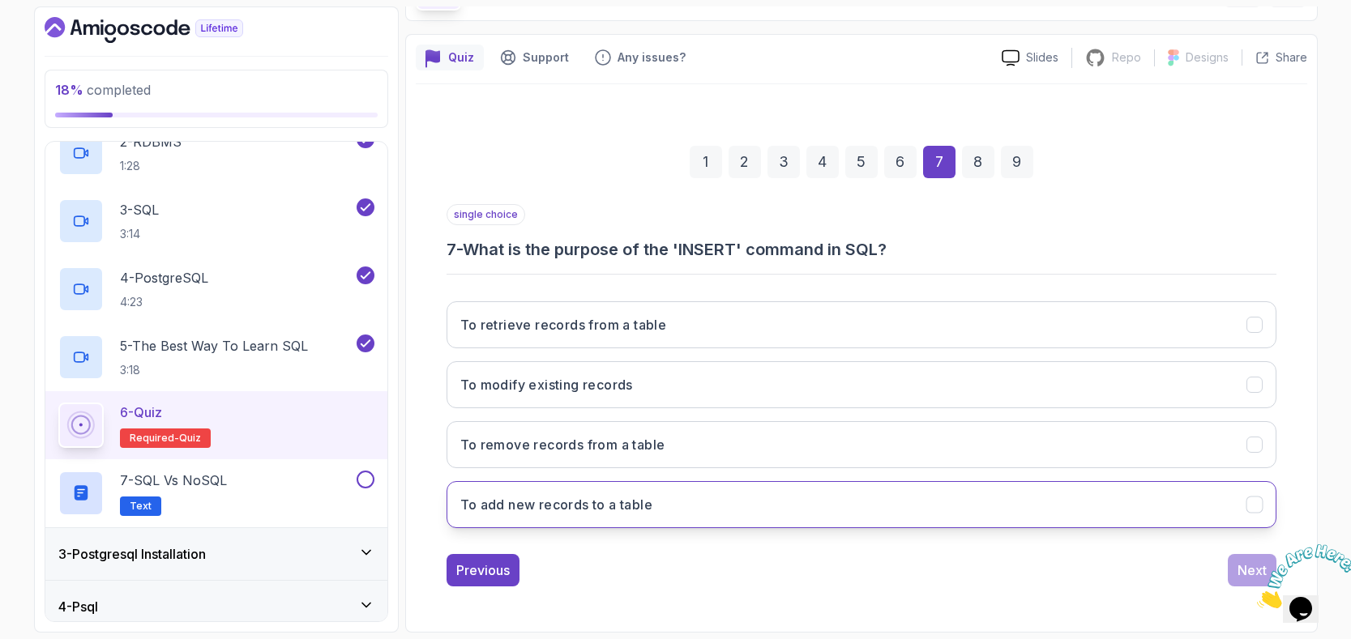
click at [631, 501] on h3 "To add new records to a table" at bounding box center [556, 504] width 193 height 19
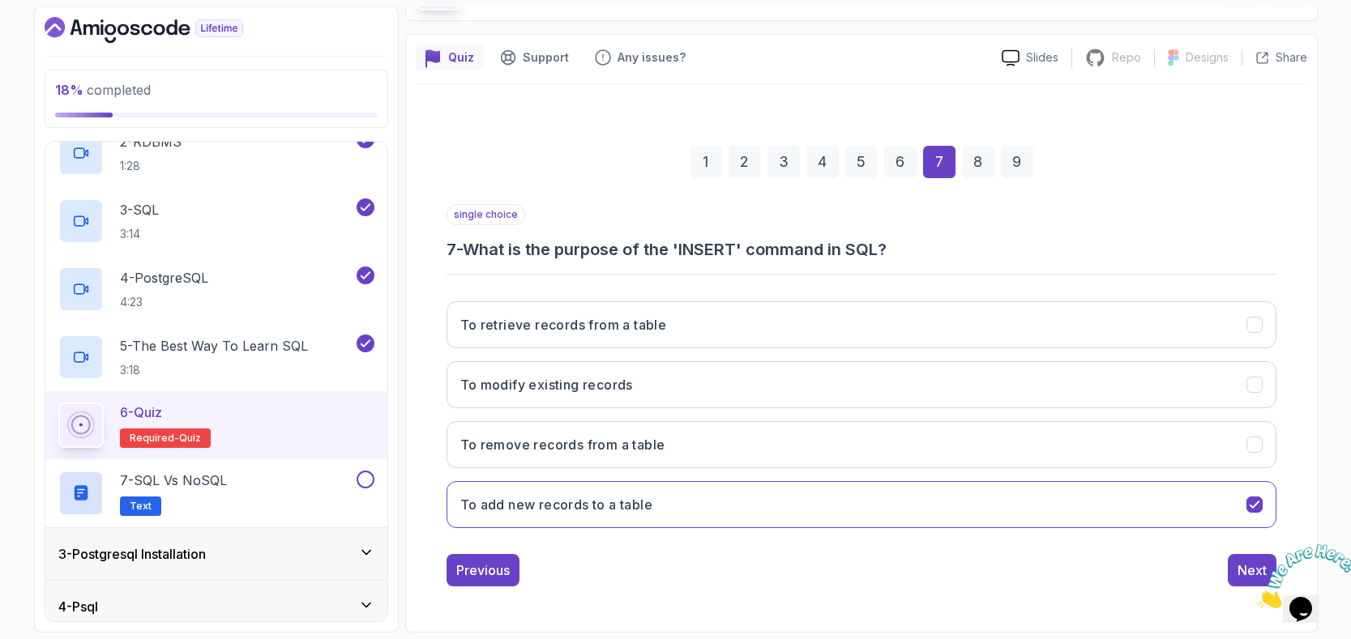
click at [1257, 566] on img at bounding box center [1307, 576] width 100 height 64
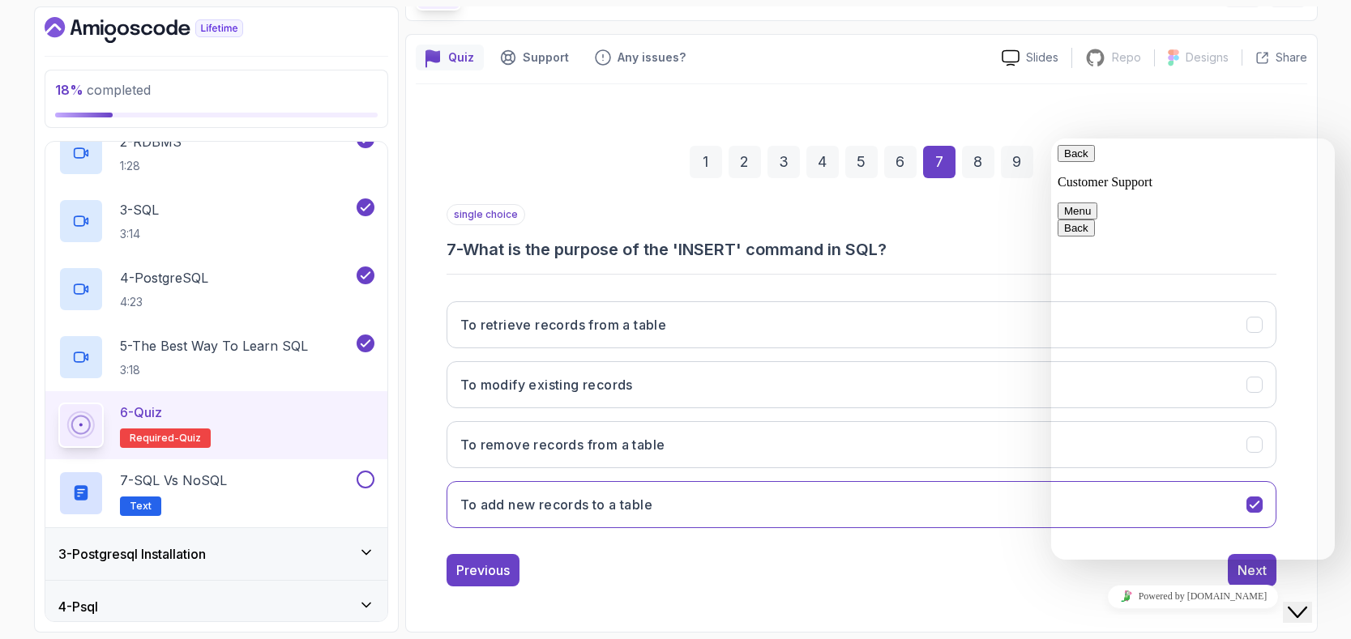
click at [1307, 608] on icon "Close Chat This icon closes the chat window." at bounding box center [1296, 612] width 19 height 19
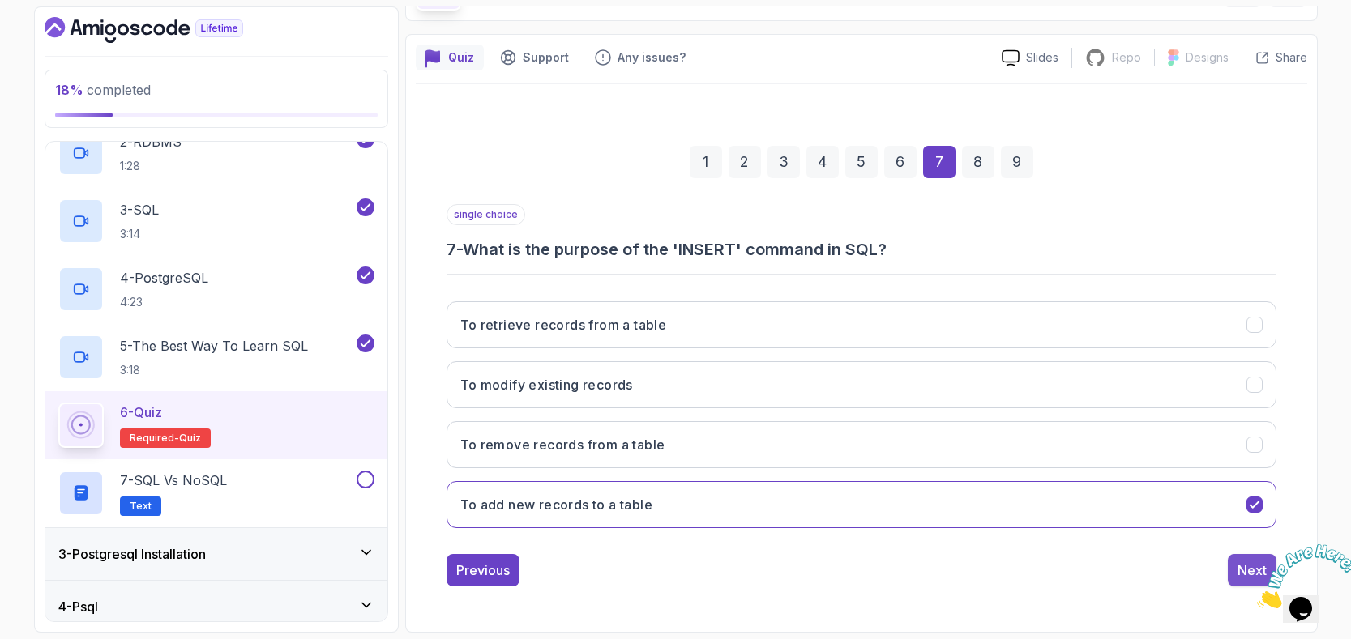
click at [1234, 561] on button "Next" at bounding box center [1251, 570] width 49 height 32
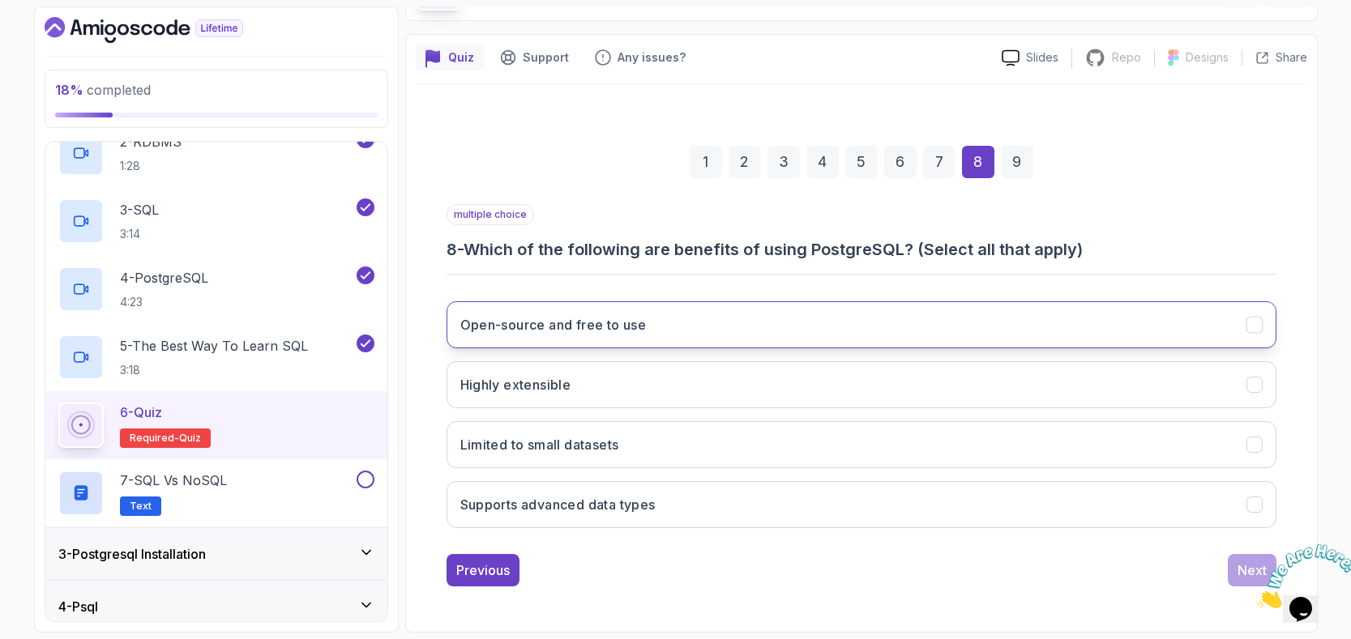
click at [715, 326] on button "Open-source and free to use" at bounding box center [861, 324] width 830 height 47
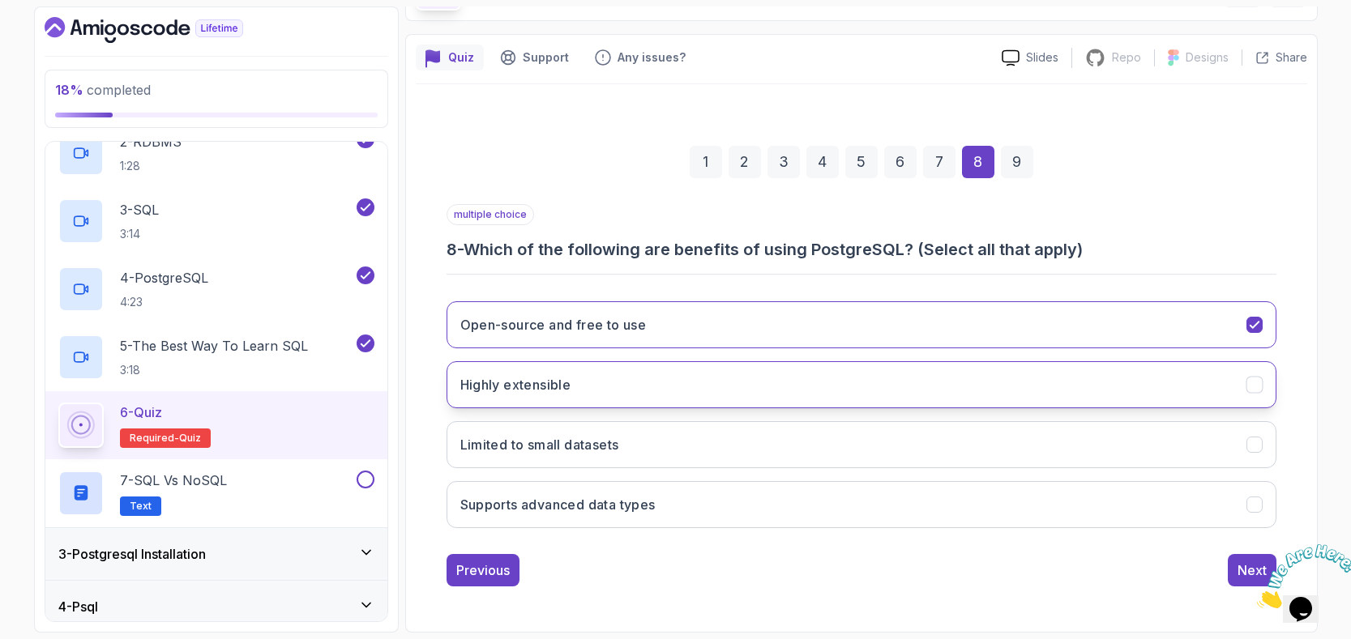
click at [629, 392] on button "Highly extensible" at bounding box center [861, 384] width 830 height 47
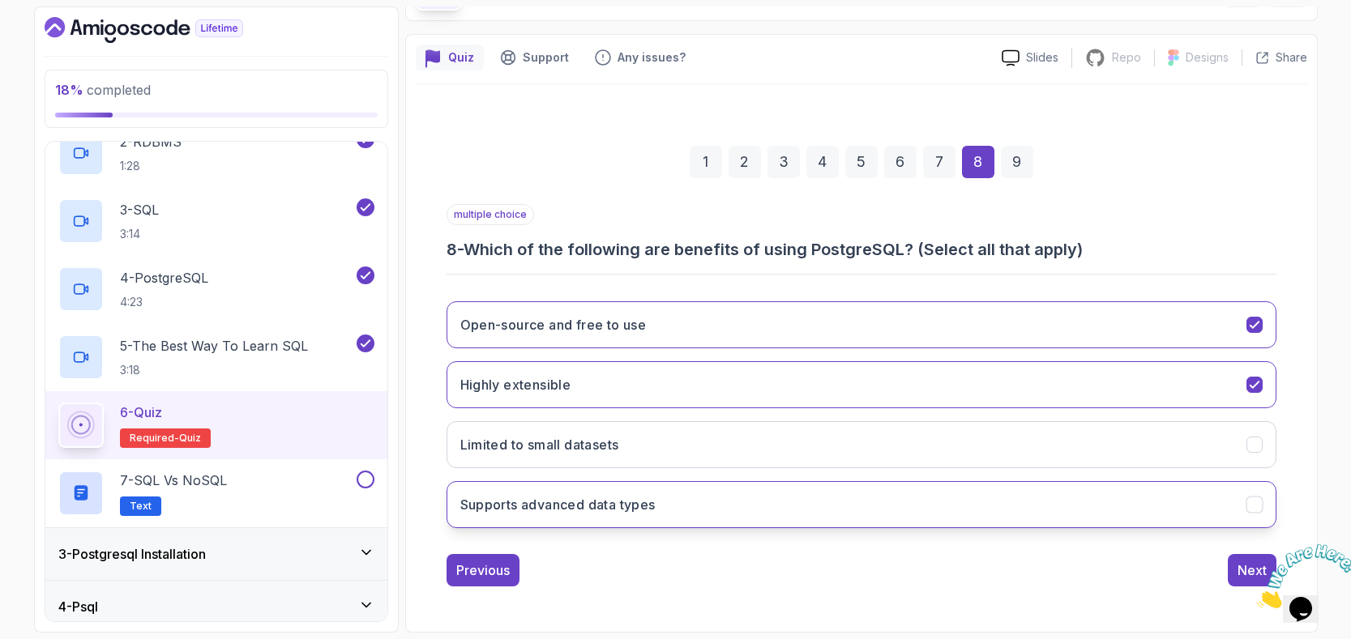
click at [577, 516] on button "Supports advanced data types" at bounding box center [861, 504] width 830 height 47
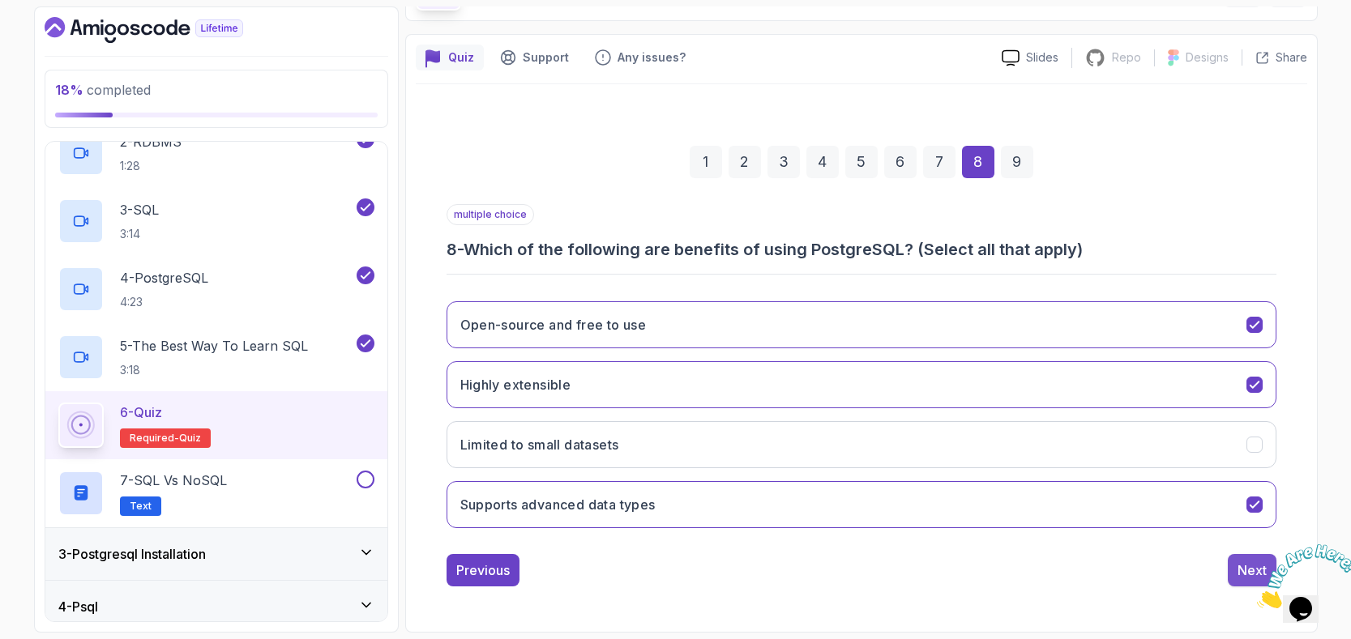
click at [1243, 574] on div "Next" at bounding box center [1251, 570] width 29 height 19
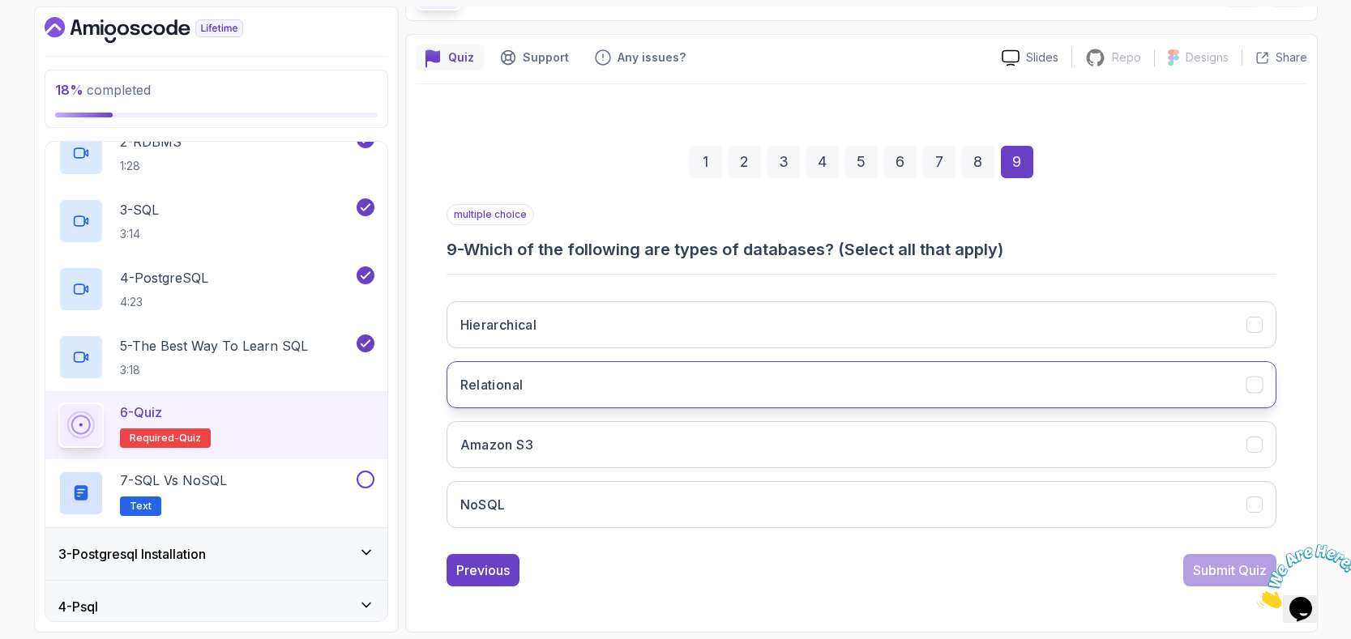
click at [593, 399] on button "Relational" at bounding box center [861, 384] width 830 height 47
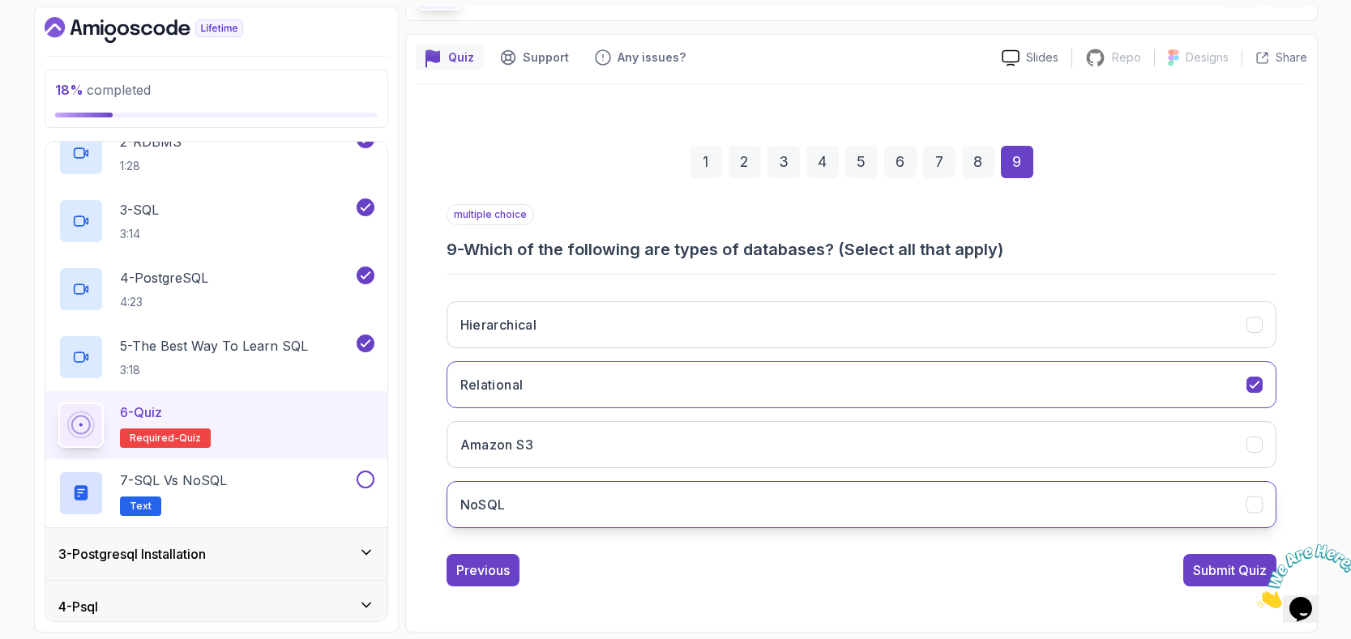
click at [578, 500] on button "NoSQL" at bounding box center [861, 504] width 830 height 47
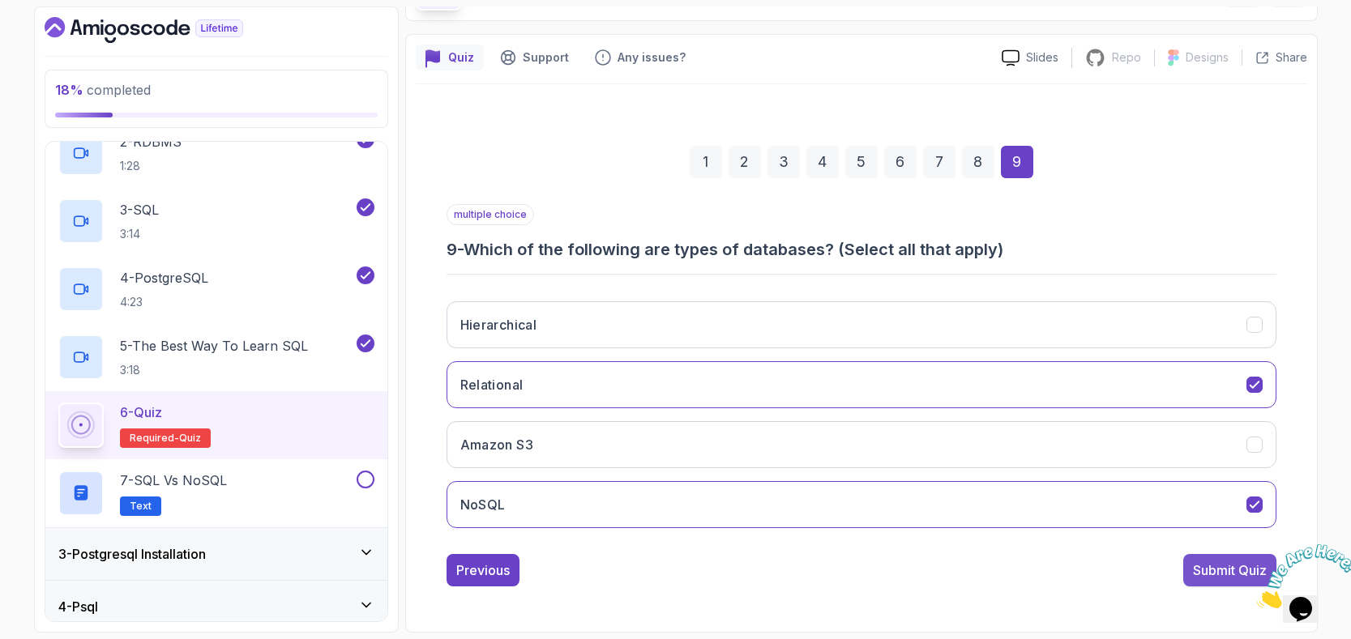
click at [1189, 572] on button "Submit Quiz" at bounding box center [1229, 570] width 93 height 32
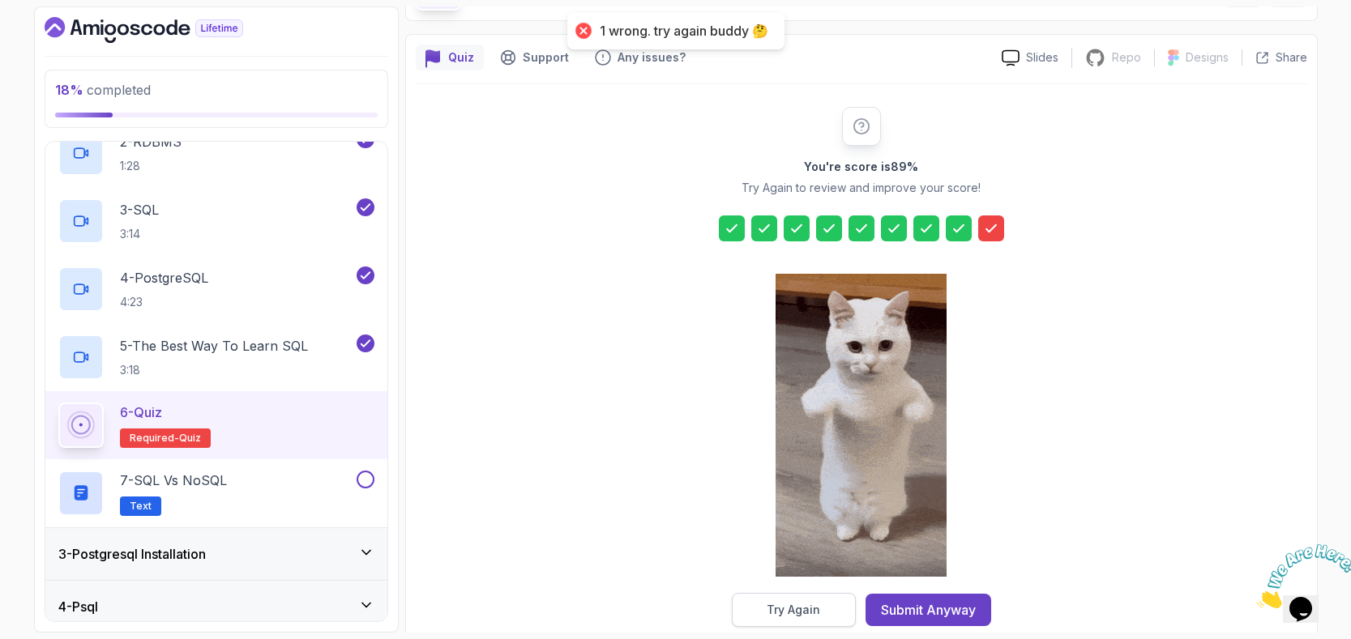
click at [773, 617] on div "Try Again" at bounding box center [792, 610] width 53 height 16
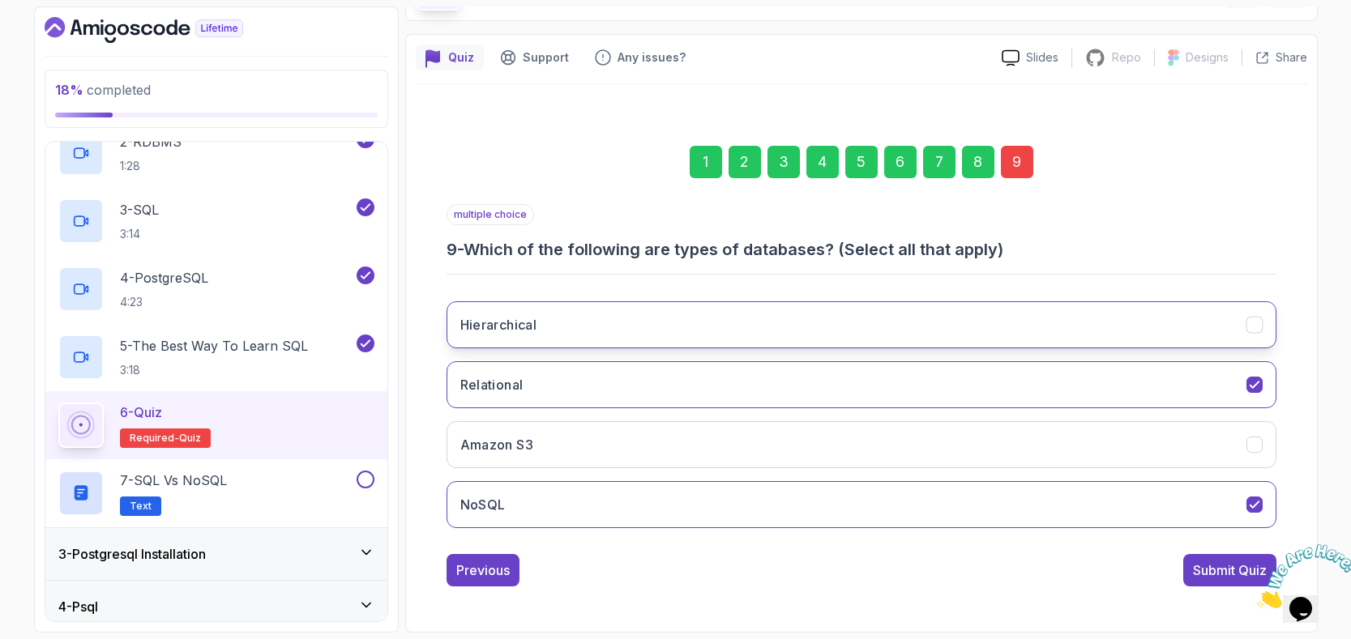
click at [766, 326] on button "Hierarchical" at bounding box center [861, 324] width 830 height 47
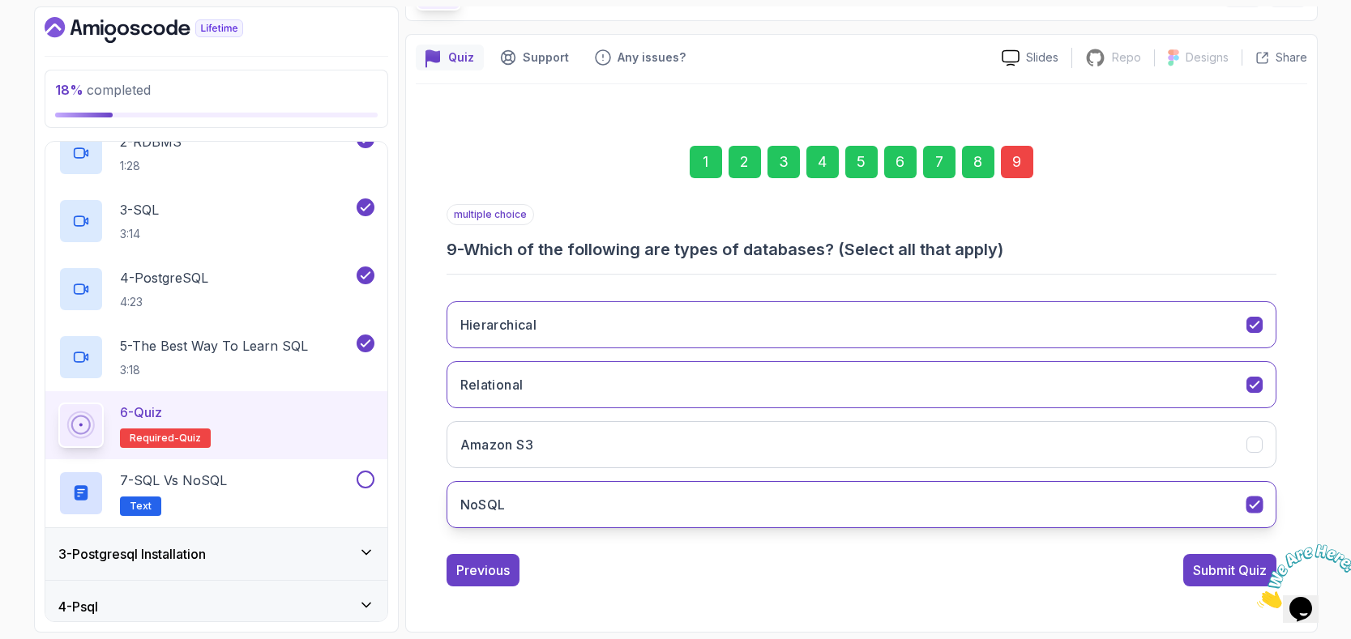
click at [1026, 519] on button "NoSQL" at bounding box center [861, 504] width 830 height 47
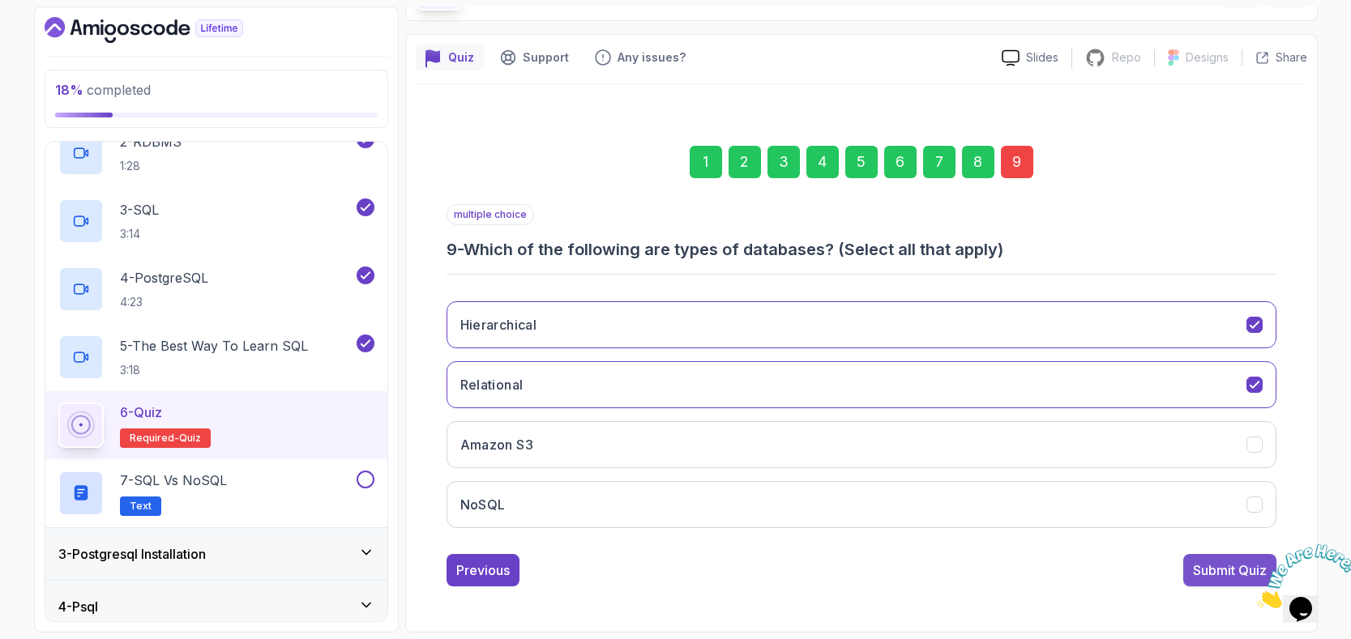
click at [1219, 576] on div "Submit Quiz" at bounding box center [1230, 570] width 74 height 19
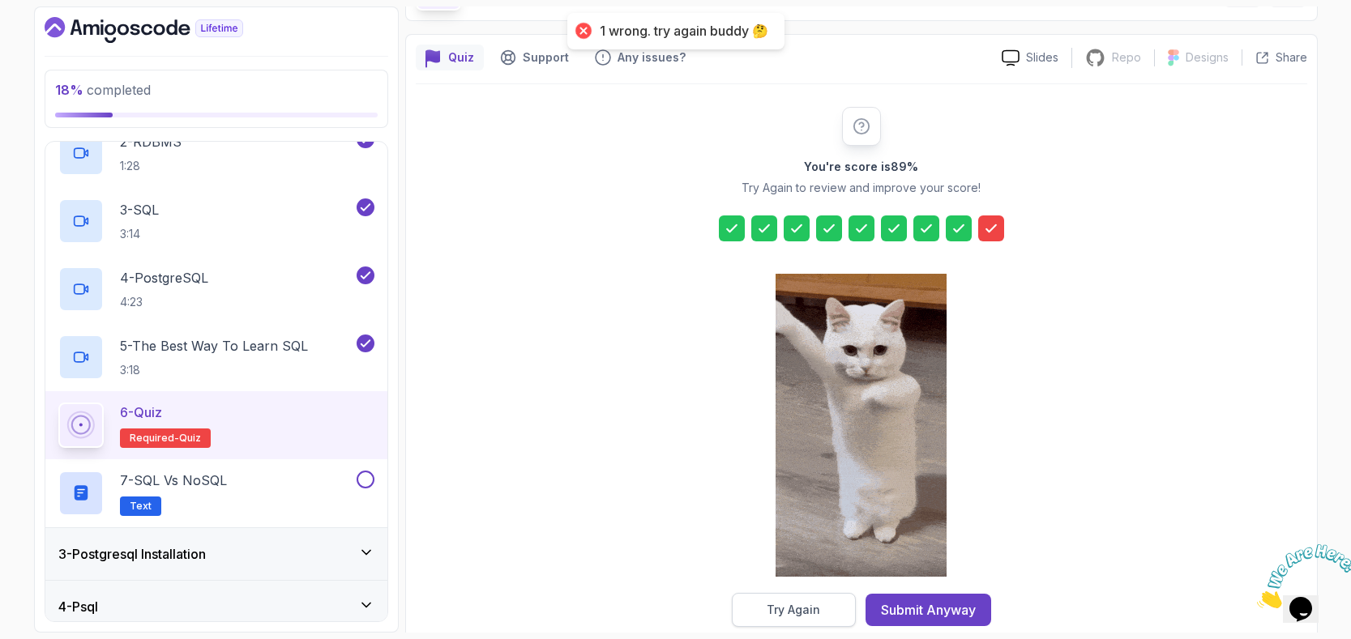
click at [776, 606] on div "Try Again" at bounding box center [792, 610] width 53 height 16
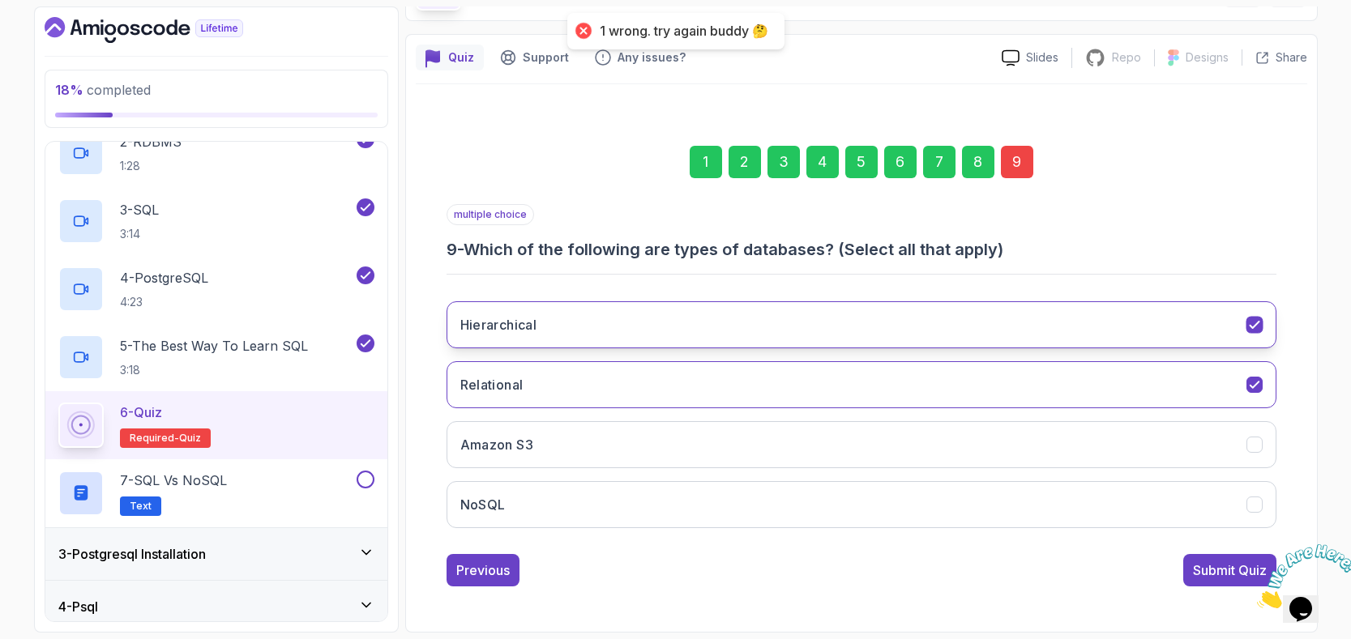
click at [807, 327] on button "Hierarchical" at bounding box center [861, 324] width 830 height 47
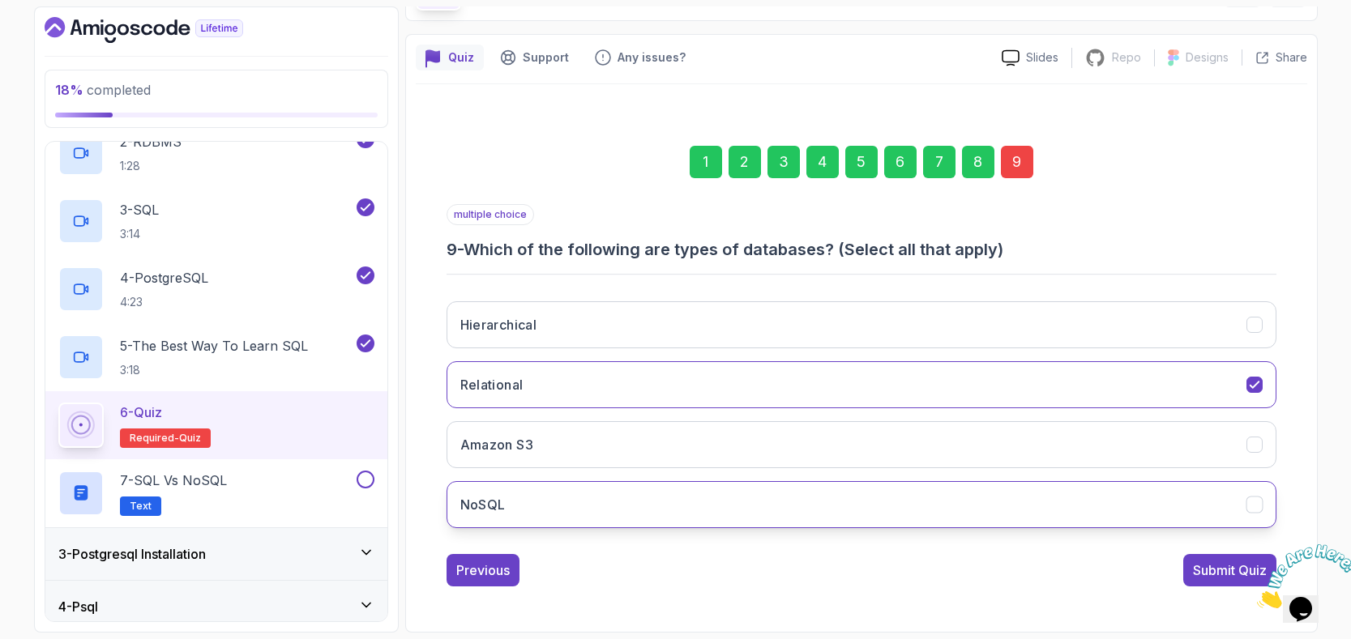
click at [685, 517] on button "NoSQL" at bounding box center [861, 504] width 830 height 47
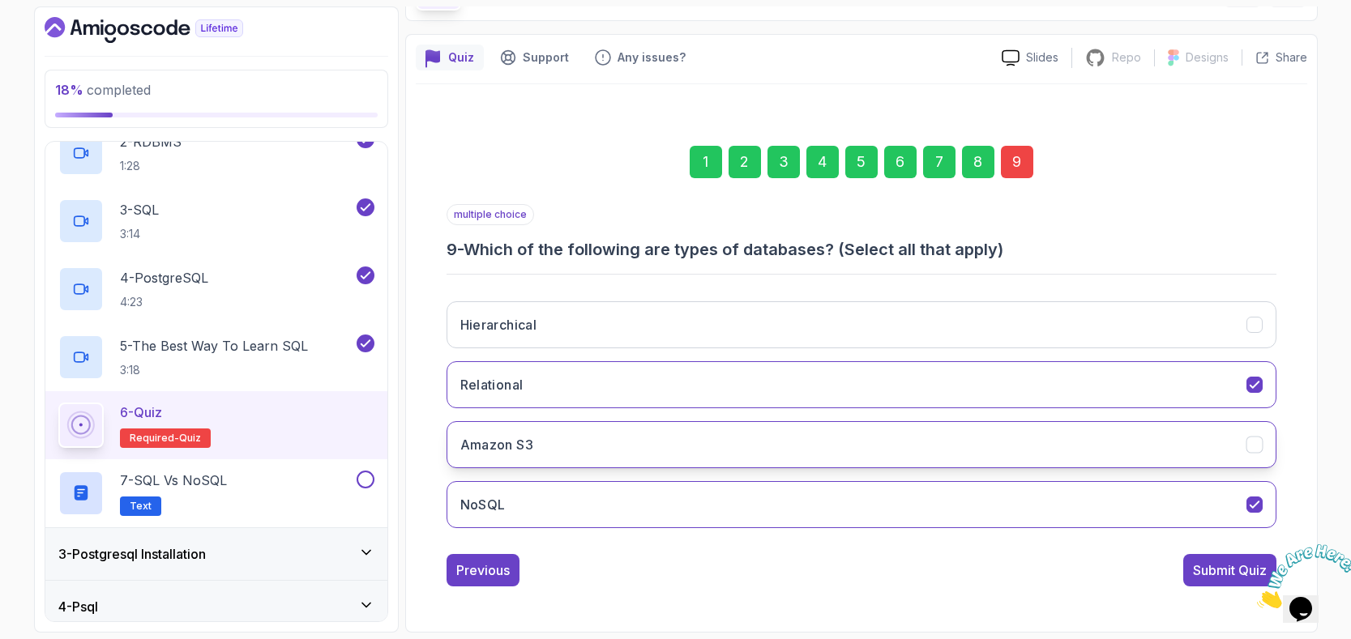
click at [760, 450] on button "Amazon S3" at bounding box center [861, 444] width 830 height 47
click at [889, 442] on button "Amazon S3" at bounding box center [861, 444] width 830 height 47
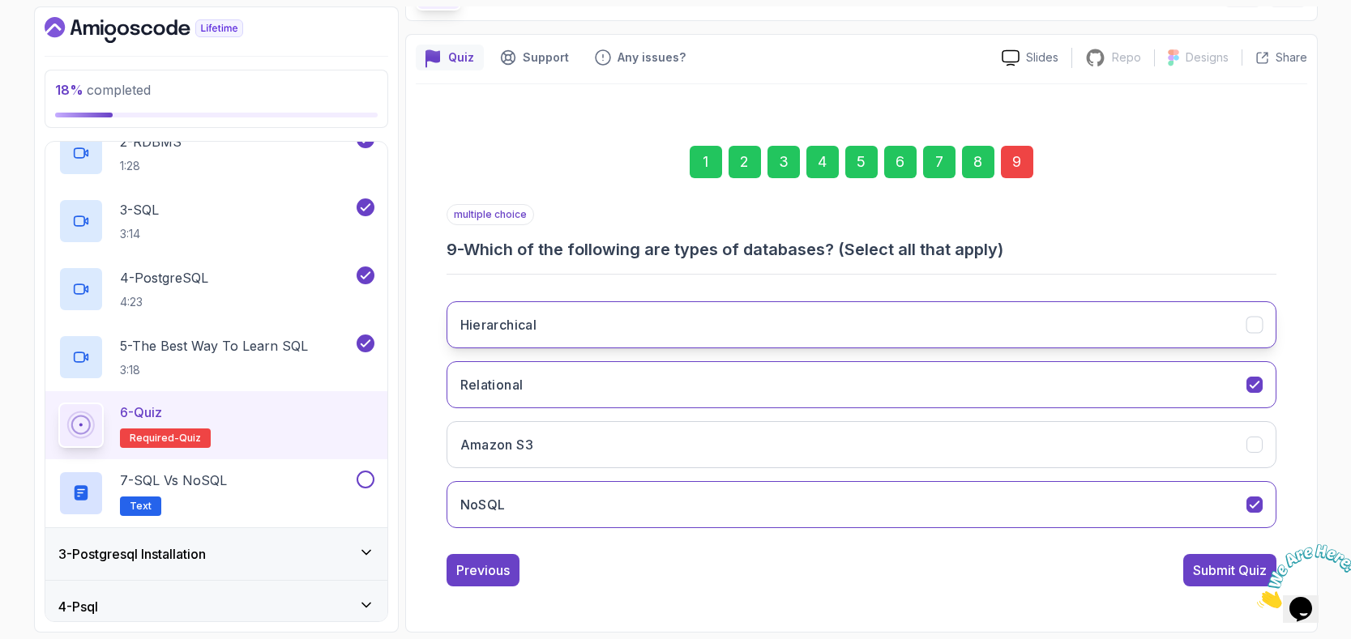
click at [905, 322] on button "Hierarchical" at bounding box center [861, 324] width 830 height 47
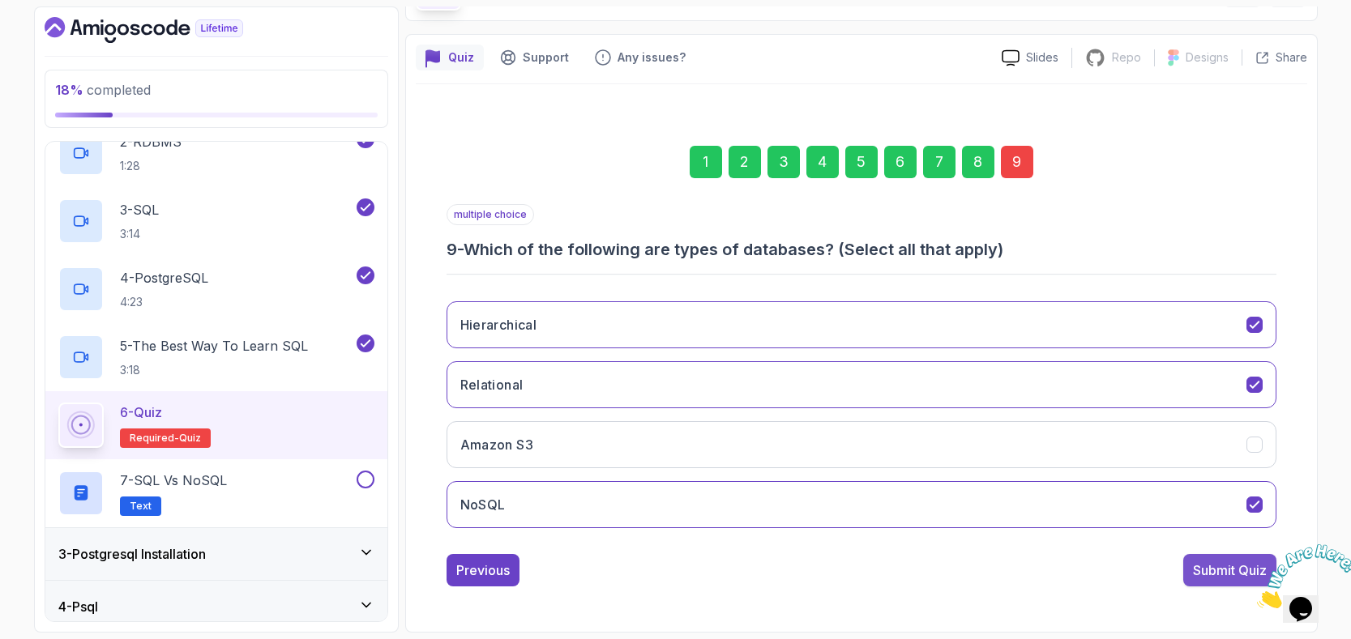
click at [1184, 569] on button "Submit Quiz" at bounding box center [1229, 570] width 93 height 32
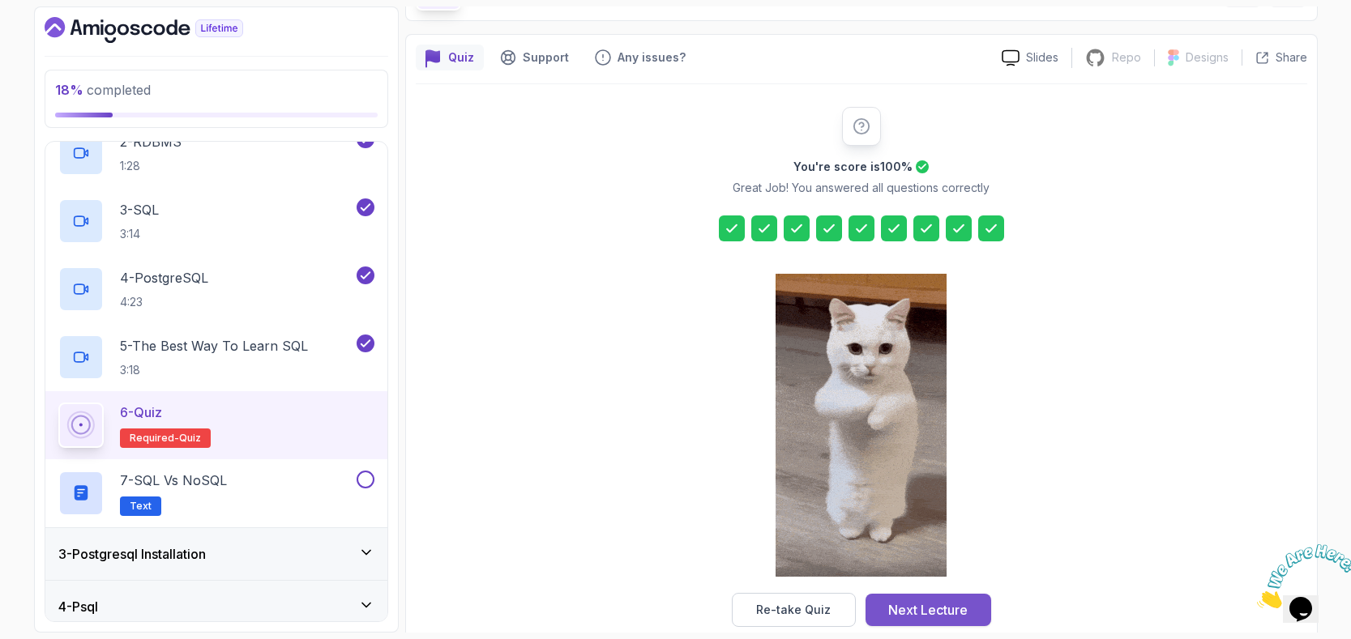
click at [914, 612] on div "Next Lecture" at bounding box center [927, 609] width 79 height 19
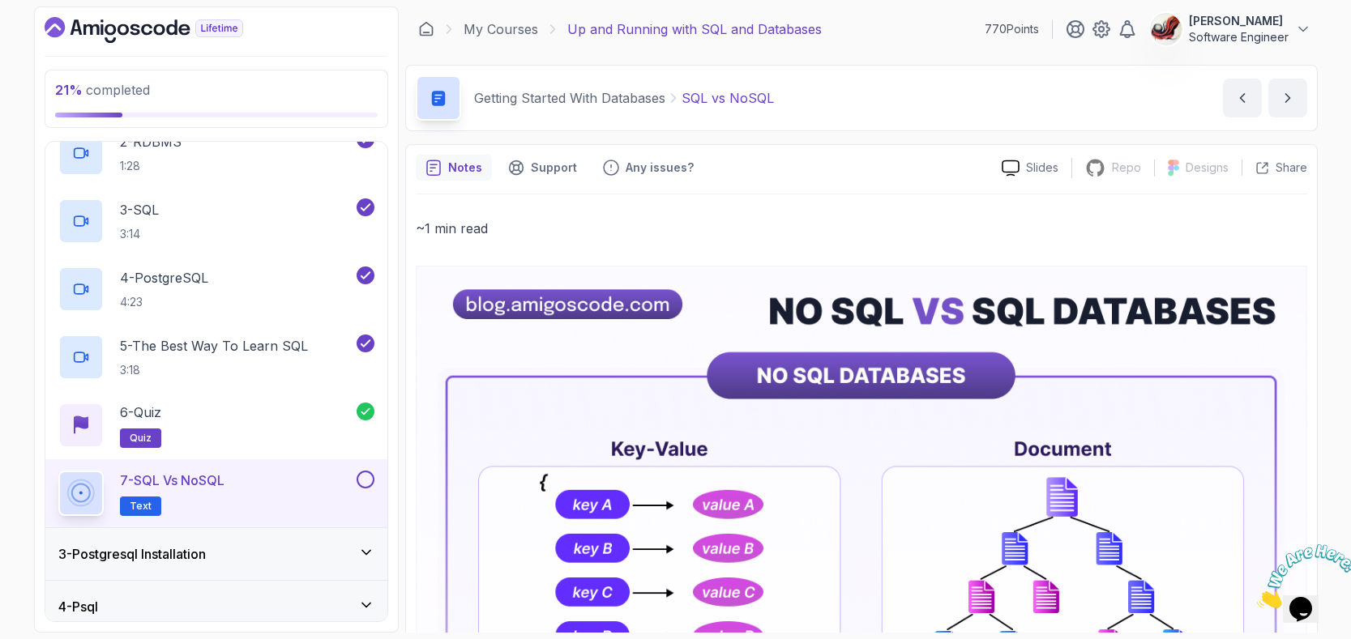
click at [360, 487] on button at bounding box center [365, 480] width 18 height 18
click at [1291, 94] on icon "next content" at bounding box center [1287, 98] width 16 height 16
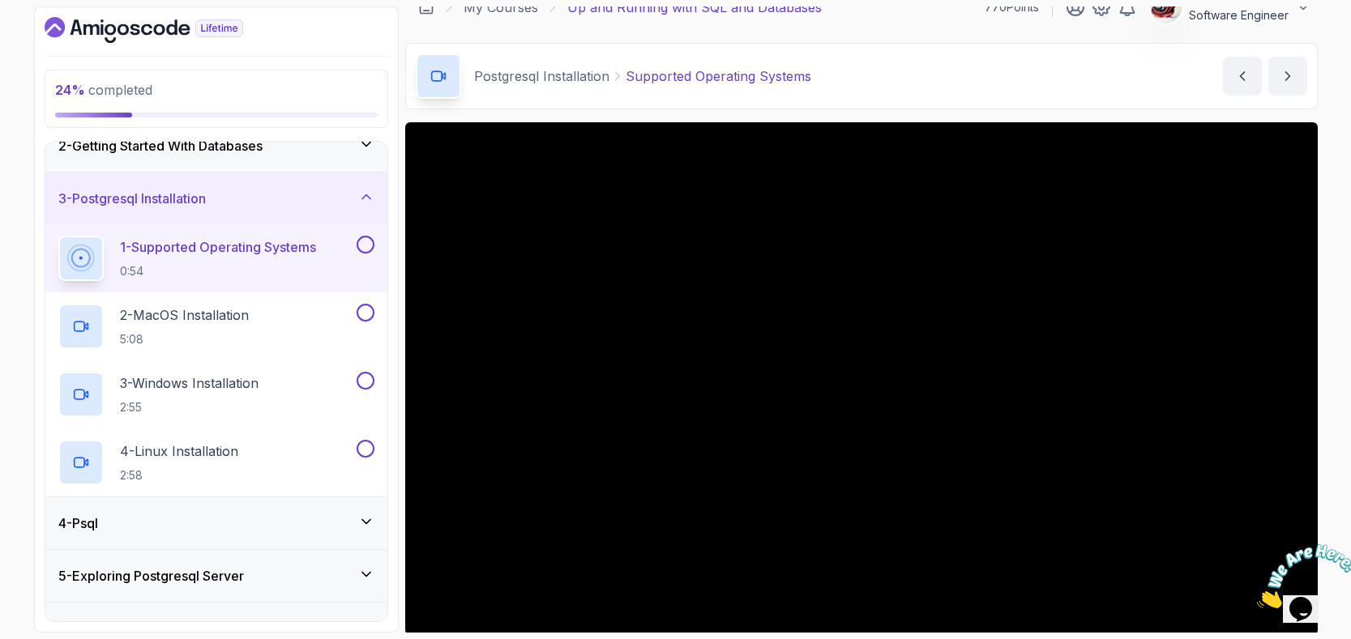
scroll to position [36, 0]
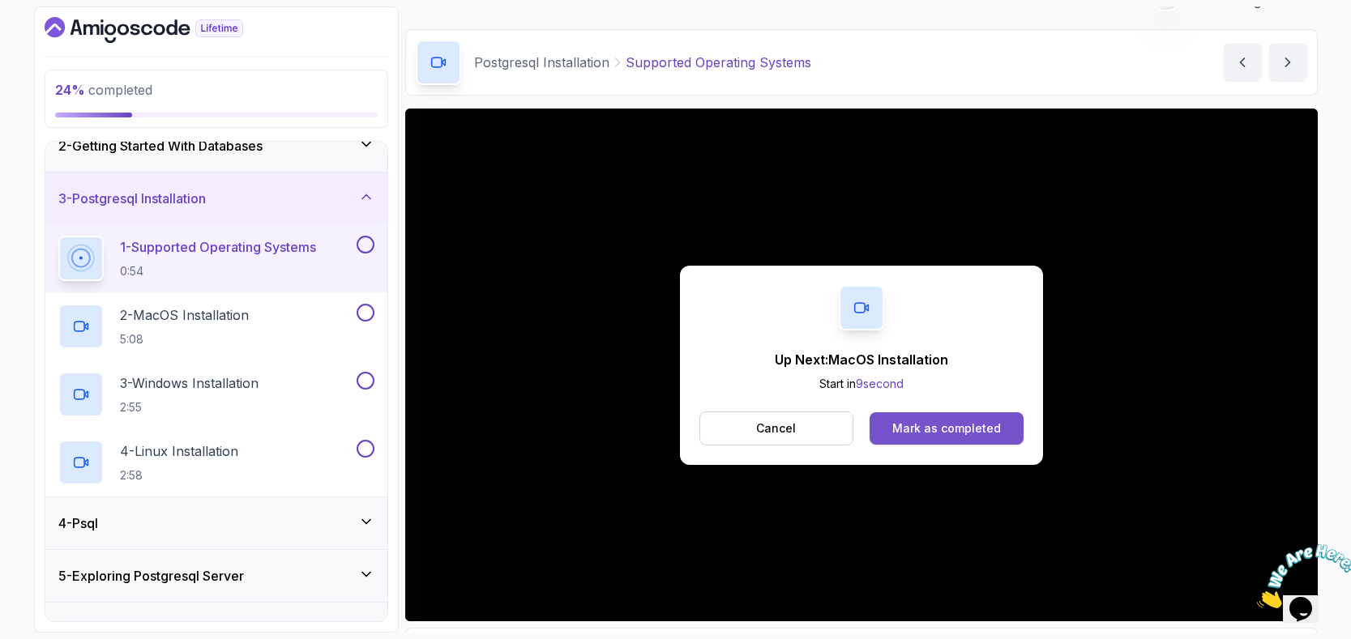
click at [964, 424] on div "Mark as completed" at bounding box center [946, 428] width 109 height 16
